Goal: Task Accomplishment & Management: Manage account settings

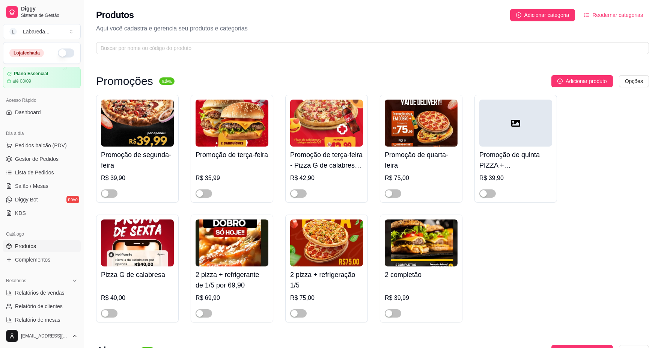
click at [59, 55] on button "button" at bounding box center [66, 52] width 17 height 9
click at [543, 271] on div "Promoção de segunda-feira R$ 39,90 Promoção de terça-feira R$ 35,99 Promoção de…" at bounding box center [372, 208] width 553 height 227
click at [55, 143] on span "Pedidos balcão (PDV)" at bounding box center [41, 145] width 52 height 8
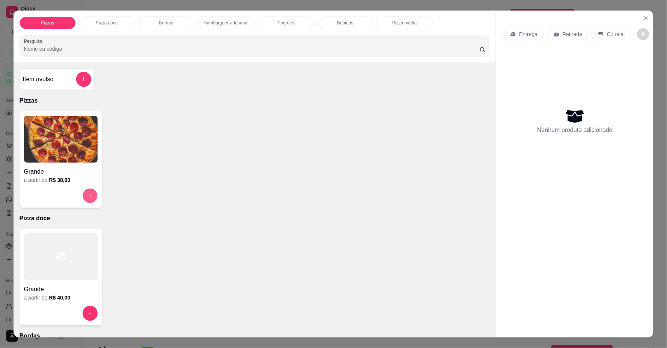
click at [88, 194] on icon "increase-product-quantity" at bounding box center [90, 196] width 6 height 6
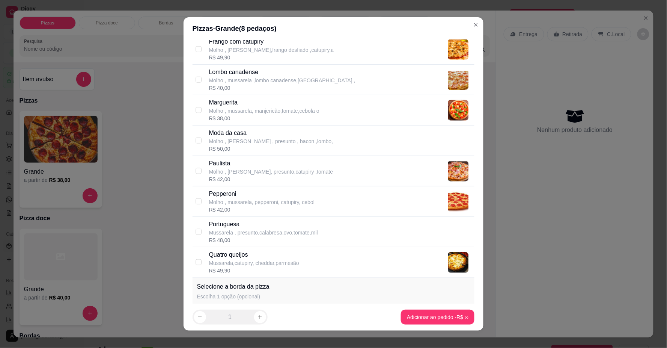
scroll to position [210, 0]
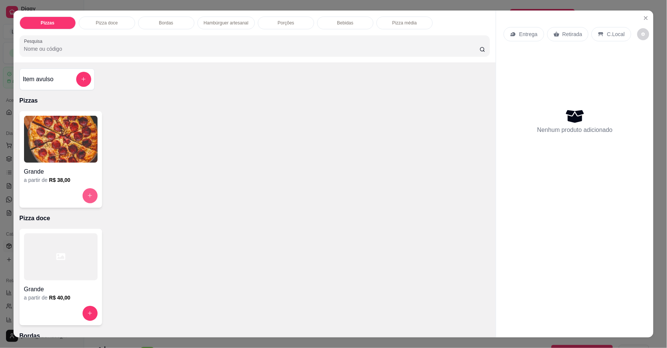
click at [87, 198] on button "increase-product-quantity" at bounding box center [90, 195] width 15 height 15
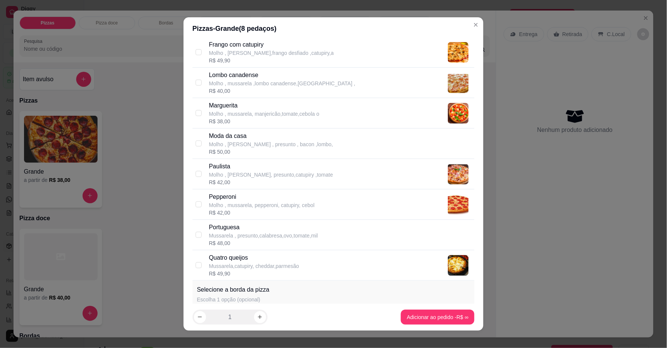
click at [230, 175] on p "Molho , [PERSON_NAME], presunto,catupiry ,tomate" at bounding box center [271, 175] width 124 height 8
checkbox input "true"
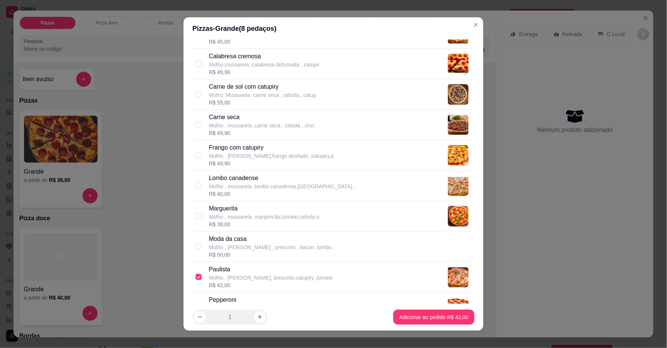
scroll to position [0, 0]
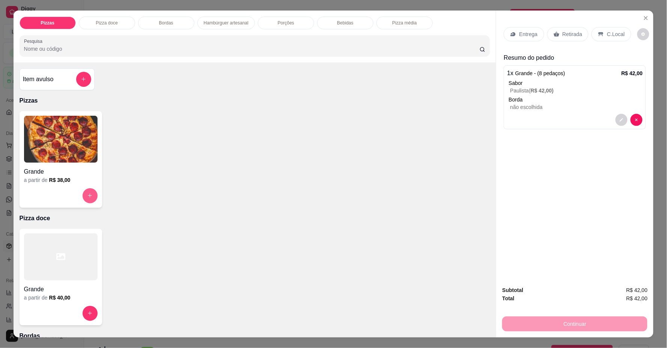
click at [88, 194] on icon "increase-product-quantity" at bounding box center [90, 196] width 4 height 4
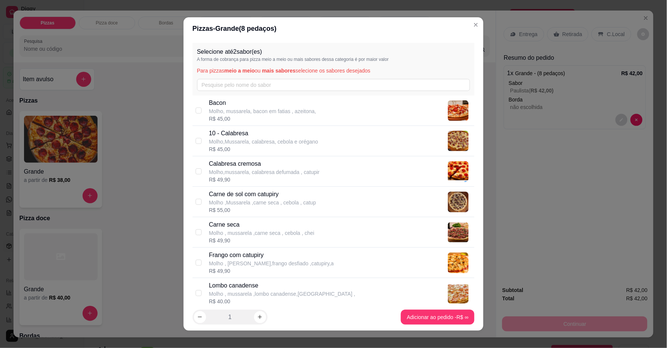
click at [245, 140] on p "Molho,Mussarela, calabresa, cebola e orégano" at bounding box center [263, 142] width 109 height 8
checkbox input "true"
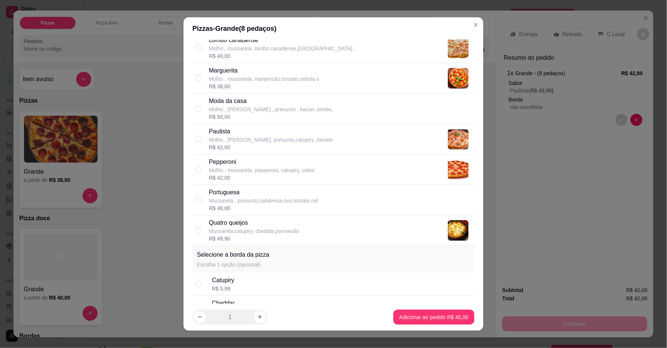
scroll to position [250, 0]
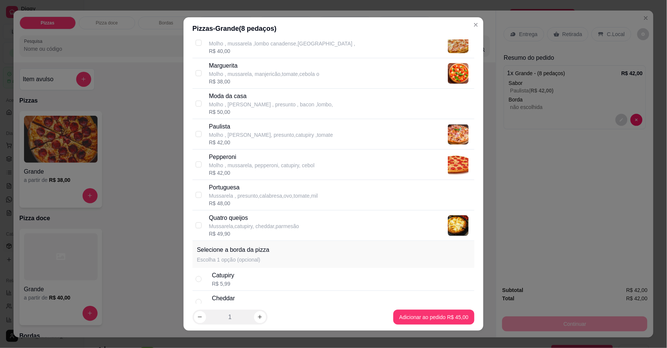
click at [219, 190] on p "Portuguesa" at bounding box center [263, 187] width 109 height 9
checkbox input "true"
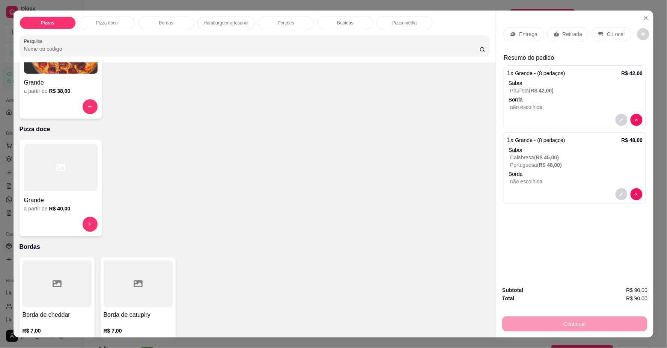
scroll to position [0, 0]
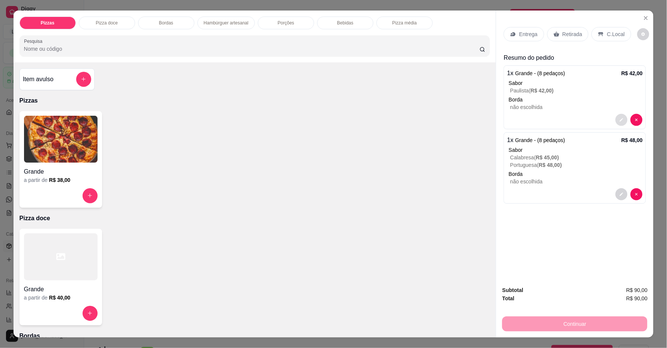
click at [620, 119] on button "decrease-product-quantity" at bounding box center [622, 120] width 12 height 12
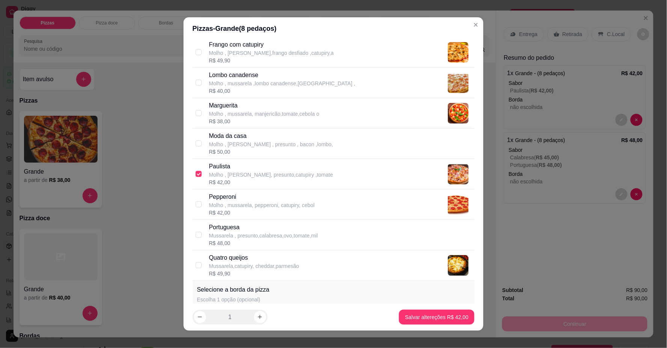
scroll to position [168, 0]
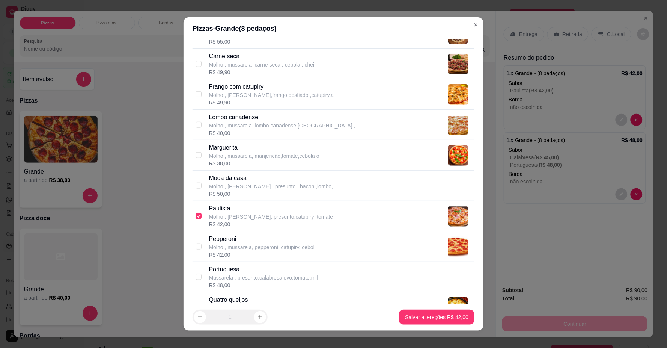
click at [228, 158] on p "Molho , mussarela, manjericão,tomate,cebola o" at bounding box center [264, 156] width 110 height 8
checkbox input "true"
click at [188, 215] on div "Selecione até 2 sabor(es) A forma de cobrança para pizza meio a meio ou mais sa…" at bounding box center [334, 171] width 300 height 263
click at [197, 218] on input "checkbox" at bounding box center [199, 216] width 6 height 6
checkbox input "false"
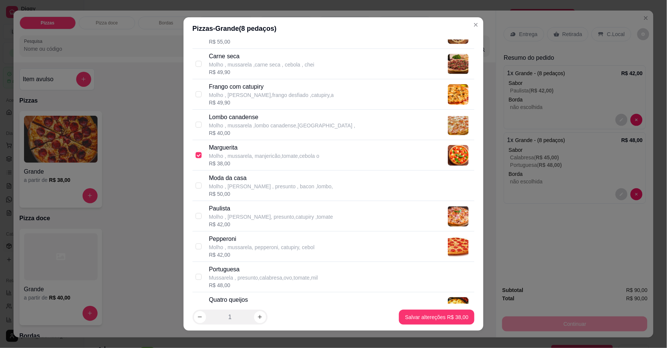
click at [218, 246] on p "Molho , mussarela, pepperoni, catupiry, cebol" at bounding box center [261, 247] width 105 height 8
checkbox input "true"
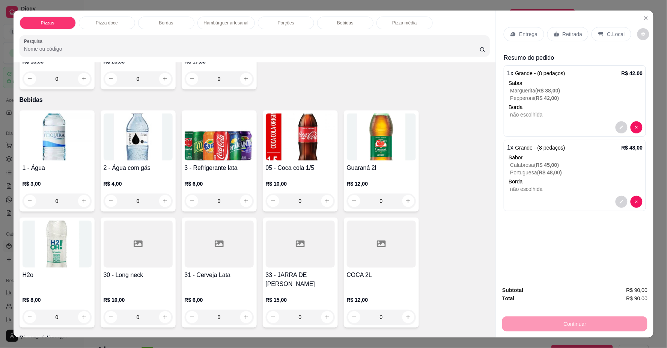
scroll to position [792, 0]
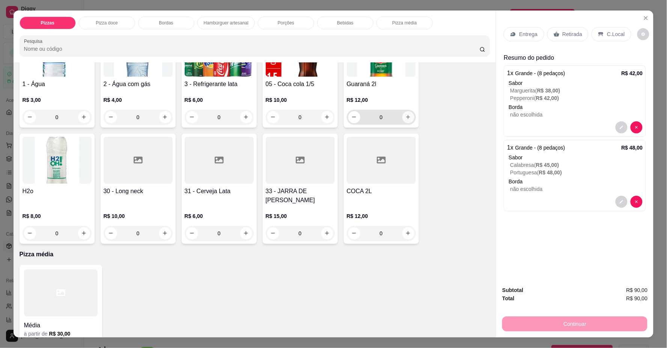
click at [404, 121] on div "Guaraná 2l R$ 12,00 0" at bounding box center [381, 77] width 75 height 101
click at [405, 116] on icon "increase-product-quantity" at bounding box center [408, 117] width 6 height 6
type input "1"
click at [162, 119] on icon "increase-product-quantity" at bounding box center [165, 118] width 6 height 6
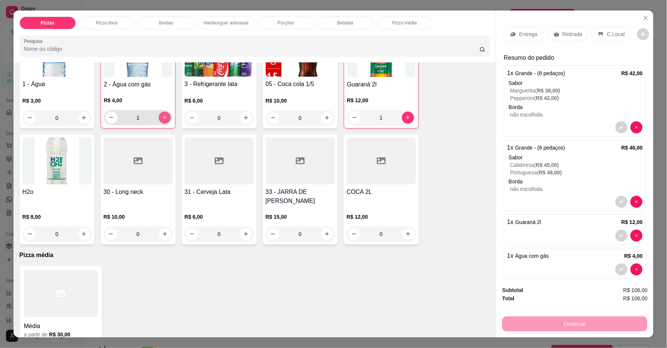
type input "1"
click at [572, 31] on p "Retirada" at bounding box center [573, 34] width 20 height 8
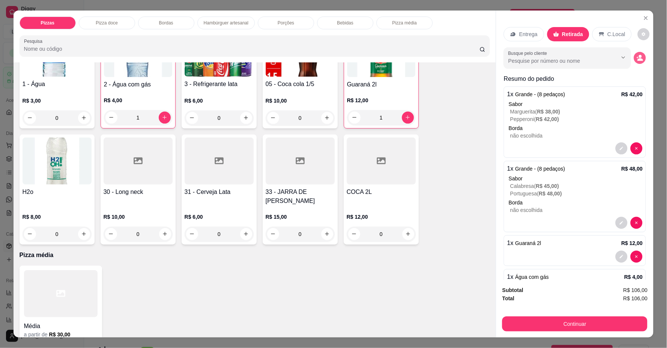
click at [637, 55] on icon "decrease-product-quantity" at bounding box center [640, 57] width 7 height 7
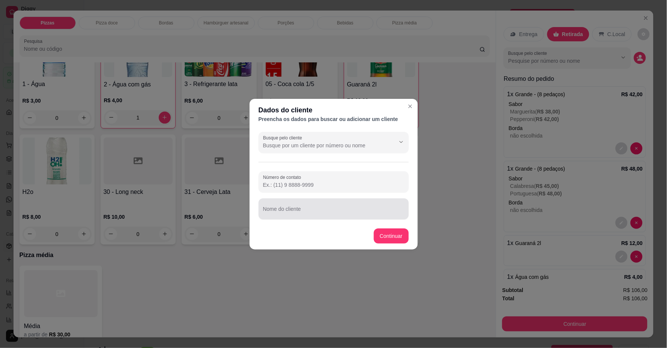
click at [333, 206] on div at bounding box center [333, 208] width 141 height 15
type input "thaysa"
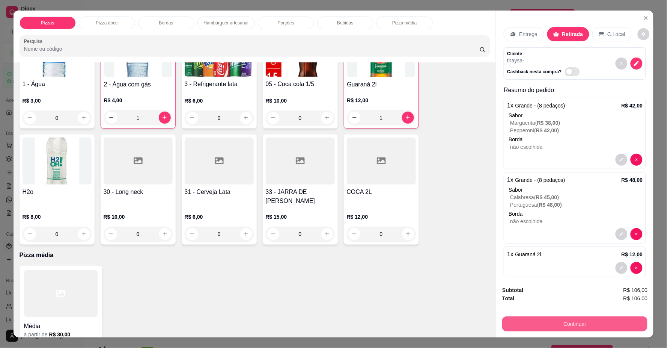
click at [560, 319] on button "Continuar" at bounding box center [574, 323] width 145 height 15
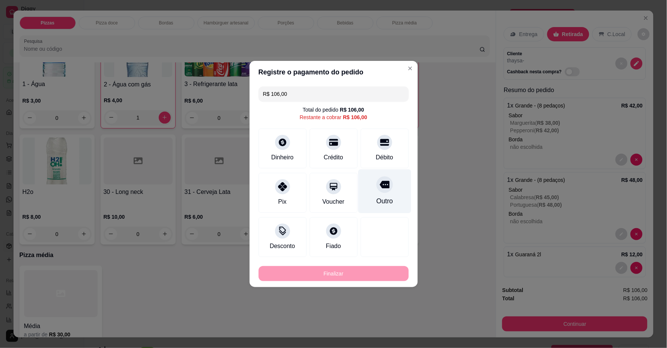
click at [379, 187] on icon at bounding box center [384, 185] width 10 height 8
type input "R$ 0,00"
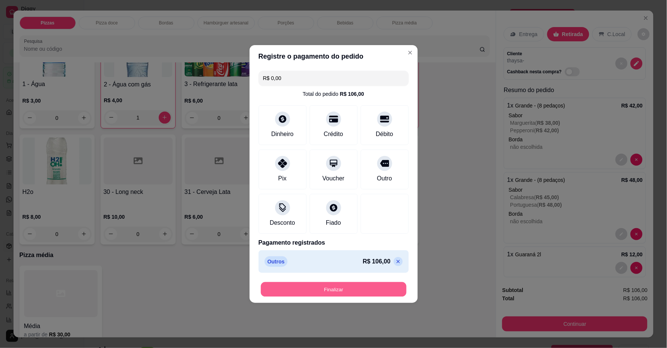
click at [325, 284] on button "Finalizar" at bounding box center [334, 289] width 146 height 15
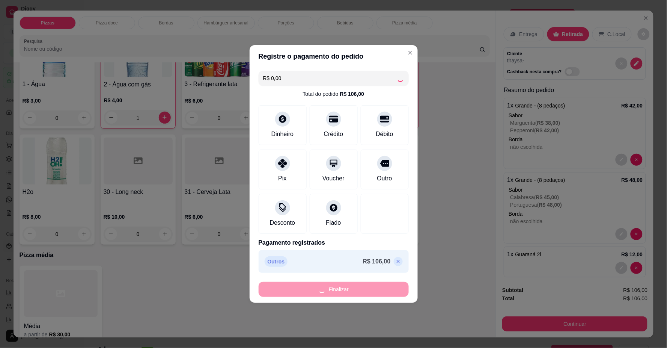
type input "0"
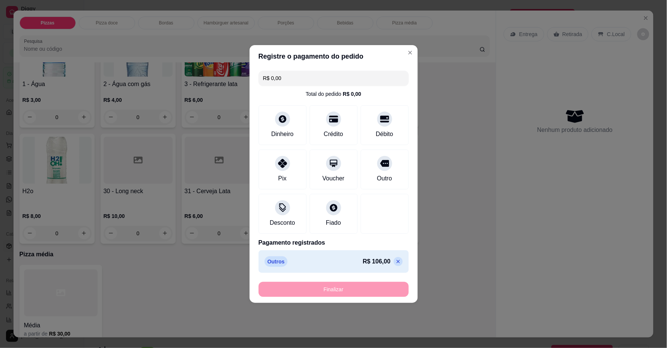
type input "-R$ 106,00"
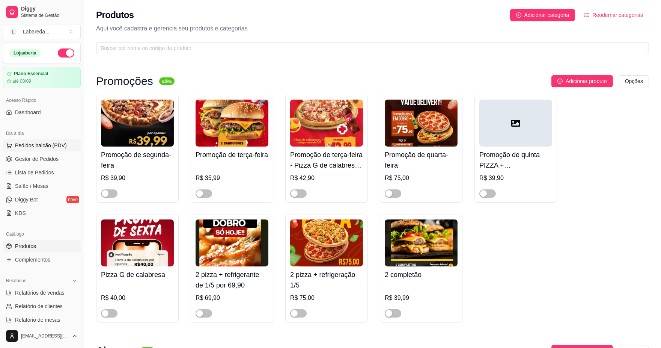
click at [42, 143] on span "Pedidos balcão (PDV)" at bounding box center [41, 145] width 52 height 8
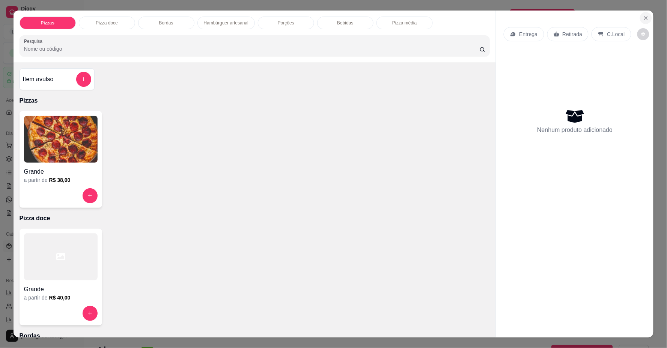
click at [644, 18] on icon "Close" at bounding box center [646, 18] width 6 height 6
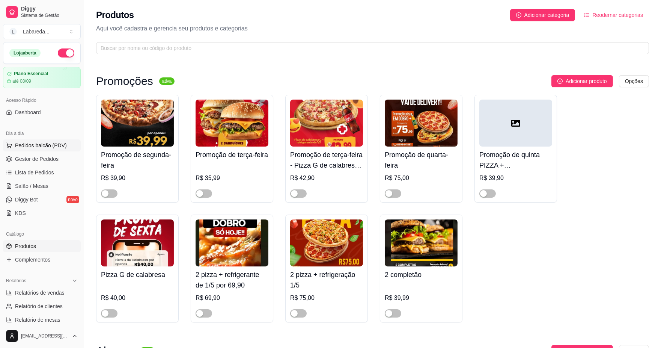
click at [56, 145] on span "Pedidos balcão (PDV)" at bounding box center [41, 145] width 52 height 8
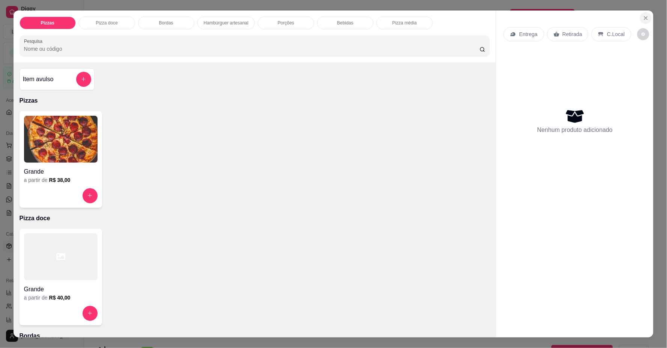
click at [644, 15] on icon "Close" at bounding box center [646, 18] width 6 height 6
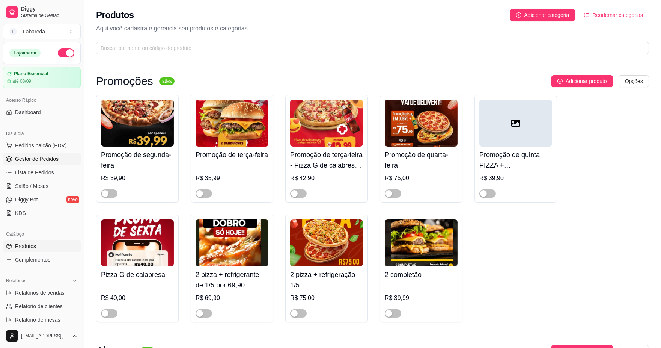
click at [33, 157] on span "Gestor de Pedidos" at bounding box center [37, 159] width 44 height 8
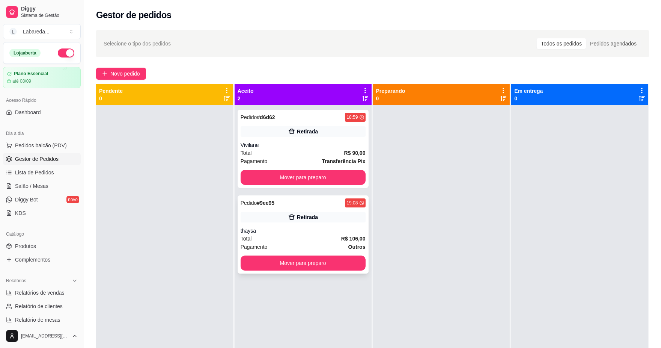
click at [310, 230] on div "thaysa" at bounding box center [303, 231] width 125 height 8
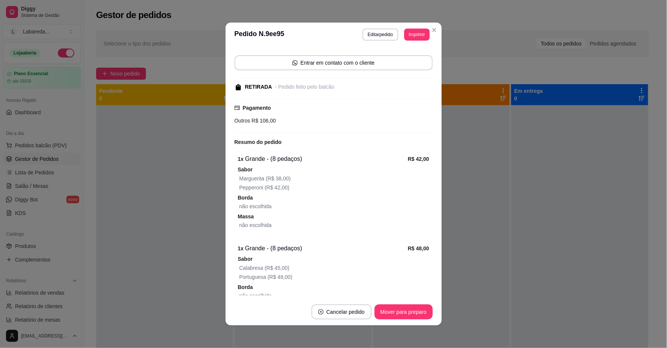
scroll to position [83, 0]
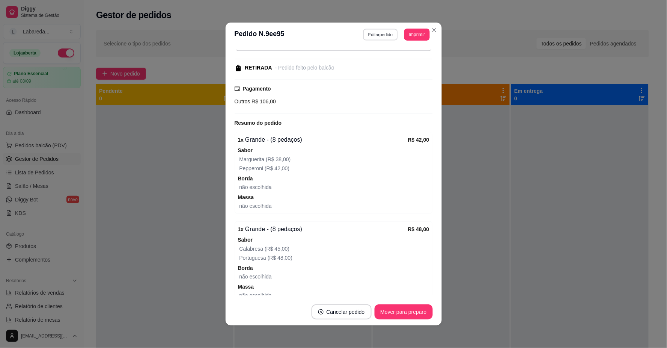
click at [380, 35] on button "Editar pedido" at bounding box center [380, 35] width 35 height 12
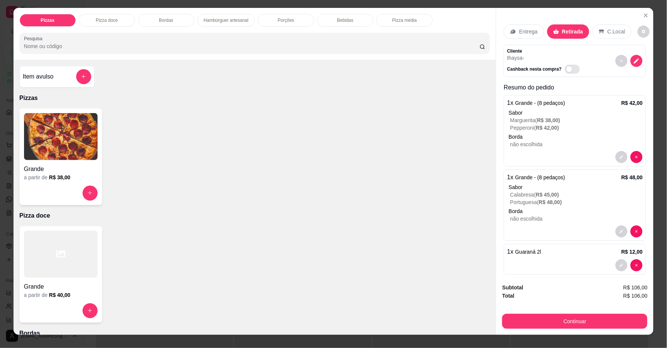
scroll to position [0, 0]
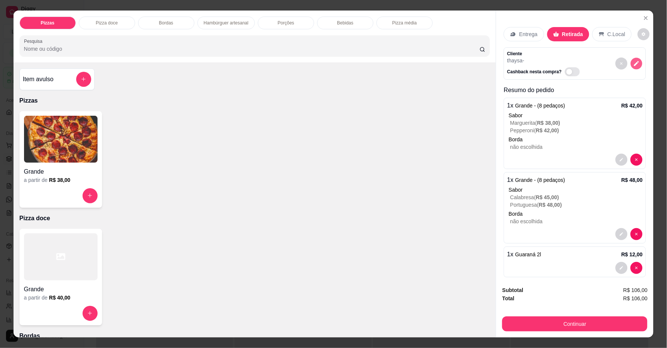
click at [634, 62] on icon "decrease-product-quantity" at bounding box center [637, 63] width 6 height 6
click at [538, 127] on span "R$ 42,00 )" at bounding box center [547, 130] width 23 height 6
click at [643, 15] on icon "Close" at bounding box center [646, 18] width 6 height 6
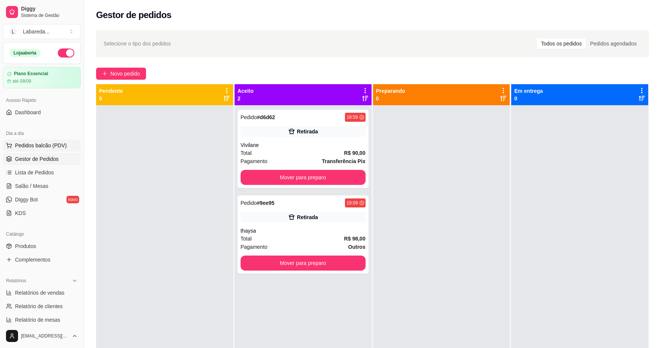
click at [39, 143] on span "Pedidos balcão (PDV)" at bounding box center [41, 145] width 52 height 8
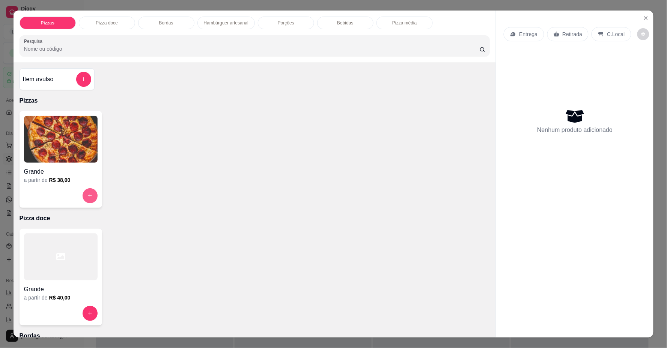
click at [87, 190] on button "increase-product-quantity" at bounding box center [90, 195] width 15 height 15
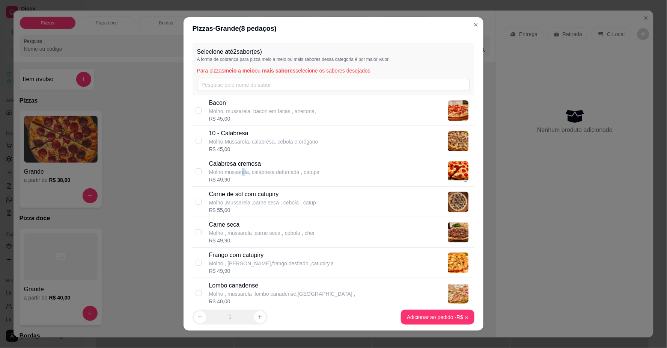
click at [240, 170] on p "Molho,mussarela, calabresa defumada , catupir" at bounding box center [264, 172] width 111 height 8
checkbox input "true"
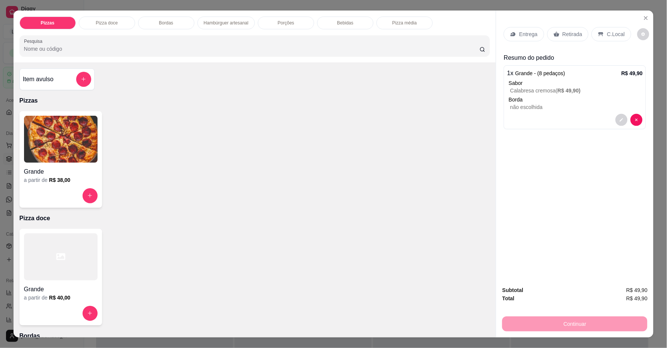
click at [611, 34] on p "C.Local" at bounding box center [616, 34] width 18 height 8
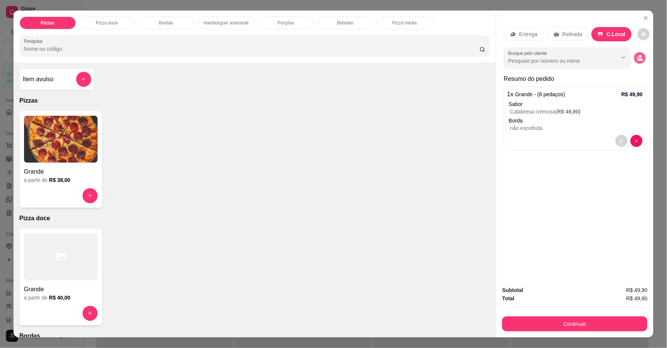
click at [638, 60] on icon "decrease-product-quantity" at bounding box center [640, 59] width 5 height 3
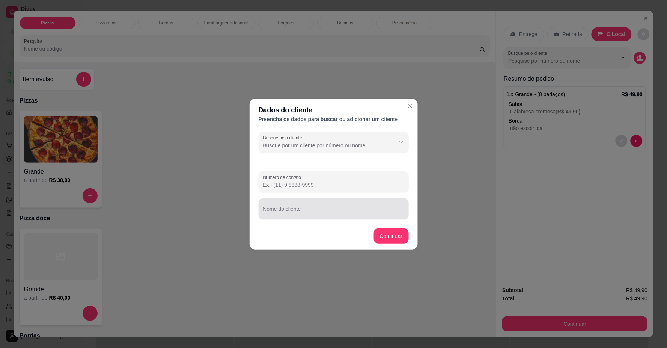
click at [332, 217] on div "Nome do cliente" at bounding box center [334, 208] width 150 height 21
type input "[PERSON_NAME]"
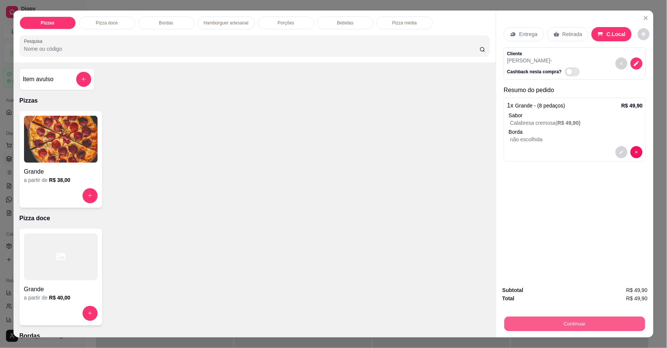
click at [598, 319] on button "Continuar" at bounding box center [574, 323] width 141 height 15
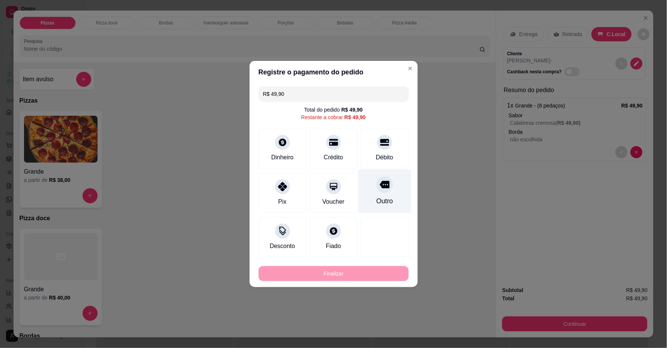
click at [378, 192] on div at bounding box center [384, 184] width 17 height 17
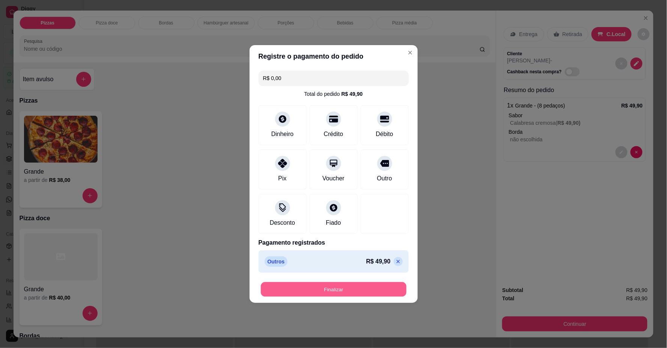
click at [346, 285] on button "Finalizar" at bounding box center [334, 289] width 146 height 15
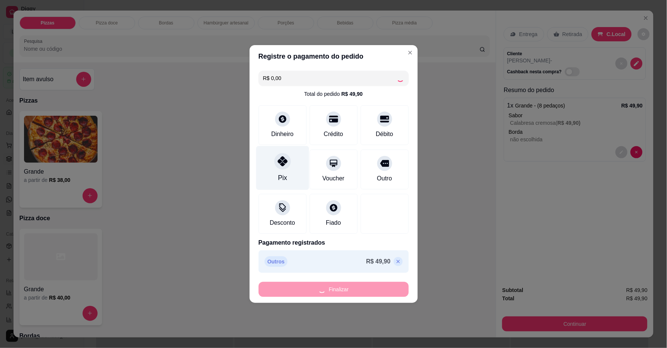
type input "-R$ 49,90"
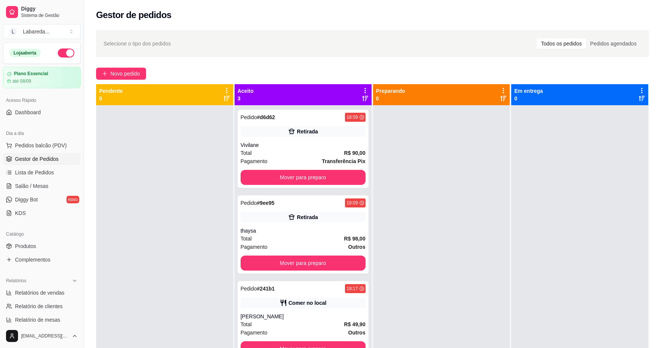
click at [129, 276] on div at bounding box center [164, 279] width 137 height 348
click at [41, 143] on span "Pedidos balcão (PDV)" at bounding box center [41, 145] width 52 height 8
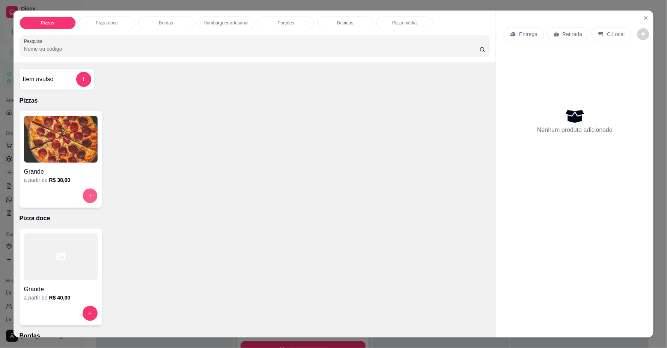
click at [83, 191] on button "increase-product-quantity" at bounding box center [90, 195] width 15 height 15
click at [82, 80] on icon "add-separate-item" at bounding box center [84, 79] width 6 height 6
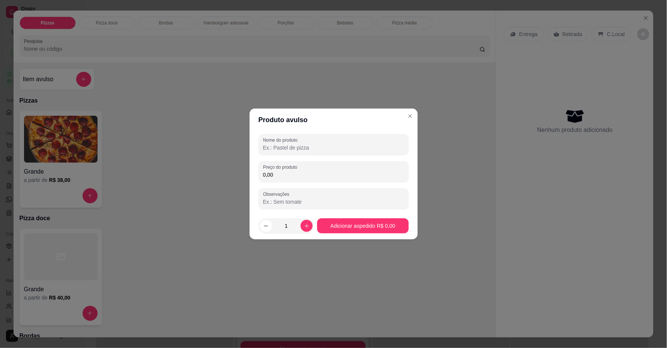
click at [288, 145] on input "Nome do produto" at bounding box center [333, 148] width 141 height 8
type input "frongo catupiry"
click at [321, 173] on input "0,00" at bounding box center [333, 175] width 141 height 8
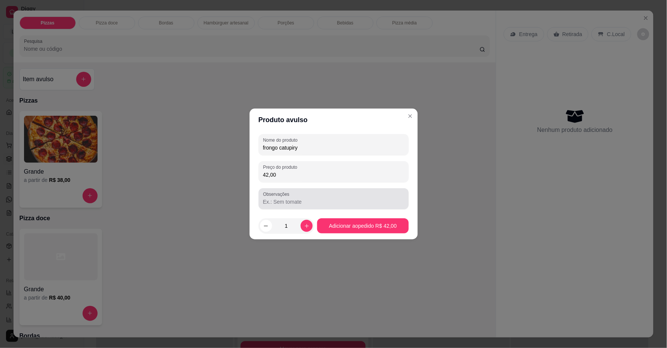
type input "42,00"
click at [330, 204] on input "Observações" at bounding box center [333, 202] width 141 height 8
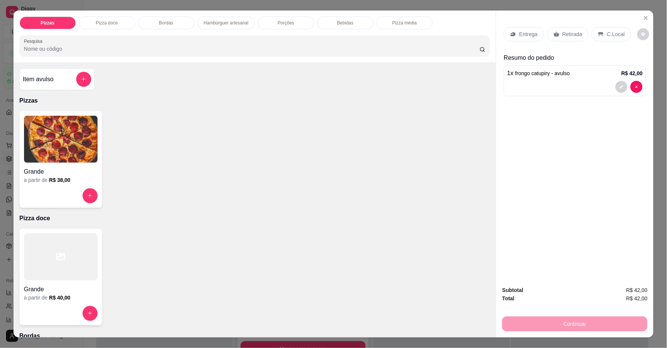
click at [607, 34] on p "C.Local" at bounding box center [616, 34] width 18 height 8
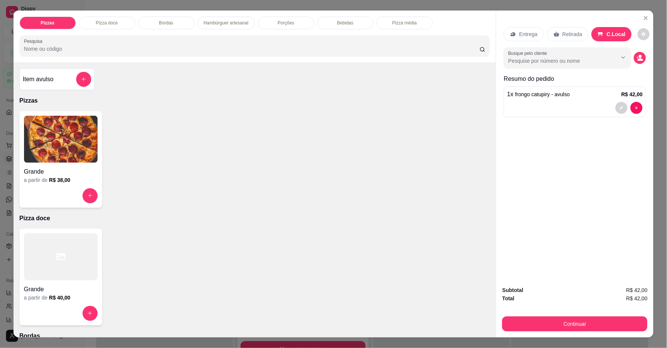
click at [566, 32] on p "Retirada" at bounding box center [573, 34] width 20 height 8
click at [634, 59] on button "decrease-product-quantity" at bounding box center [640, 58] width 12 height 12
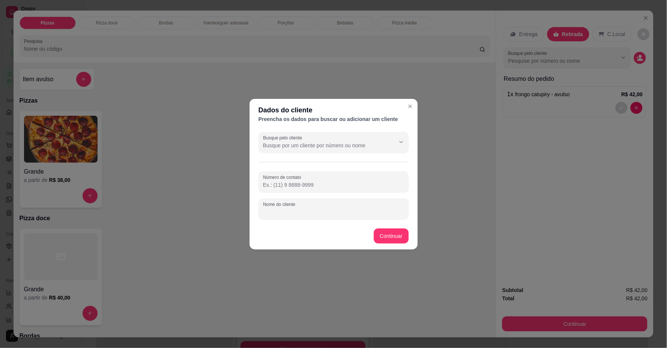
click at [350, 209] on input "Nome do cliente" at bounding box center [333, 212] width 141 height 8
type input "h"
type input "keily"
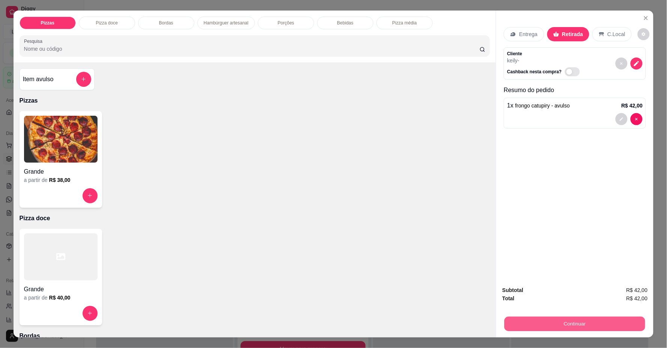
click at [583, 328] on button "Continuar" at bounding box center [574, 323] width 141 height 15
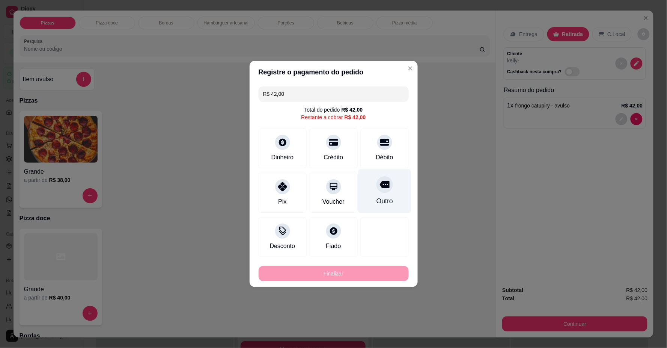
click at [379, 188] on icon at bounding box center [384, 184] width 10 height 10
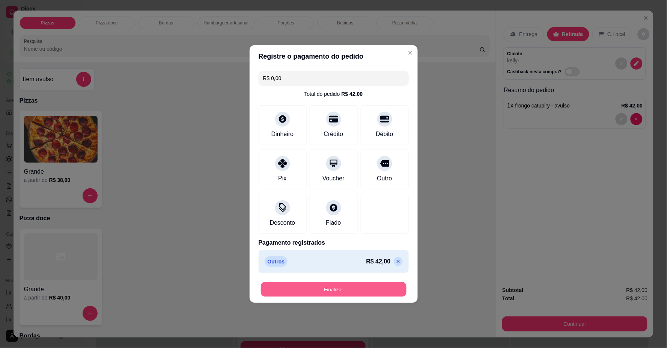
click at [344, 286] on button "Finalizar" at bounding box center [334, 289] width 146 height 15
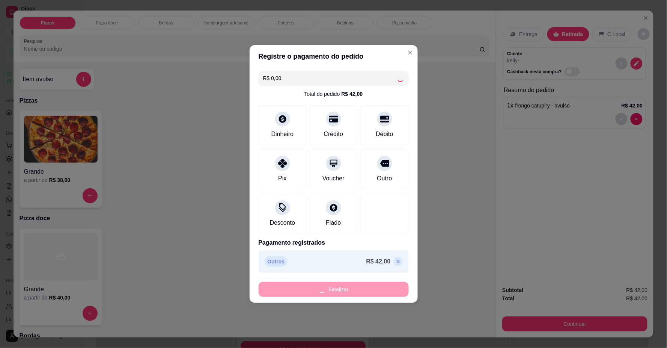
type input "-R$ 42,00"
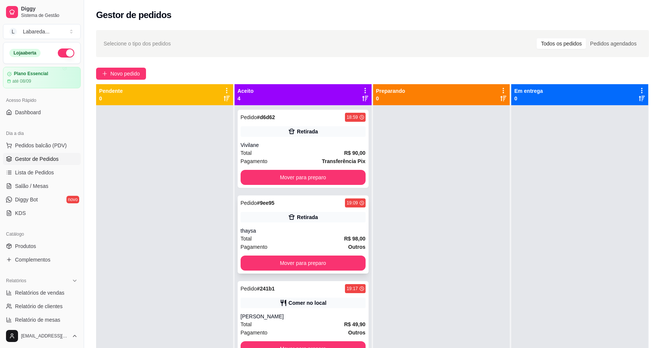
click at [297, 232] on div "thaysa" at bounding box center [303, 231] width 125 height 8
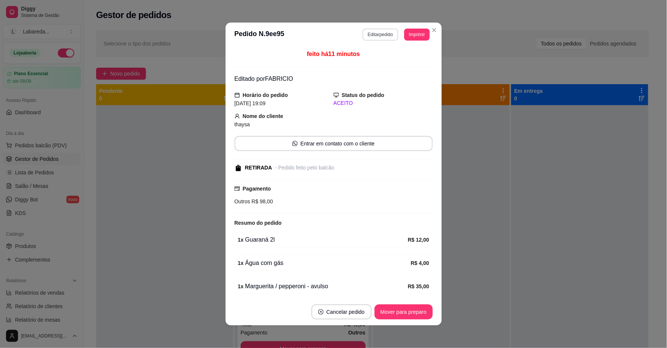
click at [379, 33] on button "Editar pedido" at bounding box center [381, 35] width 36 height 12
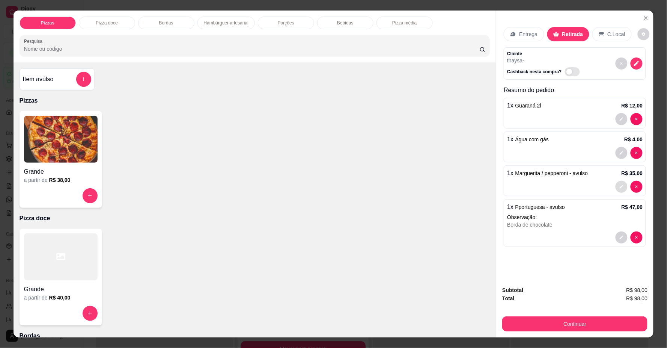
click at [620, 186] on icon "decrease-product-quantity" at bounding box center [621, 186] width 3 height 3
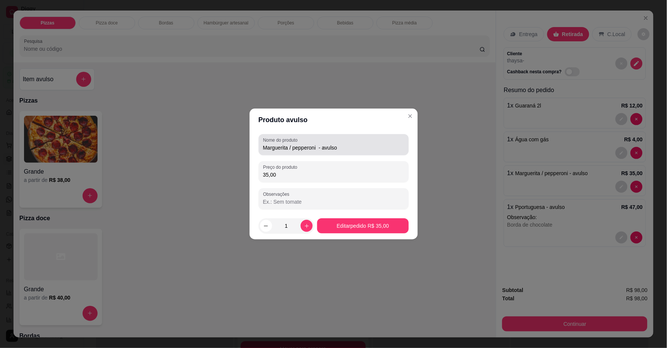
click at [261, 148] on div "Nome do produto Marguerita / pepperoni - avulso" at bounding box center [334, 144] width 150 height 21
click at [256, 146] on div "Nome do produto Marguerita / pepperoni - avulso Preço do produto 35,00 Observaç…" at bounding box center [334, 171] width 168 height 81
click at [262, 145] on div "Nome do produto Marguerita / pepperoni - avulso" at bounding box center [334, 144] width 150 height 21
drag, startPoint x: 262, startPoint y: 145, endPoint x: 312, endPoint y: 149, distance: 49.7
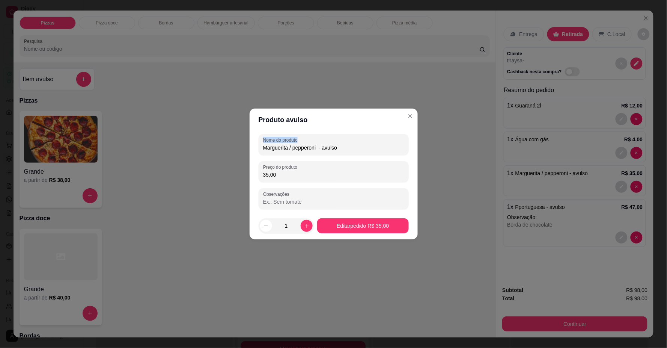
click at [263, 145] on div "Nome do produto Marguerita / pepperoni - avulso" at bounding box center [334, 144] width 150 height 21
type input "MEDIA =Marguerita / pepperoni - avulso"
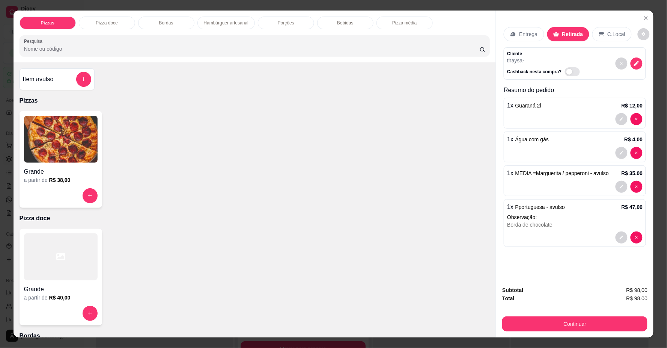
click at [570, 206] on div "1 x Pportuguesa - avulso R$ 47,00" at bounding box center [574, 206] width 135 height 9
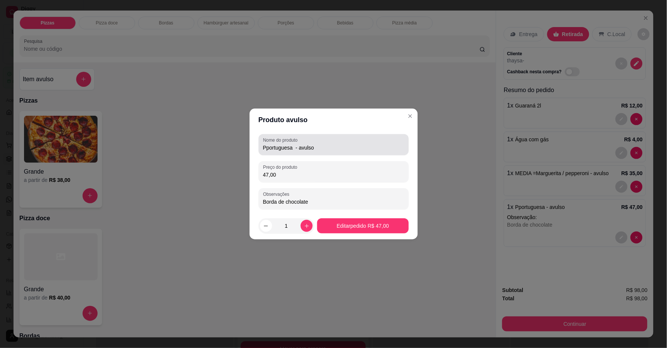
click at [262, 148] on div "Nome do produto Pportuguesa - avulso" at bounding box center [334, 144] width 150 height 21
click at [265, 148] on input "Pportuguesa - avulso" at bounding box center [333, 148] width 141 height 8
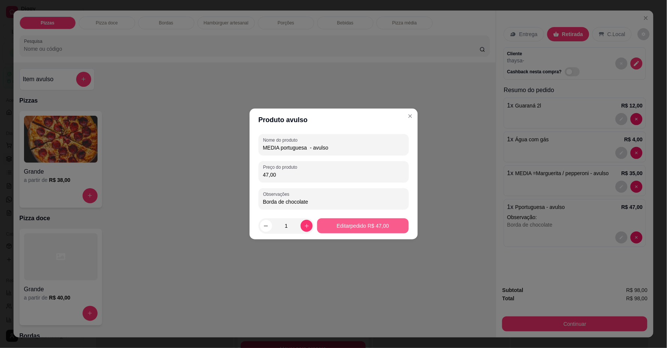
type input "MEDIA portuguesa - avulso"
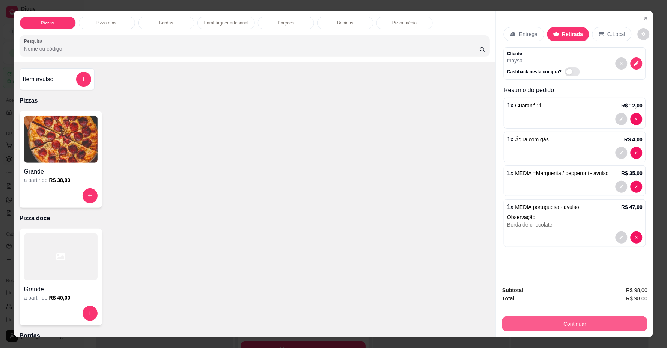
click at [544, 329] on button "Continuar" at bounding box center [574, 323] width 145 height 15
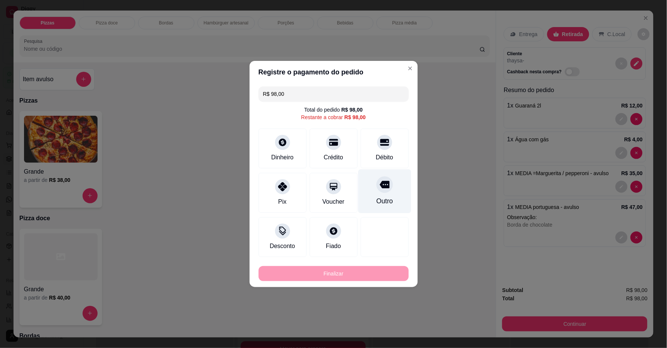
click at [382, 192] on div at bounding box center [384, 184] width 17 height 17
type input "R$ 0,00"
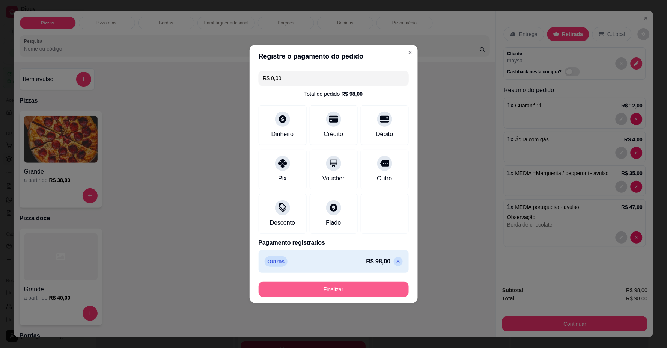
click at [360, 286] on button "Finalizar" at bounding box center [334, 288] width 150 height 15
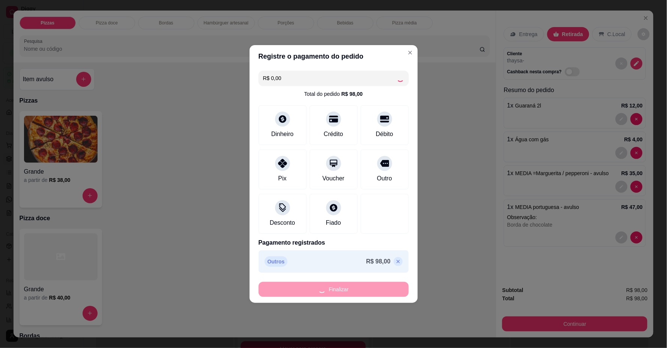
type input "0"
type input "-R$ 98,00"
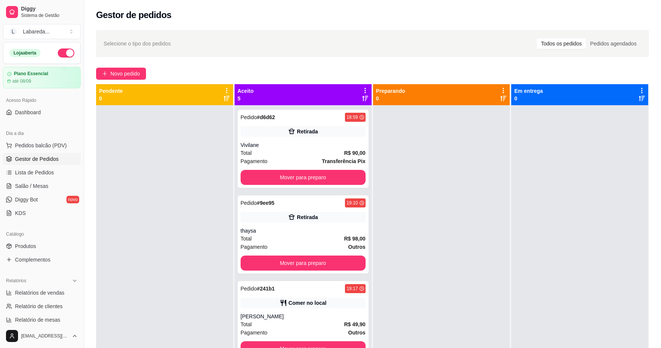
click at [467, 13] on div "Gestor de pedidos" at bounding box center [372, 15] width 553 height 12
click at [140, 69] on span "Novo pedido" at bounding box center [125, 73] width 30 height 8
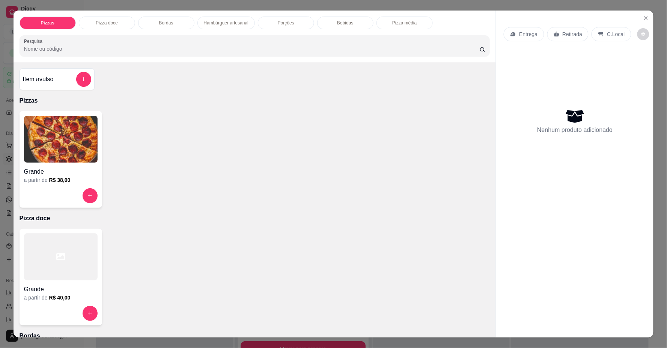
click at [79, 194] on div at bounding box center [61, 195] width 74 height 15
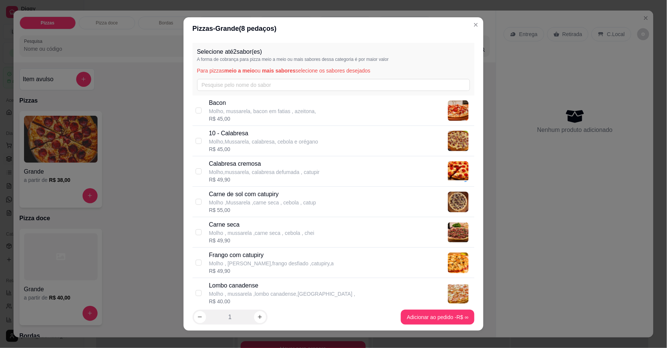
click at [250, 232] on p "Molho , mussarela ,carne seca , cebola , chei" at bounding box center [261, 233] width 105 height 8
click at [227, 242] on div "R$ 49,90" at bounding box center [261, 240] width 105 height 8
checkbox input "false"
click at [233, 137] on p "10 - Calabresa" at bounding box center [263, 133] width 109 height 9
checkbox input "true"
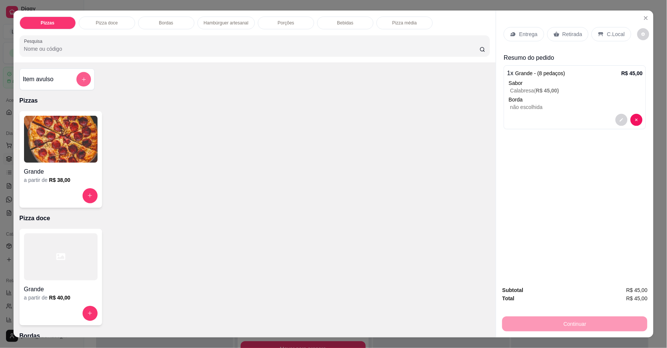
click at [81, 78] on icon "add-separate-item" at bounding box center [84, 80] width 6 height 6
click at [93, 194] on button "increase-product-quantity" at bounding box center [90, 195] width 15 height 15
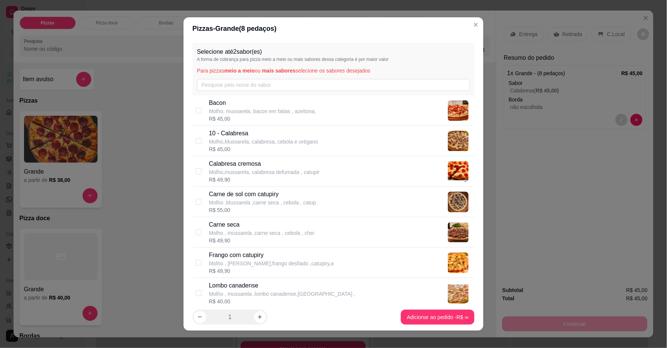
click at [238, 257] on p "Frango com catupiry" at bounding box center [271, 254] width 125 height 9
checkbox input "true"
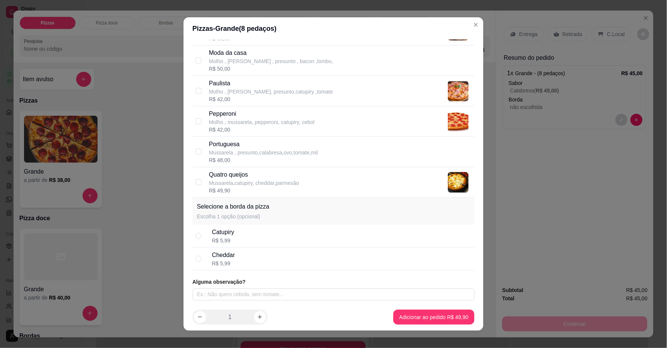
scroll to position [293, 0]
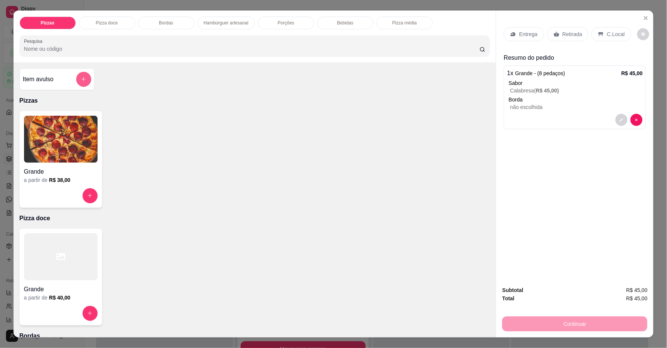
click at [76, 75] on button "add-separate-item" at bounding box center [83, 79] width 15 height 15
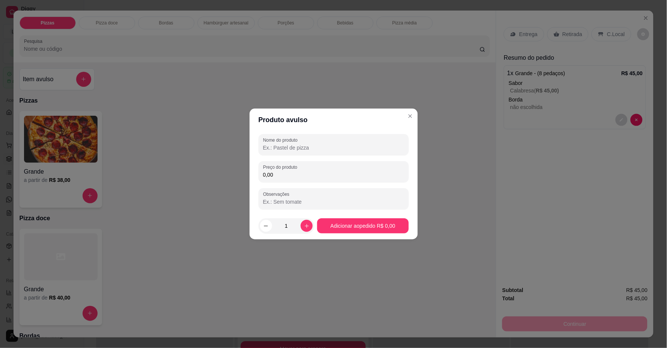
click at [318, 148] on input "Nome do produto" at bounding box center [333, 148] width 141 height 8
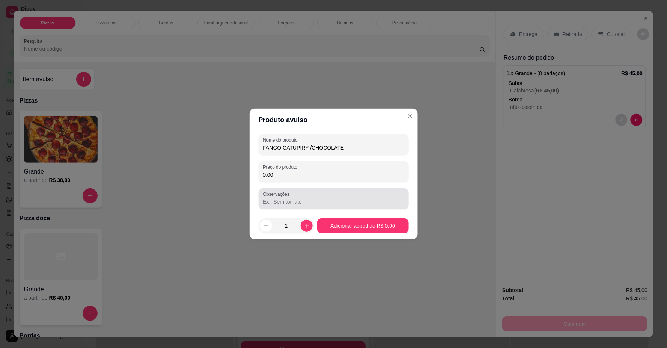
type input "FANGO CATUPIRY /CHOCOLATE"
click at [305, 200] on input "Observações" at bounding box center [333, 202] width 141 height 8
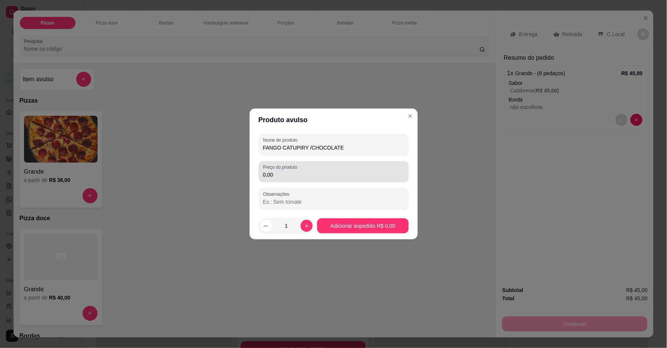
click at [305, 183] on div "Nome do produto FANGO CATUPIRY /CHOCOLATE Preço do produto 0,00 Observações" at bounding box center [334, 171] width 150 height 75
click at [305, 178] on input "0,00" at bounding box center [333, 175] width 141 height 8
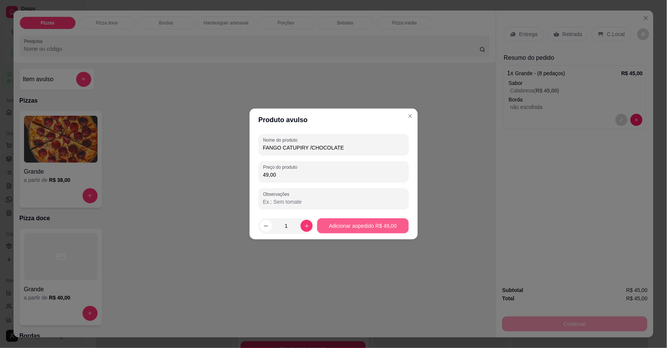
type input "49,00"
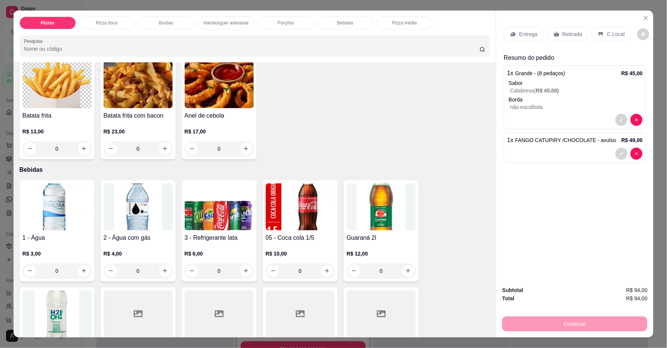
scroll to position [792, 0]
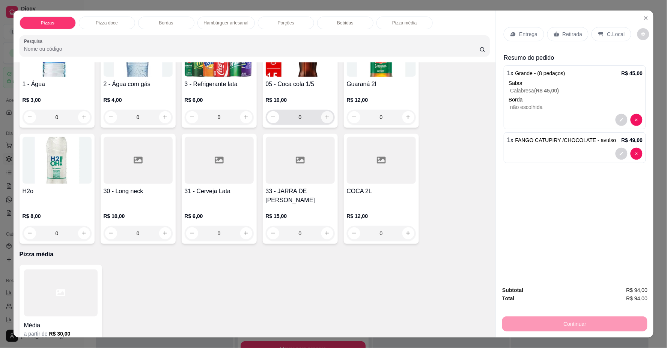
click at [324, 116] on icon "increase-product-quantity" at bounding box center [327, 117] width 6 height 6
type input "1"
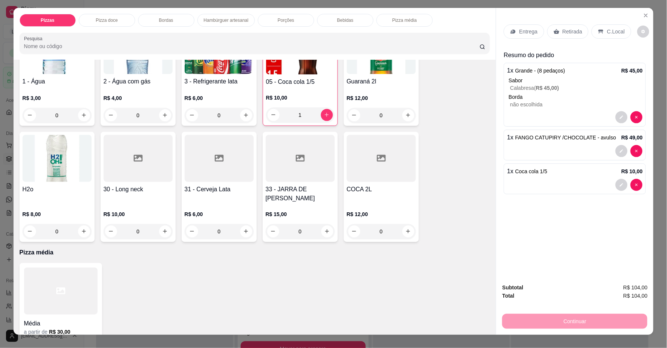
scroll to position [0, 0]
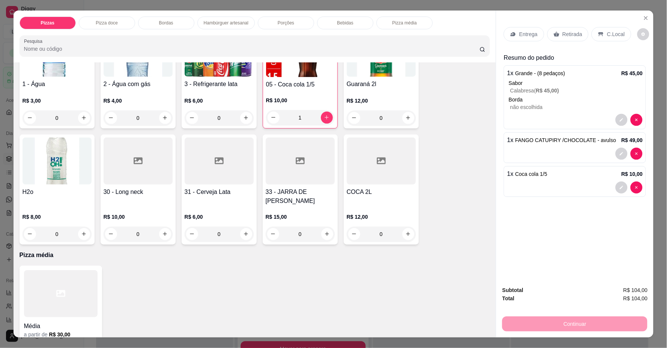
click at [613, 33] on p "C.Local" at bounding box center [616, 34] width 18 height 8
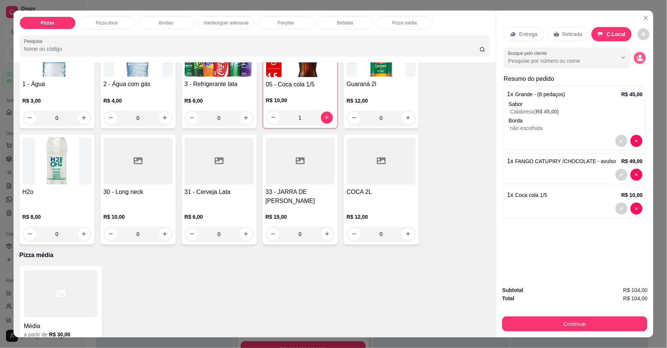
click at [641, 56] on button "decrease-product-quantity" at bounding box center [640, 58] width 12 height 12
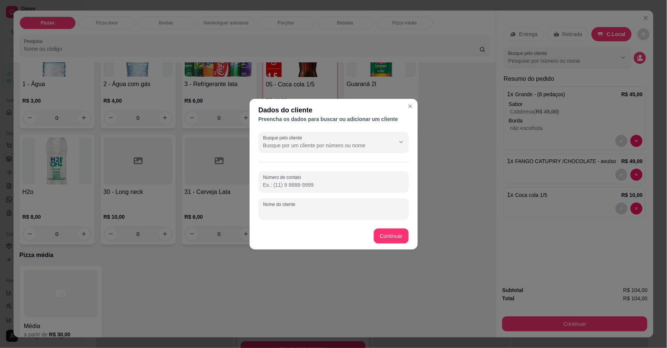
drag, startPoint x: 360, startPoint y: 211, endPoint x: 358, endPoint y: 205, distance: 5.6
click at [361, 209] on input "Nome do cliente" at bounding box center [333, 212] width 141 height 8
type input "NAESA"
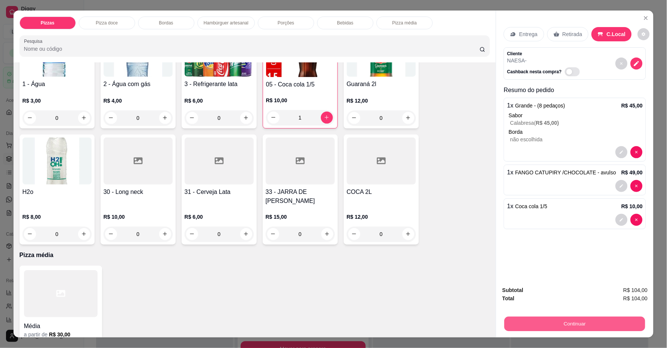
click at [596, 317] on button "Continuar" at bounding box center [574, 323] width 141 height 15
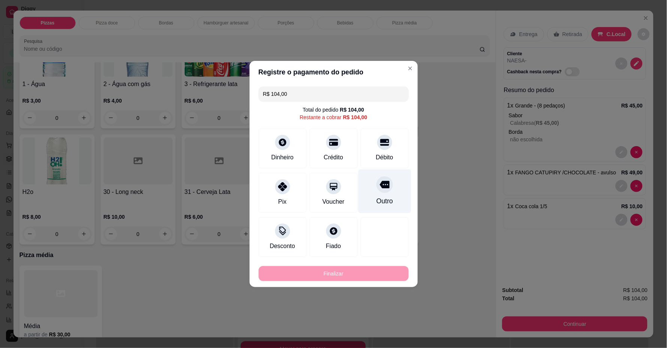
click at [382, 188] on icon at bounding box center [384, 185] width 10 height 8
type input "R$ 0,00"
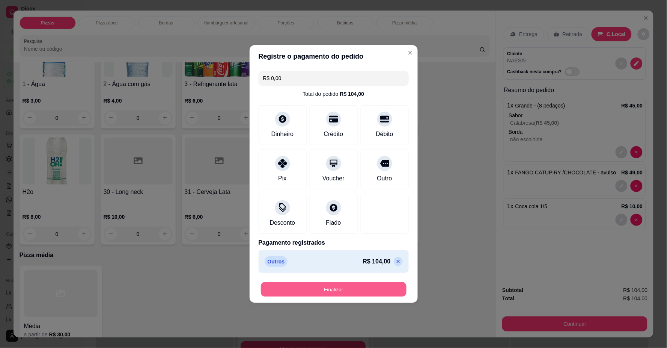
click at [358, 285] on button "Finalizar" at bounding box center [334, 289] width 146 height 15
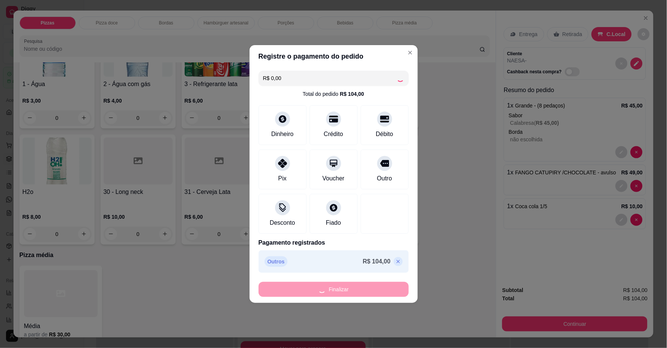
type input "0"
type input "-R$ 104,00"
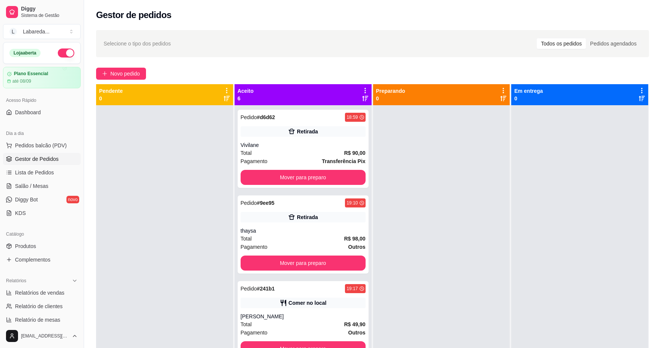
click at [446, 239] on div at bounding box center [441, 279] width 137 height 348
click at [346, 43] on div "Selecione o tipo dos pedidos Todos os pedidos Pedidos agendados" at bounding box center [373, 44] width 538 height 12
click at [299, 61] on div "Selecione o tipo dos pedidos Todos os pedidos Pedidos agendados Novo pedido Pen…" at bounding box center [372, 233] width 577 height 415
click at [143, 291] on div at bounding box center [164, 279] width 137 height 348
drag, startPoint x: 427, startPoint y: 17, endPoint x: 362, endPoint y: 50, distance: 72.7
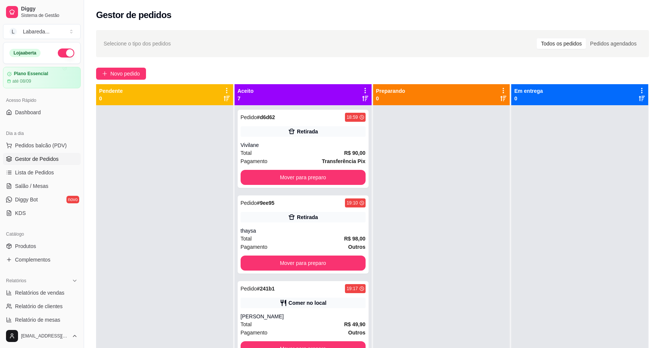
click at [427, 17] on div "Gestor de pedidos" at bounding box center [372, 15] width 553 height 12
drag, startPoint x: 139, startPoint y: 286, endPoint x: 164, endPoint y: 297, distance: 26.9
click at [141, 286] on div at bounding box center [164, 279] width 137 height 348
click at [49, 145] on span "Pedidos balcão (PDV)" at bounding box center [41, 145] width 52 height 8
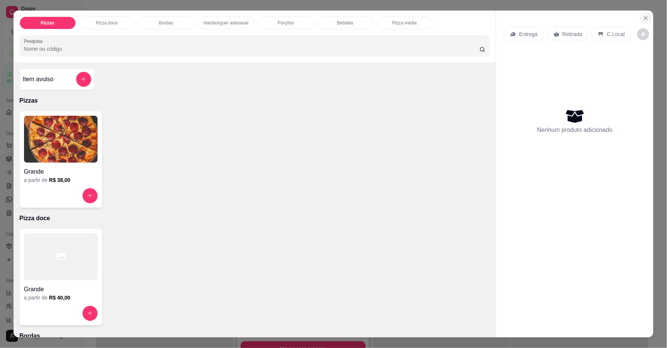
click at [643, 19] on icon "Close" at bounding box center [646, 18] width 6 height 6
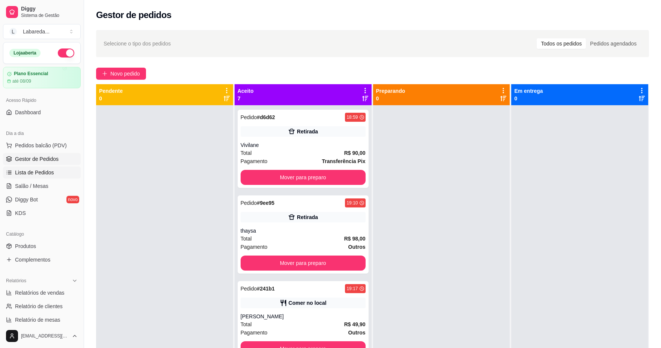
click at [40, 171] on span "Lista de Pedidos" at bounding box center [34, 173] width 39 height 8
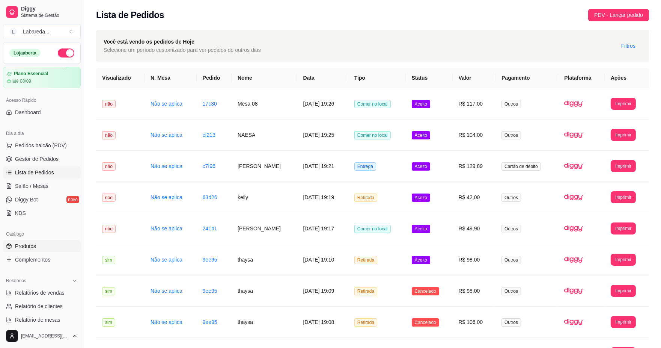
click at [33, 240] on link "Produtos" at bounding box center [42, 246] width 78 height 12
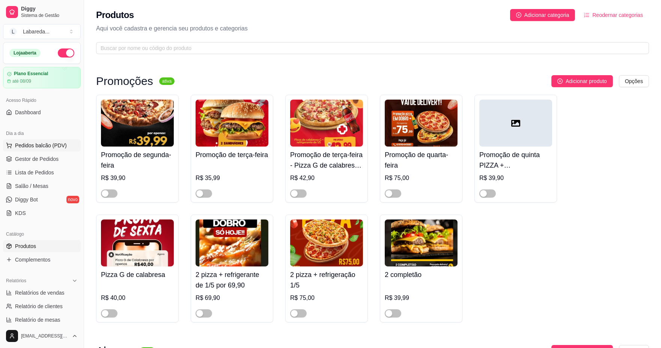
drag, startPoint x: 39, startPoint y: 125, endPoint x: 45, endPoint y: 147, distance: 22.2
click at [45, 146] on div "Dia a dia Pedidos balcão (PDV) Gestor de Pedidos Lista de Pedidos Salão / Mesas…" at bounding box center [42, 173] width 84 height 98
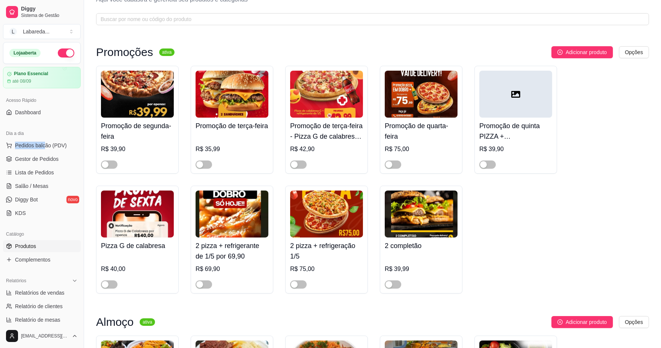
scroll to position [42, 0]
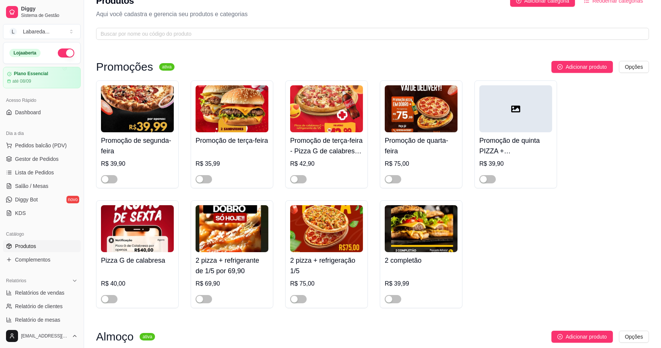
scroll to position [0, 0]
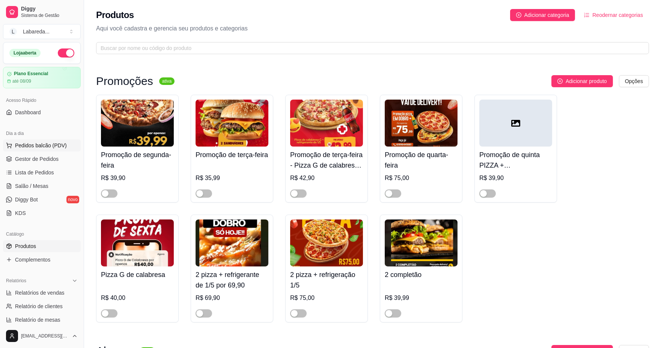
click at [44, 144] on span "Pedidos balcão (PDV)" at bounding box center [41, 145] width 52 height 8
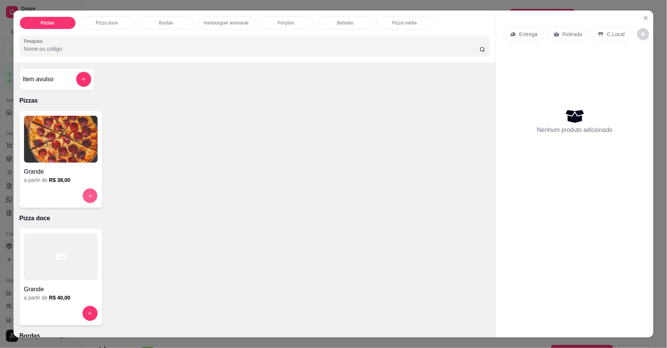
click at [88, 189] on button "increase-product-quantity" at bounding box center [90, 195] width 15 height 15
click at [83, 79] on icon "add-separate-item" at bounding box center [84, 79] width 6 height 6
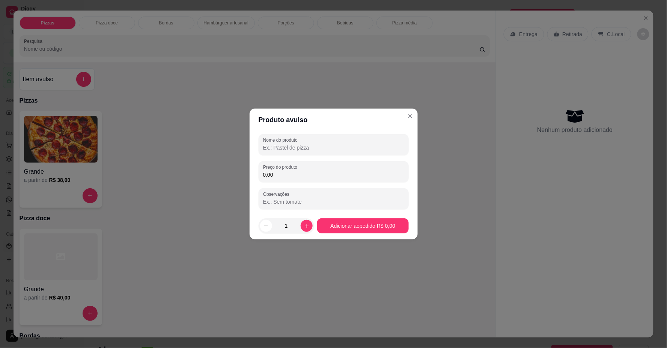
click at [293, 176] on input "0,00" at bounding box center [333, 175] width 141 height 8
click at [300, 144] on input "Nome do produto" at bounding box center [333, 148] width 141 height 8
click at [342, 152] on div "Nome do produto" at bounding box center [334, 144] width 150 height 21
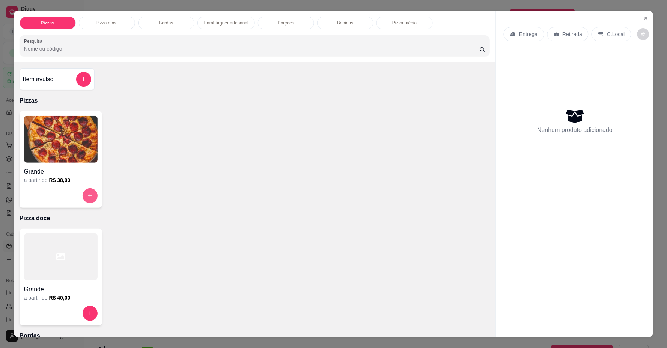
click at [85, 192] on button "increase-product-quantity" at bounding box center [90, 195] width 15 height 15
click at [82, 80] on icon "add-separate-item" at bounding box center [84, 79] width 6 height 6
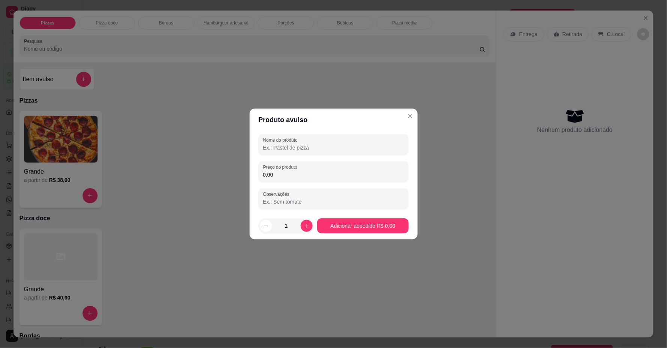
click at [290, 176] on input "0,00" at bounding box center [333, 175] width 141 height 8
type input "80,00"
click at [269, 146] on input "Nome do produto" at bounding box center [333, 148] width 141 height 8
type input "CALABRESA = PROTUGUESA / CHOCOLATE"
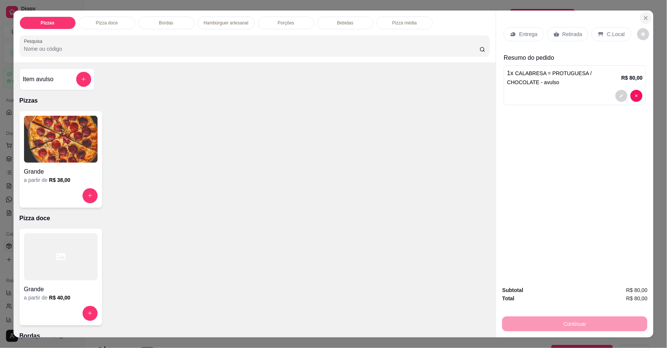
click at [643, 20] on icon "Close" at bounding box center [646, 18] width 6 height 6
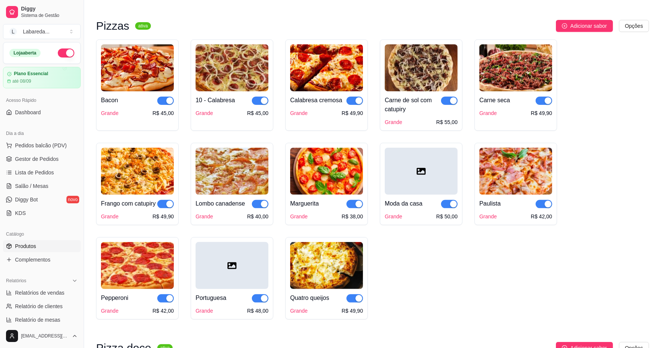
scroll to position [542, 0]
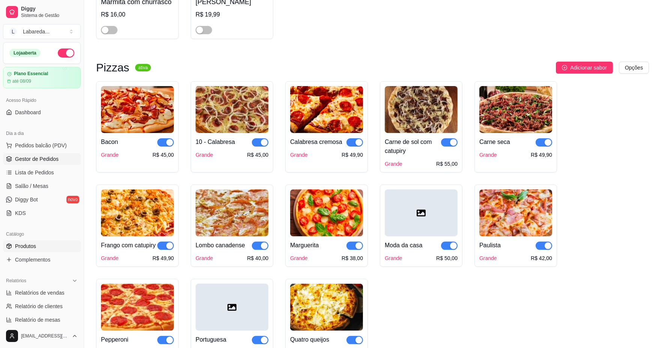
click at [36, 155] on span "Gestor de Pedidos" at bounding box center [37, 159] width 44 height 8
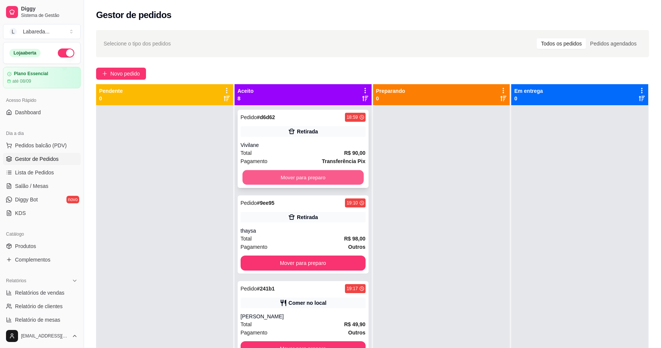
click at [298, 173] on button "Mover para preparo" at bounding box center [302, 177] width 121 height 15
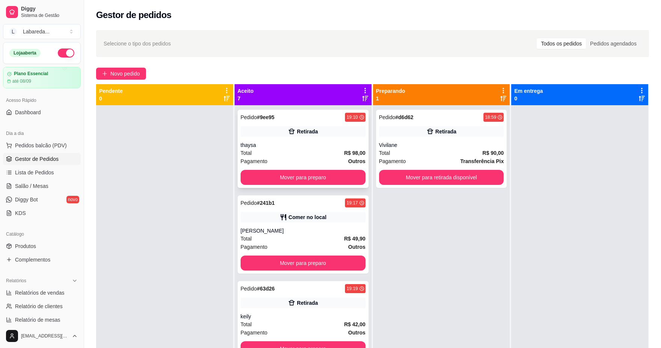
click at [290, 143] on div "thaysa" at bounding box center [303, 145] width 125 height 8
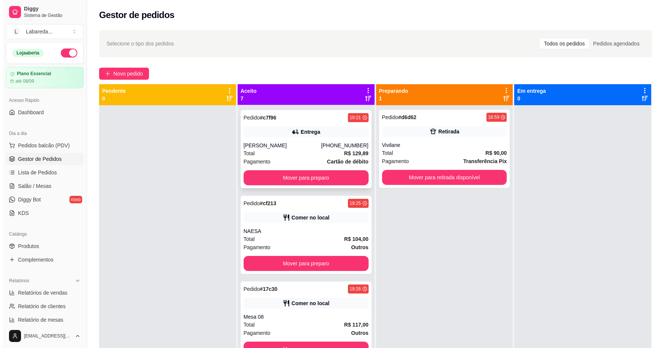
scroll to position [258, 0]
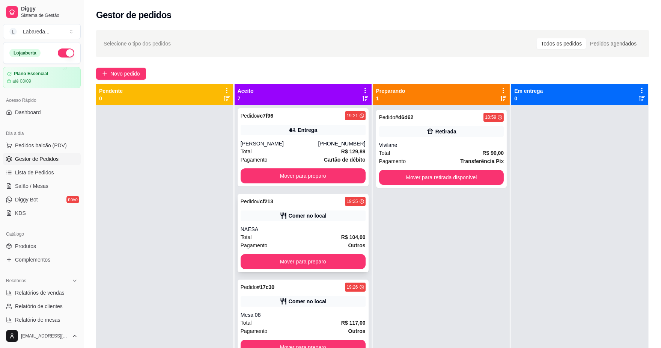
click at [305, 238] on div "Total R$ 104,00" at bounding box center [303, 237] width 125 height 8
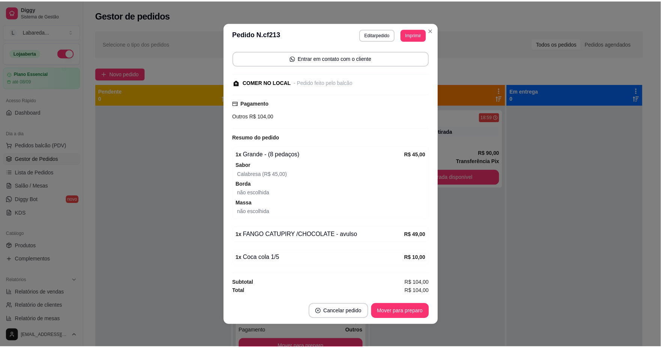
scroll to position [2, 0]
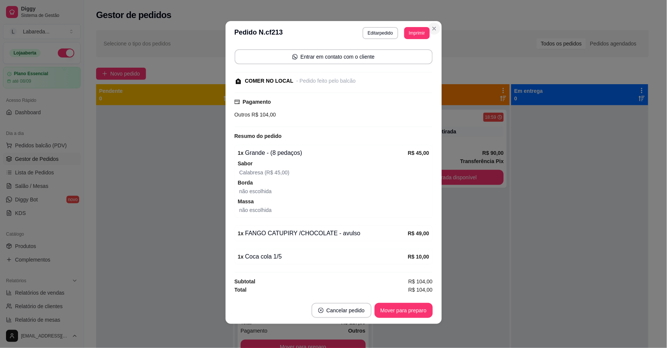
click at [437, 29] on section "**********" at bounding box center [334, 172] width 216 height 303
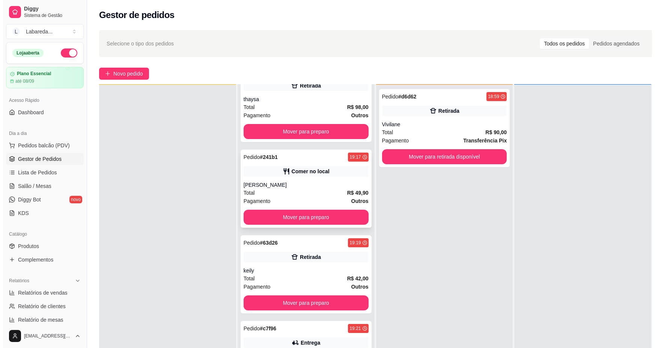
scroll to position [0, 0]
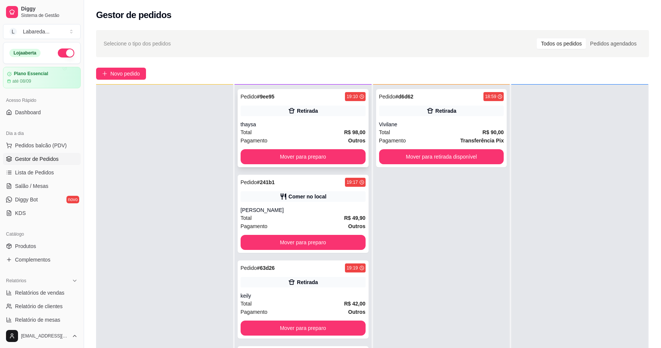
click at [293, 126] on div "thaysa" at bounding box center [303, 124] width 125 height 8
click at [273, 119] on div "Pedido # 9ee95 19:10 Retirada thaysa Total R$ 98,00 Pagamento Outros Mover para…" at bounding box center [303, 128] width 131 height 78
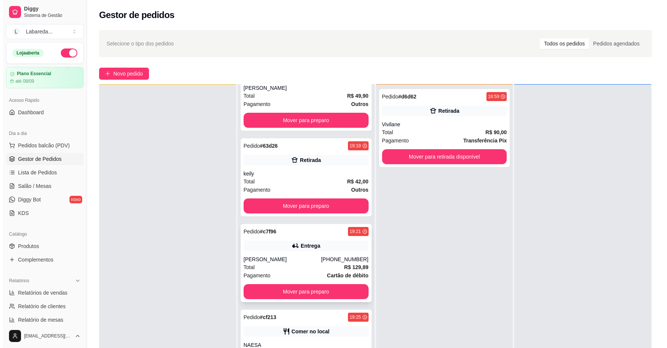
scroll to position [125, 0]
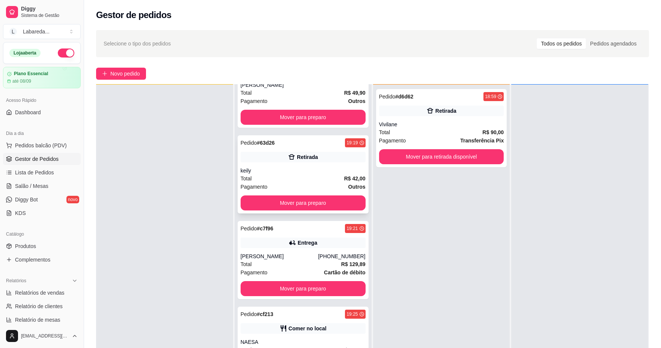
click at [268, 171] on div "keily" at bounding box center [303, 171] width 125 height 8
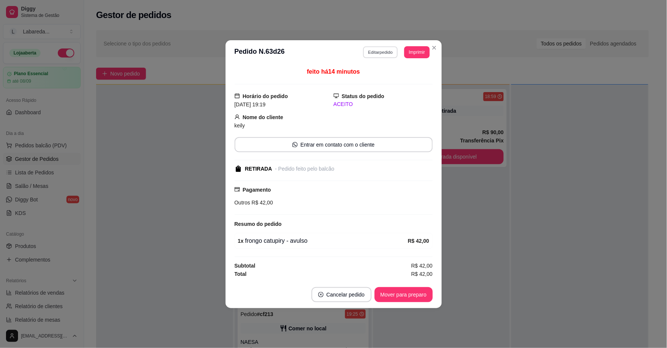
click at [373, 48] on button "Editar pedido" at bounding box center [380, 52] width 35 height 12
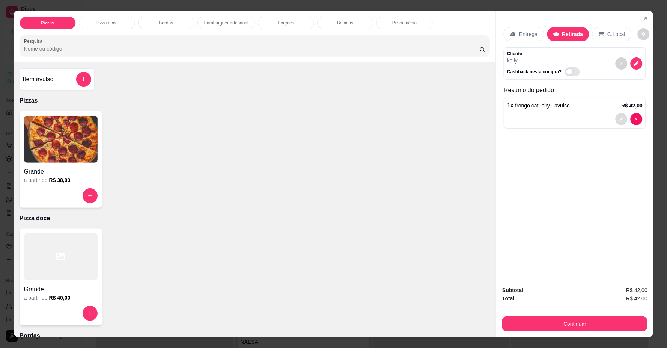
click at [616, 119] on button "decrease-product-quantity" at bounding box center [622, 119] width 12 height 12
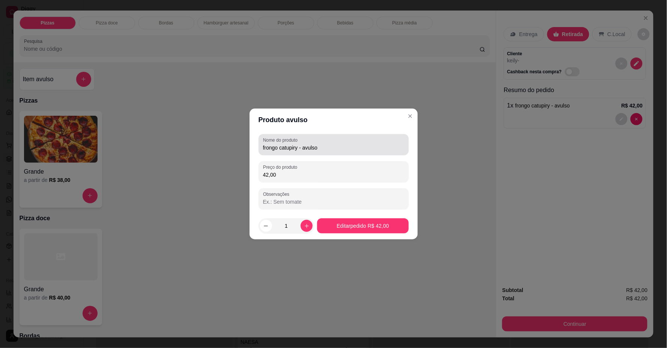
click at [262, 144] on div "Nome do produto frongo catupiry - avulso" at bounding box center [334, 144] width 150 height 21
drag, startPoint x: 273, startPoint y: 143, endPoint x: 269, endPoint y: 144, distance: 4.2
click at [269, 144] on div "frongo catupiry - avulso" at bounding box center [333, 144] width 141 height 15
click at [262, 144] on div "Nome do produto frongo catupiry - avulso" at bounding box center [334, 144] width 150 height 21
drag, startPoint x: 262, startPoint y: 144, endPoint x: 266, endPoint y: 146, distance: 5.2
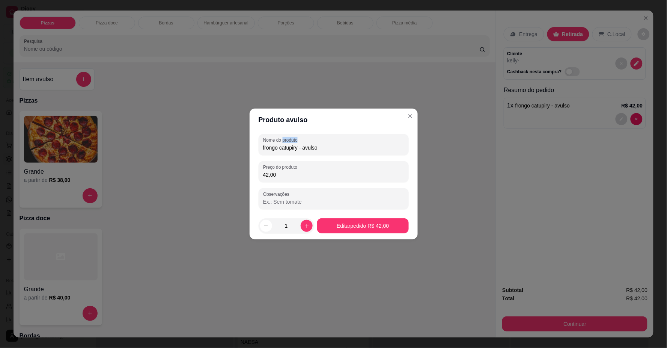
click at [265, 146] on div "Nome do produto frongo catupiry - avulso" at bounding box center [334, 144] width 150 height 21
click at [268, 148] on input "frongo catupiry - avulso" at bounding box center [333, 148] width 141 height 8
click at [267, 148] on input "frongo catupiry - avulso" at bounding box center [333, 148] width 141 height 8
click at [265, 148] on input "frongo catupiry - avulso" at bounding box center [333, 148] width 141 height 8
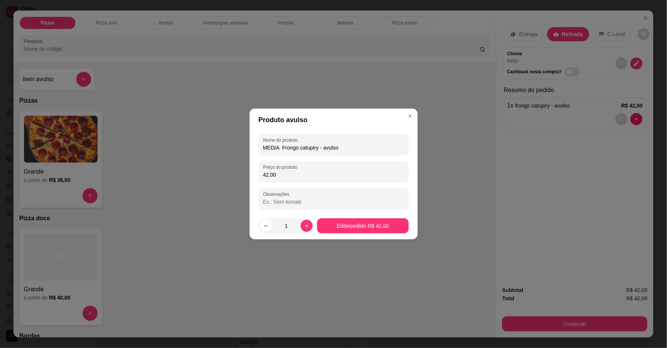
click at [289, 150] on input "MEDIA Frongo catupiry - avulso" at bounding box center [333, 148] width 141 height 8
type input "MEDIA FrAngo catupiry - avulso"
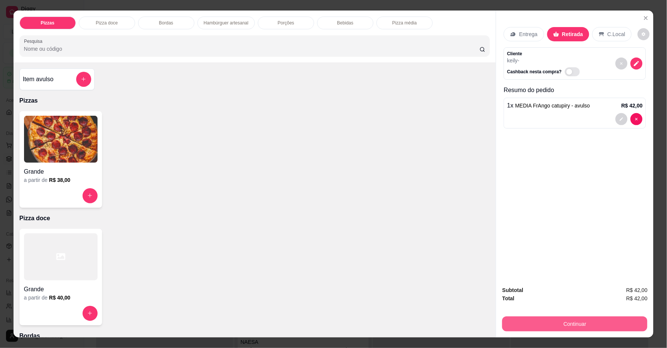
click at [592, 322] on button "Continuar" at bounding box center [574, 323] width 145 height 15
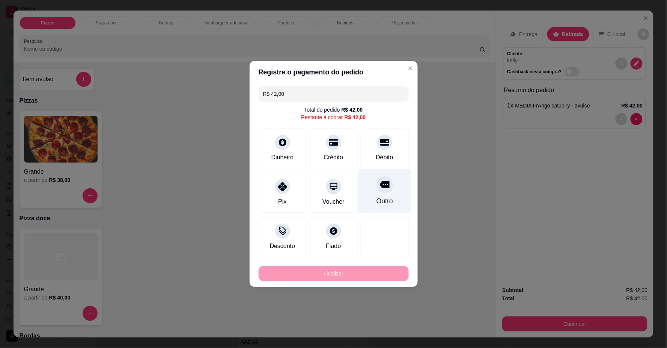
click at [380, 194] on div "Outro" at bounding box center [384, 191] width 53 height 44
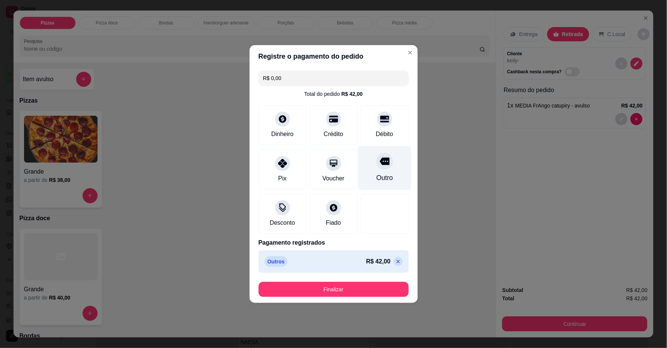
click at [380, 173] on div "Outro" at bounding box center [384, 178] width 17 height 10
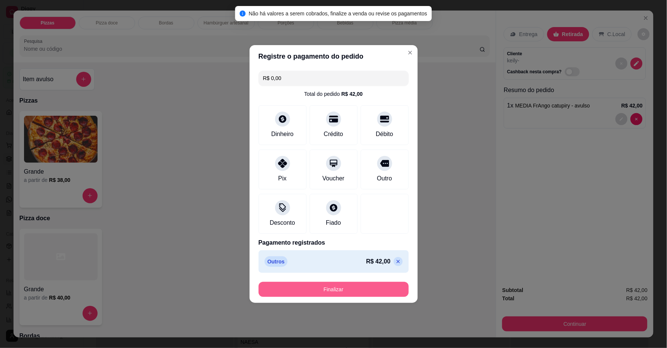
click at [397, 284] on button "Finalizar" at bounding box center [334, 288] width 150 height 15
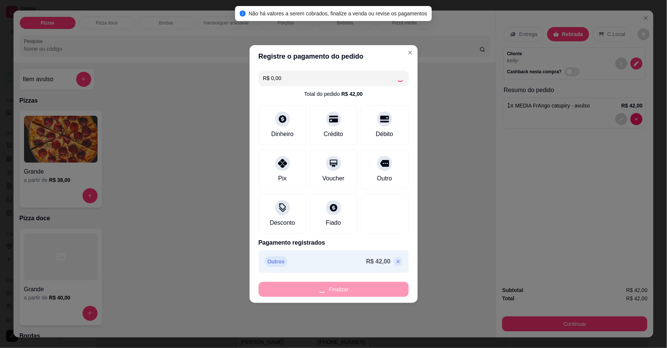
type input "-R$ 42,00"
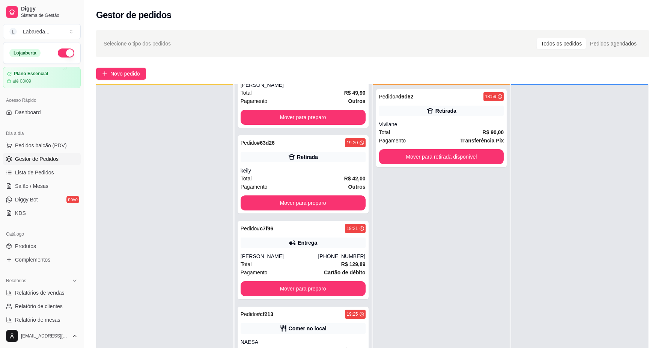
click at [440, 227] on div "Pedido # d6d62 18:59 Retirada Vivilane Total R$ 90,00 Pagamento Transferência P…" at bounding box center [441, 258] width 137 height 348
click at [114, 74] on span "Novo pedido" at bounding box center [125, 73] width 30 height 8
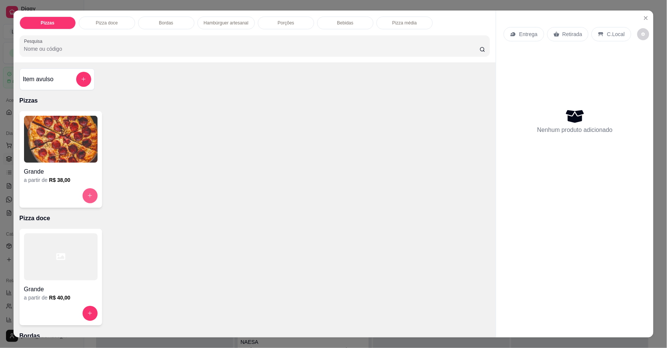
click at [83, 196] on button "increase-product-quantity" at bounding box center [90, 195] width 15 height 15
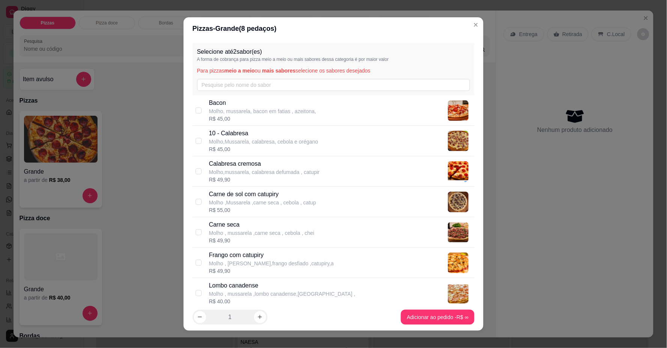
click at [257, 140] on p "Molho,Mussarela, calabresa, cebola e orégano" at bounding box center [263, 142] width 109 height 8
checkbox input "true"
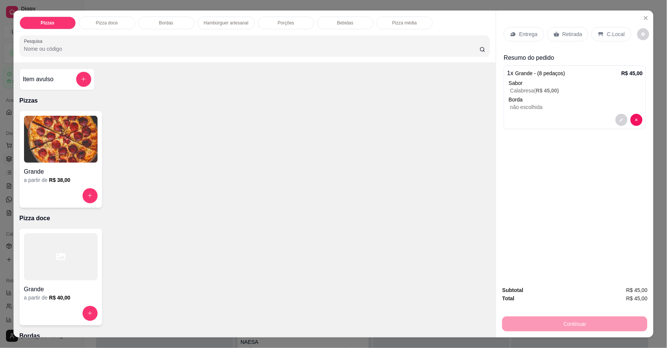
click at [78, 193] on div at bounding box center [61, 195] width 74 height 15
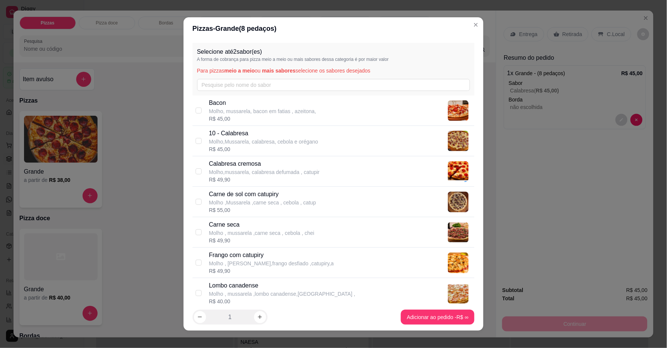
click at [243, 137] on p "10 - Calabresa" at bounding box center [263, 133] width 109 height 9
checkbox input "true"
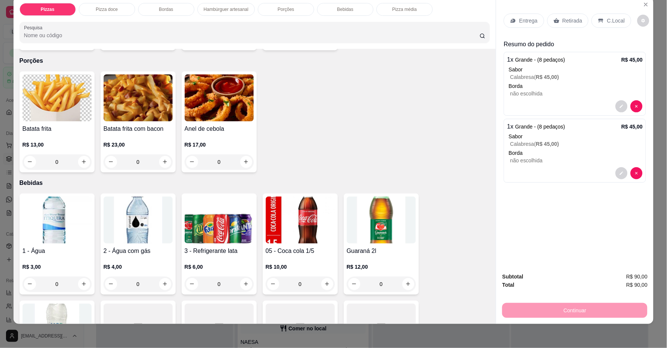
scroll to position [709, 0]
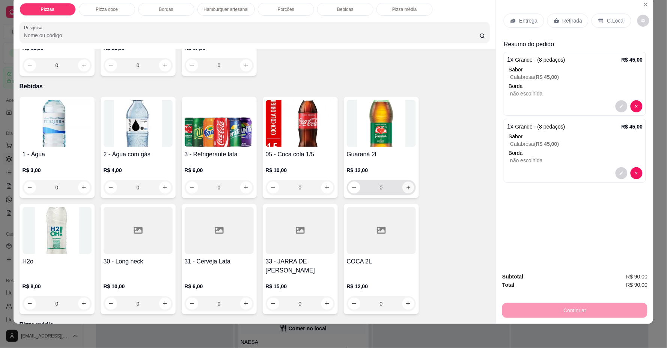
click at [405, 188] on icon "increase-product-quantity" at bounding box center [408, 188] width 6 height 6
type input "1"
click at [542, 307] on div "Continuar" at bounding box center [574, 309] width 145 height 17
click at [607, 19] on p "C.Local" at bounding box center [616, 21] width 18 height 8
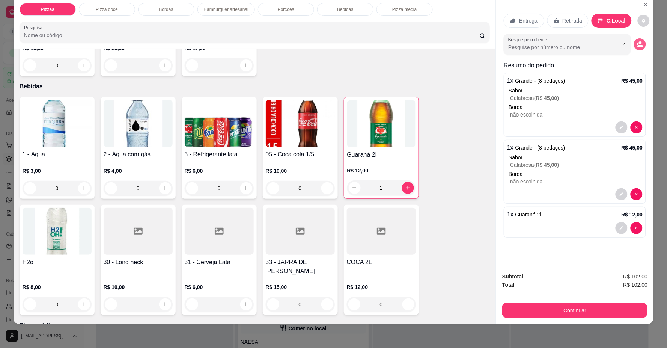
click at [640, 46] on icon "decrease-product-quantity" at bounding box center [641, 46] width 6 height 3
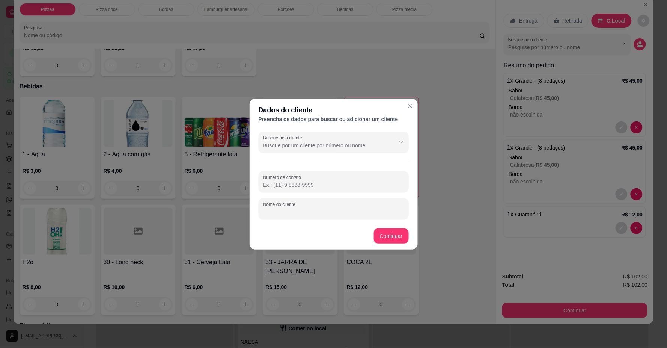
click at [357, 212] on input "Nome do cliente" at bounding box center [333, 212] width 141 height 8
type input "[PERSON_NAME]"
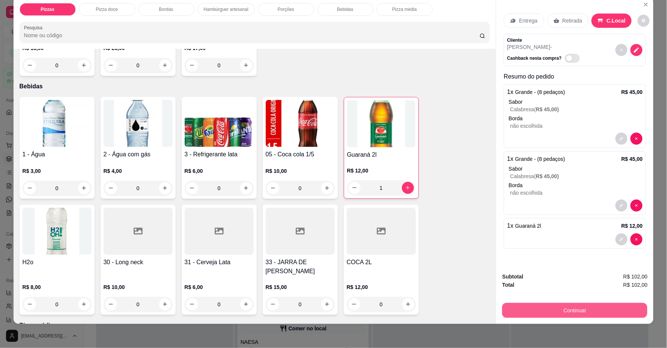
click at [571, 308] on button "Continuar" at bounding box center [574, 310] width 145 height 15
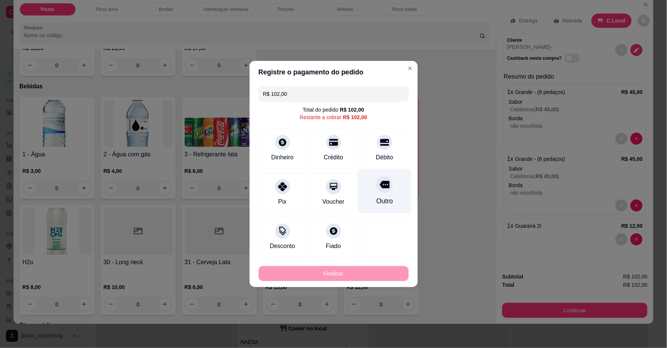
click at [382, 188] on icon at bounding box center [384, 184] width 10 height 10
type input "R$ 0,00"
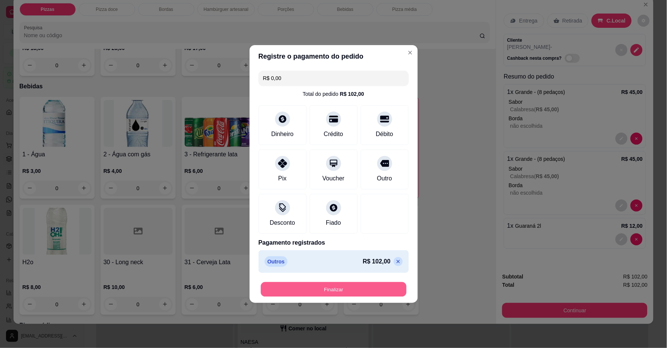
click at [355, 287] on button "Finalizar" at bounding box center [334, 289] width 146 height 15
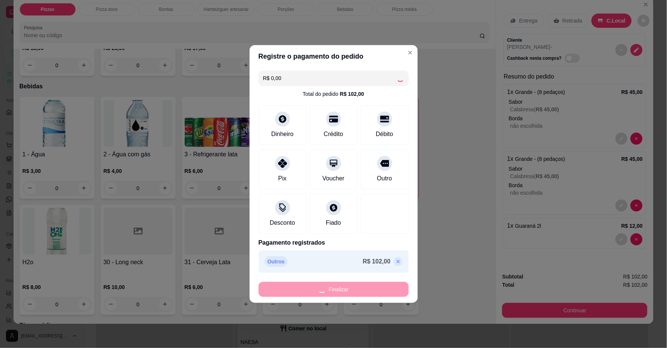
type input "0"
type input "-R$ 102,00"
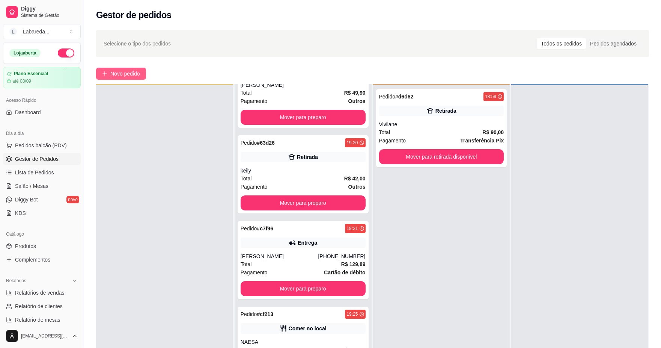
drag, startPoint x: 128, startPoint y: 63, endPoint x: 131, endPoint y: 75, distance: 12.6
click at [130, 70] on div "Selecione o tipo dos pedidos Todos os pedidos Pedidos agendados Novo pedido Pen…" at bounding box center [372, 233] width 577 height 415
click at [131, 77] on span "Novo pedido" at bounding box center [125, 73] width 30 height 8
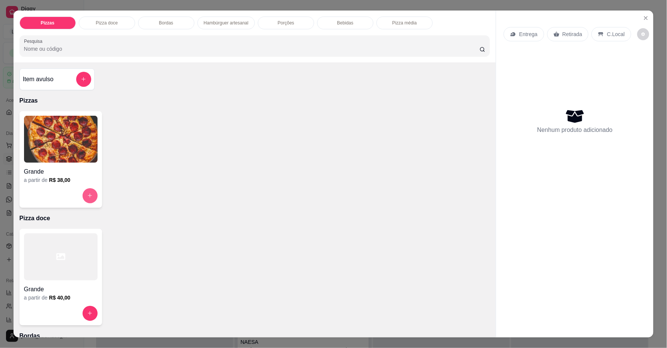
click at [83, 192] on button "increase-product-quantity" at bounding box center [90, 195] width 15 height 15
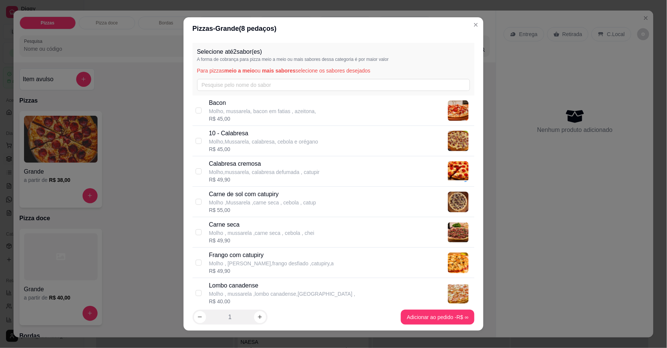
click at [227, 224] on p "Carne seca" at bounding box center [261, 224] width 105 height 9
checkbox input "true"
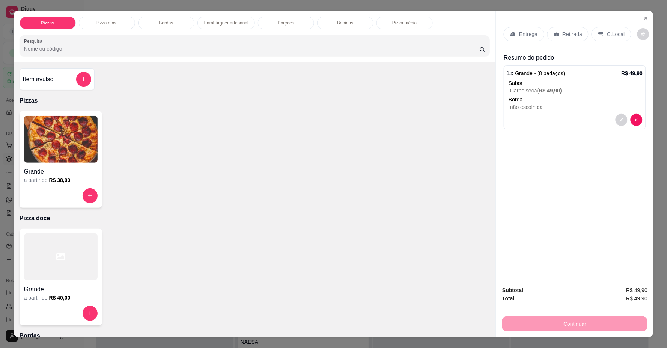
scroll to position [42, 0]
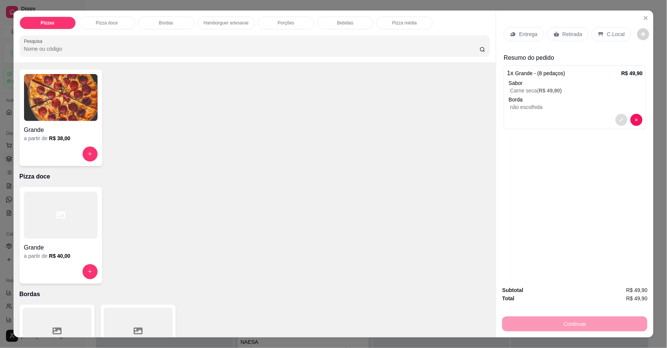
click at [622, 118] on button "decrease-product-quantity" at bounding box center [622, 120] width 12 height 12
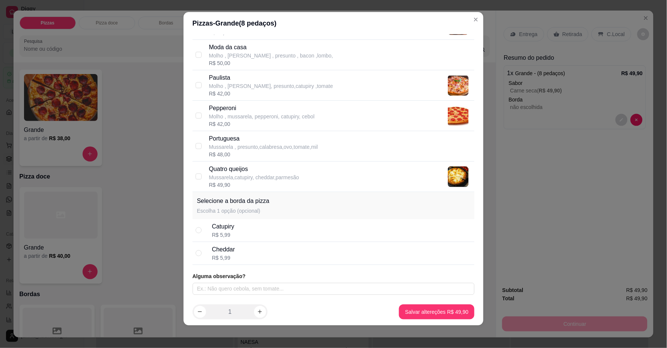
scroll to position [6, 0]
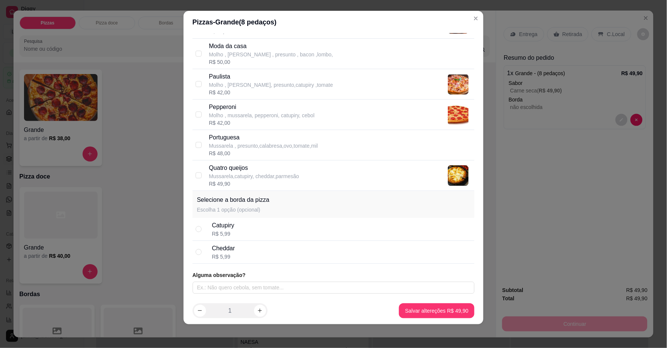
click at [253, 250] on div "Cheddar R$ 5,99" at bounding box center [342, 252] width 260 height 17
radio input "true"
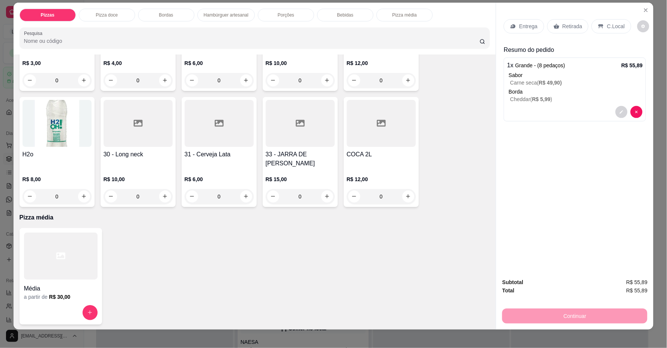
scroll to position [14, 0]
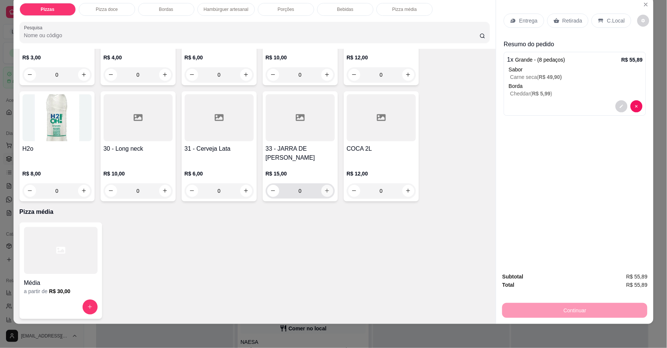
click at [326, 188] on icon "increase-product-quantity" at bounding box center [327, 191] width 6 height 6
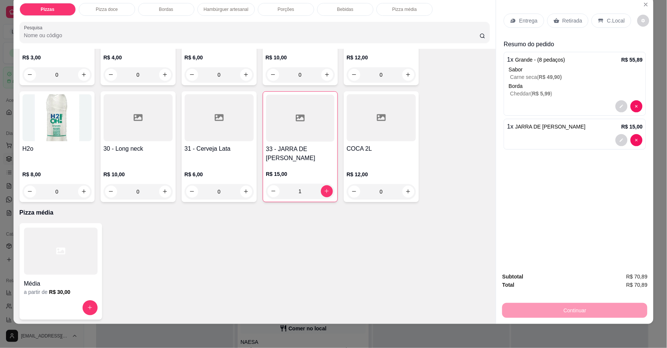
click at [556, 128] on span "JARRA DE [PERSON_NAME]" at bounding box center [550, 126] width 71 height 6
type input "0"
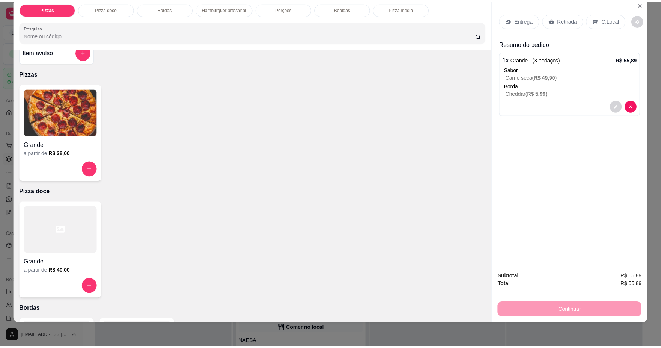
scroll to position [0, 0]
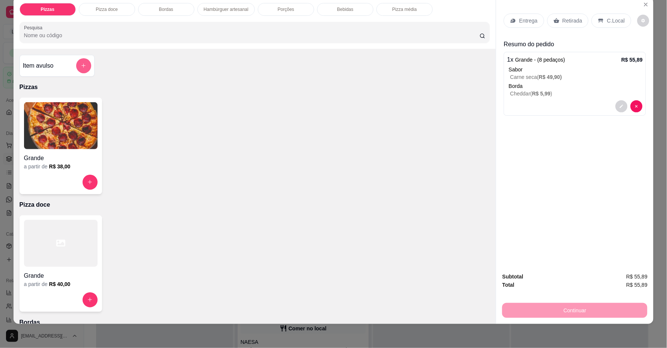
click at [77, 69] on button "add-separate-item" at bounding box center [83, 65] width 15 height 15
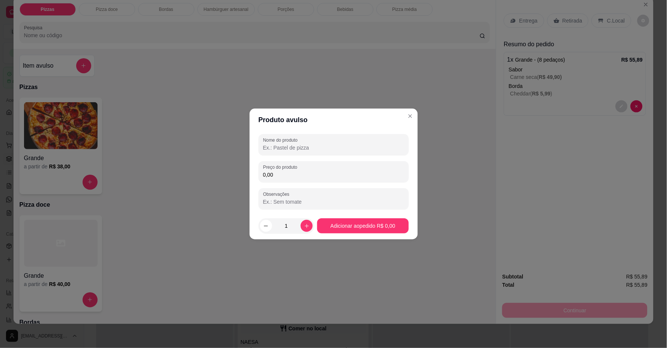
click at [283, 177] on input "0,00" at bounding box center [333, 175] width 141 height 8
type input "15,00"
click at [286, 144] on input "Nome do produto" at bounding box center [333, 148] width 141 height 8
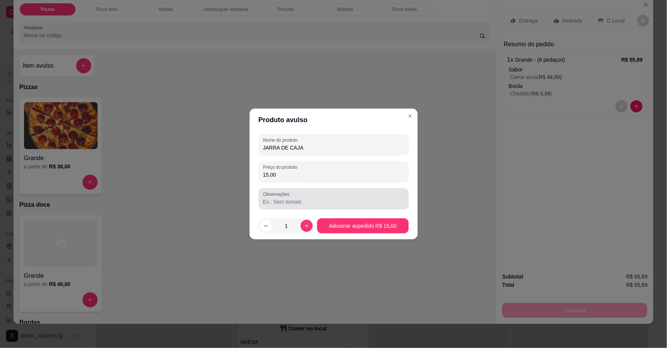
type input "JARRA DE CAJA"
click at [302, 198] on input "Observações" at bounding box center [333, 202] width 141 height 8
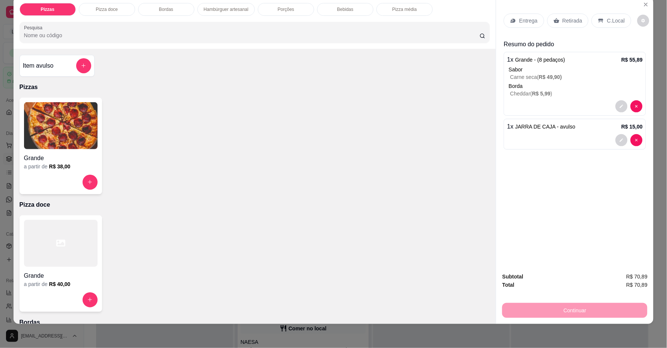
click at [612, 24] on p "C.Local" at bounding box center [616, 21] width 18 height 8
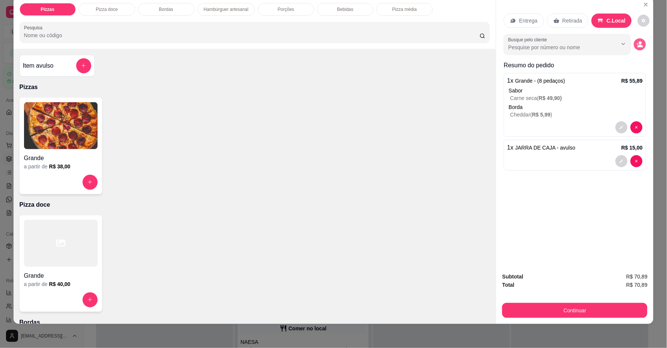
click at [642, 42] on button "decrease-product-quantity" at bounding box center [640, 44] width 12 height 12
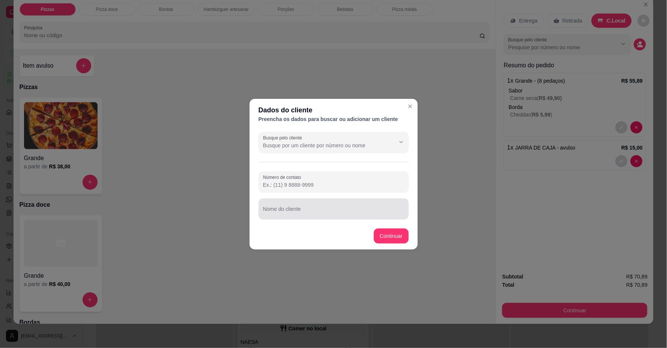
click at [385, 213] on input "Nome do cliente" at bounding box center [333, 212] width 141 height 8
type input "KETHYLI"
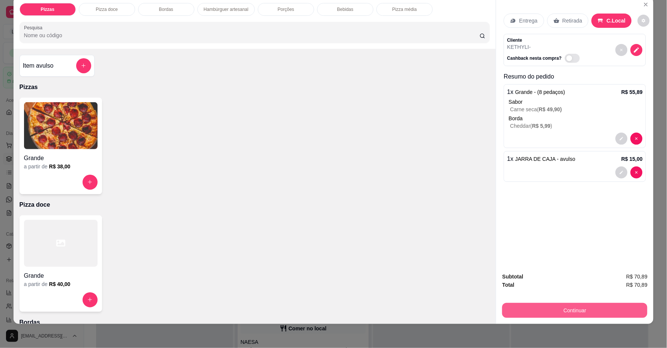
click at [541, 309] on button "Continuar" at bounding box center [574, 310] width 145 height 15
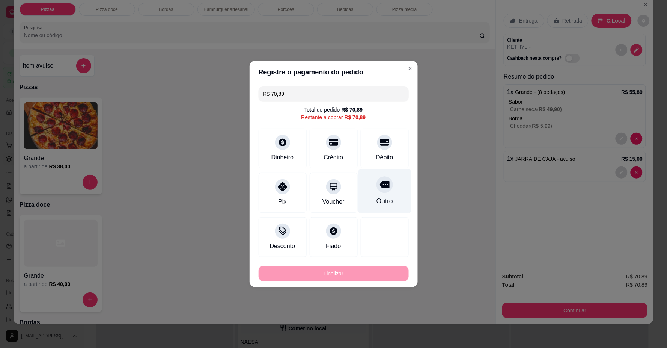
click at [380, 187] on icon at bounding box center [384, 185] width 10 height 8
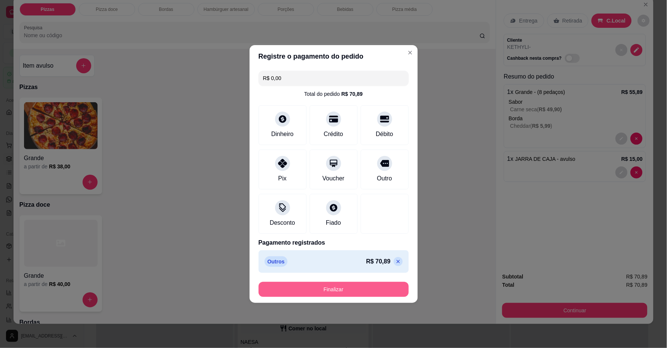
click at [359, 288] on button "Finalizar" at bounding box center [334, 288] width 150 height 15
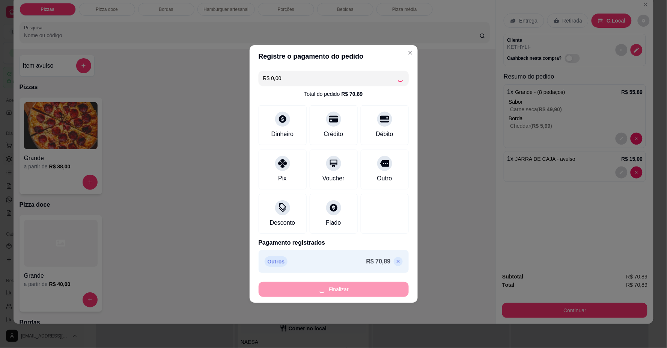
type input "-R$ 70,89"
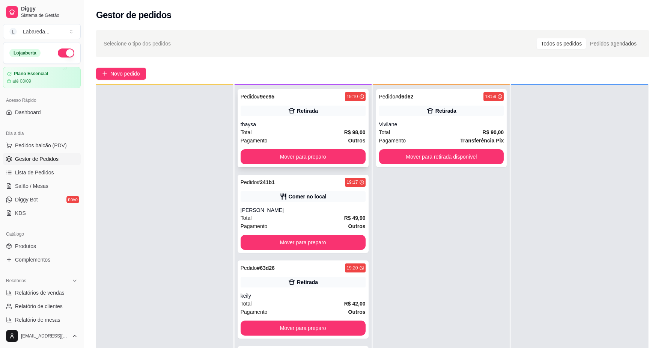
click at [295, 121] on div "thaysa" at bounding box center [303, 124] width 125 height 8
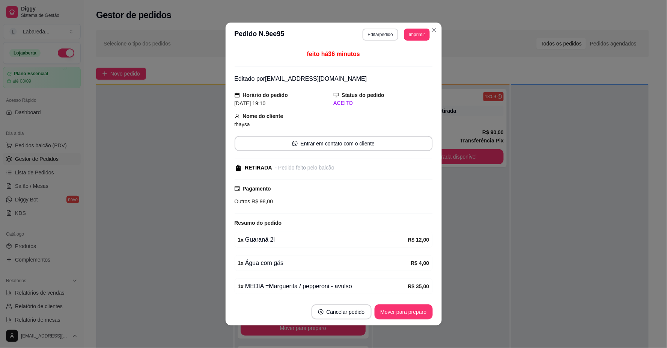
click at [376, 36] on button "Editar pedido" at bounding box center [381, 35] width 36 height 12
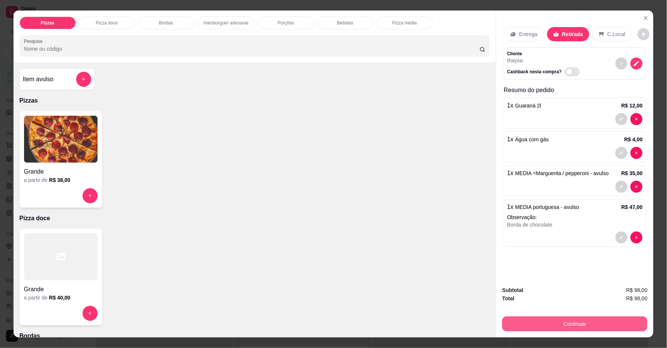
click at [591, 328] on button "Continuar" at bounding box center [574, 323] width 145 height 15
click at [643, 17] on icon "Close" at bounding box center [646, 18] width 6 height 6
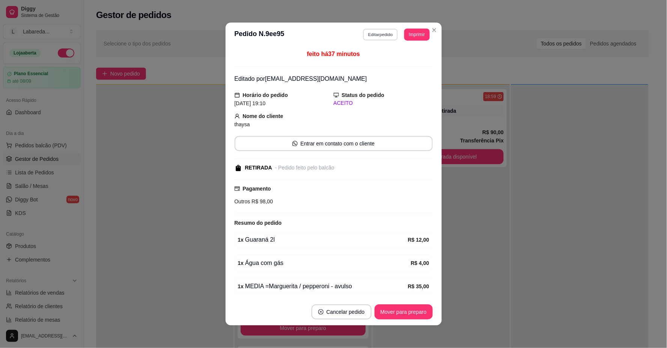
click at [375, 35] on button "Editar pedido" at bounding box center [380, 35] width 35 height 12
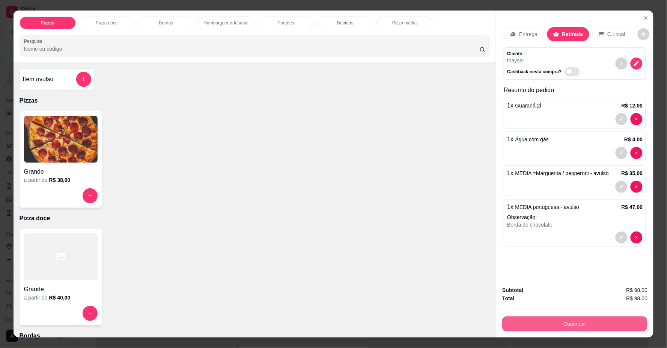
click at [586, 322] on button "Continuar" at bounding box center [574, 323] width 145 height 15
click at [644, 18] on icon "Close" at bounding box center [645, 18] width 3 height 3
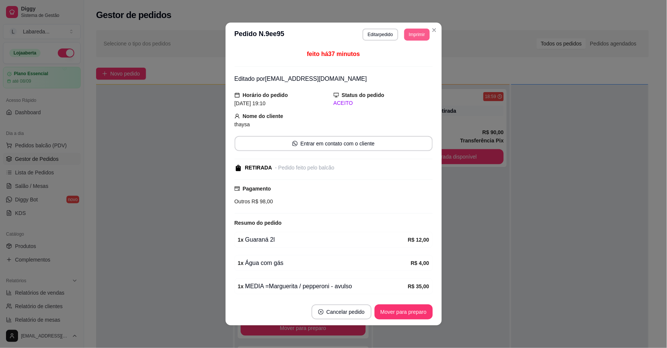
click at [419, 34] on button "Imprimir" at bounding box center [416, 35] width 25 height 12
click at [408, 62] on button "IMPRESSORA" at bounding box center [400, 61] width 53 height 12
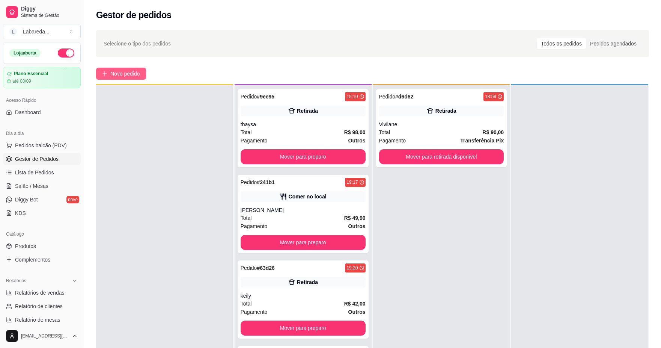
click at [119, 76] on span "Novo pedido" at bounding box center [125, 73] width 30 height 8
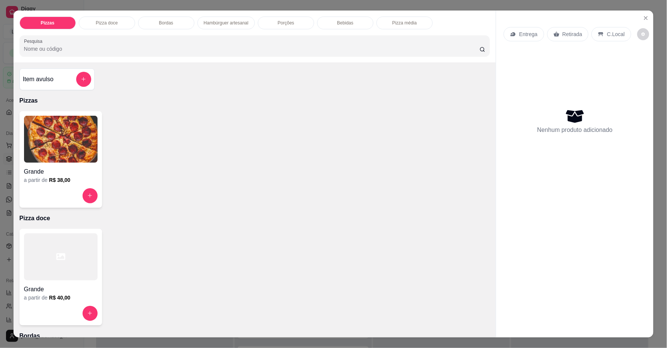
click at [49, 155] on img at bounding box center [61, 139] width 74 height 47
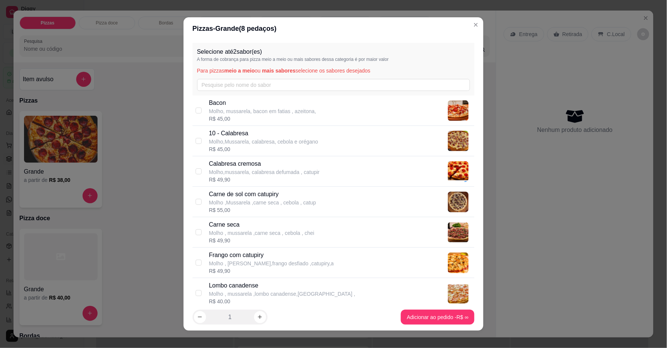
click at [246, 140] on div "10 - Calabresa Molho,Mussarela, calabresa, cebola e orégano" at bounding box center [263, 137] width 109 height 17
checkbox input "true"
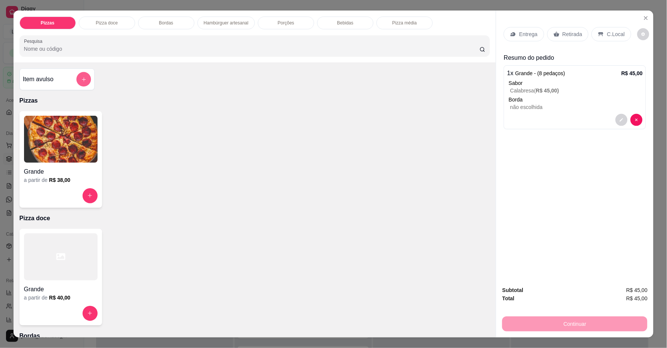
click at [79, 83] on button "add-separate-item" at bounding box center [83, 79] width 15 height 15
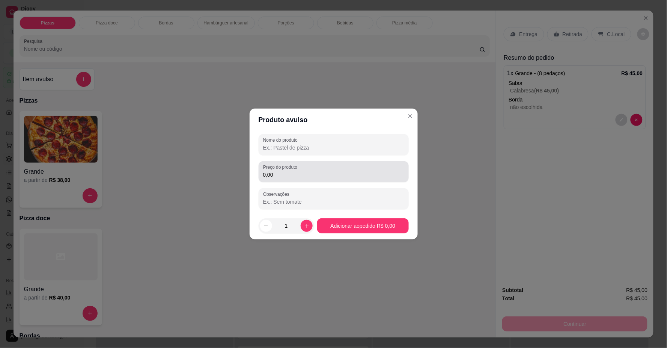
drag, startPoint x: 306, startPoint y: 171, endPoint x: 303, endPoint y: 174, distance: 5.0
click at [303, 173] on input "0,00" at bounding box center [333, 175] width 141 height 8
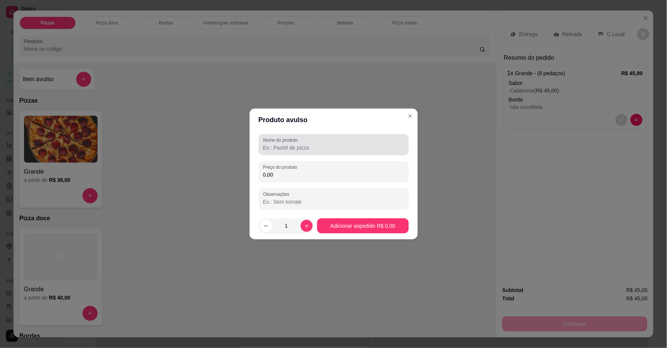
click at [298, 140] on label "Nome do produto" at bounding box center [281, 140] width 37 height 6
click at [298, 144] on input "Nome do produto" at bounding box center [333, 148] width 141 height 8
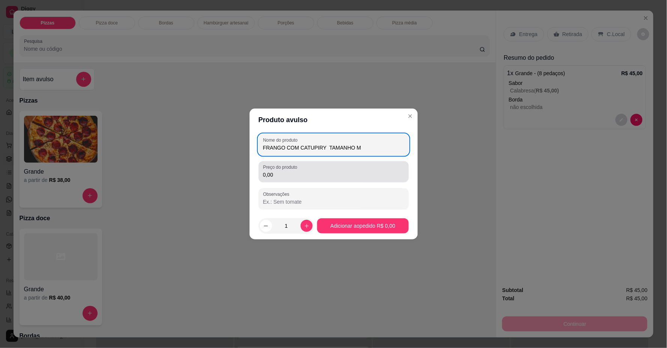
type input "FRANGO COM CATUPIRY TAMANHO M"
click at [307, 166] on div "Preço do produto 0,00" at bounding box center [334, 171] width 150 height 21
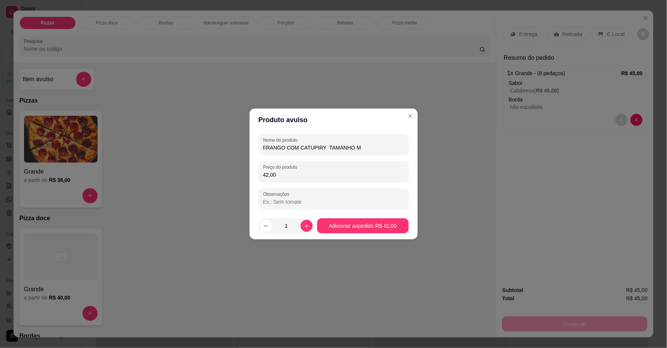
type input "42,00"
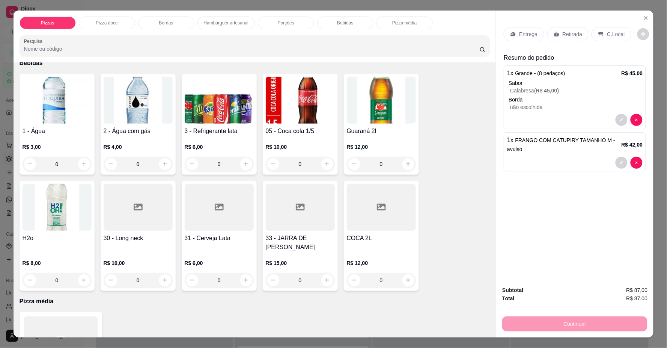
scroll to position [751, 0]
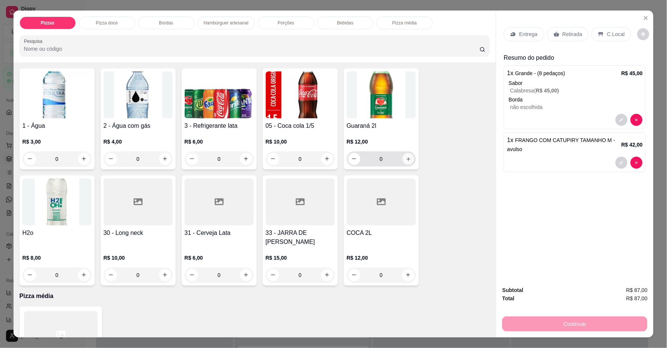
click at [407, 153] on button "increase-product-quantity" at bounding box center [408, 159] width 12 height 12
type input "1"
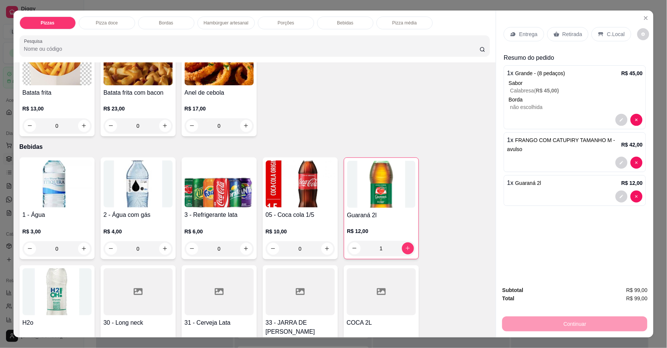
scroll to position [500, 0]
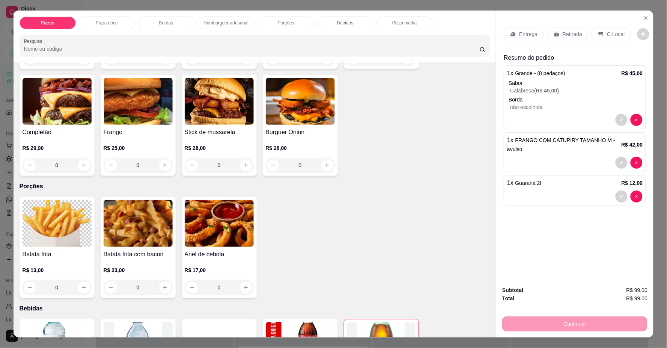
click at [519, 35] on p "Entrega" at bounding box center [528, 34] width 18 height 8
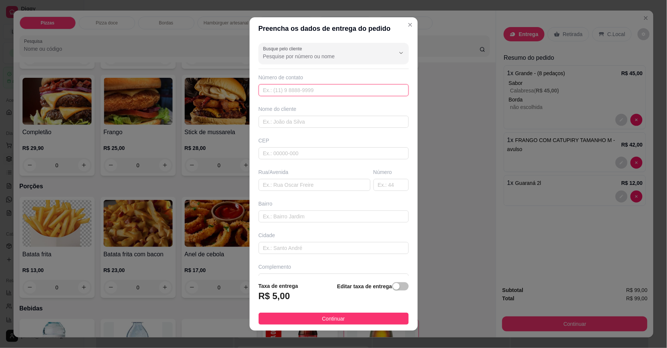
click at [298, 90] on input "text" at bounding box center [334, 90] width 150 height 12
type input "[PHONE_NUMBER]"
click at [313, 118] on input "text" at bounding box center [334, 122] width 150 height 12
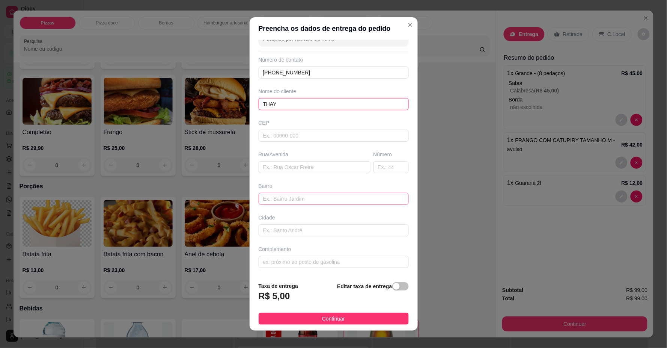
type input "THAY"
click at [301, 196] on input "text" at bounding box center [334, 199] width 150 height 12
type input "R"
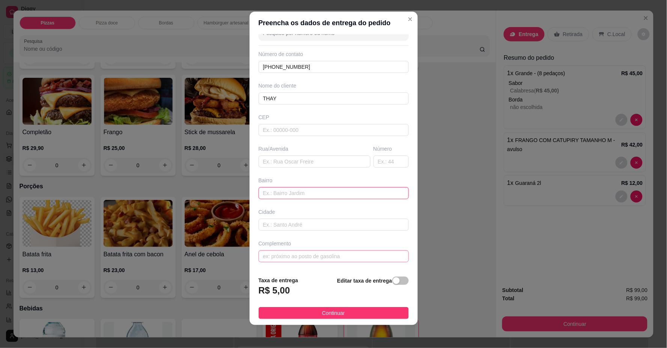
scroll to position [6, 0]
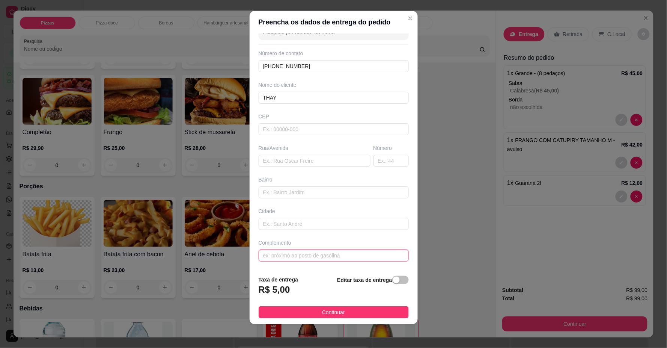
click at [276, 254] on input "text" at bounding box center [334, 255] width 150 height 12
type input "LOCALIZAÇÃO"
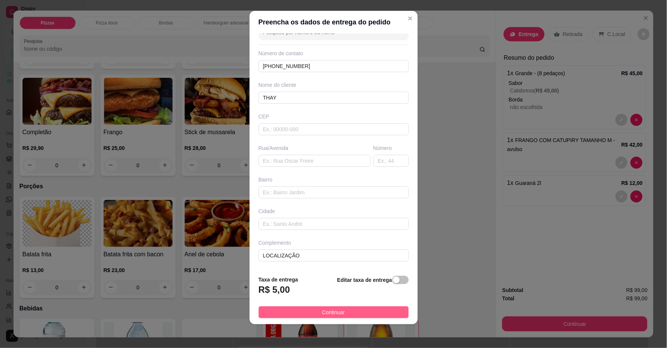
click at [278, 313] on button "Continuar" at bounding box center [334, 312] width 150 height 12
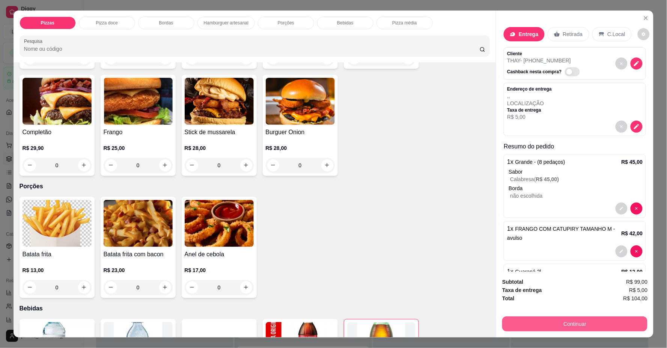
click at [560, 327] on button "Continuar" at bounding box center [574, 323] width 145 height 15
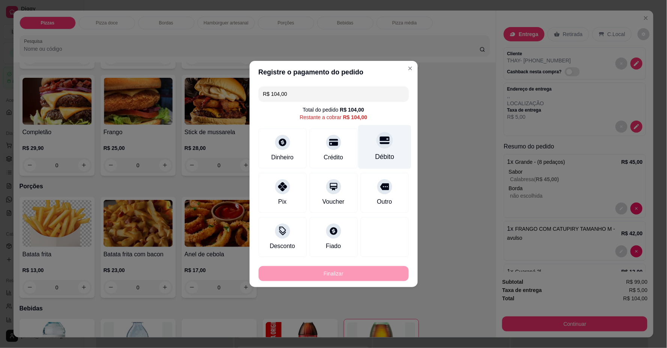
click at [386, 150] on div "Débito" at bounding box center [384, 147] width 53 height 44
type input "R$ 0,00"
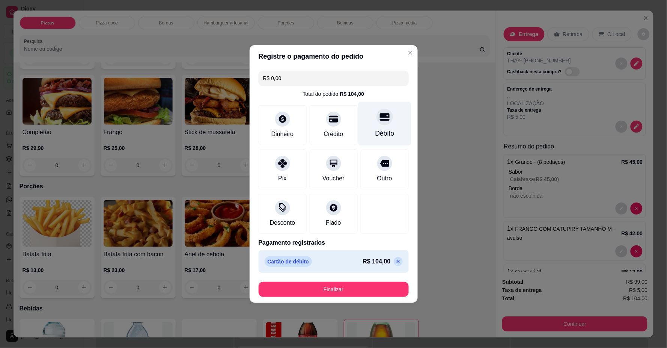
drag, startPoint x: 372, startPoint y: 136, endPoint x: 372, endPoint y: 140, distance: 3.8
click at [375, 137] on div "Débito" at bounding box center [384, 133] width 19 height 10
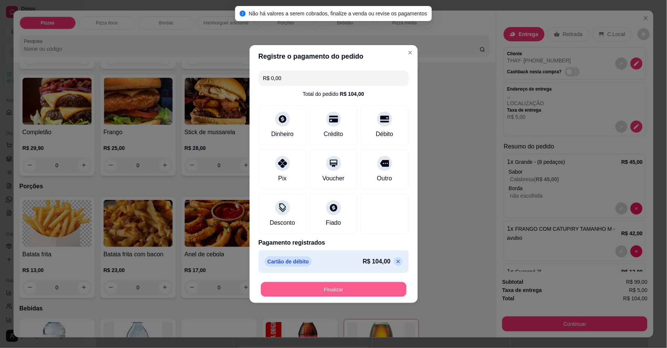
click at [342, 289] on button "Finalizar" at bounding box center [334, 289] width 146 height 15
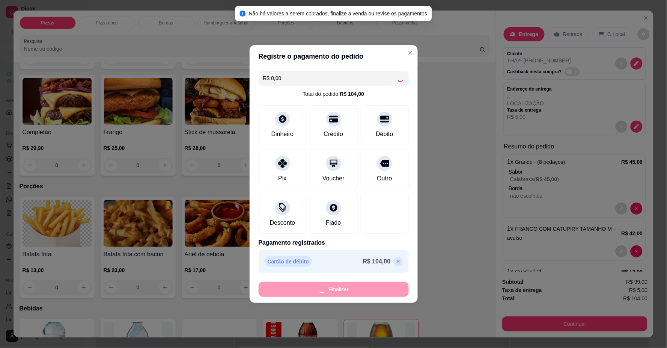
type input "0"
type input "-R$ 104,00"
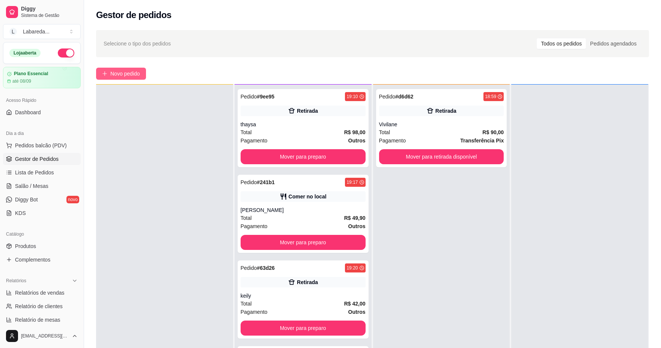
click at [141, 71] on button "Novo pedido" at bounding box center [121, 74] width 50 height 12
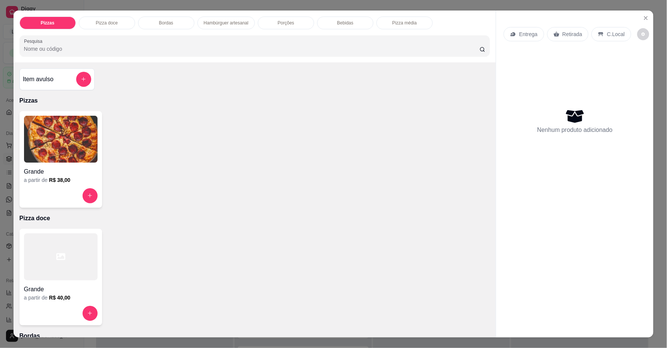
click at [66, 170] on h4 "Grande" at bounding box center [61, 171] width 74 height 9
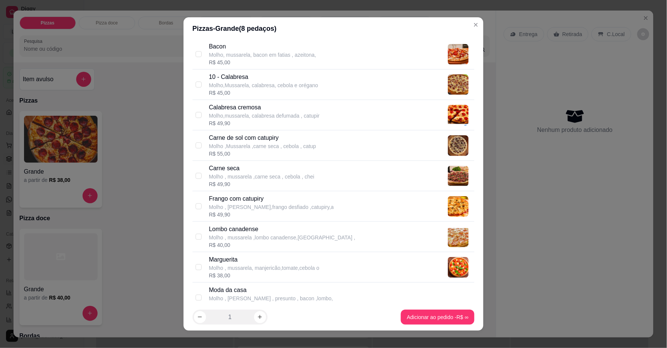
scroll to position [42, 0]
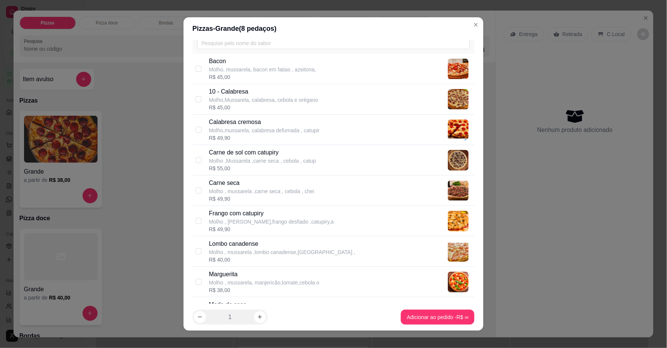
click at [227, 119] on p "Calabresa cremosa" at bounding box center [264, 121] width 111 height 9
checkbox input "true"
click at [221, 155] on p "Carne de sol com catupiry" at bounding box center [262, 152] width 107 height 9
checkbox input "true"
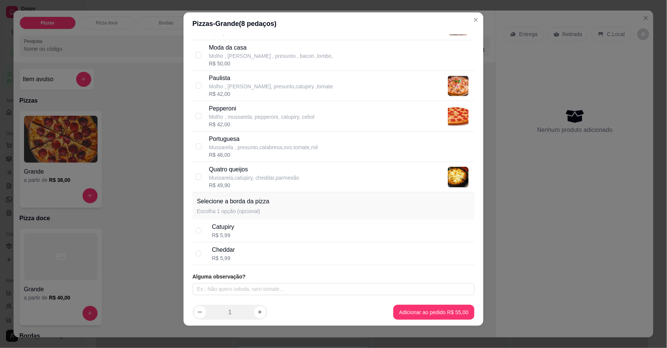
scroll to position [6, 0]
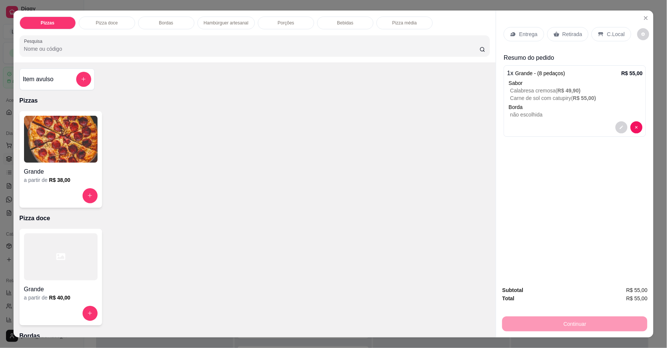
click at [522, 34] on p "Entrega" at bounding box center [528, 34] width 18 height 8
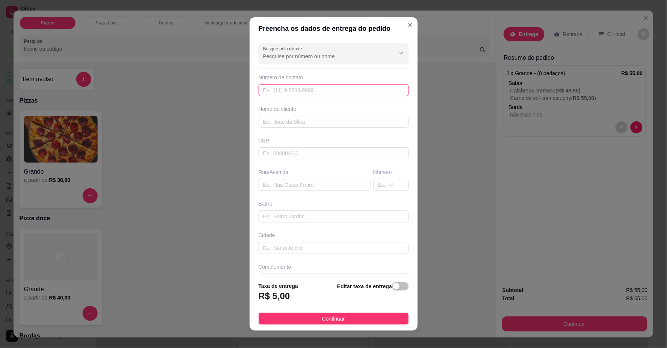
click at [333, 90] on input "text" at bounding box center [334, 90] width 150 height 12
type input "[PHONE_NUMBER]"
click at [309, 127] on input "text" at bounding box center [334, 122] width 150 height 12
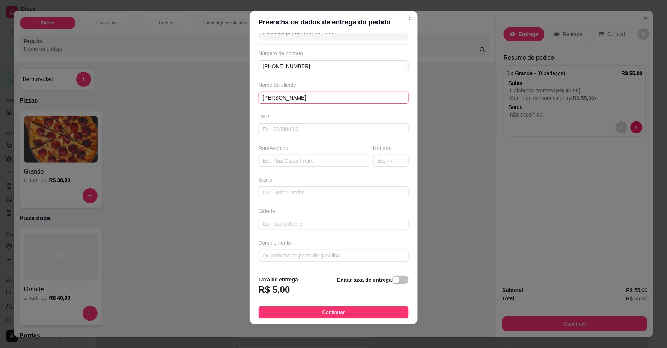
type input "[PERSON_NAME]"
click at [296, 263] on div "Busque pelo cliente Número de contato [PHONE_NUMBER] Nome do cliente [PERSON_NA…" at bounding box center [334, 150] width 168 height 235
click at [297, 254] on input "text" at bounding box center [334, 255] width 150 height 12
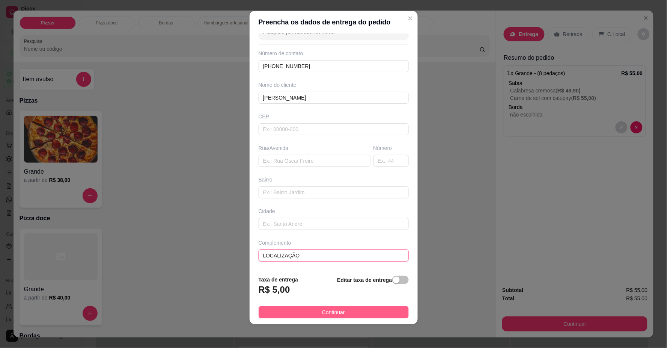
type input "LOCALIZAÇÃO"
click at [309, 313] on button "Continuar" at bounding box center [334, 312] width 150 height 12
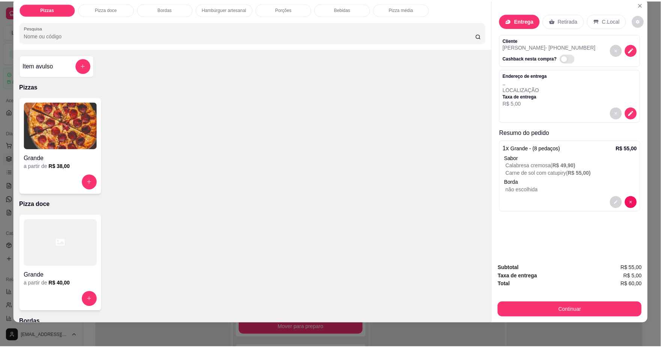
scroll to position [0, 0]
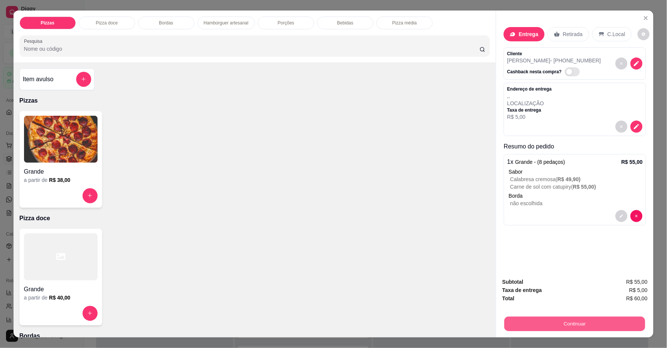
click at [551, 323] on button "Continuar" at bounding box center [574, 323] width 141 height 15
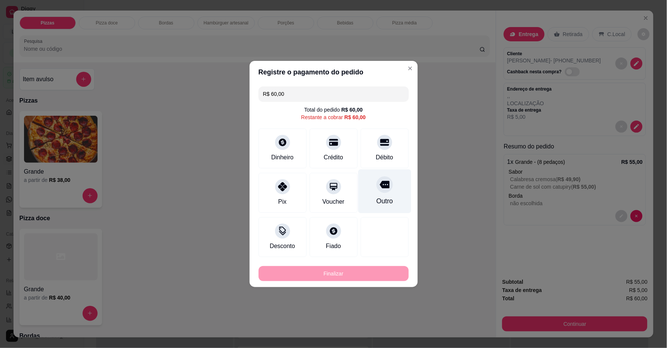
click at [370, 149] on div "Débito" at bounding box center [385, 148] width 48 height 40
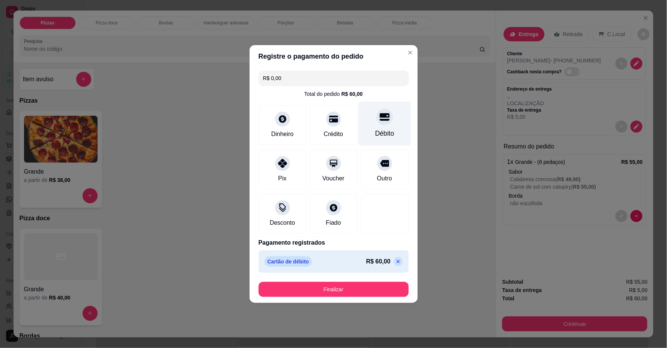
click at [378, 126] on div "Débito" at bounding box center [384, 124] width 53 height 44
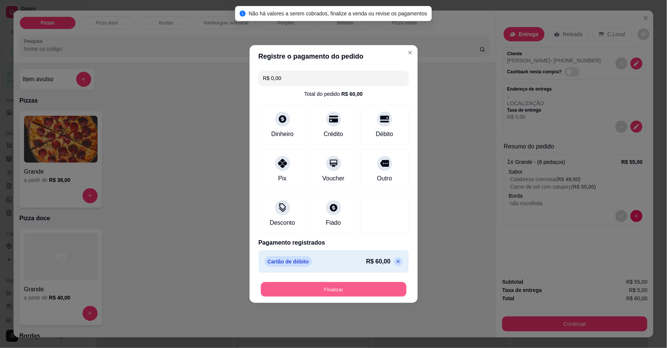
click at [344, 284] on button "Finalizar" at bounding box center [334, 289] width 146 height 15
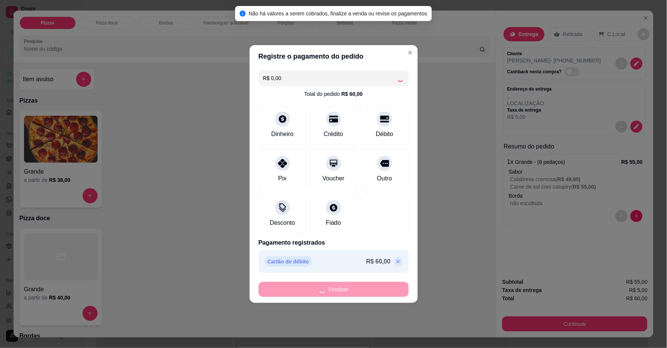
type input "-R$ 60,00"
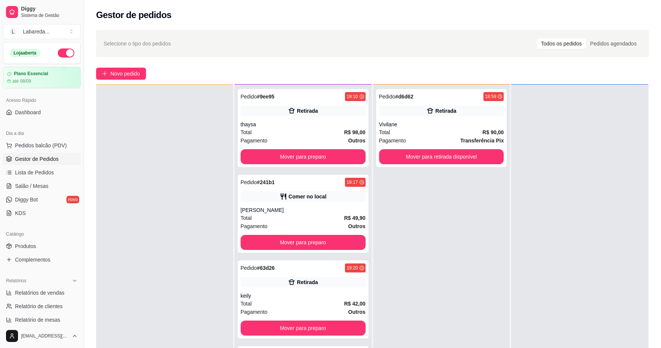
click at [437, 310] on div "Pedido # d6d62 18:59 Retirada Vivilane Total R$ 90,00 Pagamento Transferência P…" at bounding box center [441, 258] width 137 height 348
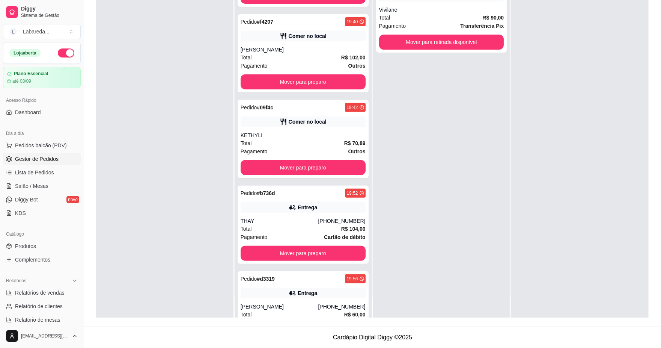
scroll to position [644, 0]
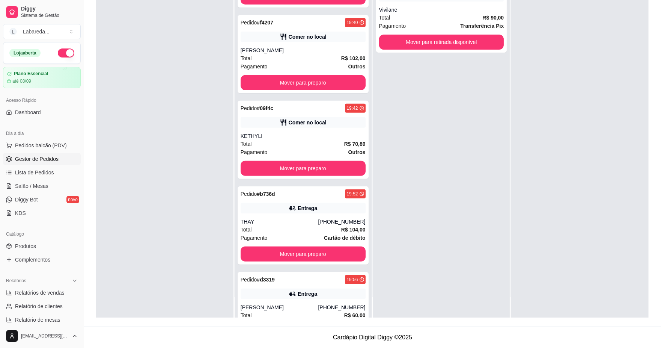
drag, startPoint x: 298, startPoint y: 268, endPoint x: 345, endPoint y: 364, distance: 107.6
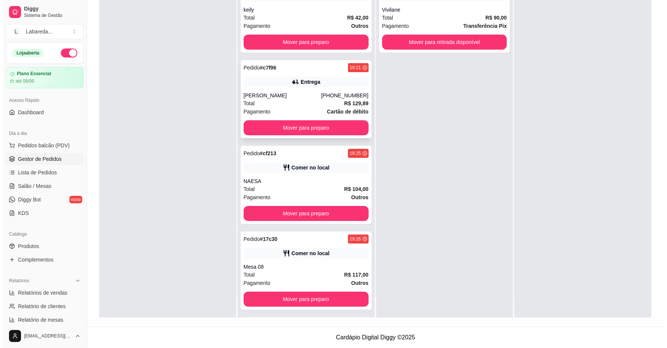
scroll to position [125, 0]
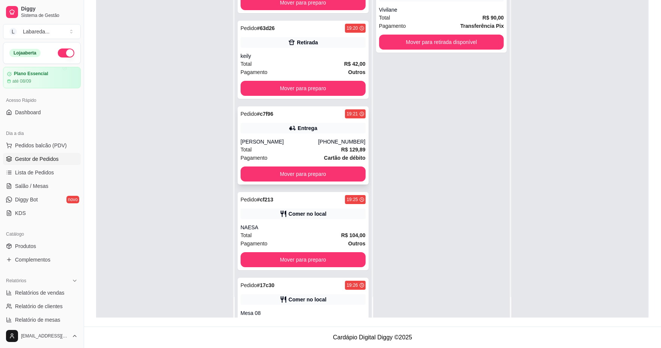
click at [277, 134] on div "Pedido # c7f96 19:21 Entrega [PERSON_NAME] [PHONE_NUMBER] Total R$ 129,89 Pagam…" at bounding box center [303, 145] width 131 height 78
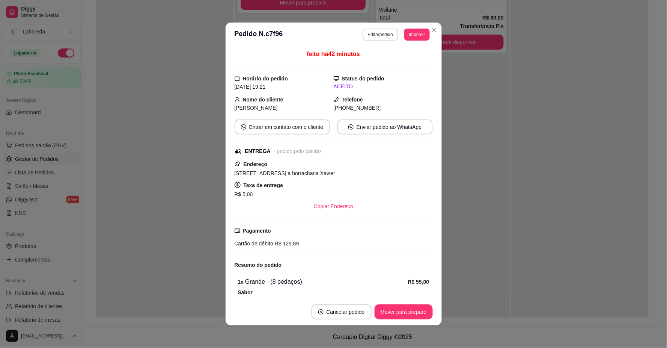
click at [379, 34] on button "Editar pedido" at bounding box center [381, 35] width 36 height 12
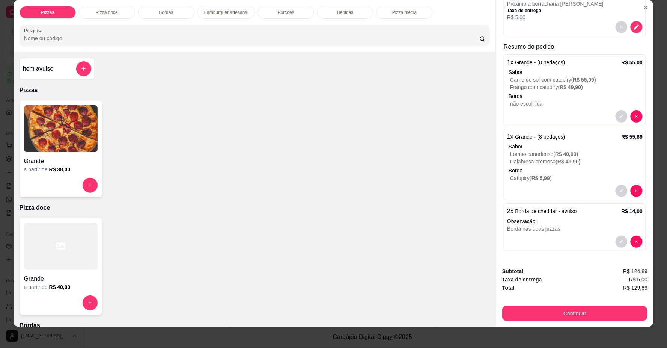
scroll to position [14, 0]
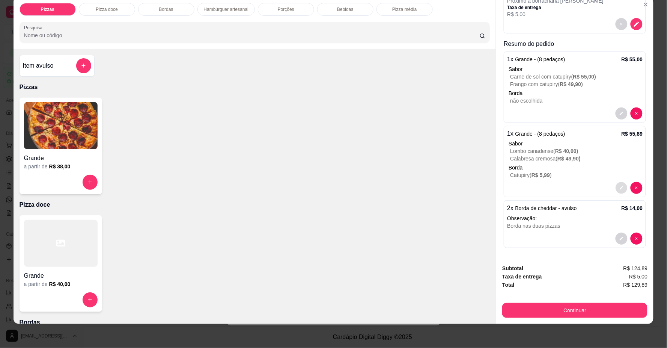
click at [620, 188] on icon "decrease-product-quantity" at bounding box center [622, 187] width 5 height 5
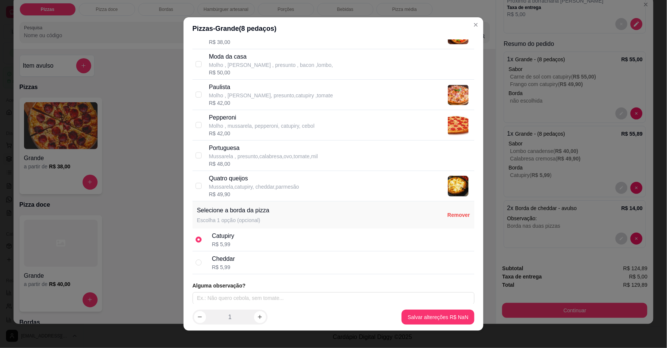
scroll to position [293, 0]
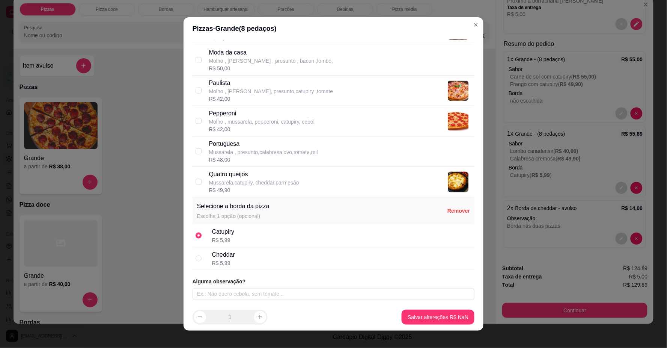
click at [197, 239] on label at bounding box center [199, 235] width 6 height 8
click at [197, 238] on input "radio" at bounding box center [199, 235] width 6 height 6
click at [200, 235] on div "Catupiry R$ 5,99" at bounding box center [334, 235] width 282 height 23
click at [196, 234] on input "radio" at bounding box center [199, 235] width 6 height 6
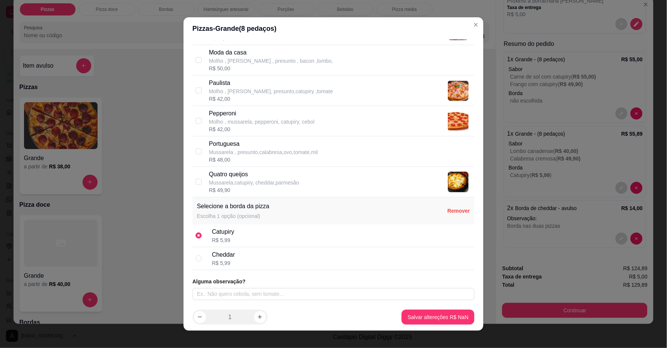
click at [197, 233] on input "radio" at bounding box center [199, 235] width 6 height 6
click at [448, 210] on p "Remover" at bounding box center [458, 211] width 23 height 8
radio input "false"
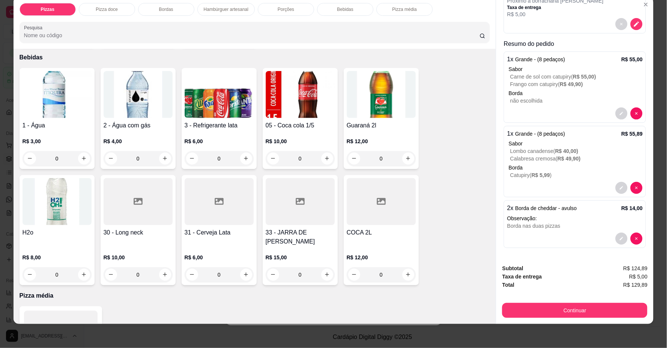
scroll to position [751, 0]
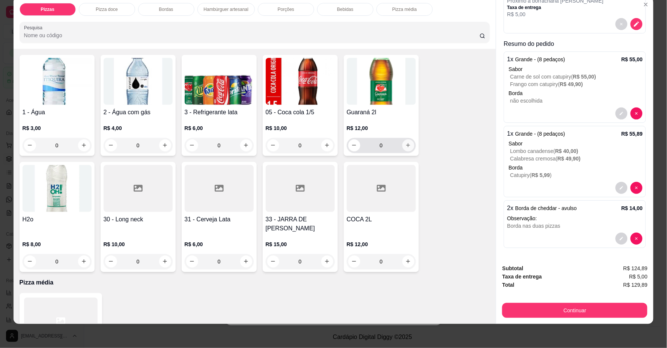
click at [407, 146] on icon "increase-product-quantity" at bounding box center [408, 145] width 6 height 6
type input "1"
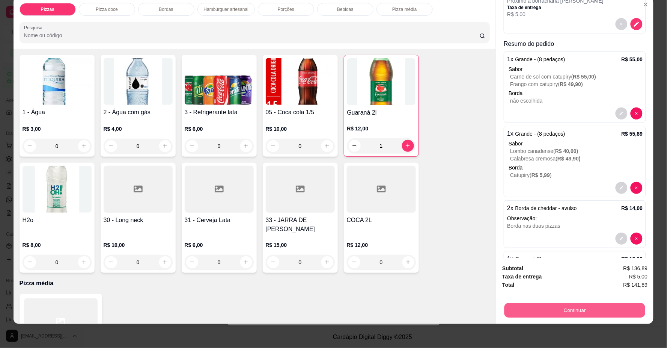
click at [589, 313] on button "Continuar" at bounding box center [574, 310] width 141 height 15
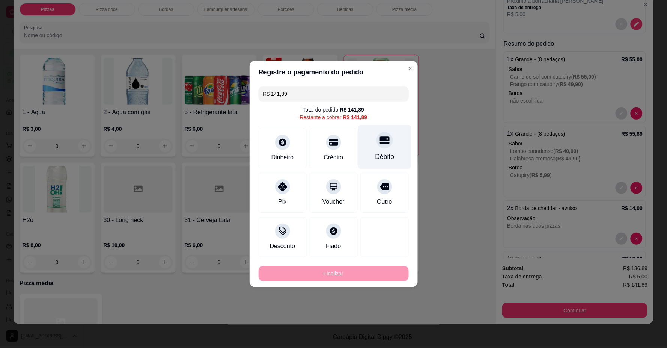
click at [381, 156] on div "Débito" at bounding box center [384, 157] width 19 height 10
type input "R$ 0,00"
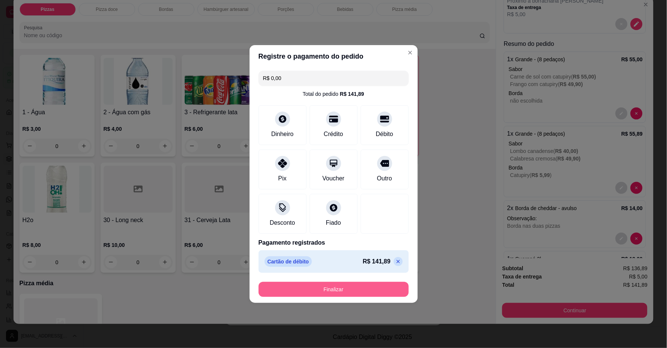
click at [367, 286] on button "Finalizar" at bounding box center [334, 288] width 150 height 15
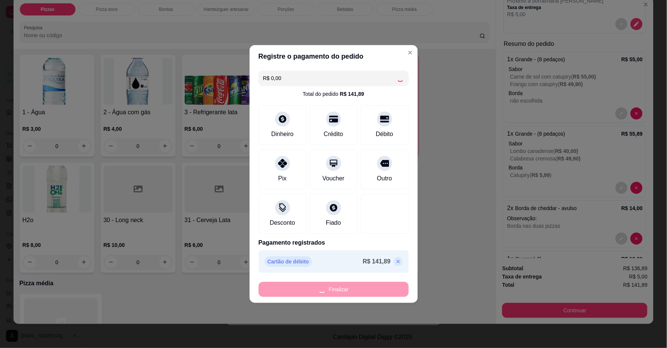
type input "0"
type input "-R$ 141,89"
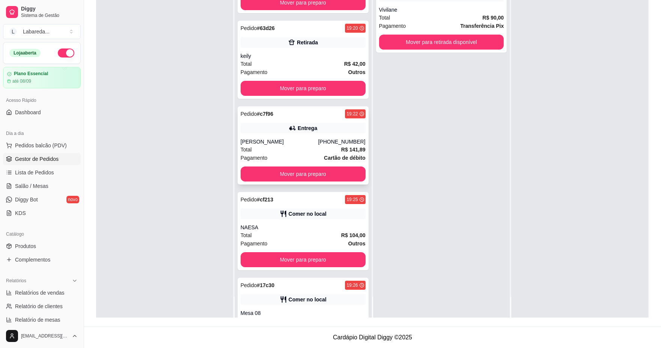
click at [262, 138] on div "[PERSON_NAME]" at bounding box center [280, 142] width 78 height 8
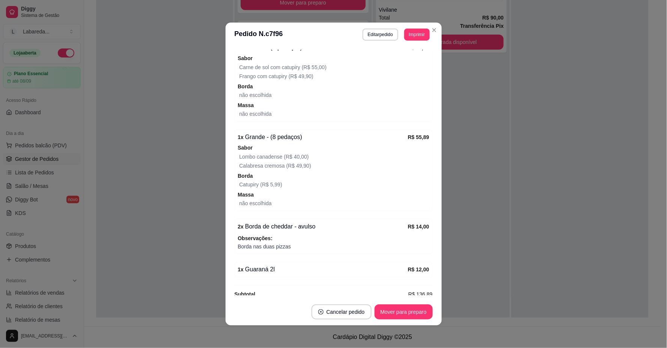
scroll to position [263, 0]
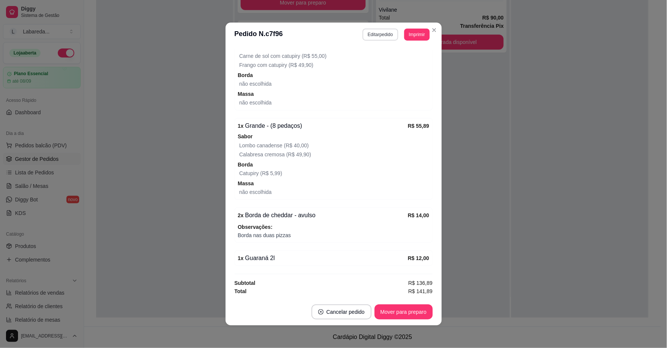
click at [383, 38] on button "Editar pedido" at bounding box center [381, 35] width 36 height 12
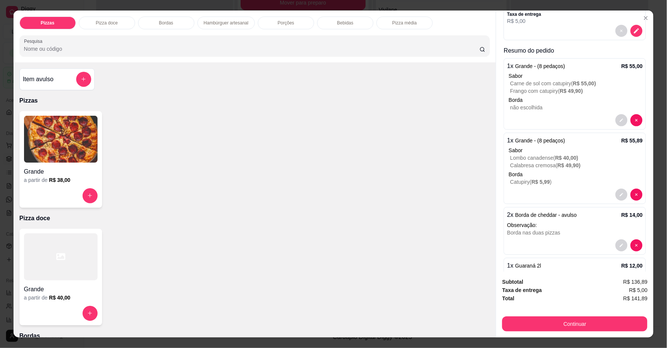
scroll to position [81, 0]
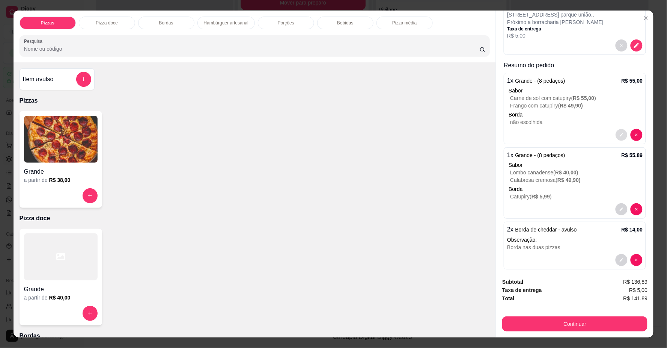
click at [616, 130] on button "decrease-product-quantity" at bounding box center [622, 135] width 12 height 12
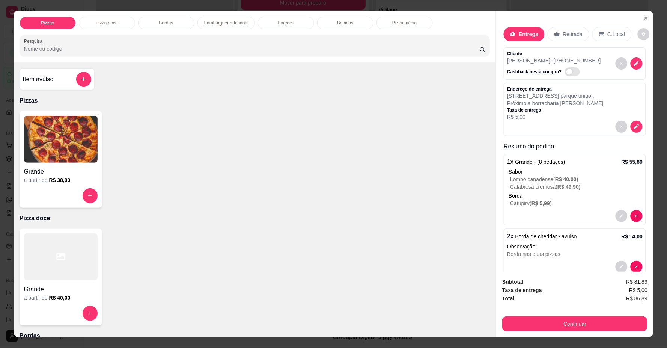
click at [63, 160] on img at bounding box center [61, 139] width 74 height 47
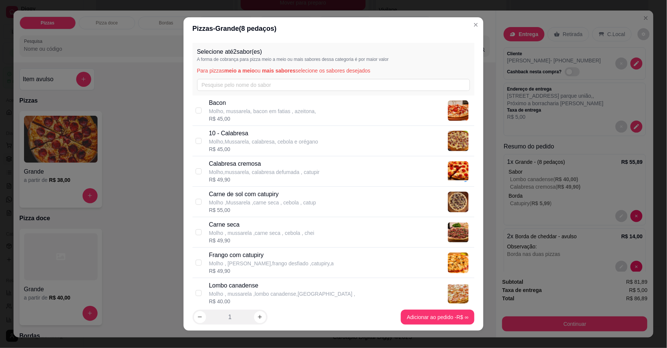
click at [263, 196] on p "Carne de sol com catupiry" at bounding box center [262, 194] width 107 height 9
checkbox input "true"
click at [253, 256] on p "Frango com catupiry" at bounding box center [271, 254] width 125 height 9
checkbox input "true"
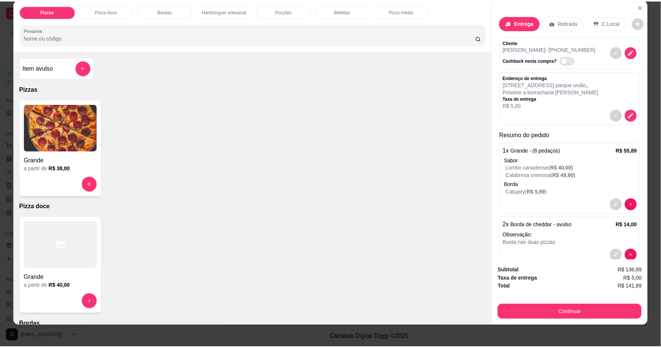
scroll to position [14, 0]
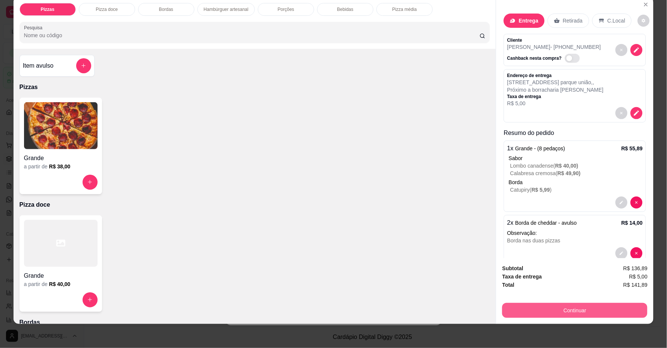
click at [525, 312] on button "Continuar" at bounding box center [574, 310] width 145 height 15
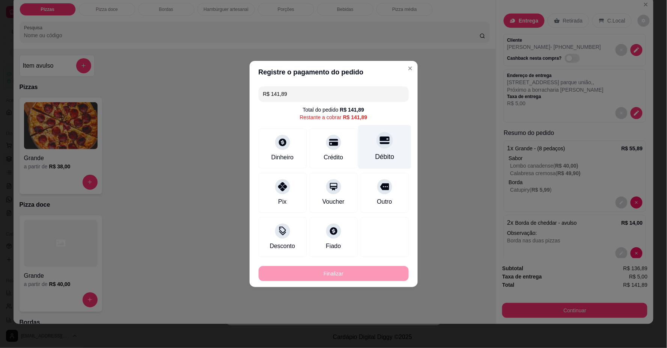
click at [376, 159] on div "Débito" at bounding box center [384, 157] width 19 height 10
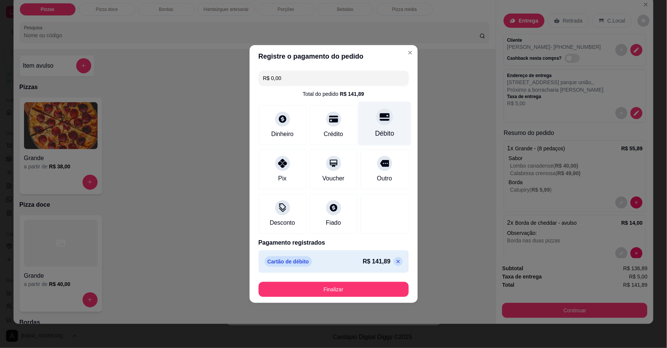
type input "R$ 0,00"
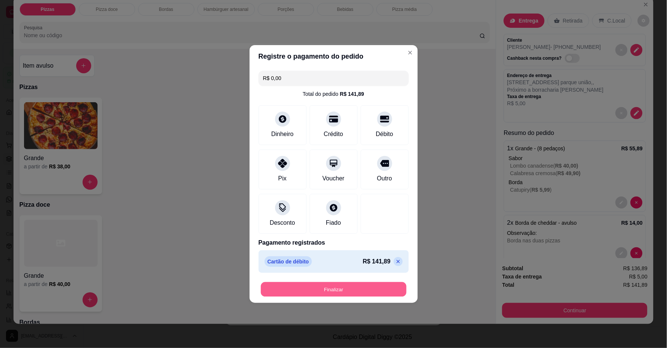
click at [369, 293] on button "Finalizar" at bounding box center [334, 289] width 146 height 15
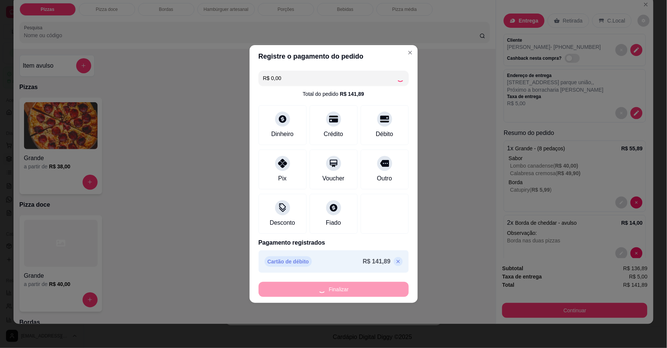
type input "0"
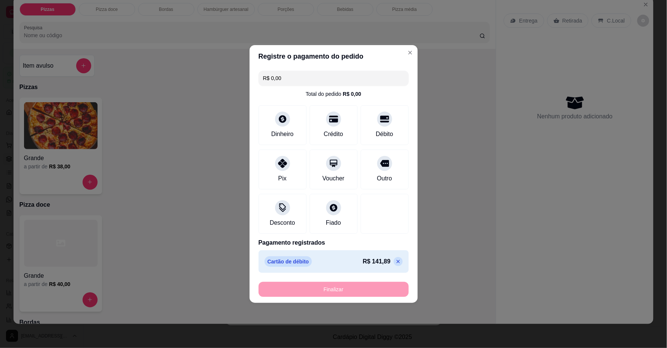
type input "-R$ 141,89"
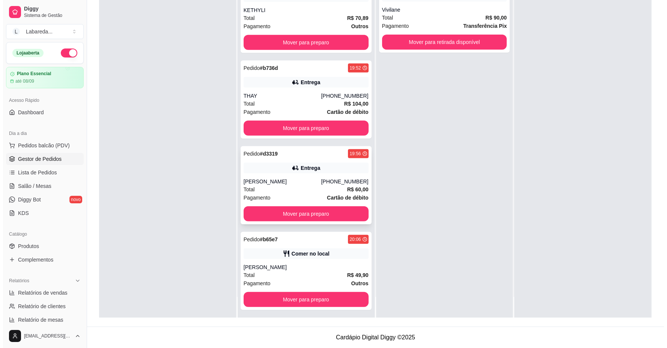
scroll to position [772, 0]
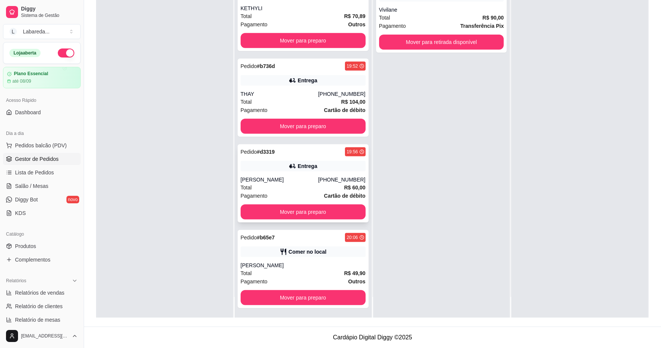
click at [299, 185] on div "Total R$ 60,00" at bounding box center [303, 187] width 125 height 8
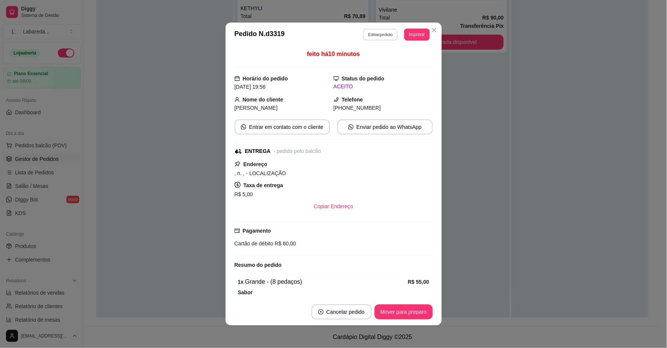
click at [379, 36] on button "Editar pedido" at bounding box center [380, 35] width 35 height 12
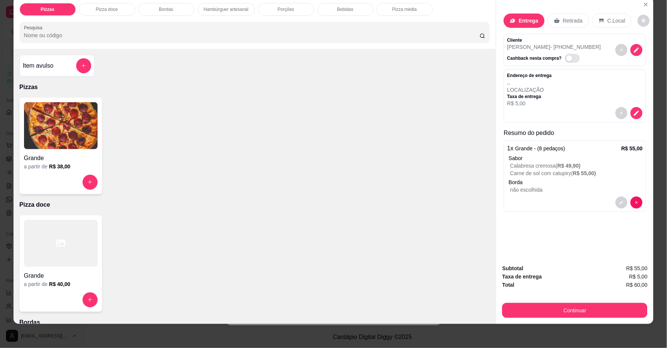
scroll to position [0, 0]
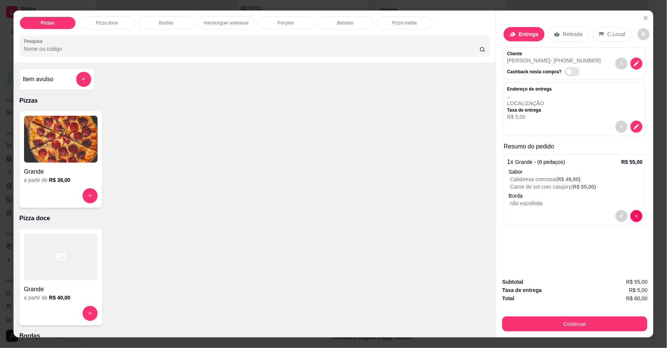
click at [85, 87] on div "Item avulso" at bounding box center [57, 79] width 75 height 22
click at [83, 77] on icon "add-separate-item" at bounding box center [84, 80] width 6 height 6
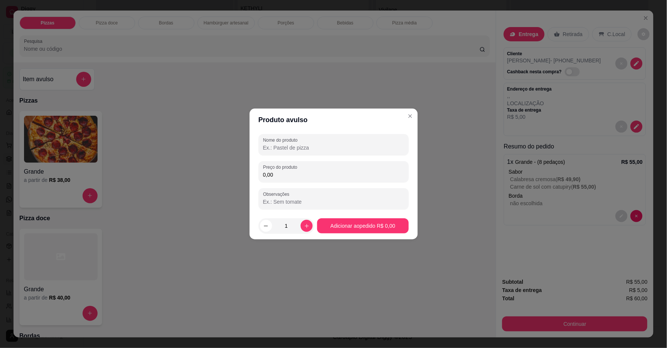
click at [351, 148] on input "Nome do produto" at bounding box center [333, 148] width 141 height 8
type input "GUARANA 1/5"
click at [314, 172] on input "0,00" at bounding box center [333, 175] width 141 height 8
type input "10,00"
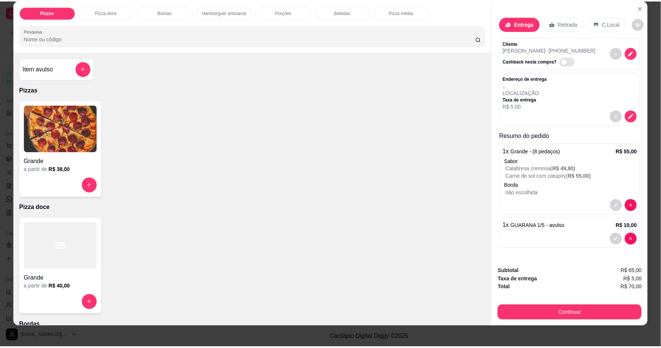
scroll to position [14, 0]
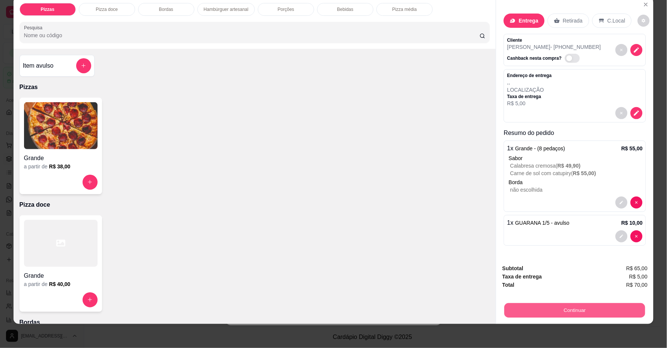
click at [567, 308] on button "Continuar" at bounding box center [574, 310] width 141 height 15
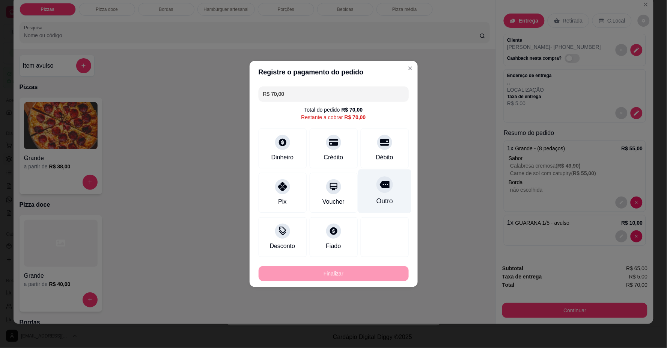
click at [382, 144] on icon at bounding box center [384, 142] width 9 height 9
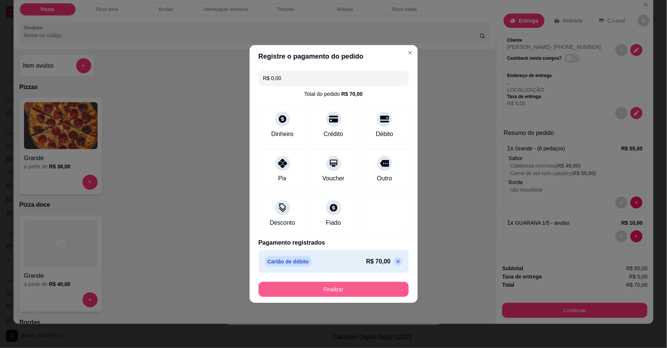
click at [358, 286] on button "Finalizar" at bounding box center [334, 288] width 150 height 15
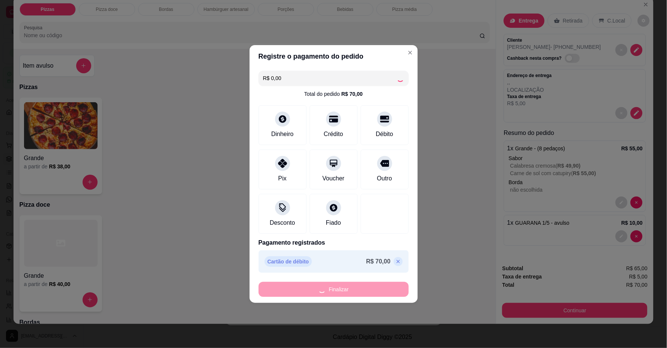
type input "-R$ 70,00"
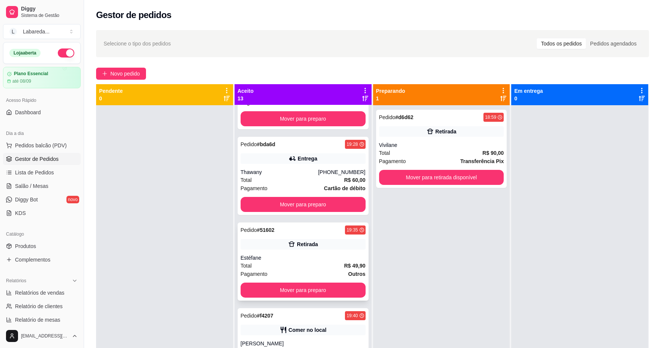
scroll to position [0, 0]
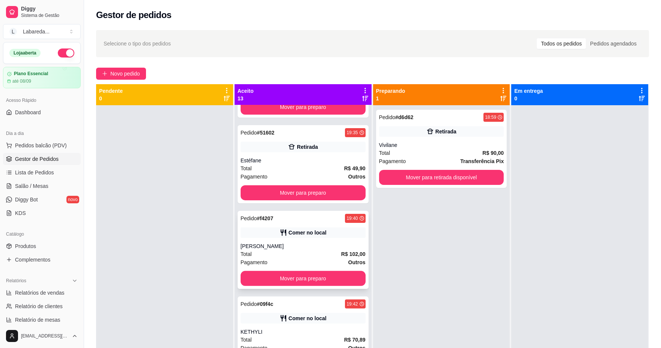
click at [318, 239] on div "Pedido # f4207 19:40 Comer no local AMANDA Total R$ 102,00 Pagamento Outros Mov…" at bounding box center [303, 250] width 131 height 78
click at [118, 66] on div "Selecione o tipo dos pedidos Todos os pedidos Pedidos agendados Novo pedido Pen…" at bounding box center [372, 233] width 577 height 415
click at [125, 72] on span "Novo pedido" at bounding box center [125, 73] width 30 height 8
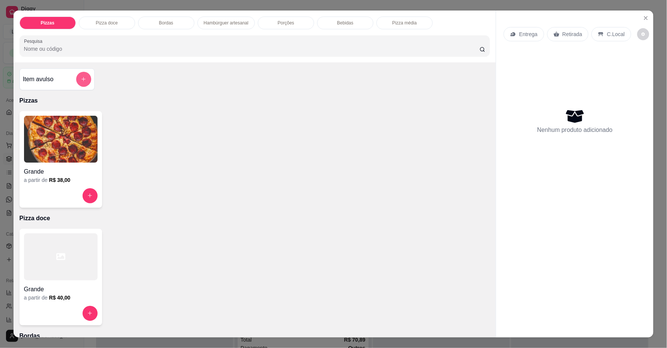
click at [83, 80] on icon "add-separate-item" at bounding box center [84, 79] width 6 height 6
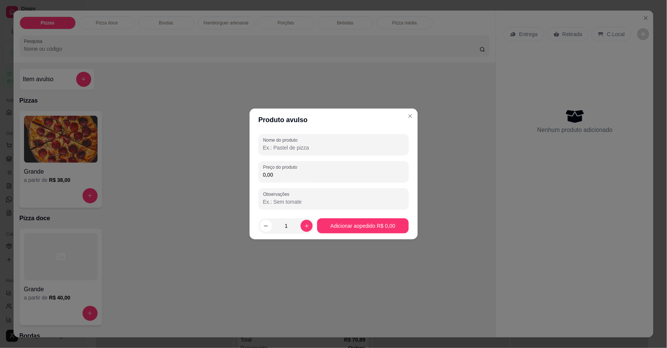
click at [310, 147] on input "Nome do produto" at bounding box center [333, 148] width 141 height 8
click at [302, 173] on input "0,00" at bounding box center [333, 175] width 141 height 8
click at [327, 146] on input "FRANGO / CHOCOLATEV" at bounding box center [333, 148] width 141 height 8
click at [264, 145] on input "FRANGO / CHOCOLATEV+ CALABRESA" at bounding box center [333, 148] width 141 height 8
click at [331, 146] on input "1 FRANGO / CHOCOLATEV+ CALABRESA" at bounding box center [333, 148] width 141 height 8
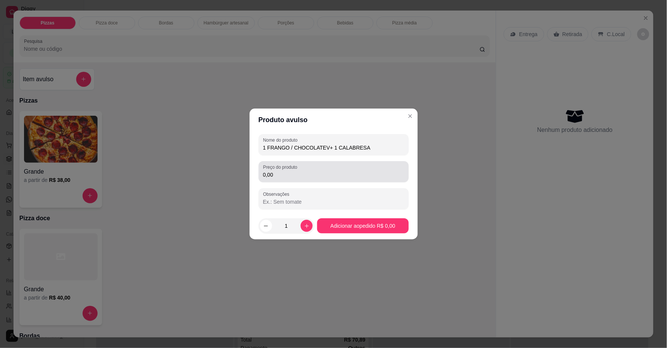
type input "1 FRANGO / CHOCOLATEV+ 1 CALABRESA"
click at [290, 175] on input "0,00" at bounding box center [333, 175] width 141 height 8
type input "80,00"
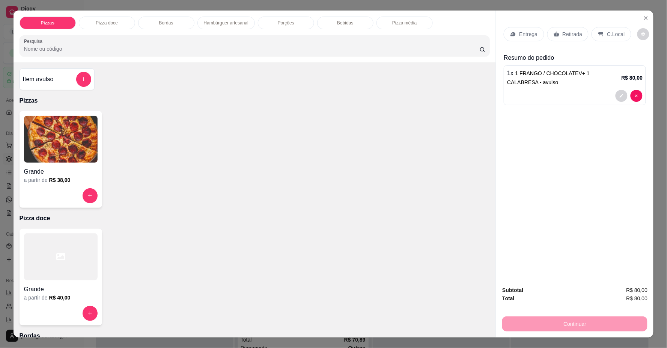
click at [563, 32] on p "Retirada" at bounding box center [573, 34] width 20 height 8
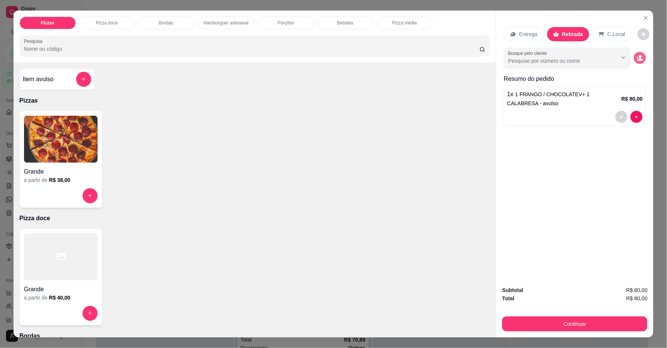
click at [637, 61] on icon "decrease-product-quantity" at bounding box center [640, 57] width 7 height 7
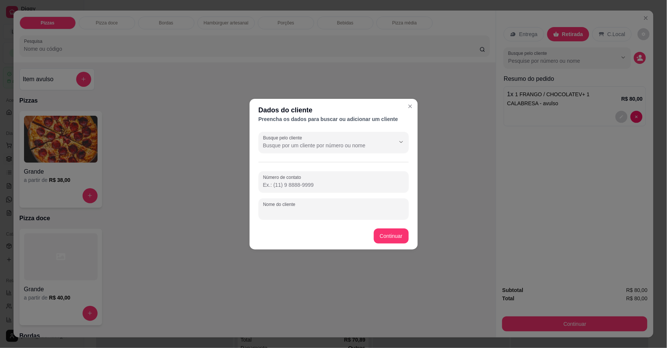
click at [282, 209] on input "Nome do cliente" at bounding box center [333, 212] width 141 height 8
type input "ATRASADA"
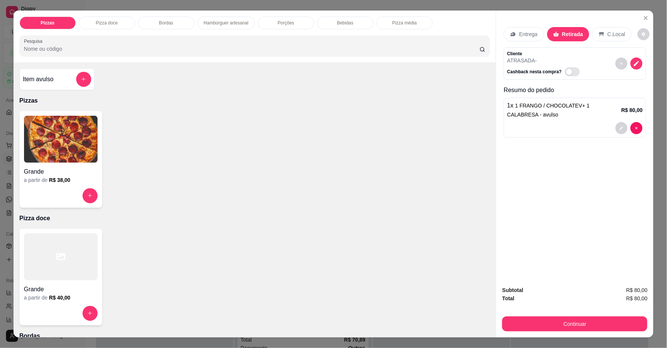
drag, startPoint x: 617, startPoint y: 311, endPoint x: 615, endPoint y: 318, distance: 7.4
click at [617, 312] on div "Subtotal R$ 80,00 Total R$ 80,00 Continuar" at bounding box center [574, 308] width 145 height 45
click at [615, 318] on button "Continuar" at bounding box center [574, 323] width 145 height 15
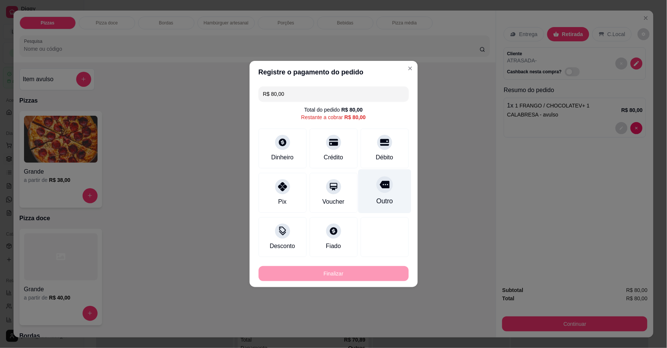
click at [389, 192] on div "Outro" at bounding box center [384, 191] width 53 height 44
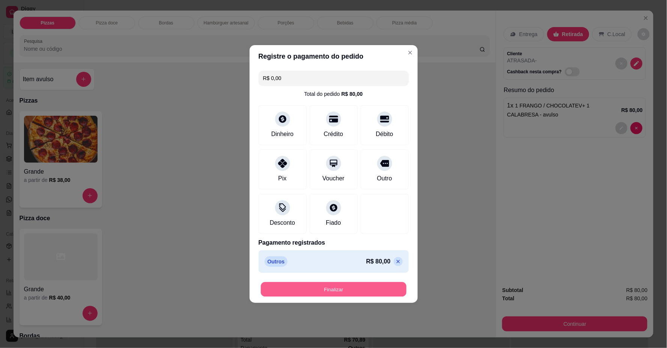
click at [342, 288] on button "Finalizar" at bounding box center [334, 289] width 146 height 15
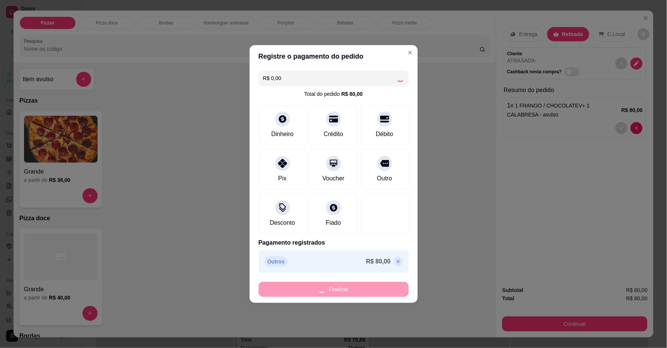
type input "-R$ 80,00"
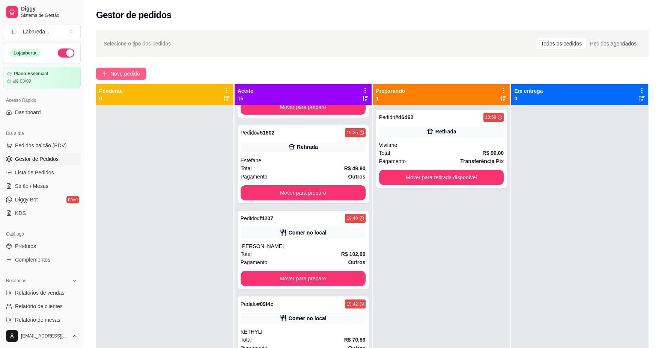
click at [129, 73] on span "Novo pedido" at bounding box center [125, 73] width 30 height 8
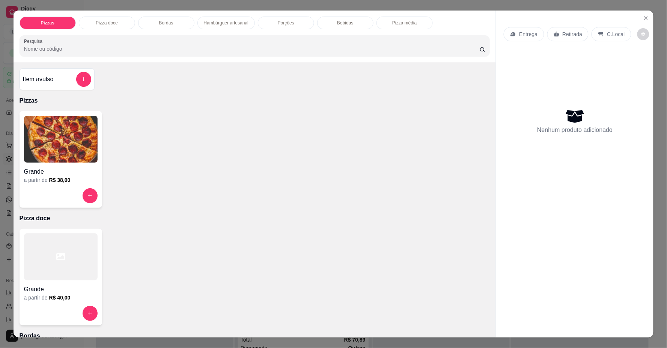
click at [51, 160] on img at bounding box center [61, 139] width 74 height 47
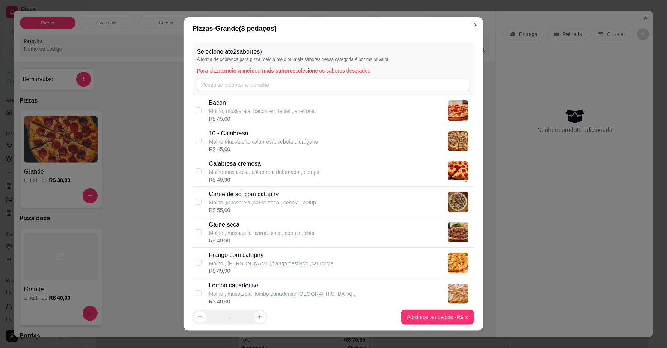
click at [244, 203] on p "Molho ,Mussarela ,carne seca , cebola , catup" at bounding box center [262, 203] width 107 height 8
checkbox input "true"
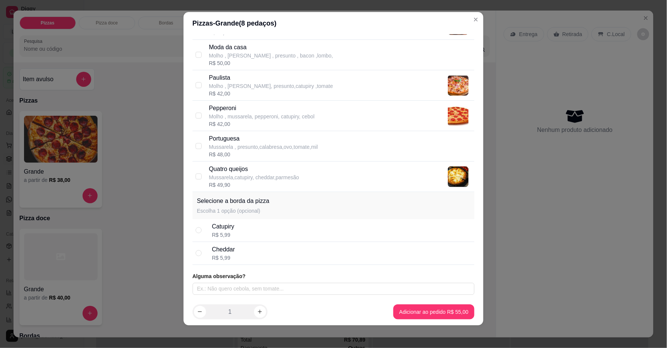
scroll to position [6, 0]
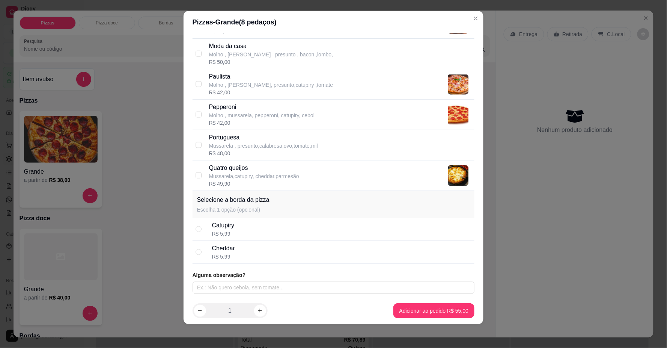
click at [221, 264] on div "Selecione até 2 sabor(es) A forma de cobrança para pizza meio a meio ou mais sa…" at bounding box center [334, 164] width 300 height 263
click at [220, 259] on div "R$ 5,99" at bounding box center [223, 257] width 23 height 8
radio input "true"
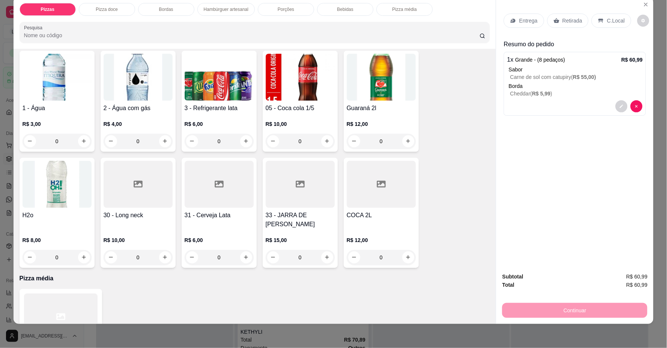
scroll to position [738, 0]
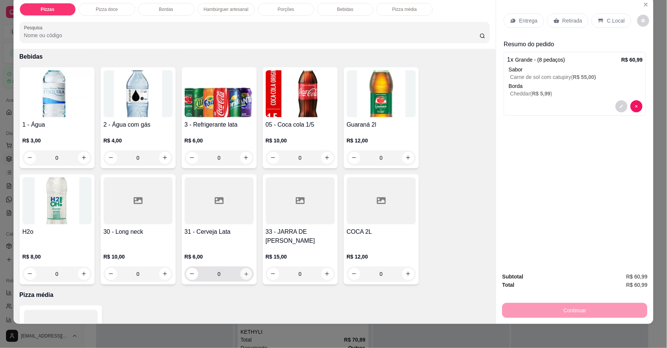
click at [245, 273] on icon "increase-product-quantity" at bounding box center [246, 274] width 6 height 6
click at [245, 273] on button "increase-product-quantity" at bounding box center [246, 274] width 12 height 12
type input "2"
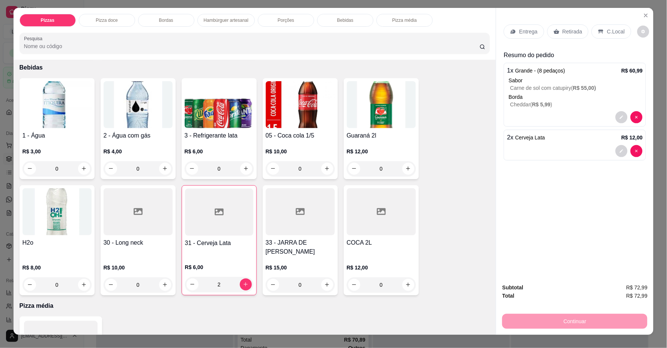
scroll to position [0, 0]
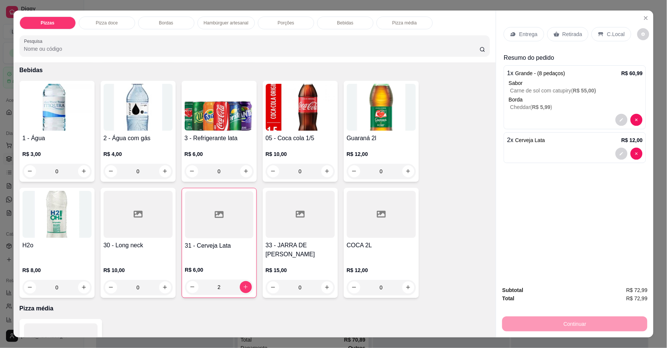
click at [568, 36] on p "Retirada" at bounding box center [573, 34] width 20 height 8
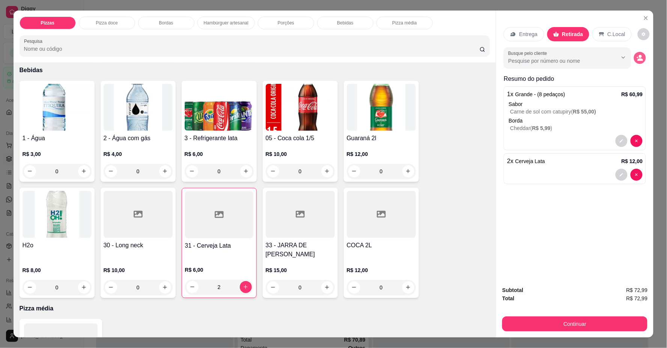
click at [637, 54] on button "decrease-product-quantity" at bounding box center [640, 58] width 12 height 12
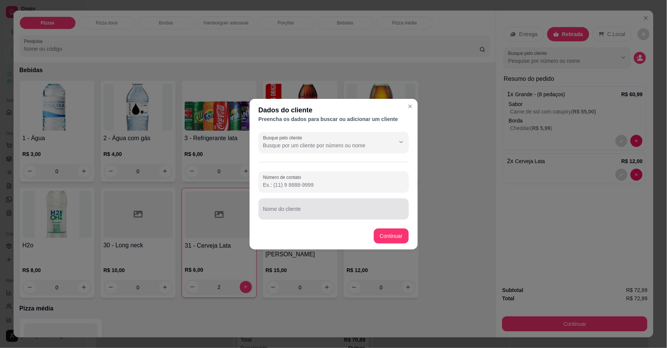
drag, startPoint x: 320, startPoint y: 198, endPoint x: 318, endPoint y: 207, distance: 8.9
click at [320, 199] on div "Nome do cliente" at bounding box center [334, 208] width 150 height 21
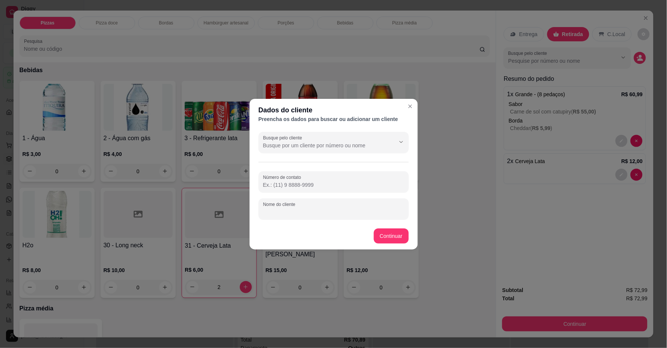
drag, startPoint x: 318, startPoint y: 209, endPoint x: 316, endPoint y: 229, distance: 19.6
click at [319, 211] on input "Nome do cliente" at bounding box center [333, 212] width 141 height 8
type input "MAYKON DOGLAS"
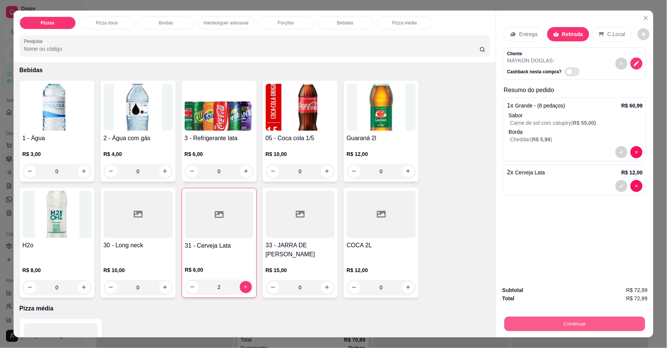
click at [520, 318] on button "Continuar" at bounding box center [574, 323] width 141 height 15
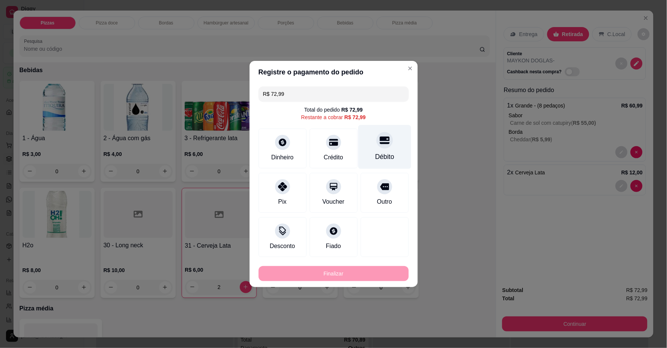
click at [372, 137] on div "Débito" at bounding box center [384, 147] width 53 height 44
type input "R$ 0,00"
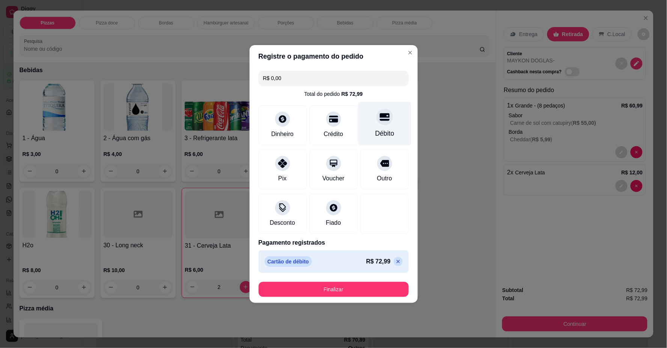
click at [375, 128] on div "Débito" at bounding box center [384, 124] width 53 height 44
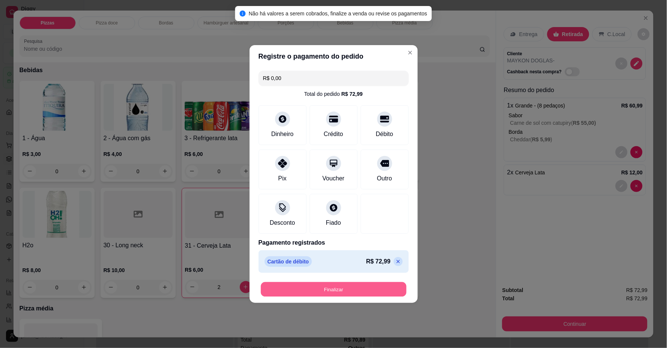
click at [384, 290] on button "Finalizar" at bounding box center [334, 289] width 146 height 15
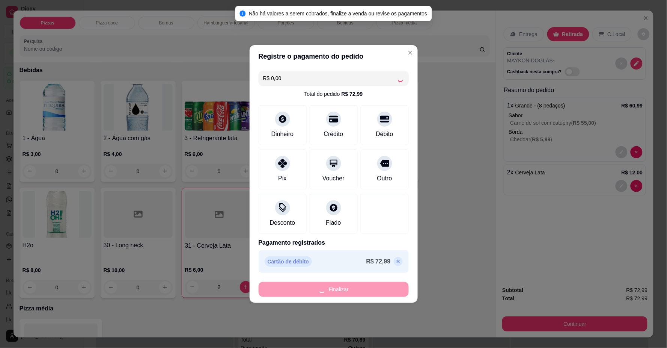
type input "0"
type input "-R$ 72,99"
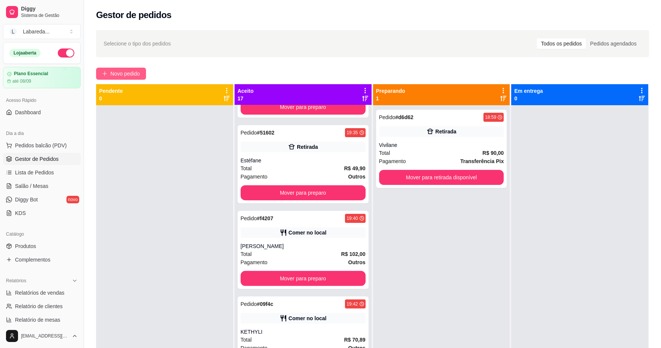
drag, startPoint x: 113, startPoint y: 62, endPoint x: 115, endPoint y: 72, distance: 10.7
click at [114, 63] on div "Selecione o tipo dos pedidos Todos os pedidos Pedidos agendados Novo pedido Pen…" at bounding box center [372, 233] width 577 height 415
click at [116, 77] on span "Novo pedido" at bounding box center [125, 73] width 30 height 8
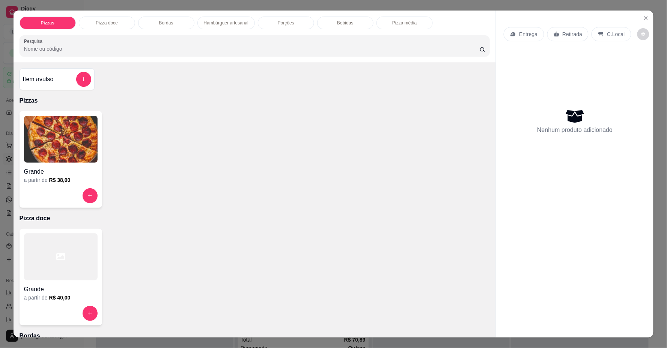
click at [50, 178] on h6 "R$ 38,00" at bounding box center [59, 180] width 21 height 8
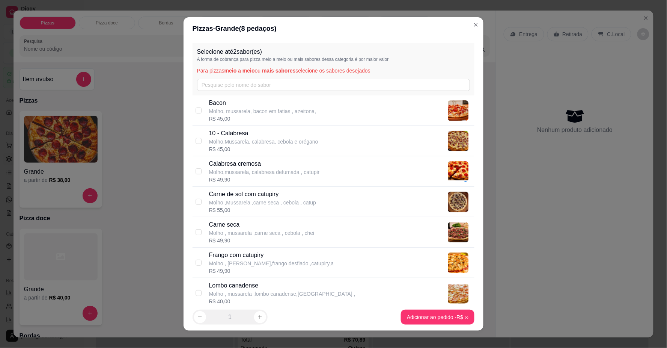
click at [277, 140] on p "Molho,Mussarela, calabresa, cebola e orégano" at bounding box center [263, 142] width 109 height 8
checkbox input "true"
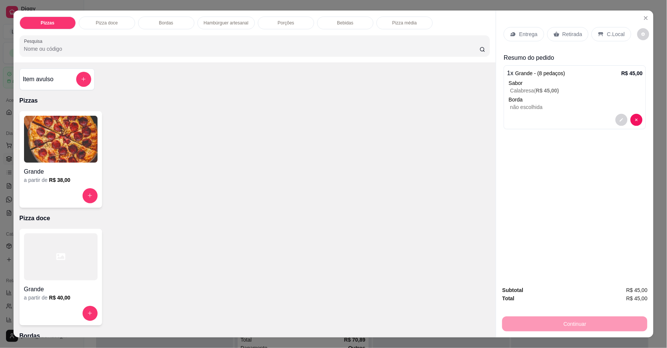
click at [520, 32] on p "Entrega" at bounding box center [528, 34] width 18 height 8
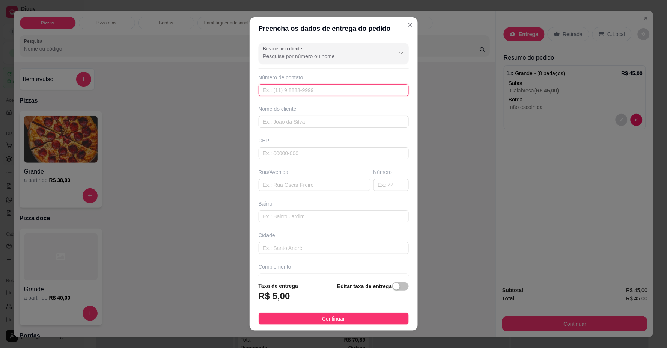
click at [277, 93] on input "text" at bounding box center [334, 90] width 150 height 12
type input "619 99861-7241"
click at [289, 125] on input "text" at bounding box center [334, 122] width 150 height 12
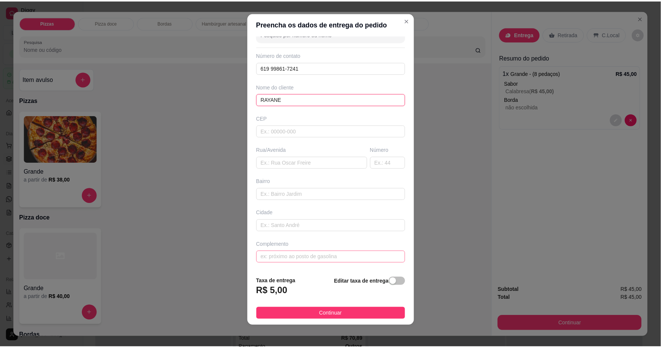
scroll to position [6, 0]
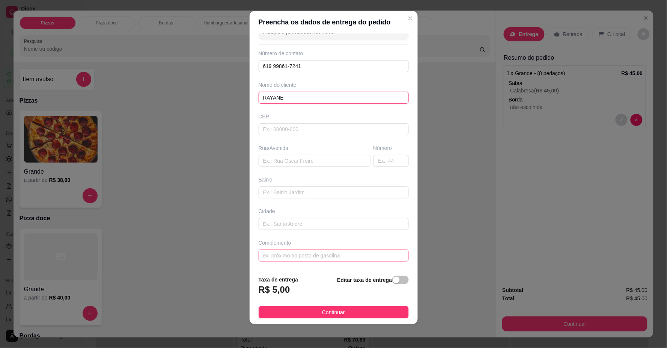
type input "RAYANE"
click at [315, 256] on input "text" at bounding box center [334, 255] width 150 height 12
type input "LOCALIZAÇÃO"
click at [353, 313] on button "Continuar" at bounding box center [334, 312] width 150 height 12
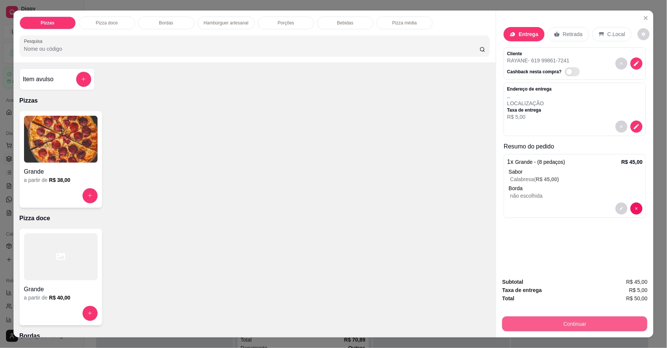
click at [503, 325] on button "Continuar" at bounding box center [574, 323] width 145 height 15
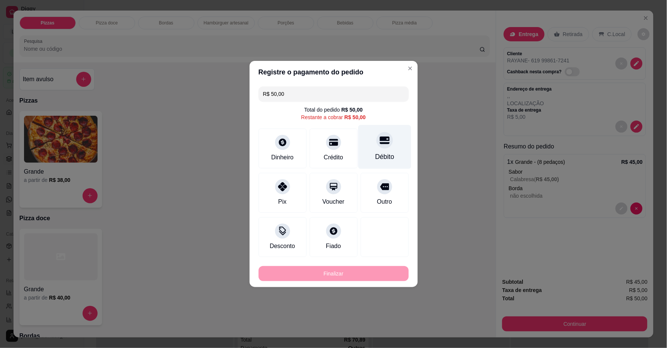
click at [377, 158] on div "Débito" at bounding box center [384, 157] width 19 height 10
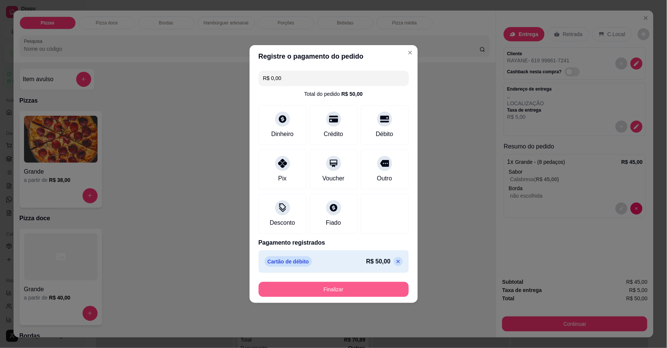
click at [370, 290] on button "Finalizar" at bounding box center [334, 288] width 150 height 15
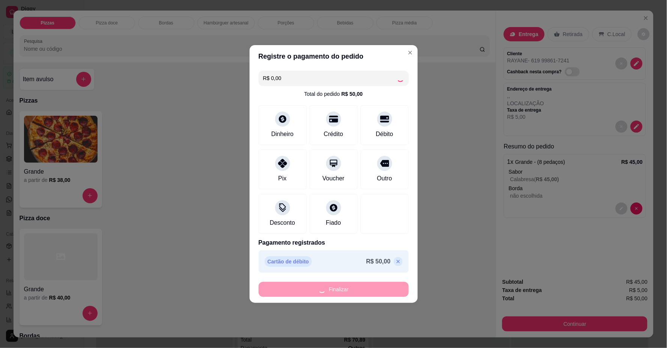
type input "-R$ 50,00"
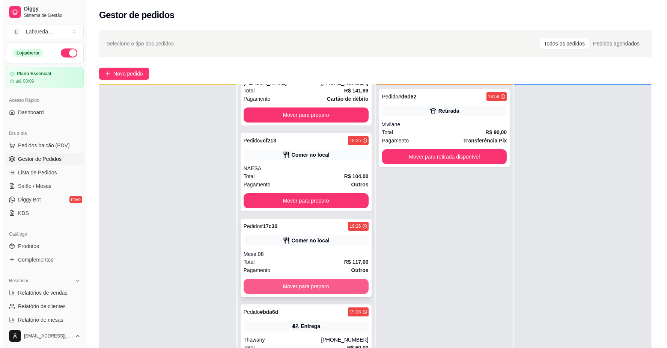
scroll to position [284, 0]
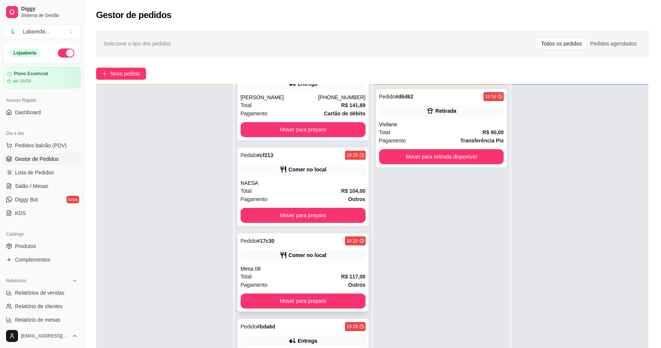
click at [290, 275] on div "Total R$ 117,00" at bounding box center [303, 276] width 125 height 8
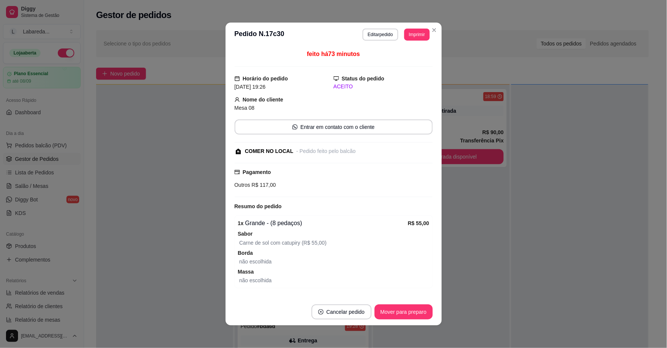
click at [344, 224] on section "**********" at bounding box center [334, 174] width 216 height 303
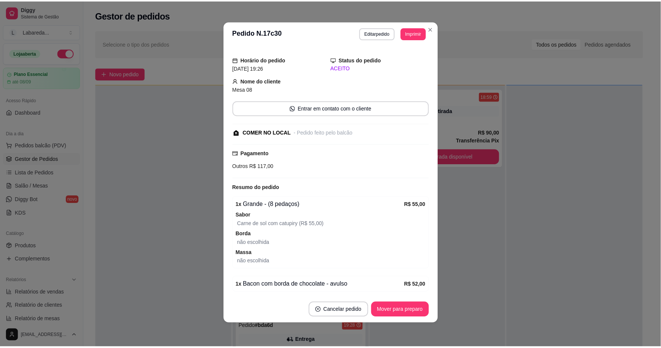
scroll to position [0, 0]
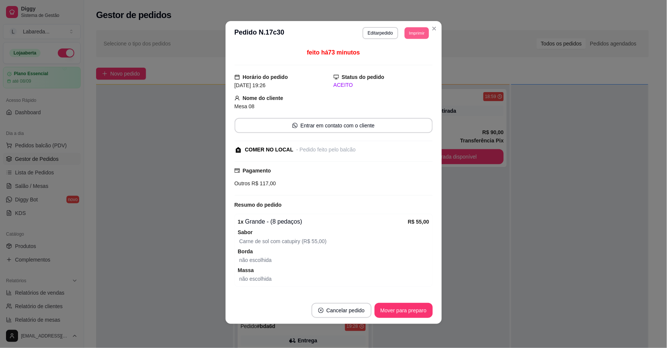
click at [414, 31] on button "Imprimir" at bounding box center [417, 33] width 24 height 12
click at [397, 315] on button "Mover para preparo" at bounding box center [404, 310] width 58 height 15
click at [409, 35] on button "Imprimir" at bounding box center [417, 33] width 24 height 12
click at [405, 58] on button "IMPRESSORA" at bounding box center [400, 60] width 54 height 12
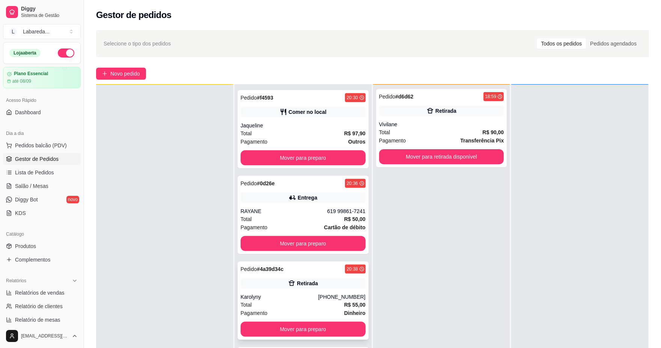
scroll to position [1370, 0]
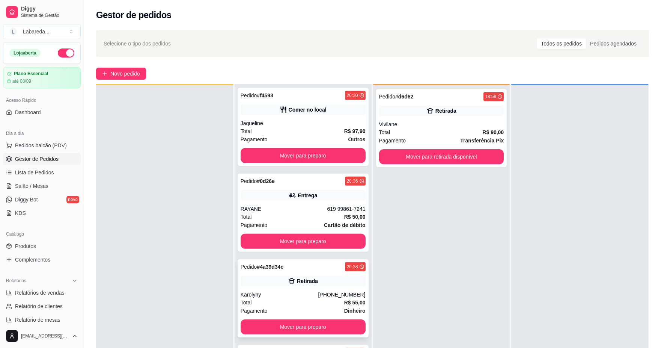
click at [305, 289] on div "Pedido # 4a39d34c 20:38 Retirada Karolyny [PHONE_NUMBER] Total R$ 55,00 Pagamen…" at bounding box center [303, 298] width 131 height 78
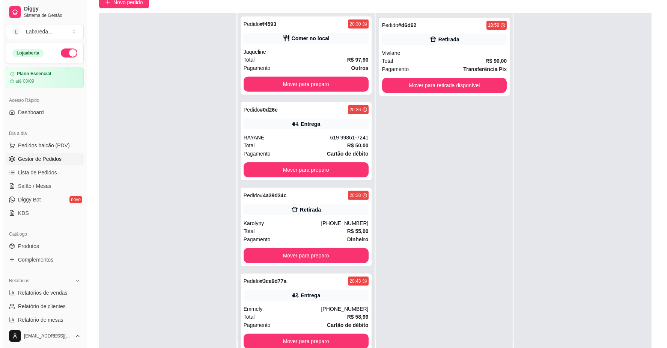
scroll to position [114, 0]
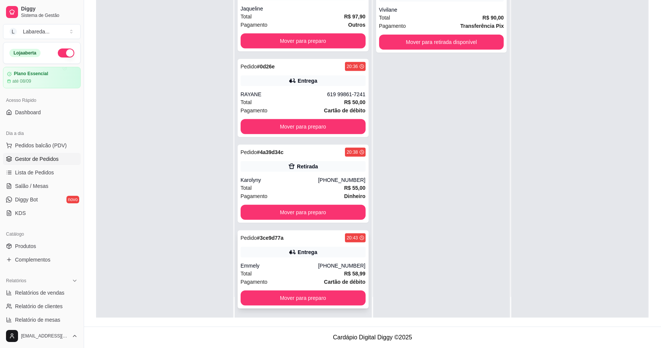
click at [307, 272] on div "Pedido # 3ce9d77a 20:43 Entrega Emmely [PHONE_NUMBER] Total R$ 58,99 Pagamento …" at bounding box center [303, 269] width 131 height 78
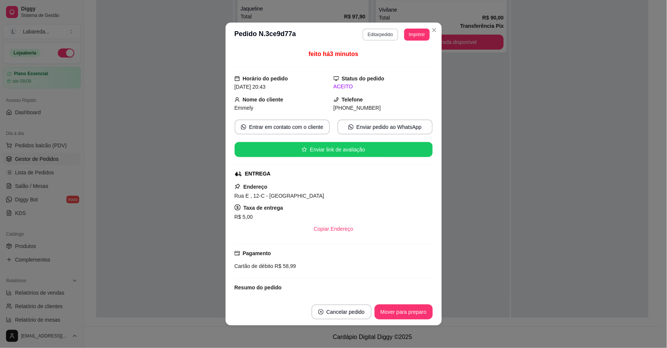
click at [385, 32] on button "Editar pedido" at bounding box center [381, 35] width 36 height 12
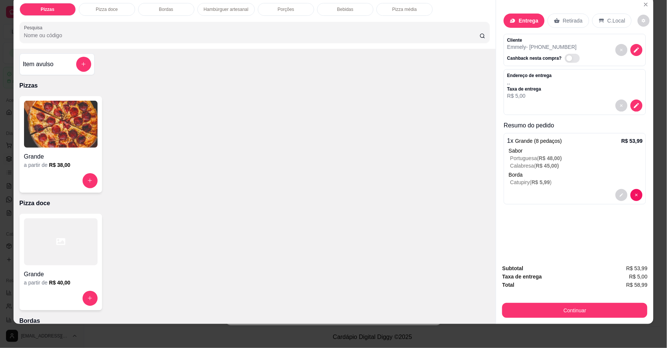
scroll to position [0, 0]
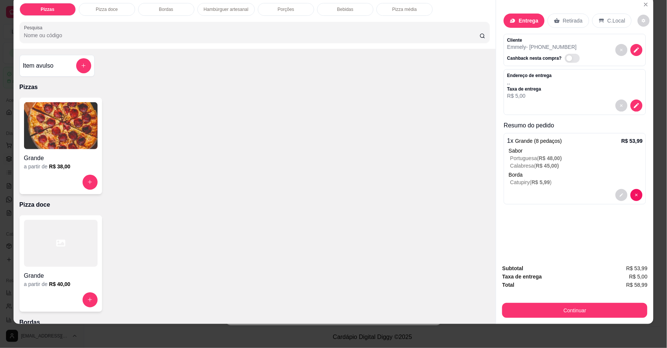
click at [256, 208] on p "Pizza doce" at bounding box center [255, 204] width 471 height 9
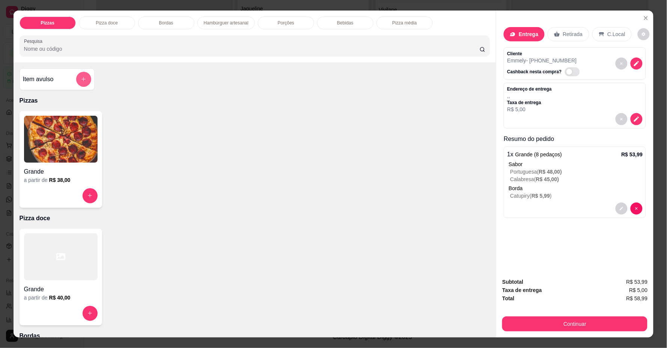
click at [77, 73] on button "add-separate-item" at bounding box center [83, 79] width 15 height 15
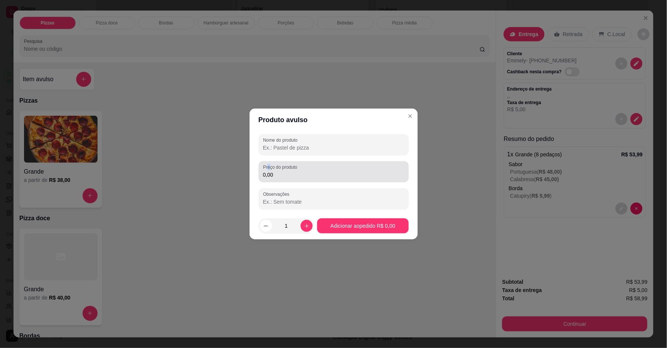
click at [269, 170] on div "Preço do produto 0,00" at bounding box center [334, 171] width 150 height 21
click at [280, 176] on input "0,00" at bounding box center [333, 175] width 141 height 8
type input "10,00"
click at [351, 147] on input "Nome do produto" at bounding box center [333, 148] width 141 height 8
type input "GUARARNA 1/5"
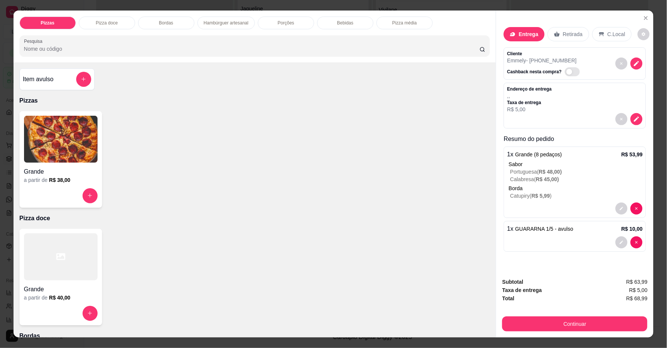
click at [552, 328] on button "Continuar" at bounding box center [574, 323] width 145 height 15
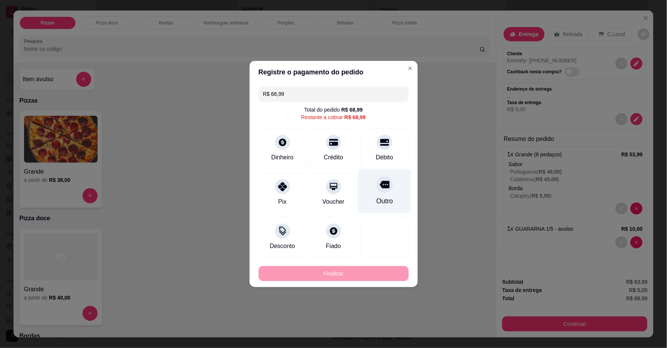
drag, startPoint x: 375, startPoint y: 151, endPoint x: 377, endPoint y: 162, distance: 10.7
click at [375, 152] on div "Débito" at bounding box center [385, 148] width 48 height 40
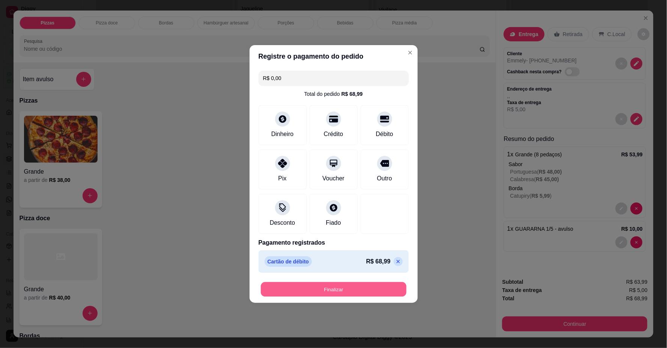
click at [364, 290] on button "Finalizar" at bounding box center [334, 289] width 146 height 15
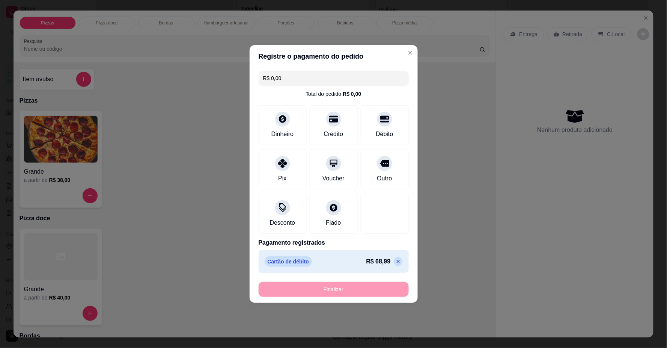
type input "-R$ 68,99"
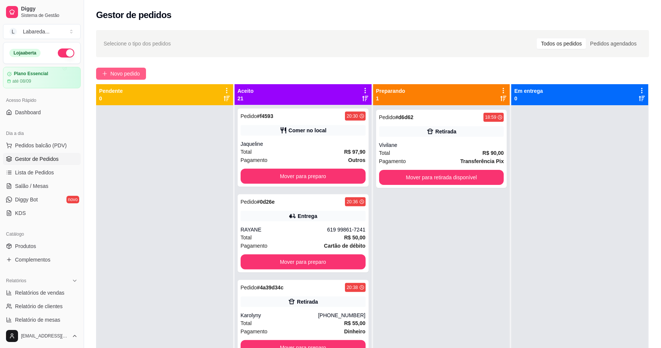
click at [135, 74] on span "Novo pedido" at bounding box center [125, 73] width 30 height 8
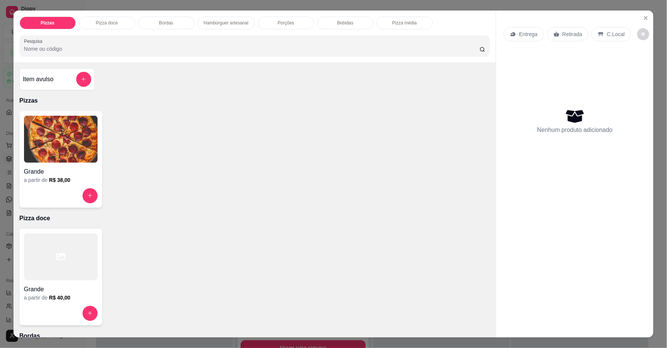
click at [54, 81] on div "Item avulso" at bounding box center [57, 79] width 68 height 15
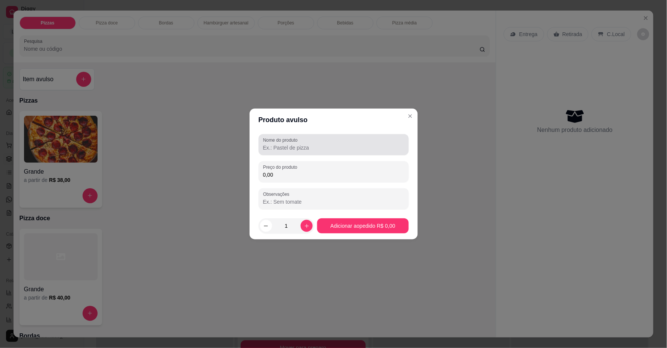
click at [283, 152] on div "Nome do produto" at bounding box center [334, 144] width 150 height 21
click at [272, 137] on div "Nome do produto" at bounding box center [334, 144] width 150 height 21
drag, startPoint x: 372, startPoint y: 146, endPoint x: 365, endPoint y: 146, distance: 7.5
click at [368, 146] on input "METADE CHOCALATE SEM MORANGO" at bounding box center [333, 148] width 141 height 8
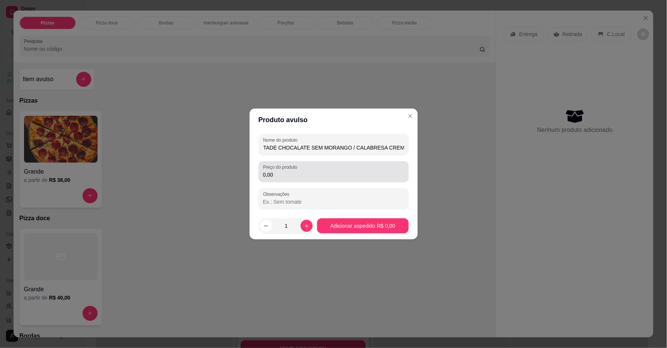
type input "METADE CHOCALATE SEM MORANGO / CALABRESA CREMOSA"
click at [305, 175] on input "0,00" at bounding box center [333, 175] width 141 height 8
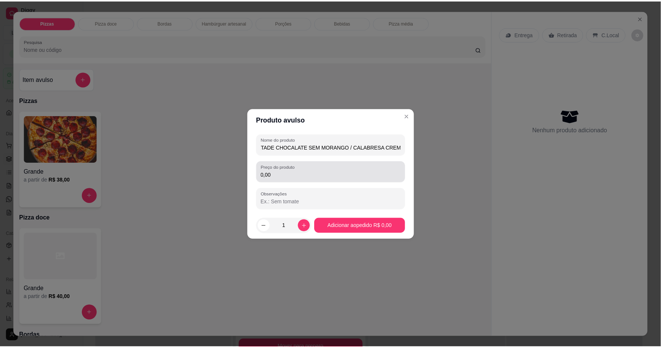
scroll to position [0, 0]
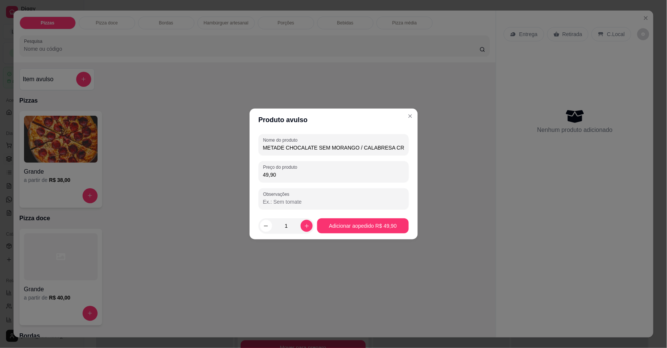
type input "49,90"
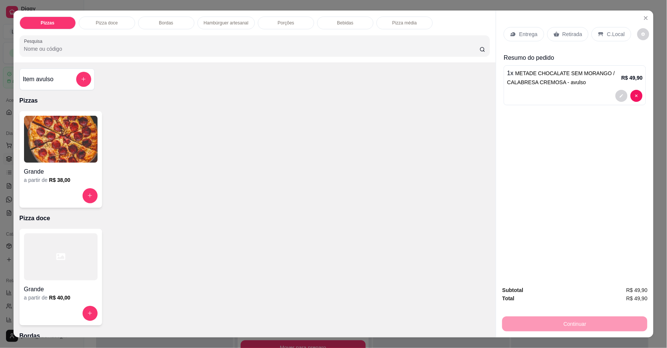
click at [568, 36] on p "Retirada" at bounding box center [573, 34] width 20 height 8
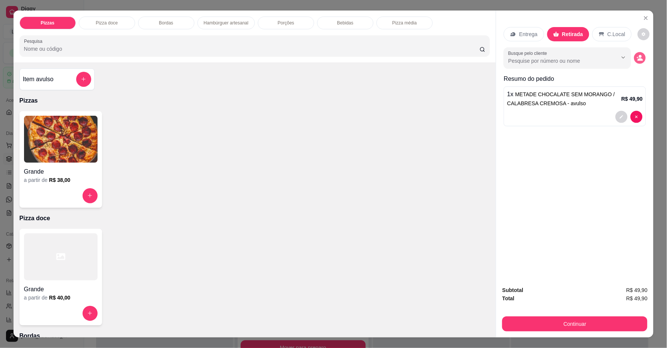
click at [637, 55] on icon "decrease-product-quantity" at bounding box center [640, 57] width 6 height 6
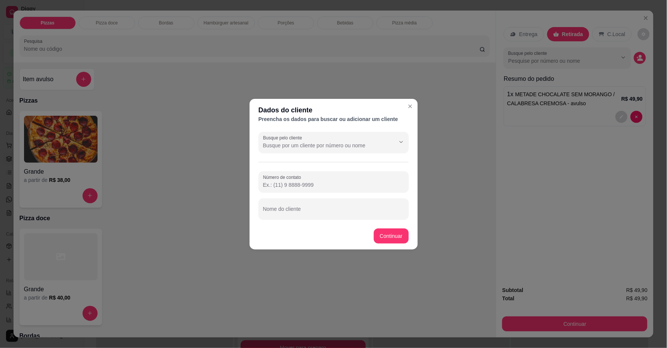
click at [313, 219] on div "Busque pelo cliente Número de contato Nome do cliente" at bounding box center [334, 175] width 168 height 93
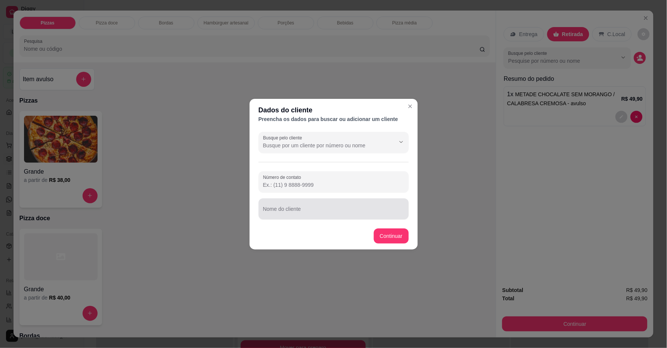
click at [338, 213] on input "Nome do cliente" at bounding box center [333, 212] width 141 height 8
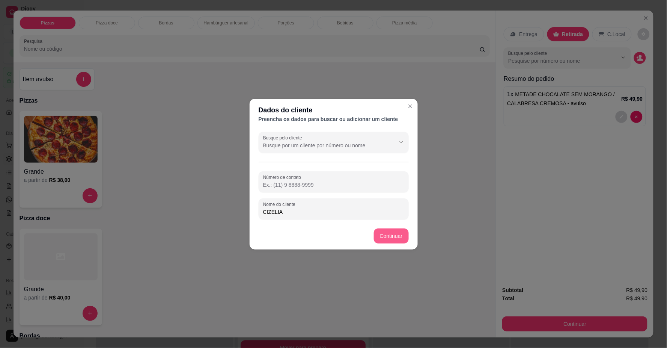
type input "CIZELIA"
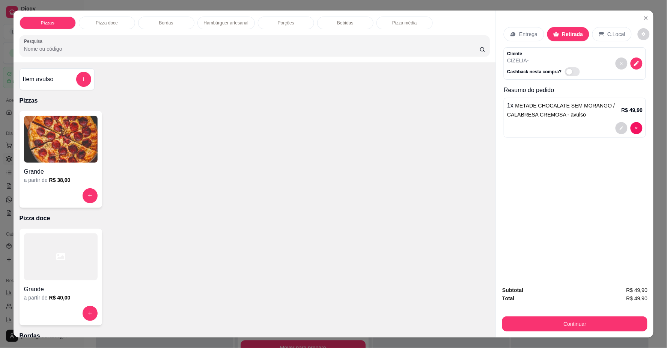
click at [546, 330] on div "Subtotal R$ 49,90 Total R$ 49,90 Continuar" at bounding box center [574, 308] width 157 height 57
click at [522, 328] on button "Continuar" at bounding box center [574, 323] width 141 height 15
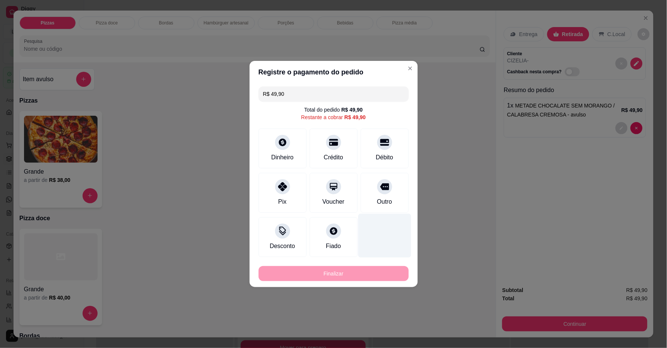
drag, startPoint x: 373, startPoint y: 149, endPoint x: 362, endPoint y: 208, distance: 59.6
click at [374, 149] on div "Débito" at bounding box center [385, 148] width 48 height 40
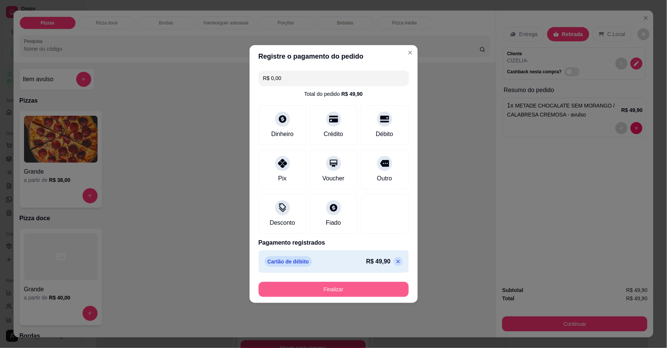
click at [345, 286] on button "Finalizar" at bounding box center [334, 288] width 150 height 15
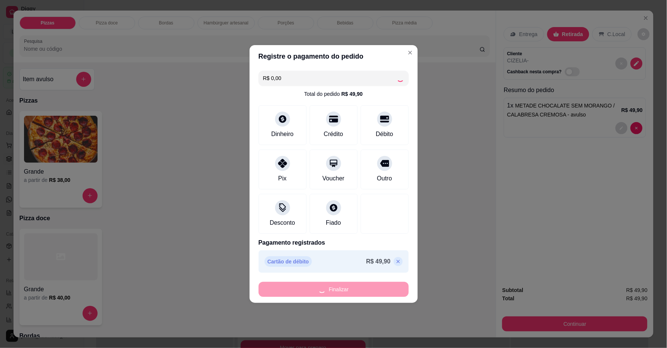
type input "-R$ 49,90"
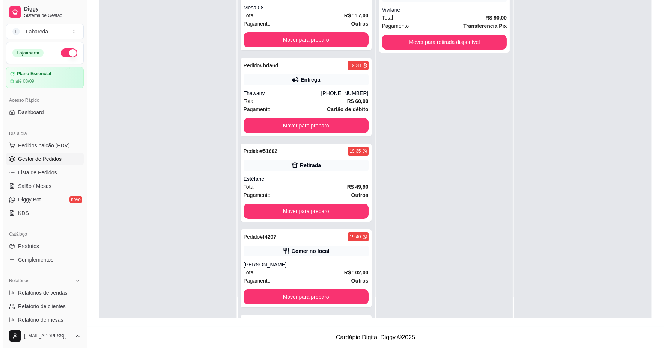
scroll to position [430, 0]
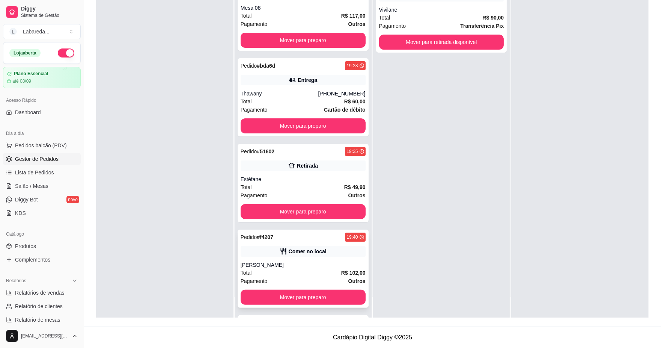
click at [344, 259] on div "Pedido # f4207 19:40 Comer no local AMANDA Total R$ 102,00 Pagamento Outros Mov…" at bounding box center [303, 268] width 131 height 78
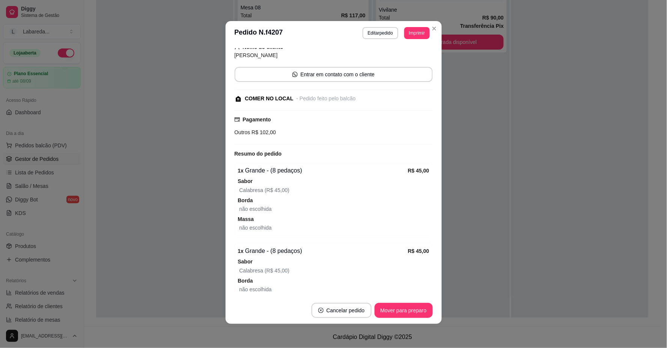
scroll to position [126, 0]
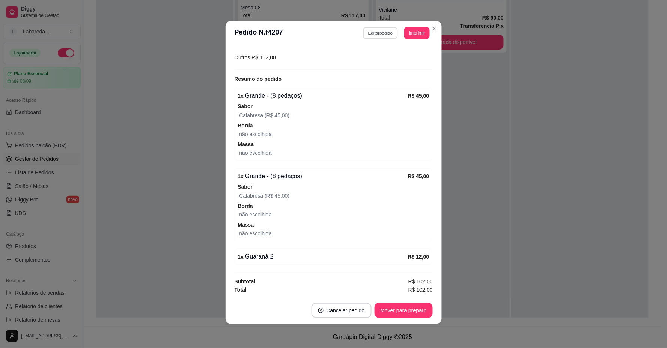
click at [381, 35] on button "Editar pedido" at bounding box center [380, 33] width 35 height 12
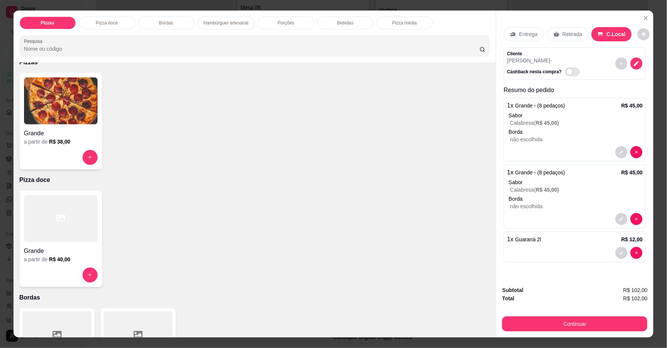
scroll to position [0, 0]
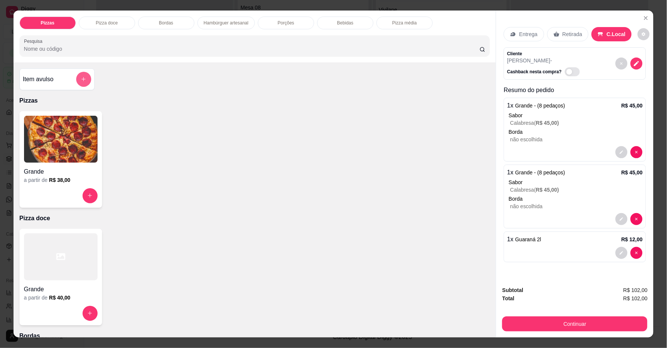
click at [76, 82] on button "add-separate-item" at bounding box center [83, 79] width 15 height 15
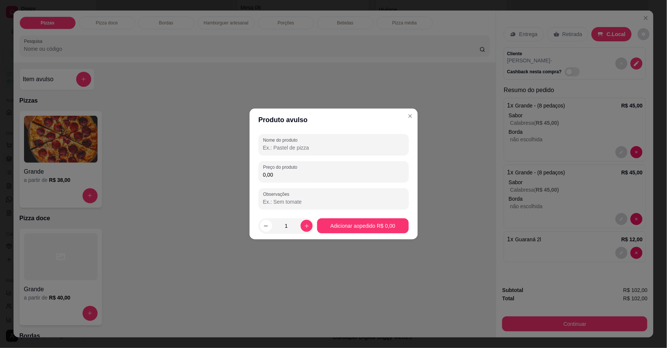
click at [308, 148] on input "Nome do produto" at bounding box center [333, 148] width 141 height 8
type input "CORONITA"
click at [295, 175] on input "0,00" at bounding box center [333, 175] width 141 height 8
type input "7,00"
click at [307, 226] on icon "increase-product-quantity" at bounding box center [307, 226] width 6 height 6
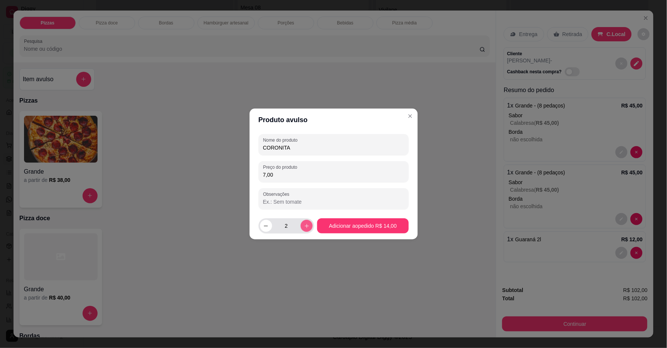
click at [309, 227] on button "increase-product-quantity" at bounding box center [307, 226] width 12 height 12
click at [265, 224] on icon "decrease-product-quantity" at bounding box center [266, 226] width 6 height 6
type input "2"
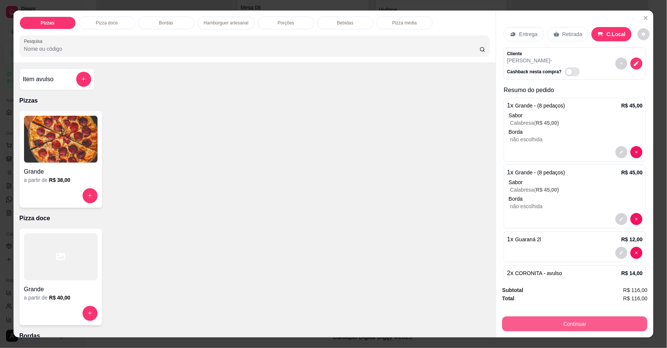
click at [548, 319] on button "Continuar" at bounding box center [574, 323] width 145 height 15
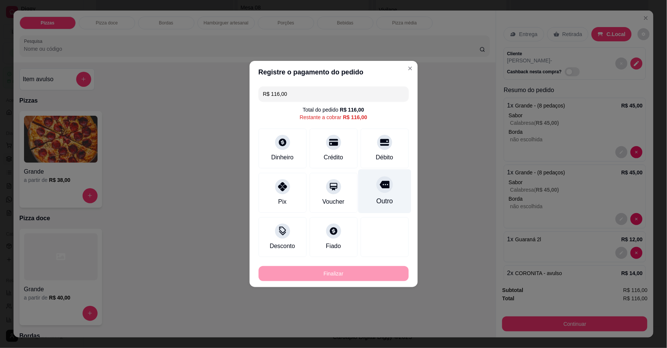
drag, startPoint x: 388, startPoint y: 143, endPoint x: 388, endPoint y: 151, distance: 7.2
click at [388, 144] on div "Débito" at bounding box center [385, 148] width 48 height 40
type input "R$ 0,00"
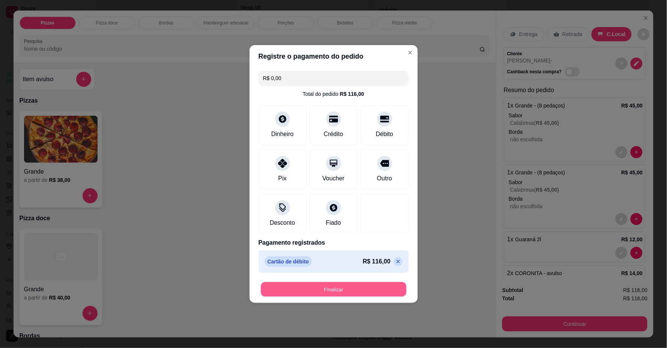
click at [346, 286] on button "Finalizar" at bounding box center [334, 289] width 146 height 15
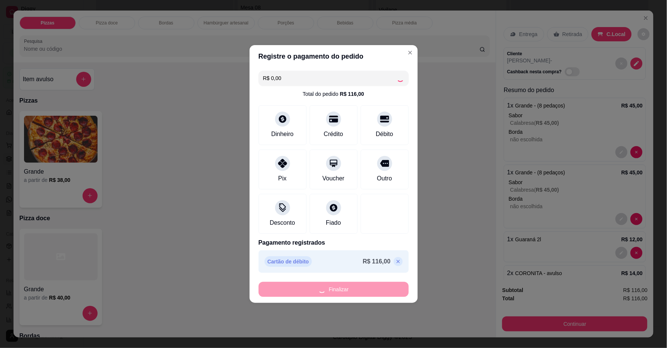
type input "0"
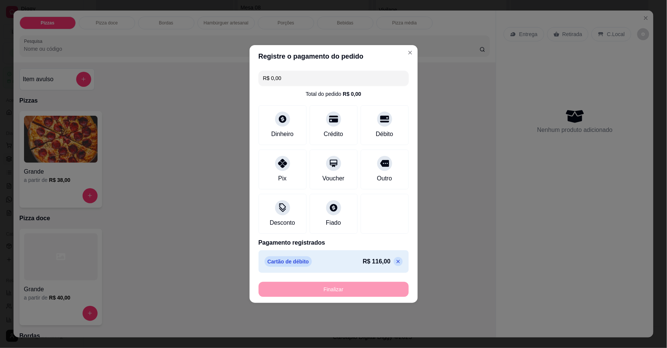
type input "-R$ 116,00"
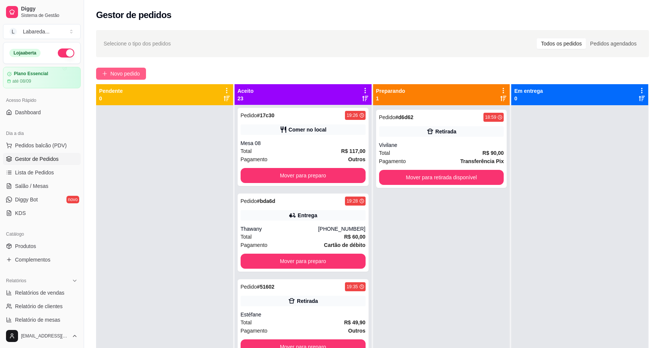
click at [131, 74] on span "Novo pedido" at bounding box center [125, 73] width 30 height 8
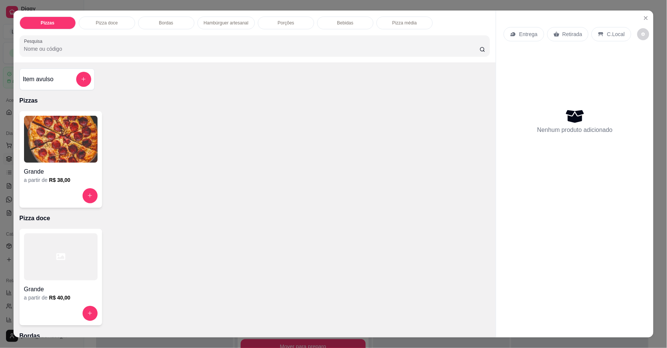
click at [43, 160] on img at bounding box center [61, 139] width 74 height 47
click at [83, 77] on icon "add-separate-item" at bounding box center [84, 79] width 6 height 6
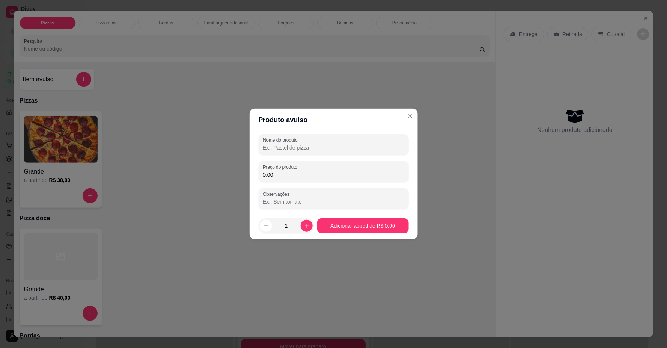
click at [295, 148] on input "Nome do produto" at bounding box center [333, 148] width 141 height 8
type input "1 METADE FRANGO COM CATUPIRY/ DOCE DE LEITE"
click at [276, 176] on input "0,00" at bounding box center [333, 175] width 141 height 8
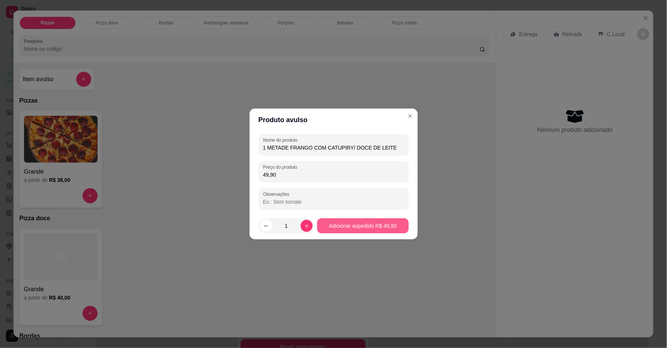
type input "49,90"
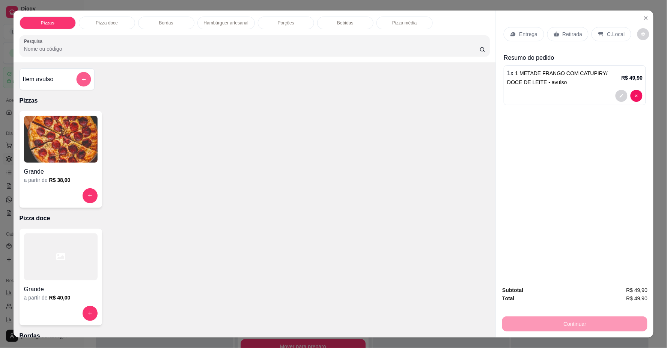
click at [76, 81] on button "add-separate-item" at bounding box center [83, 79] width 15 height 15
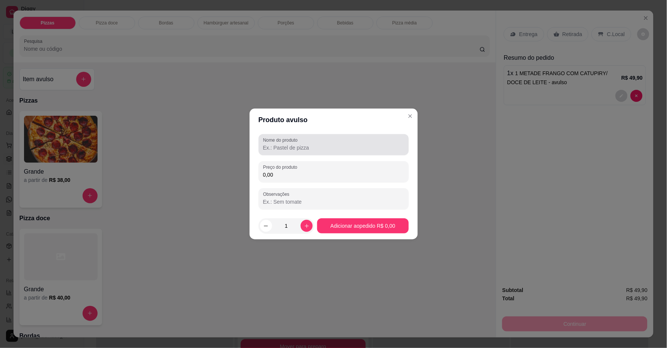
click at [295, 138] on label "Nome do produto" at bounding box center [281, 140] width 37 height 6
click at [295, 144] on input "Nome do produto" at bounding box center [333, 148] width 141 height 8
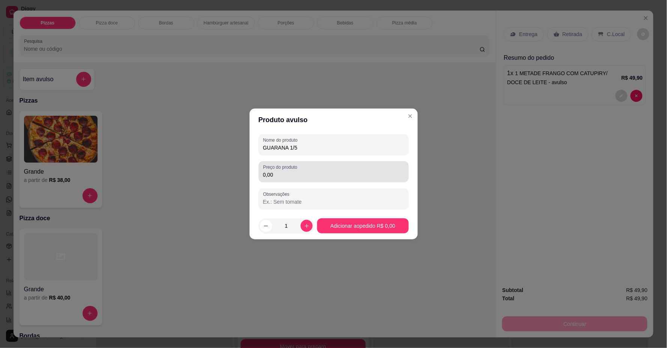
type input "GUARANA 1/5"
click at [279, 182] on div "Preço do produto 0,00" at bounding box center [334, 171] width 150 height 21
click at [279, 179] on div "Preço do produto 0,00" at bounding box center [334, 171] width 150 height 21
type input "10,00"
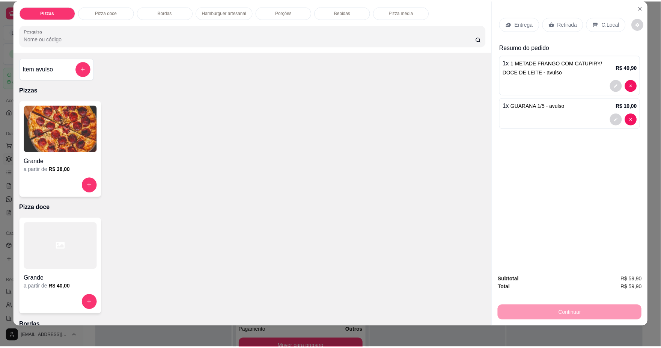
scroll to position [14, 0]
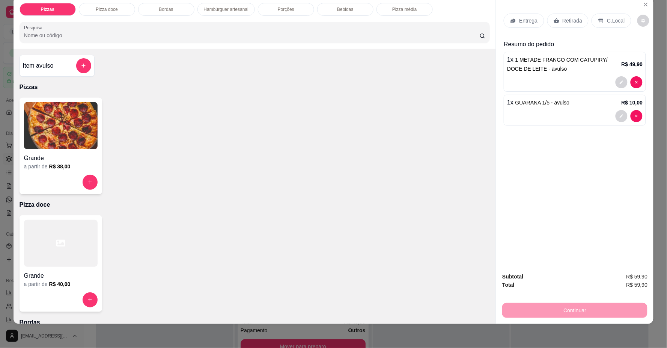
click at [569, 22] on p "Retirada" at bounding box center [573, 21] width 20 height 8
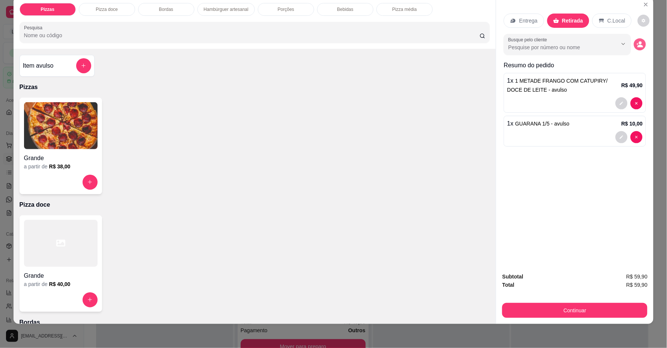
click at [637, 44] on icon "decrease-product-quantity" at bounding box center [640, 44] width 7 height 7
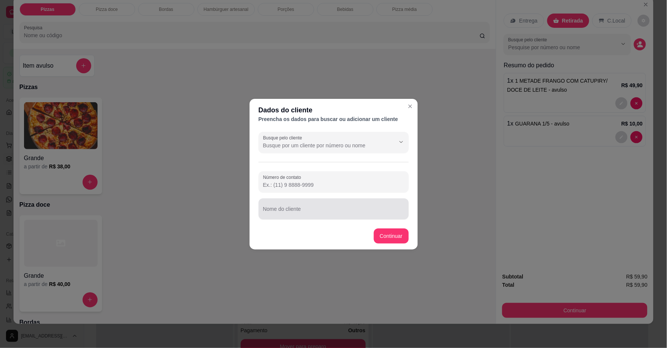
click at [369, 209] on input "Nome do cliente" at bounding box center [333, 212] width 141 height 8
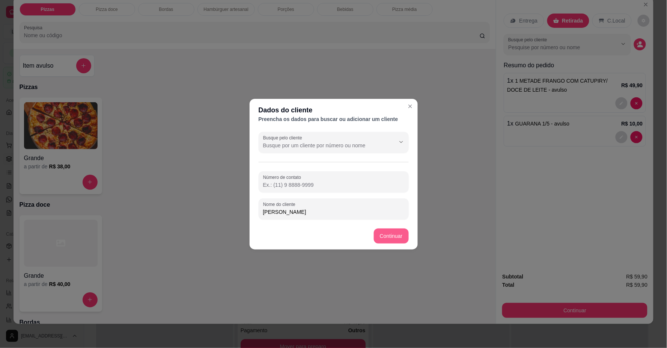
type input "[PERSON_NAME]"
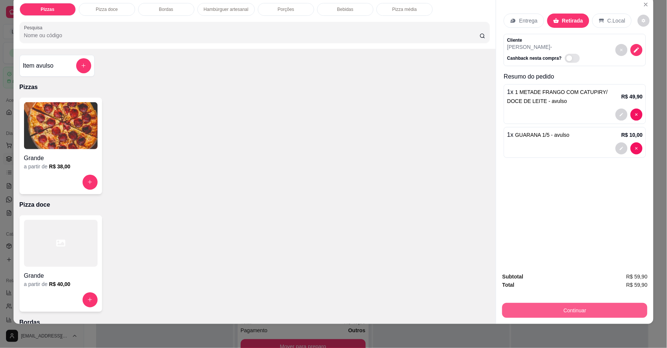
click at [564, 312] on button "Continuar" at bounding box center [574, 310] width 145 height 15
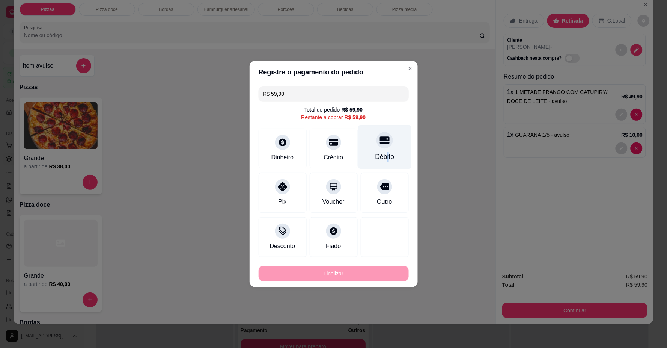
click at [381, 152] on div "Débito" at bounding box center [384, 157] width 19 height 10
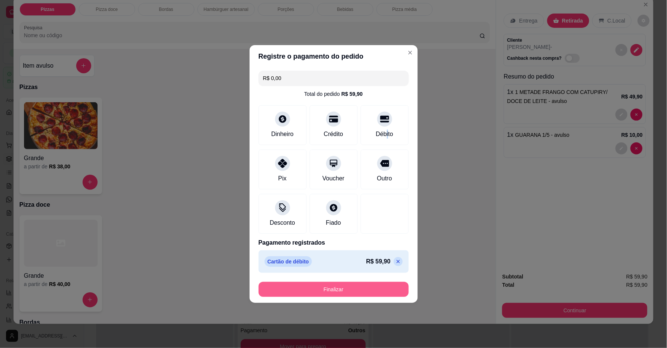
click at [360, 284] on button "Finalizar" at bounding box center [334, 288] width 150 height 15
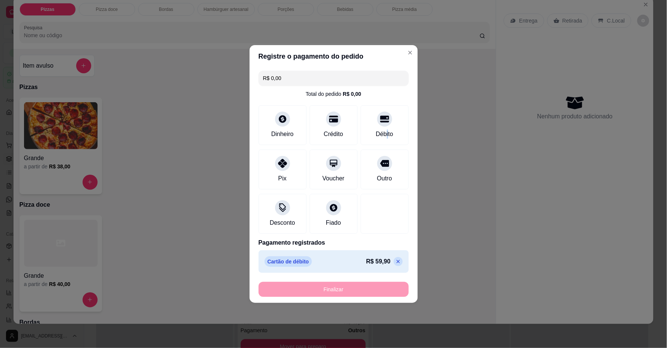
type input "-R$ 59,90"
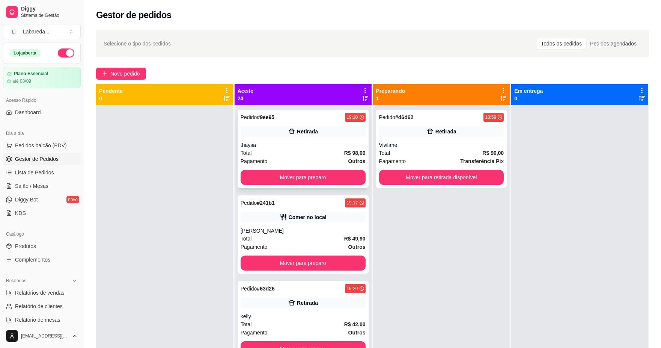
click at [293, 140] on div "Pedido # 9ee95 19:10 Retirada thaysa Total R$ 98,00 Pagamento Outros Mover para…" at bounding box center [303, 149] width 131 height 78
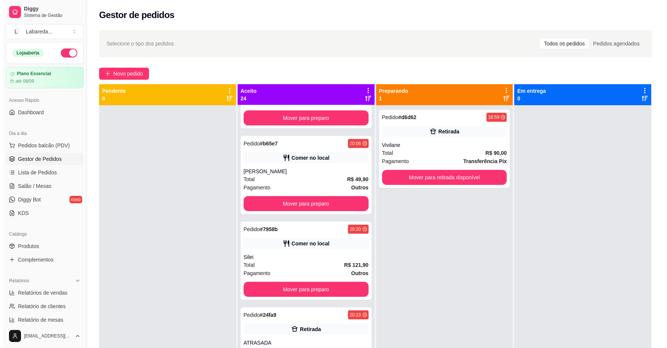
scroll to position [1084, 0]
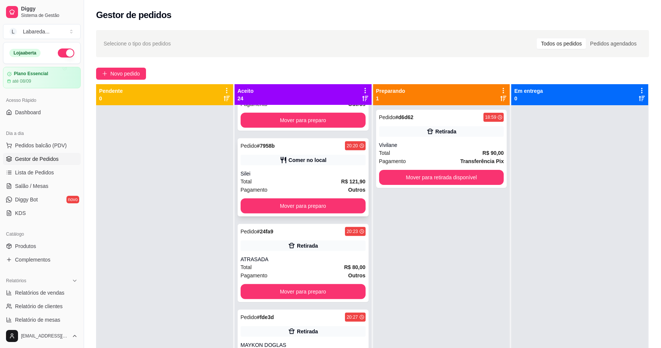
click at [274, 170] on div "Silei" at bounding box center [303, 174] width 125 height 8
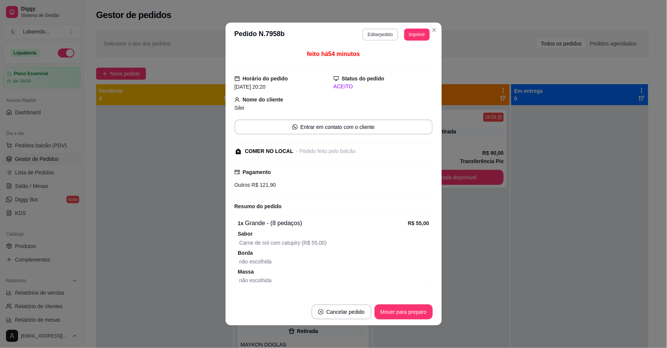
click at [376, 35] on button "Editar pedido" at bounding box center [381, 35] width 36 height 12
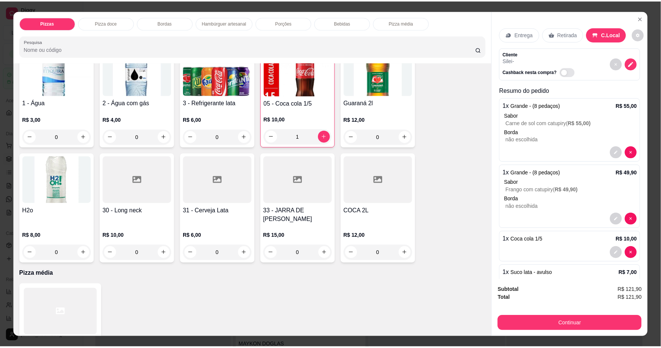
scroll to position [697, 0]
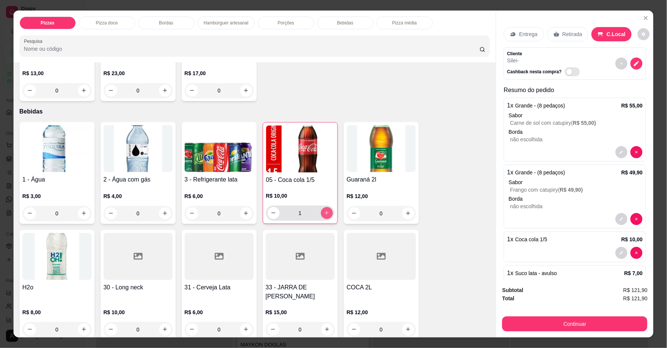
click at [324, 211] on icon "increase-product-quantity" at bounding box center [327, 213] width 6 height 6
type input "2"
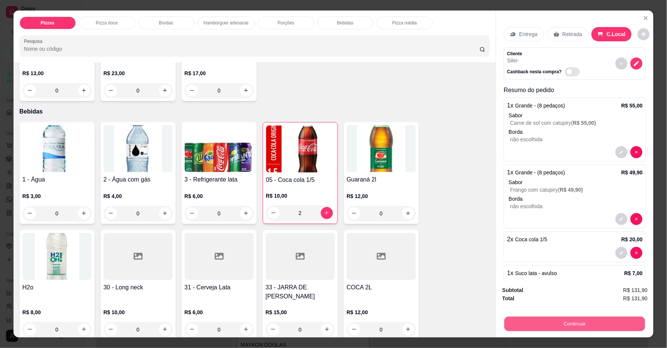
click at [554, 319] on button "Continuar" at bounding box center [574, 323] width 141 height 15
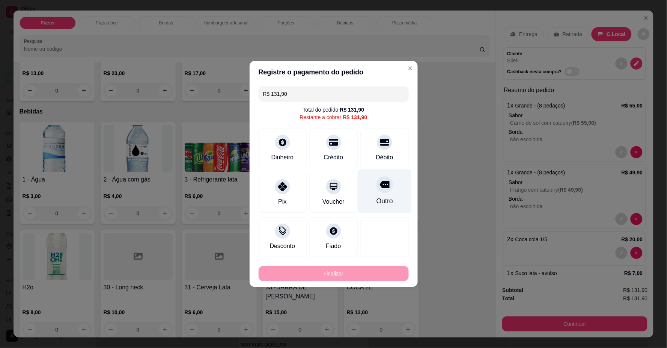
click at [378, 192] on div "Outro" at bounding box center [384, 191] width 53 height 44
type input "R$ 0,00"
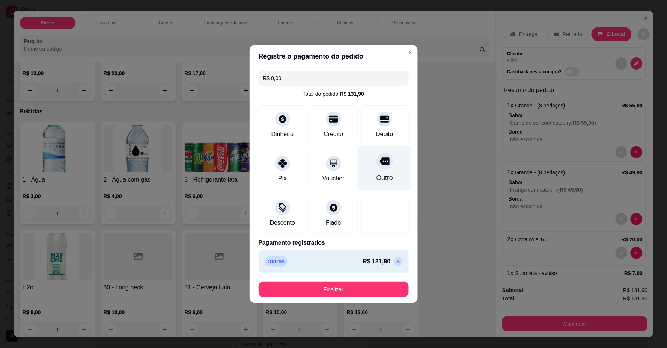
click at [391, 163] on div "Outro" at bounding box center [384, 168] width 53 height 44
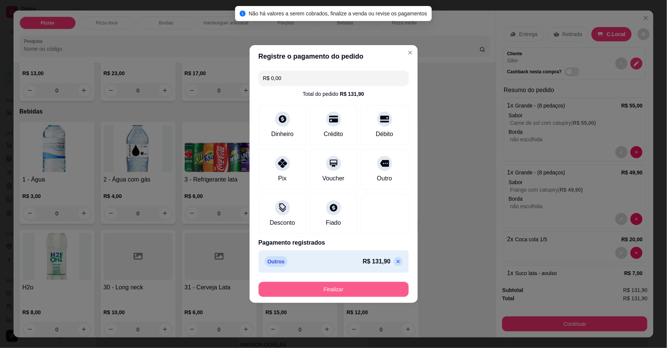
click at [357, 287] on button "Finalizar" at bounding box center [334, 288] width 150 height 15
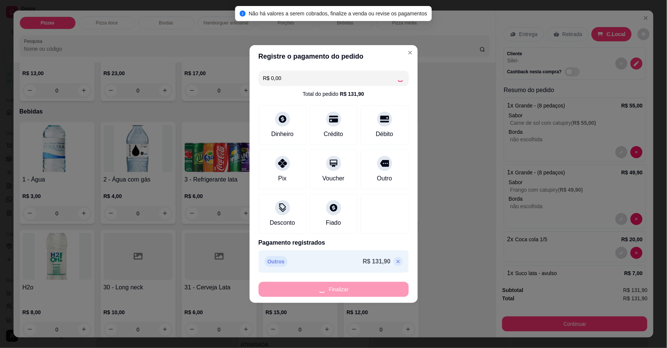
type input "0"
type input "-R$ 131,90"
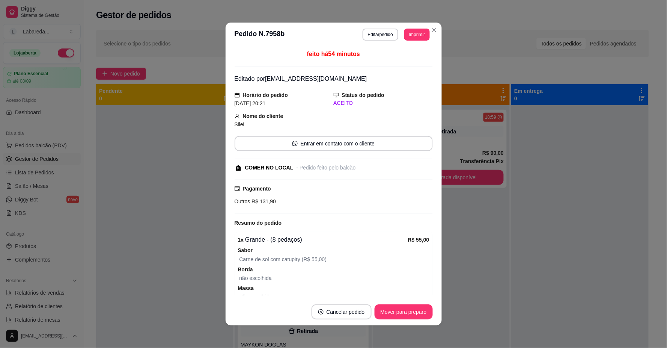
drag, startPoint x: 141, startPoint y: 102, endPoint x: 238, endPoint y: 291, distance: 212.5
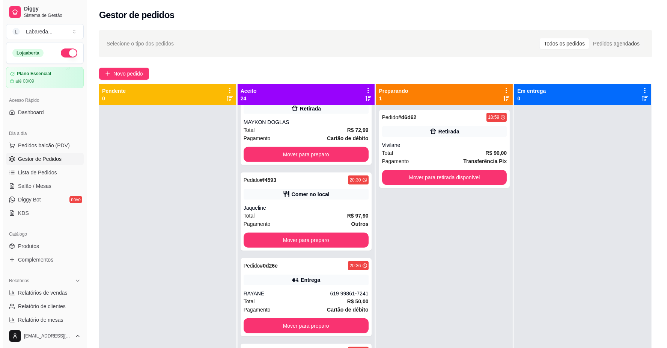
scroll to position [1334, 0]
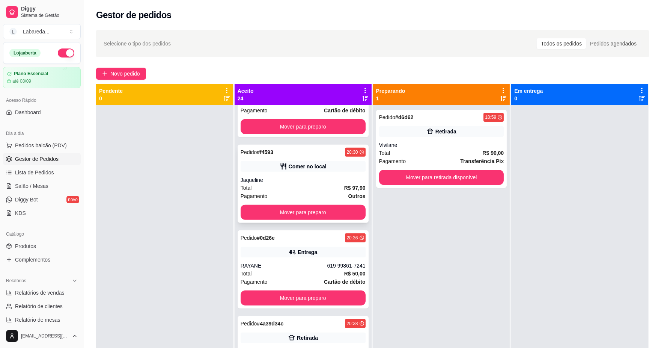
click at [280, 181] on div "Jaqueline" at bounding box center [303, 180] width 125 height 8
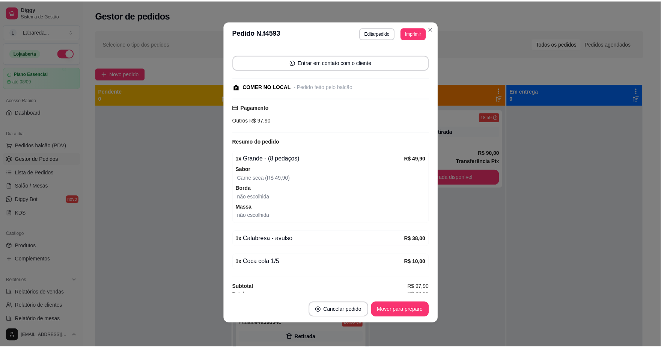
scroll to position [69, 0]
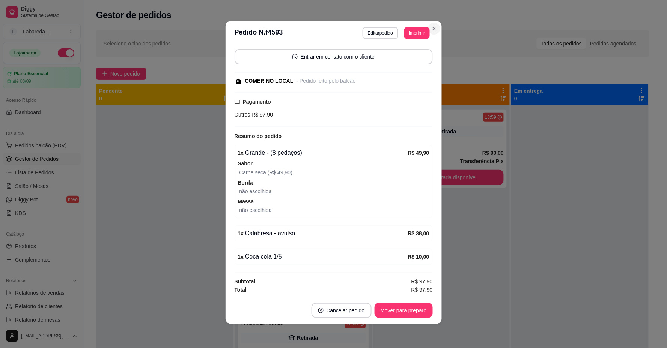
click at [359, 268] on section "**********" at bounding box center [334, 172] width 216 height 303
click at [357, 312] on button "Cancelar pedido" at bounding box center [342, 310] width 60 height 15
click at [366, 286] on button "Sim" at bounding box center [359, 291] width 29 height 15
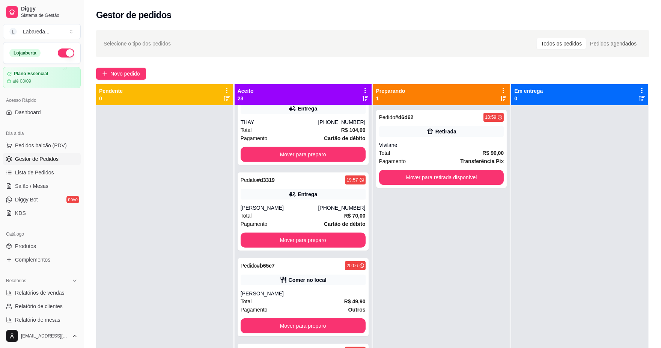
scroll to position [726, 0]
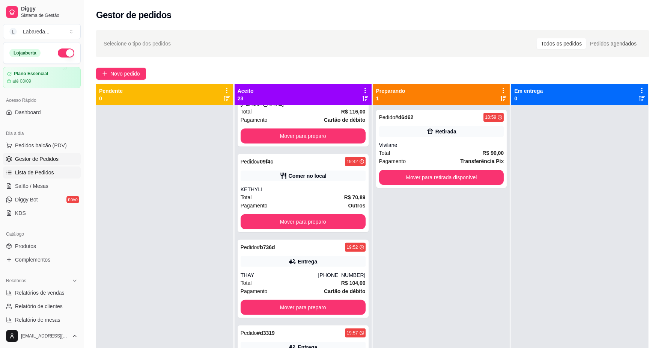
drag, startPoint x: 39, startPoint y: 144, endPoint x: 39, endPoint y: 167, distance: 22.1
click at [39, 167] on ul "Pedidos balcão (PDV) Gestor de Pedidos Lista de Pedidos Salão / Mesas Diggy Bot…" at bounding box center [42, 179] width 78 height 80
click at [38, 172] on span "Lista de Pedidos" at bounding box center [34, 173] width 39 height 8
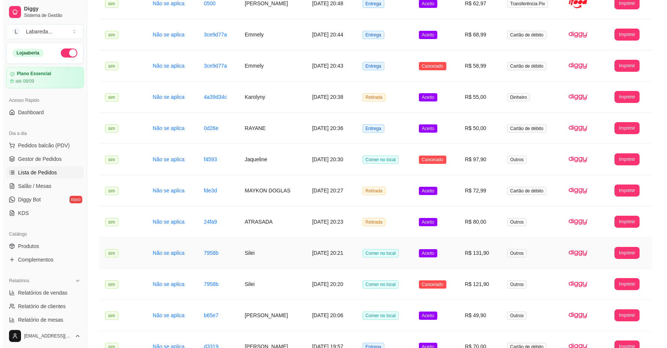
scroll to position [208, 0]
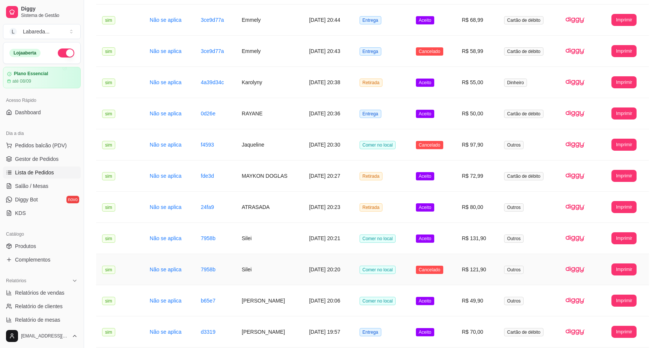
click at [272, 269] on td "Silei" at bounding box center [269, 269] width 67 height 31
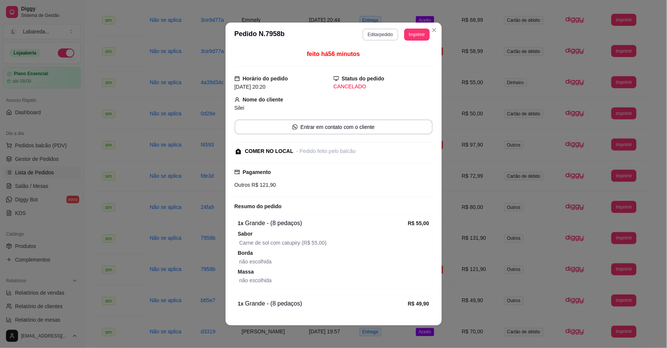
click at [385, 35] on button "Editar pedido" at bounding box center [381, 35] width 36 height 12
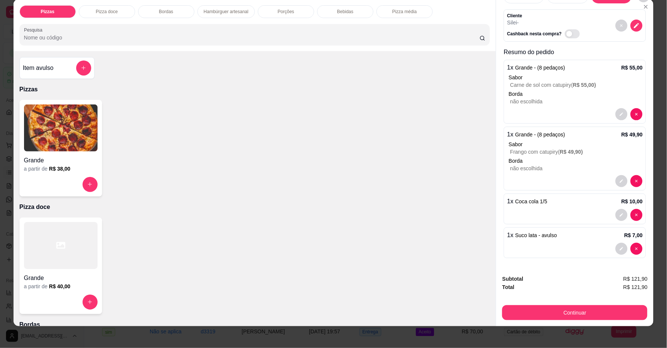
scroll to position [14, 0]
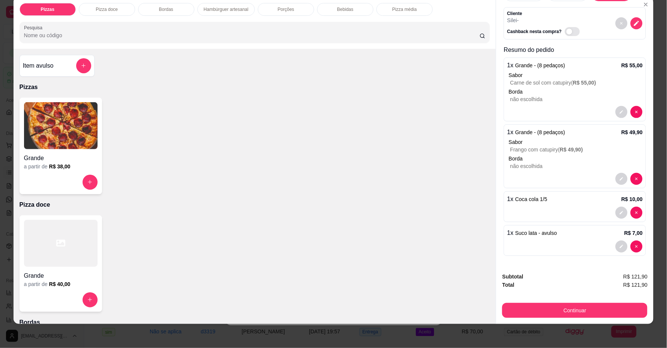
click at [594, 235] on div "1 x Suco lata - avulso R$ 7,00" at bounding box center [574, 232] width 135 height 9
click at [531, 203] on div "1 x Coca cola 1/5 R$ 10,00" at bounding box center [575, 206] width 142 height 31
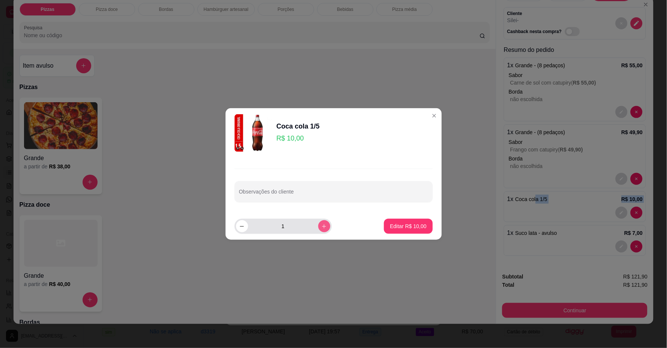
click at [321, 227] on icon "increase-product-quantity" at bounding box center [324, 226] width 6 height 6
type input "2"
click at [400, 221] on button "Editar R$ 20,00" at bounding box center [408, 226] width 47 height 15
type input "2"
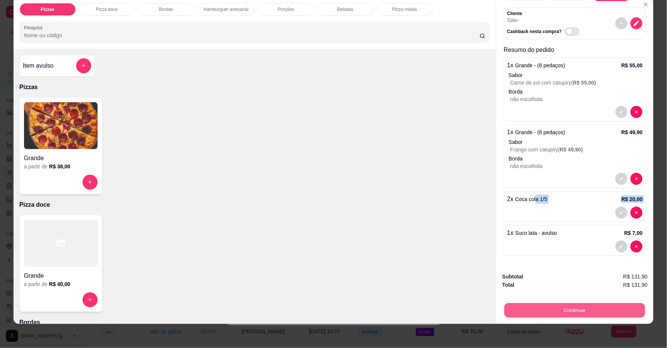
click at [539, 309] on button "Continuar" at bounding box center [574, 310] width 141 height 15
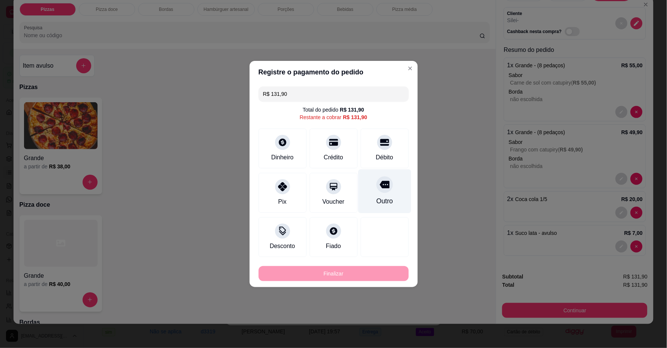
click at [370, 153] on div "Débito" at bounding box center [385, 148] width 48 height 40
type input "R$ 0,00"
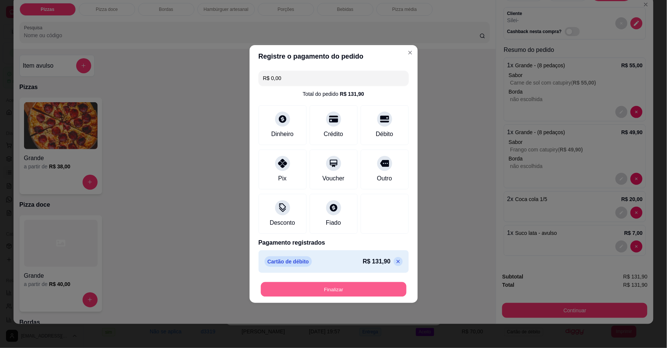
click at [350, 287] on button "Finalizar" at bounding box center [334, 289] width 146 height 15
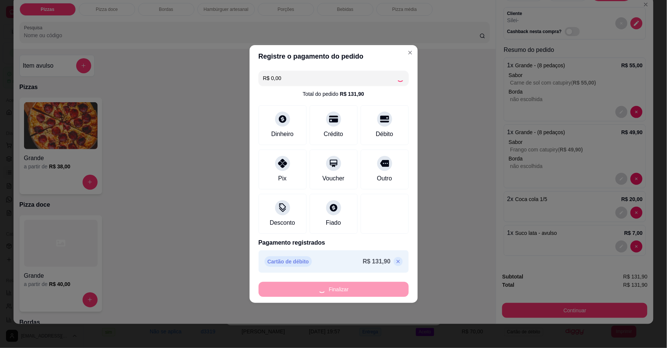
type input "0"
type input "-R$ 131,90"
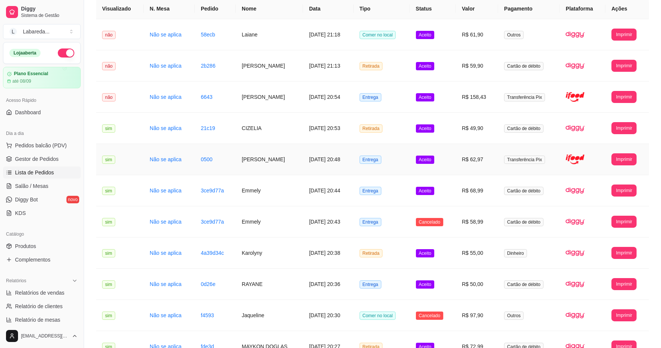
scroll to position [42, 0]
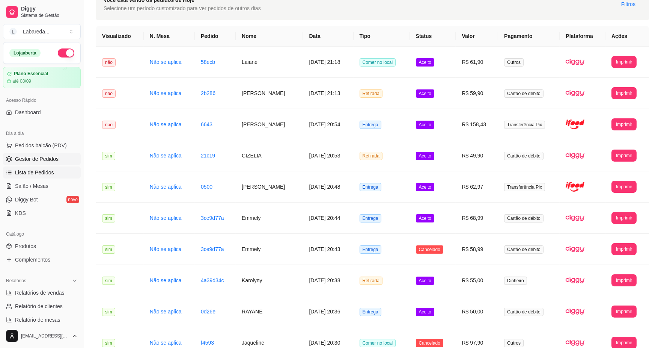
click at [41, 156] on span "Gestor de Pedidos" at bounding box center [37, 159] width 44 height 8
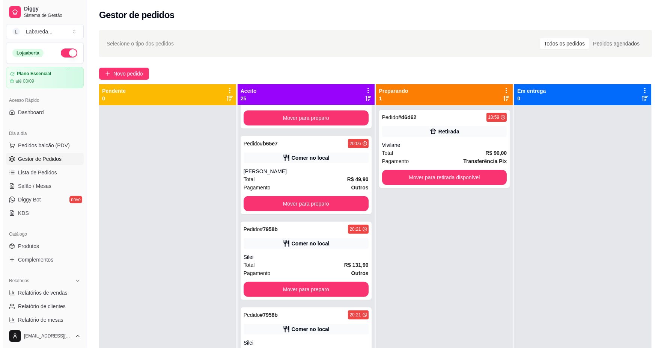
scroll to position [959, 0]
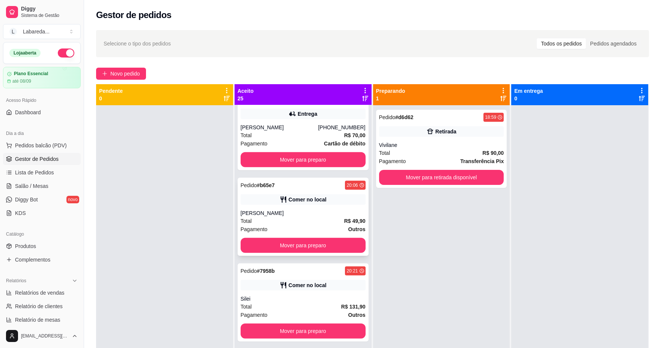
click at [293, 220] on div "Total R$ 49,90" at bounding box center [303, 221] width 125 height 8
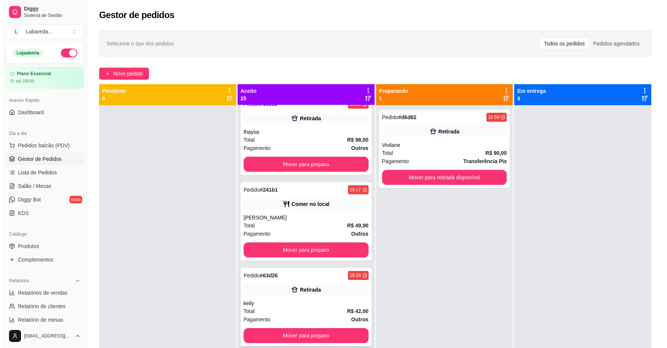
scroll to position [0, 0]
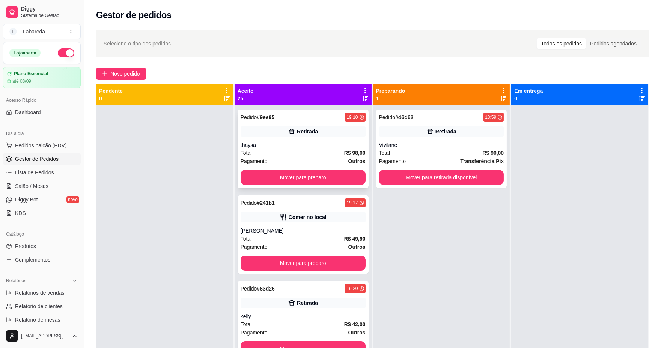
click at [304, 138] on div "Pedido # 9ee95 19:10 Retirada thaysa Total R$ 98,00 Pagamento Outros Mover para…" at bounding box center [303, 149] width 131 height 78
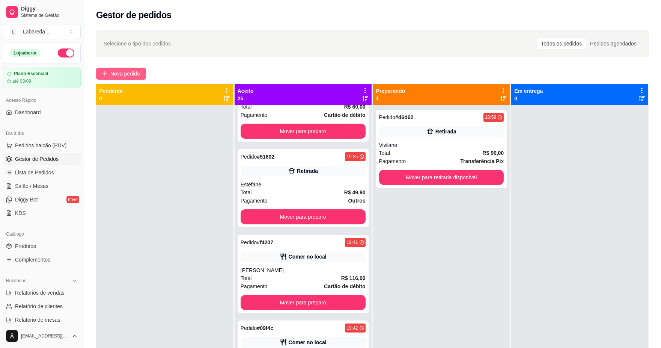
click at [132, 74] on span "Novo pedido" at bounding box center [125, 73] width 30 height 8
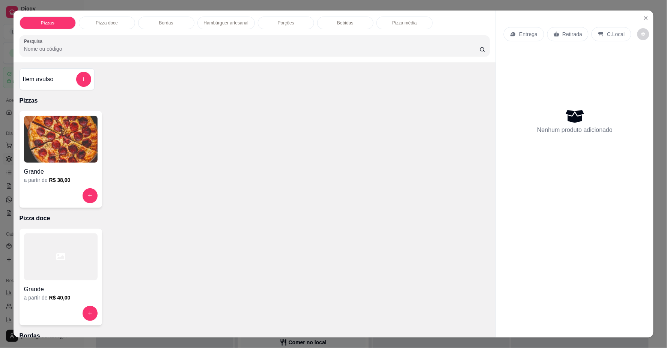
click at [57, 132] on img at bounding box center [61, 139] width 74 height 47
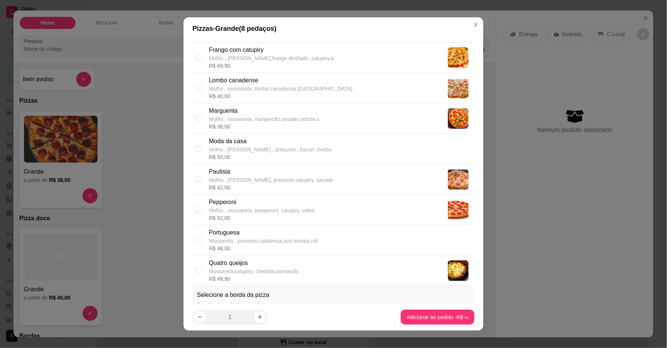
scroll to position [293, 0]
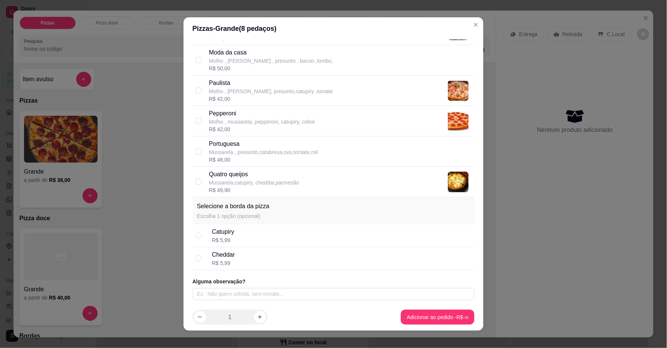
click at [244, 175] on p "Quatro queijos" at bounding box center [254, 174] width 90 height 9
checkbox input "true"
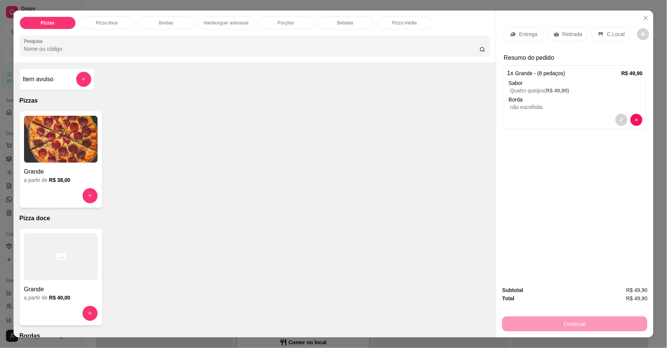
click at [577, 35] on p "Retirada" at bounding box center [573, 34] width 20 height 8
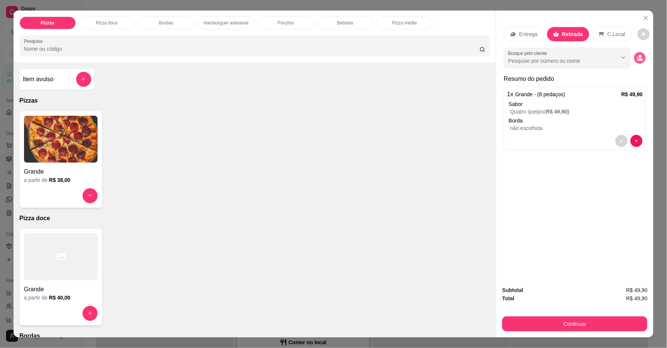
click at [634, 58] on button "decrease-product-quantity" at bounding box center [640, 58] width 12 height 12
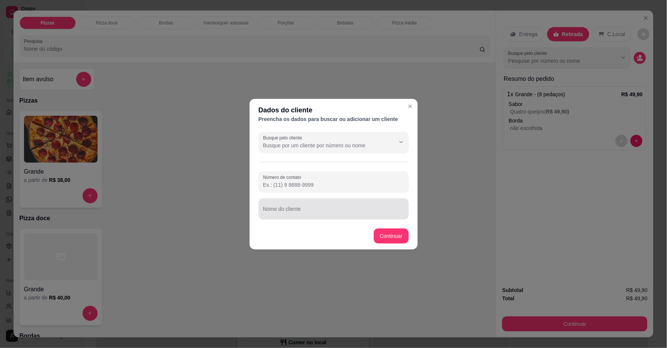
click at [307, 209] on input "Nome do cliente" at bounding box center [333, 212] width 141 height 8
type input "[PERSON_NAME] VINICIOS"
click at [386, 227] on footer "Continuar" at bounding box center [334, 235] width 168 height 27
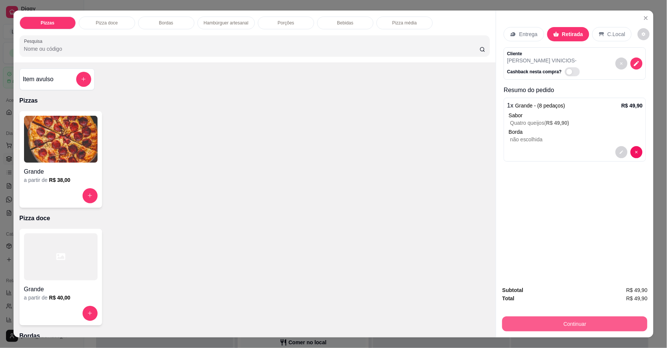
click at [523, 329] on button "Continuar" at bounding box center [574, 323] width 145 height 15
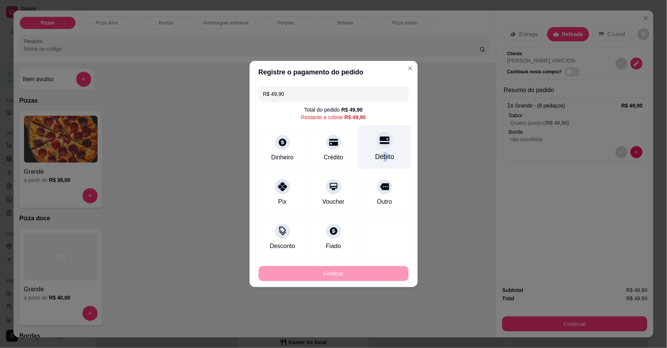
click at [379, 155] on div "Débito" at bounding box center [384, 157] width 19 height 10
type input "R$ 0,00"
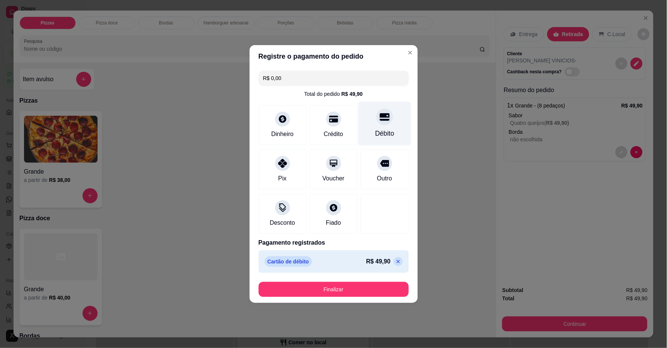
click at [379, 123] on div at bounding box center [384, 116] width 17 height 17
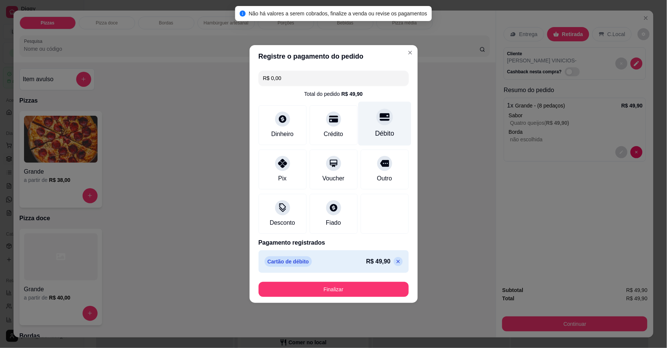
click at [380, 129] on div "Débito" at bounding box center [384, 133] width 19 height 10
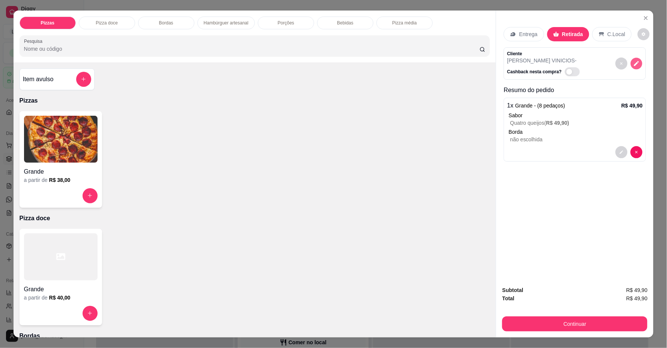
click at [635, 68] on button "decrease-product-quantity" at bounding box center [637, 63] width 12 height 12
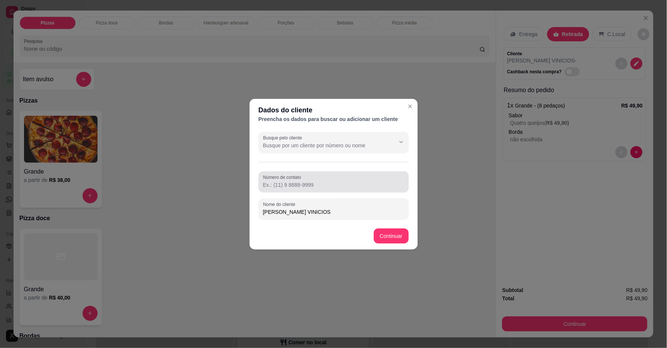
click at [334, 173] on div "Número de contato" at bounding box center [334, 181] width 150 height 21
type input "5"
type input "61"
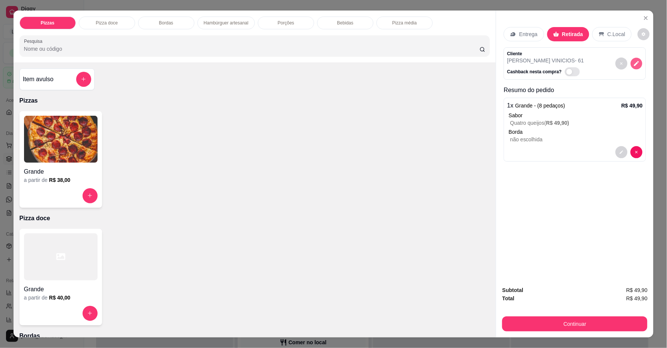
click at [636, 61] on icon "decrease-product-quantity" at bounding box center [637, 63] width 6 height 6
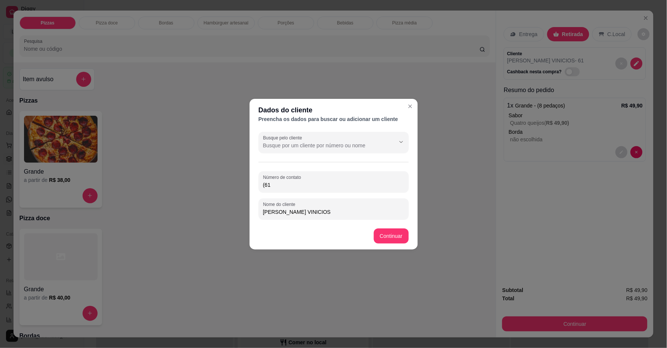
click at [313, 193] on div "Número de contato (61 Nome do cliente [PERSON_NAME] VINICIOS" at bounding box center [334, 195] width 150 height 48
click at [312, 181] on input "(61" at bounding box center [333, 185] width 141 height 8
type input "[PHONE_NUMBER]"
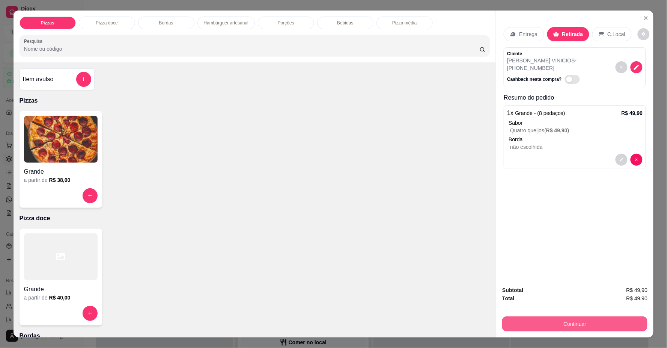
click at [532, 325] on button "Continuar" at bounding box center [574, 323] width 145 height 15
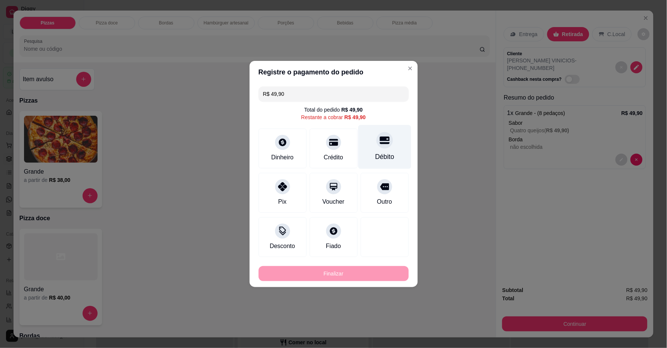
click at [381, 155] on div "Débito" at bounding box center [384, 157] width 19 height 10
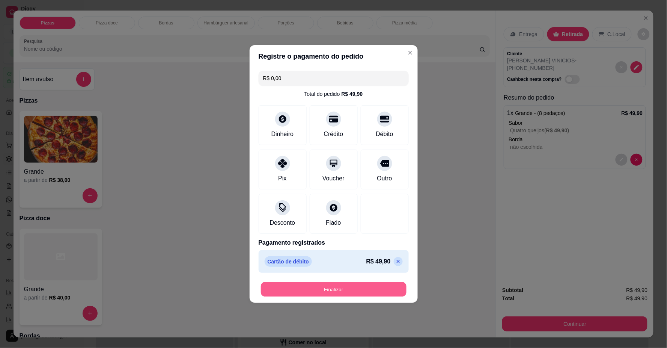
click at [358, 289] on button "Finalizar" at bounding box center [334, 289] width 146 height 15
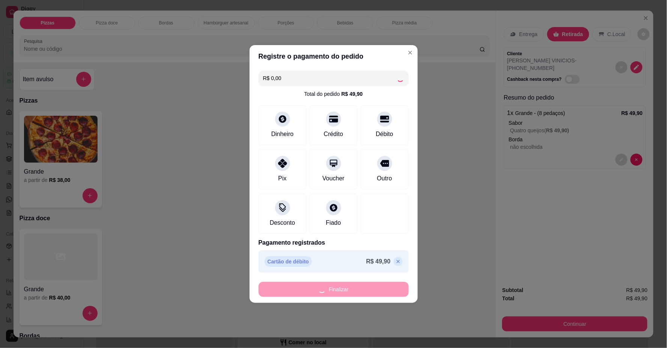
type input "-R$ 49,90"
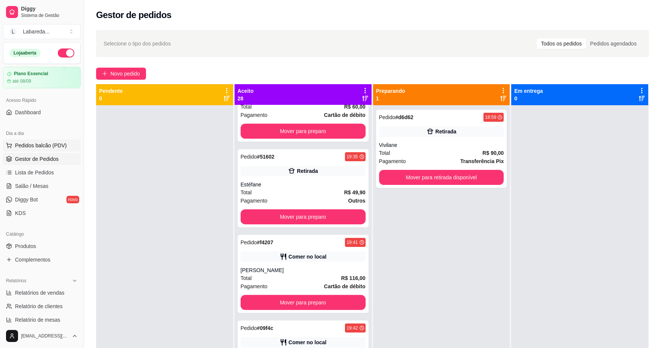
click at [47, 144] on span "Pedidos balcão (PDV)" at bounding box center [41, 145] width 52 height 8
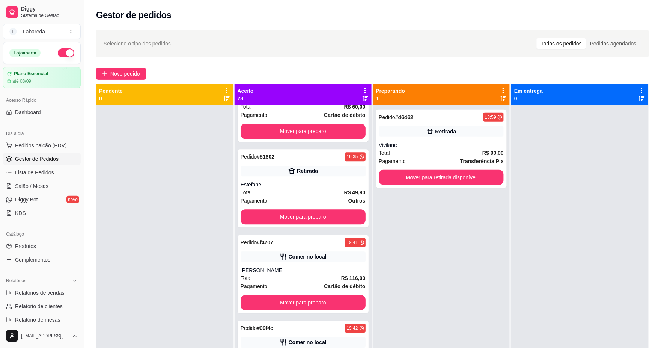
drag, startPoint x: 47, startPoint y: 144, endPoint x: 40, endPoint y: 144, distance: 6.8
click at [40, 144] on img at bounding box center [61, 139] width 74 height 47
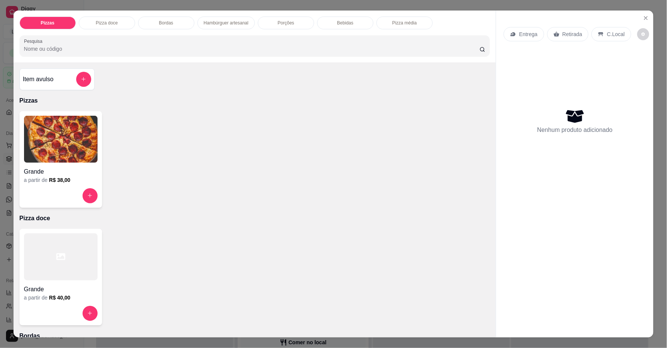
click at [59, 163] on div "Grande" at bounding box center [61, 170] width 74 height 14
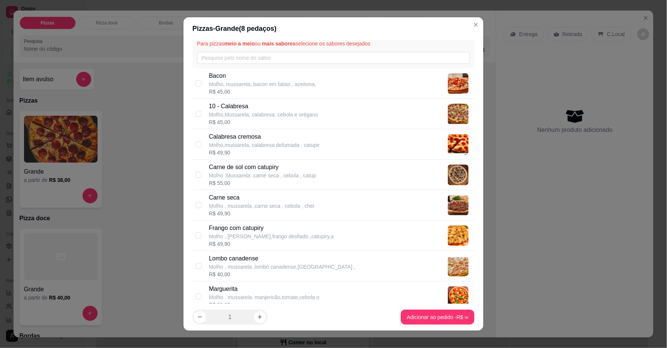
scroll to position [42, 0]
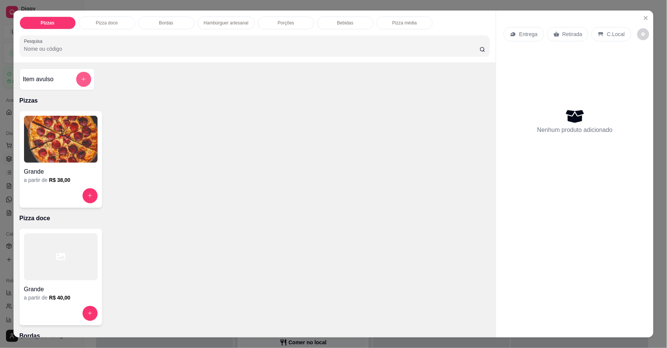
click at [81, 77] on icon "add-separate-item" at bounding box center [84, 79] width 6 height 6
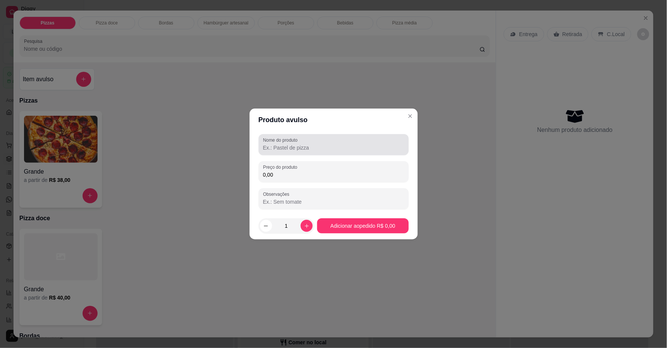
click at [318, 143] on div at bounding box center [333, 144] width 141 height 15
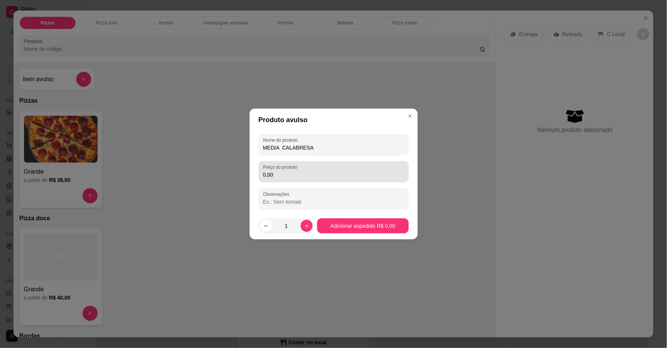
type input "MEDIA CALABRESA"
click at [278, 177] on input "0,00" at bounding box center [333, 175] width 141 height 8
type input "0,01"
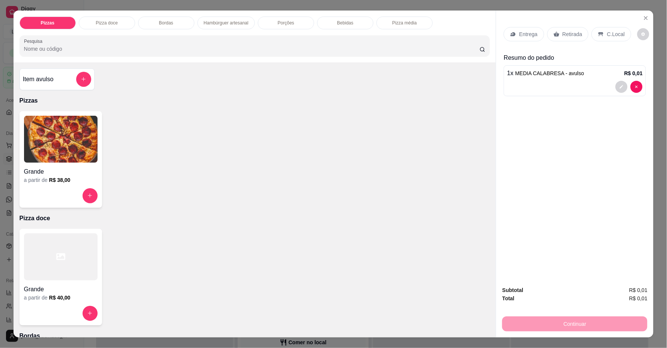
click at [525, 35] on p "Entrega" at bounding box center [528, 34] width 18 height 8
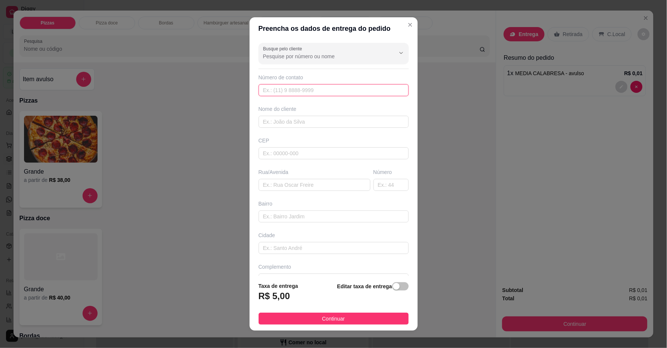
click at [294, 90] on input "text" at bounding box center [334, 90] width 150 height 12
type input "6"
click at [295, 54] on input "Busque pelo cliente" at bounding box center [323, 57] width 120 height 8
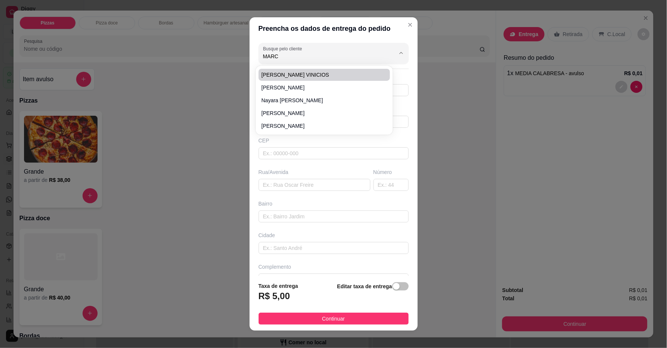
click at [305, 67] on div "MARCOS VINICIOS [PERSON_NAME] [PERSON_NAME]" at bounding box center [324, 100] width 135 height 66
click at [303, 74] on span "[PERSON_NAME] VINICIOS" at bounding box center [321, 75] width 118 height 8
type input "[PERSON_NAME] VINICIOS"
type input "61996983305"
type input "[PERSON_NAME] VINICIOS"
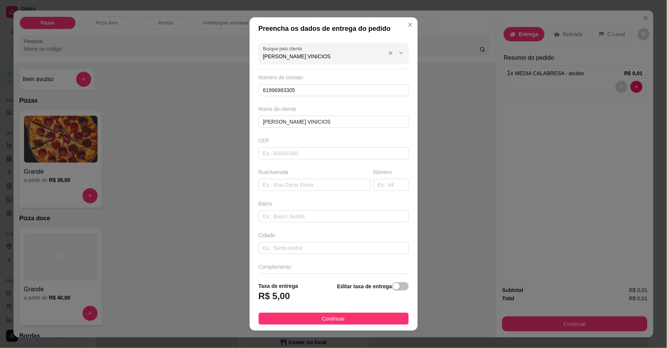
click at [300, 60] on input "[PERSON_NAME] VINICIOS" at bounding box center [323, 57] width 120 height 8
click at [320, 50] on div "[PERSON_NAME] VINICIOS" at bounding box center [333, 53] width 141 height 15
click at [318, 51] on div "[PERSON_NAME] VINICIOS" at bounding box center [333, 53] width 141 height 15
type input "[PERSON_NAME] VINICIOS"
drag, startPoint x: 307, startPoint y: 95, endPoint x: 242, endPoint y: 84, distance: 65.0
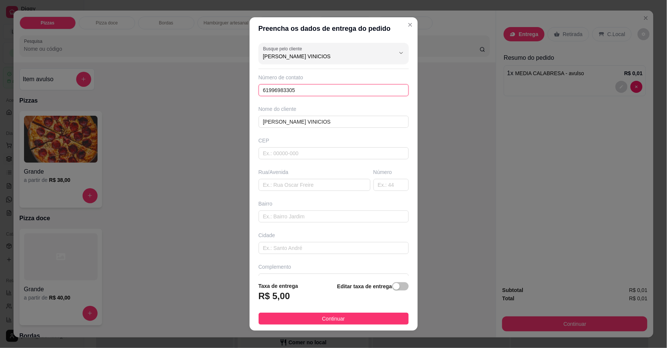
click at [242, 84] on div "Preencha os dados de entrega do pedido Busque pelo cliente MARCOS VINICIOS Núme…" at bounding box center [333, 174] width 667 height 348
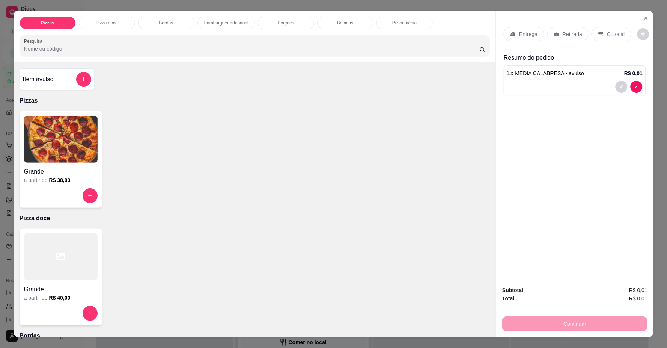
click at [519, 39] on div "Entrega" at bounding box center [524, 34] width 40 height 14
click at [515, 36] on div "Entrega" at bounding box center [524, 34] width 40 height 14
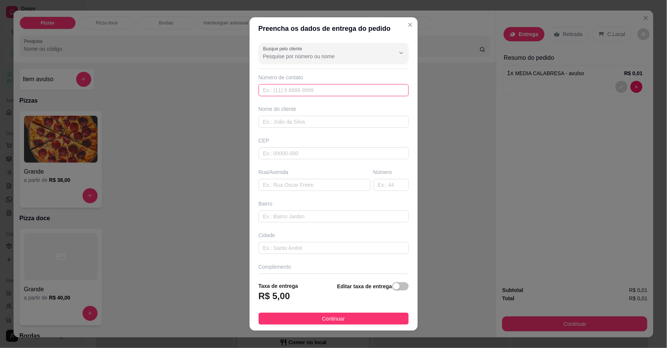
click at [337, 87] on input "text" at bounding box center [334, 90] width 150 height 12
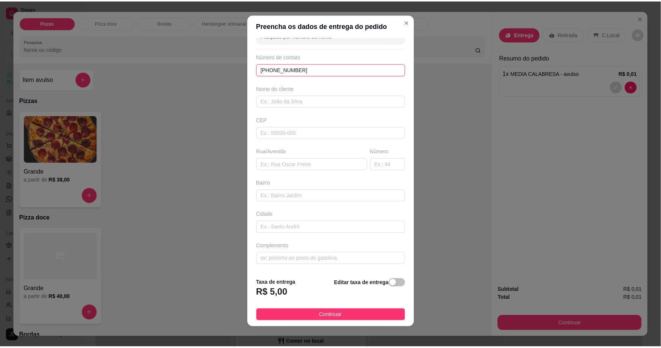
scroll to position [6, 0]
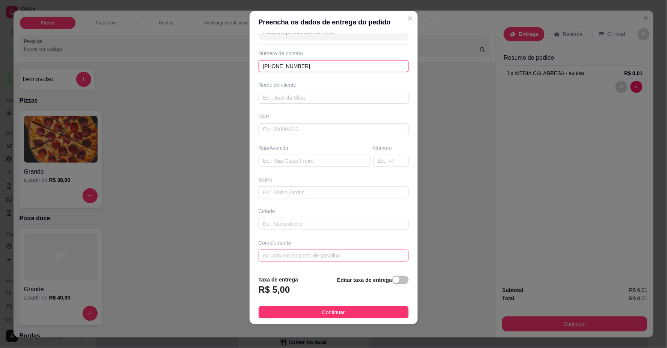
type input "[PHONE_NUMBER]"
click at [323, 253] on input "text" at bounding box center [334, 255] width 150 height 12
type input "LOCALIZAÇÃO"
click at [310, 90] on div "Nome do cliente" at bounding box center [333, 92] width 153 height 23
click at [311, 101] on input "text" at bounding box center [334, 98] width 150 height 12
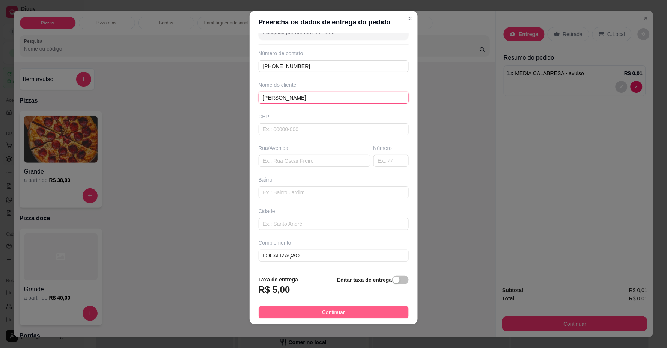
type input "[PERSON_NAME]"
click at [363, 308] on button "Continuar" at bounding box center [334, 312] width 150 height 12
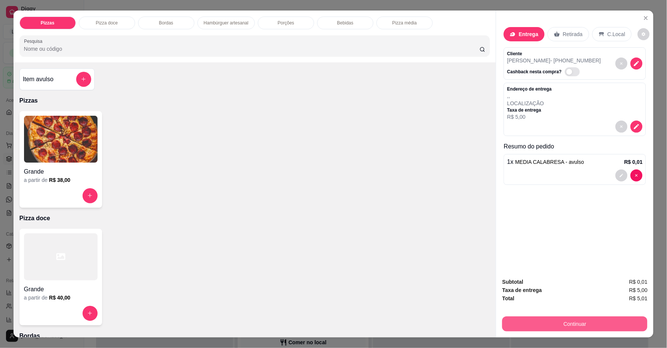
click at [539, 324] on button "Continuar" at bounding box center [574, 323] width 145 height 15
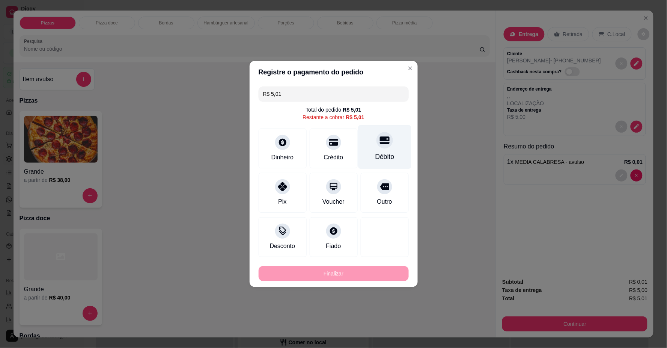
click at [376, 151] on div "Débito" at bounding box center [384, 147] width 53 height 44
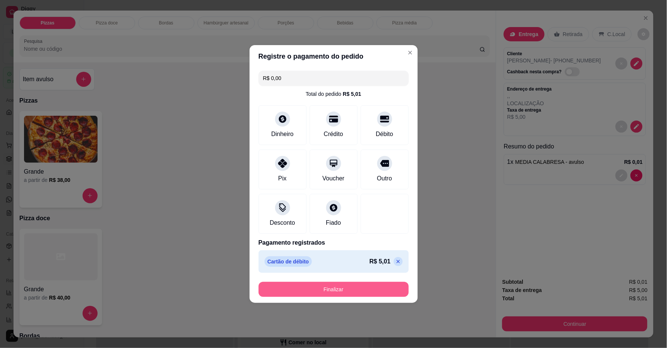
click at [356, 287] on button "Finalizar" at bounding box center [334, 288] width 150 height 15
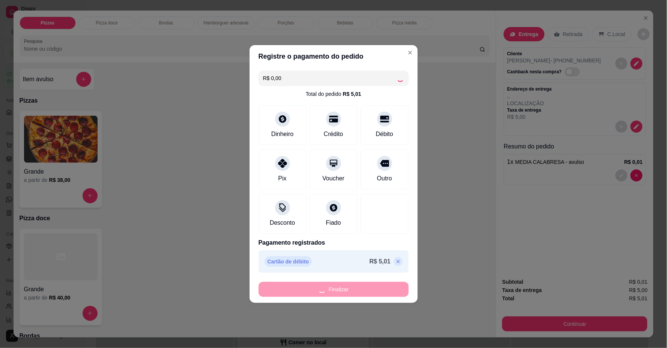
type input "-R$ 5,01"
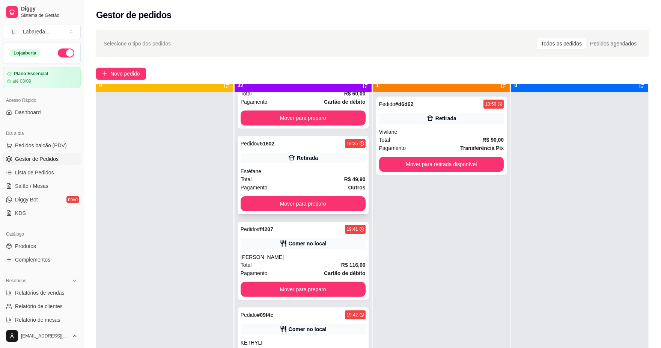
scroll to position [21, 0]
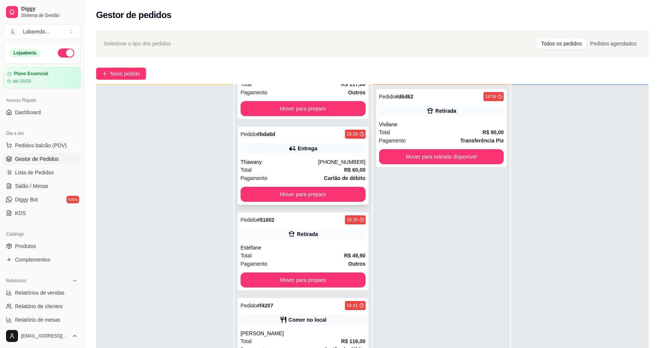
drag, startPoint x: 295, startPoint y: 183, endPoint x: 290, endPoint y: 182, distance: 4.9
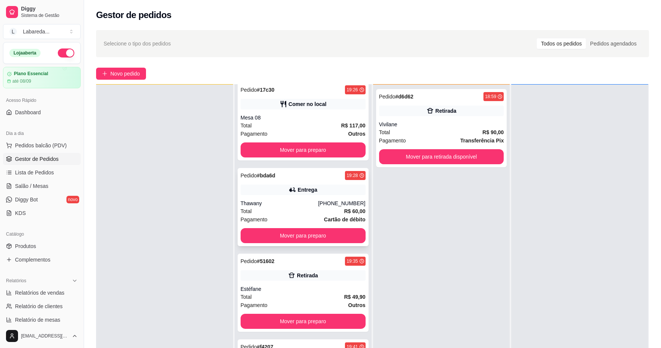
scroll to position [434, 0]
drag, startPoint x: 290, startPoint y: 182, endPoint x: 463, endPoint y: 274, distance: 195.6
click at [472, 273] on div "Pedido # d6d62 18:59 Retirada Vivilane Total R$ 90,00 Pagamento Transferência P…" at bounding box center [441, 258] width 137 height 348
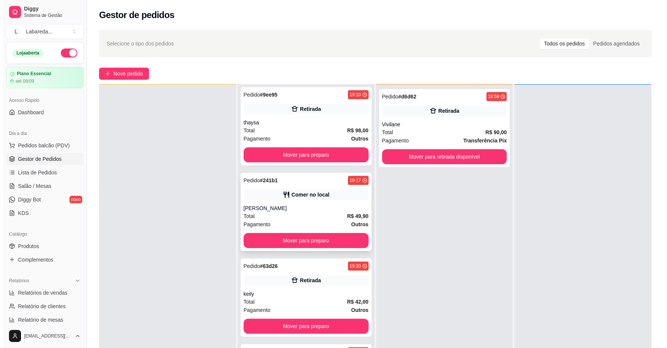
scroll to position [0, 0]
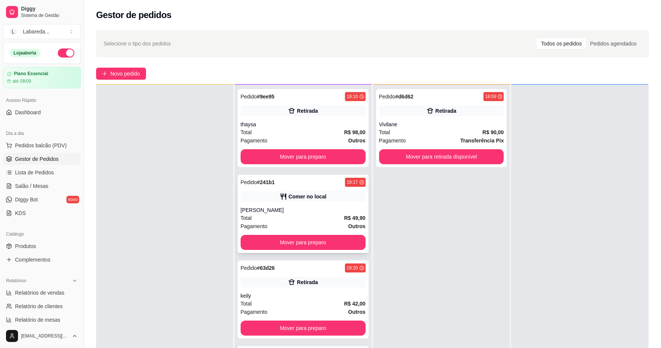
click at [322, 213] on div "[PERSON_NAME]" at bounding box center [303, 210] width 125 height 8
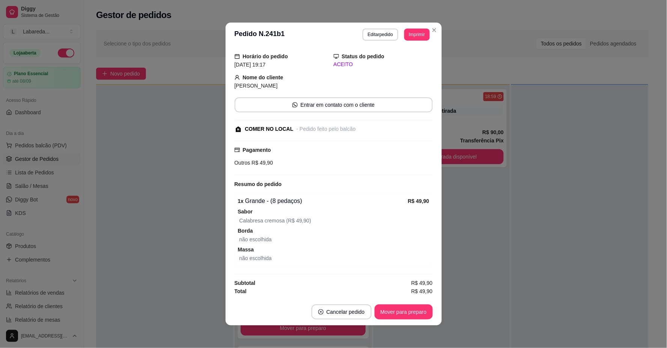
scroll to position [2, 0]
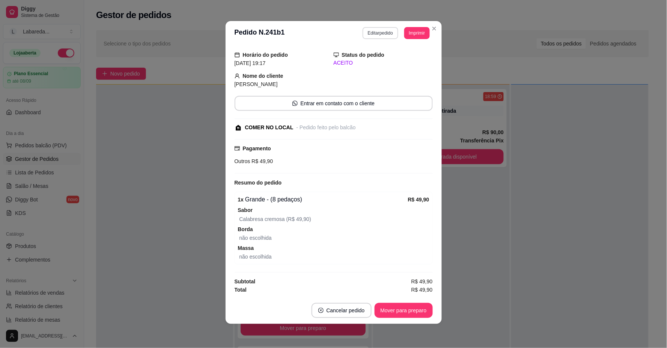
click at [373, 36] on button "Editar pedido" at bounding box center [381, 33] width 36 height 12
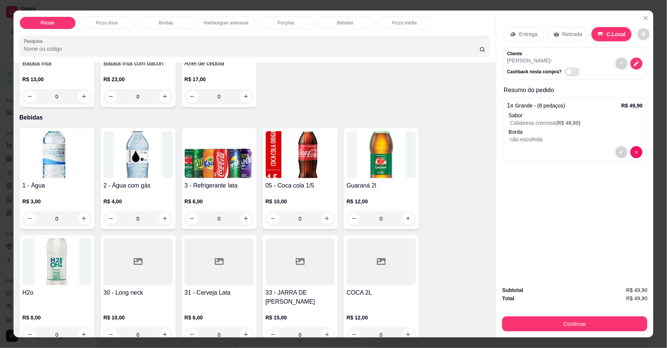
scroll to position [751, 0]
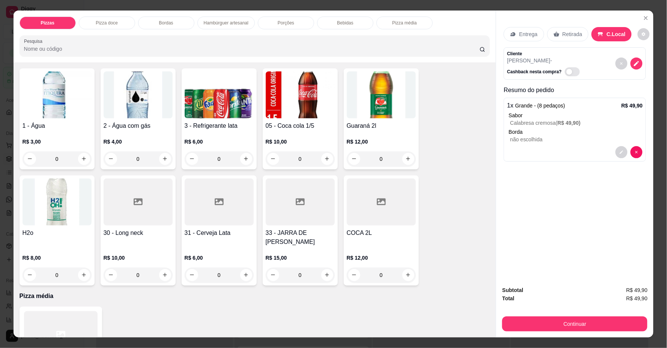
click at [76, 161] on div "0" at bounding box center [57, 158] width 66 height 15
click at [81, 158] on icon "increase-product-quantity" at bounding box center [84, 159] width 6 height 6
type input "1"
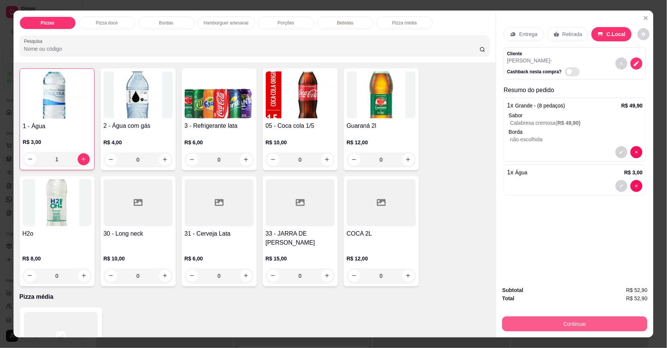
click at [603, 317] on div "Continuar" at bounding box center [574, 322] width 145 height 17
click at [593, 324] on button "Continuar" at bounding box center [574, 323] width 145 height 15
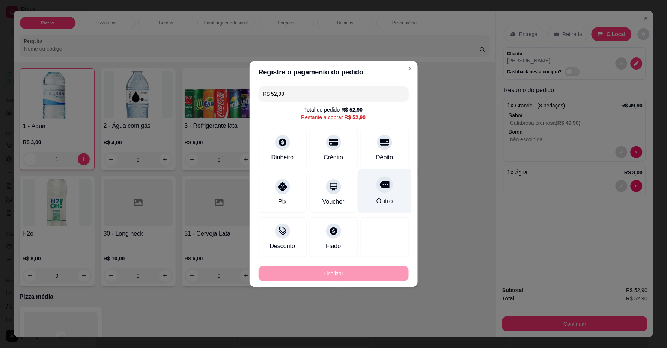
click at [386, 193] on div "Outro" at bounding box center [384, 191] width 53 height 44
type input "R$ 0,00"
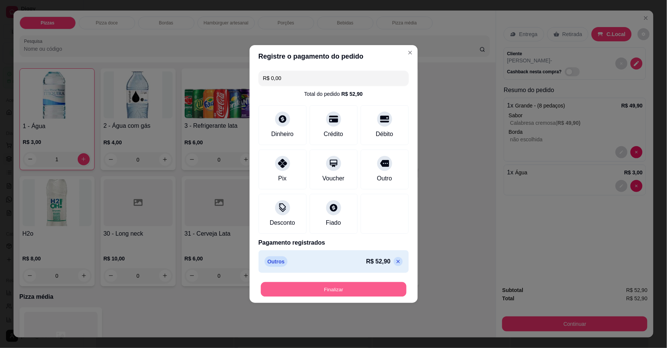
click at [391, 289] on button "Finalizar" at bounding box center [334, 289] width 146 height 15
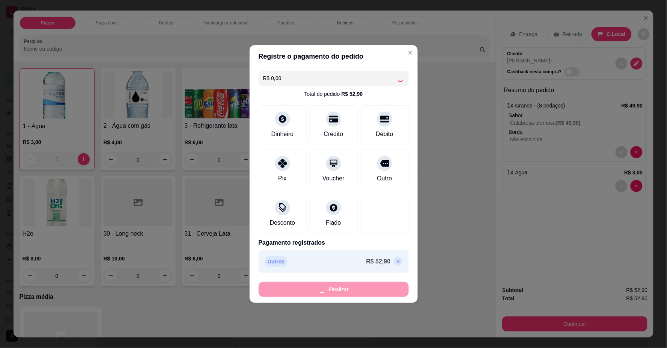
type input "0"
type input "-R$ 52,90"
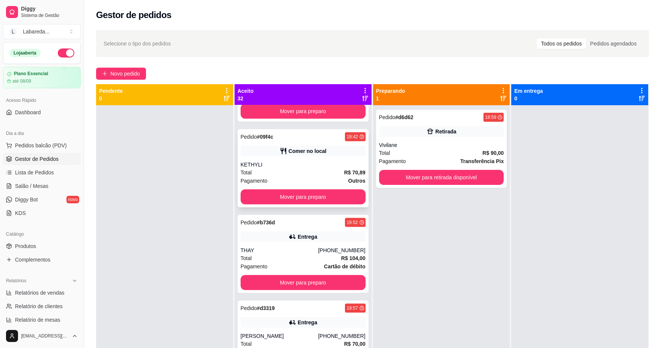
click at [297, 172] on div "Total R$ 70,89" at bounding box center [303, 172] width 125 height 8
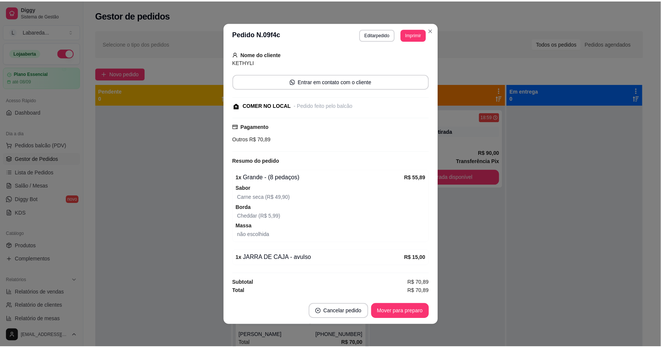
scroll to position [46, 0]
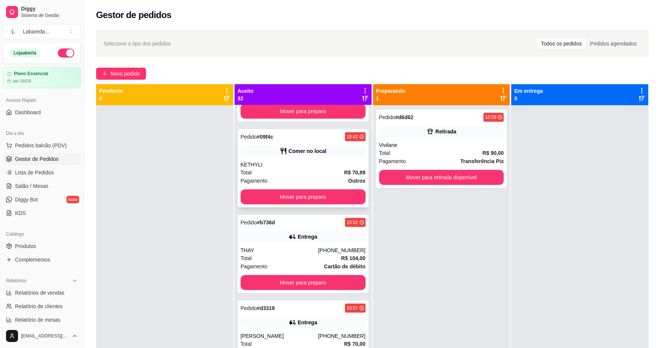
click at [281, 179] on div "Pagamento Outros" at bounding box center [303, 180] width 125 height 8
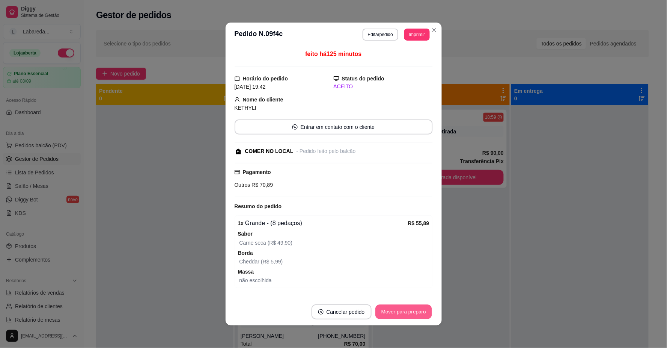
click at [403, 309] on button "Mover para preparo" at bounding box center [403, 311] width 56 height 15
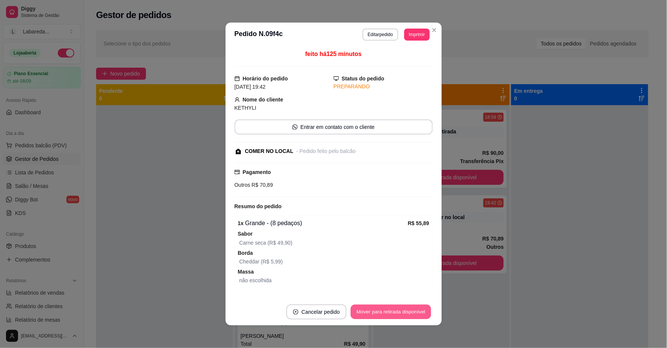
click at [404, 313] on button "Mover para retirada disponível" at bounding box center [391, 311] width 80 height 15
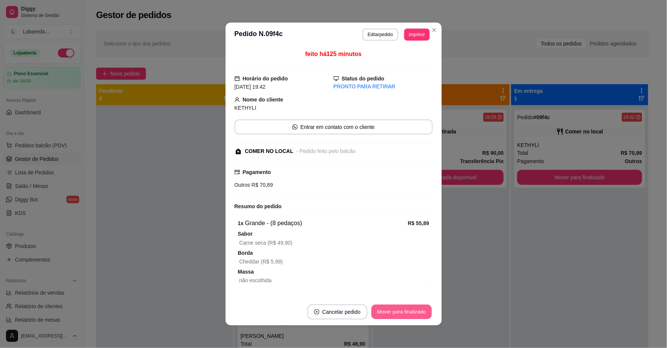
click at [410, 313] on button "Mover para finalizado" at bounding box center [401, 311] width 60 height 15
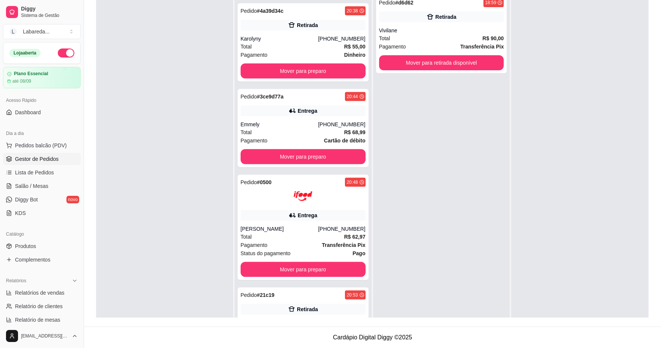
scroll to position [1459, 0]
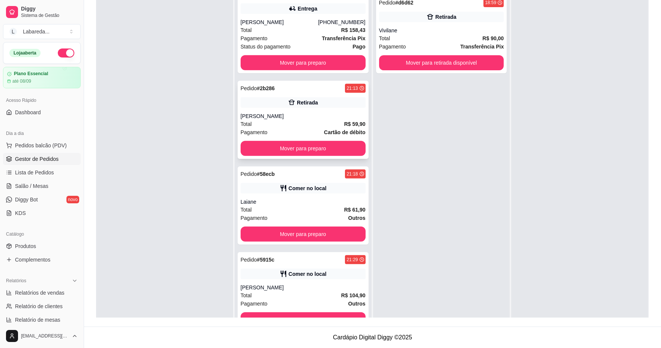
click at [299, 176] on div "Pedido # 9ee95 19:10 Retirada thaysa Total R$ 98,00 Pagamento Outros Mover para…" at bounding box center [303, 165] width 137 height 348
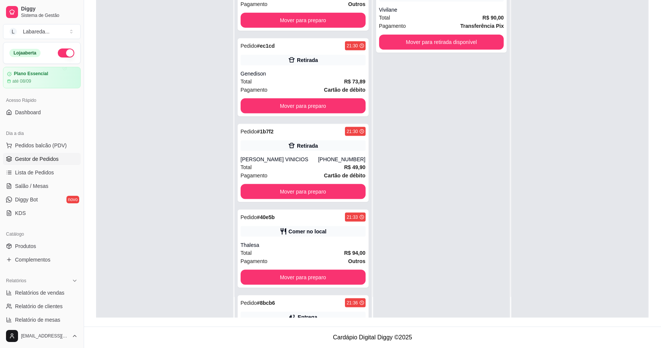
scroll to position [2032, 0]
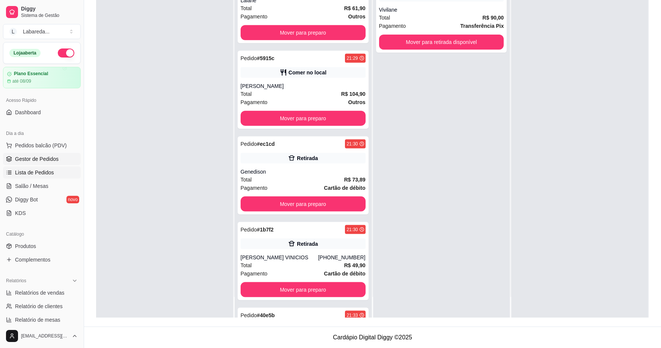
click at [35, 171] on span "Lista de Pedidos" at bounding box center [34, 173] width 39 height 8
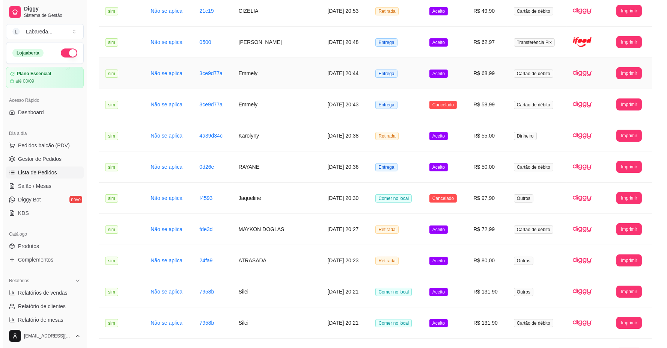
scroll to position [417, 0]
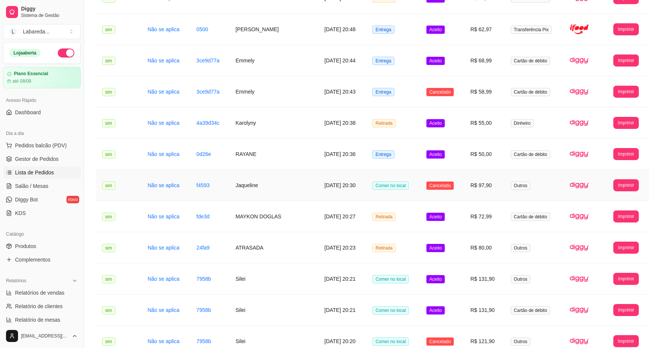
click at [287, 187] on td "Jaqueline" at bounding box center [274, 185] width 89 height 31
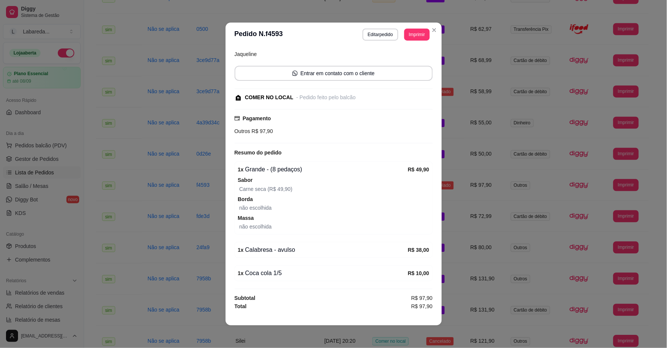
scroll to position [2, 0]
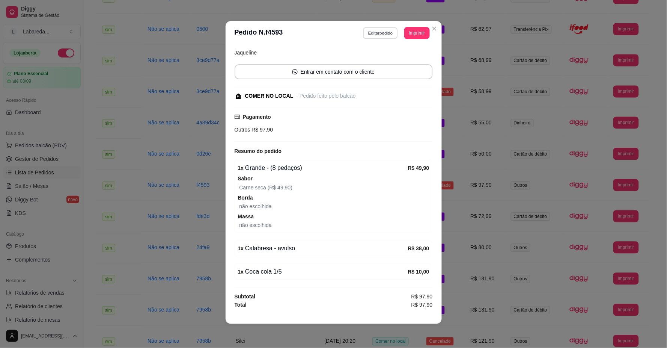
click at [388, 32] on button "Editar pedido" at bounding box center [380, 33] width 35 height 12
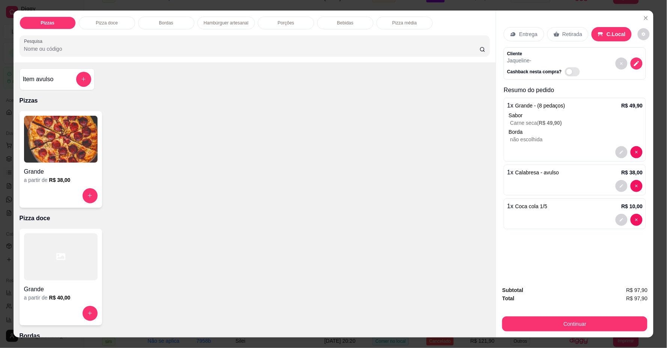
scroll to position [14, 0]
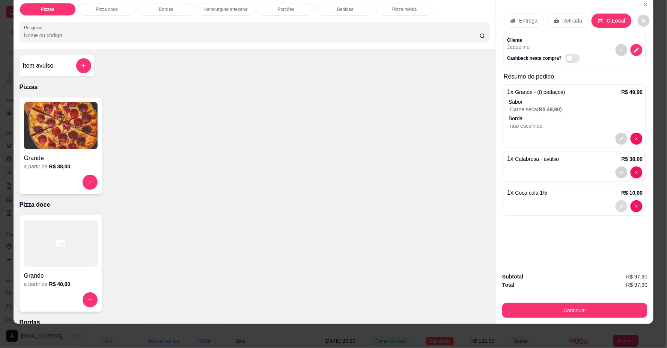
click at [620, 205] on icon "decrease-product-quantity" at bounding box center [621, 205] width 3 height 3
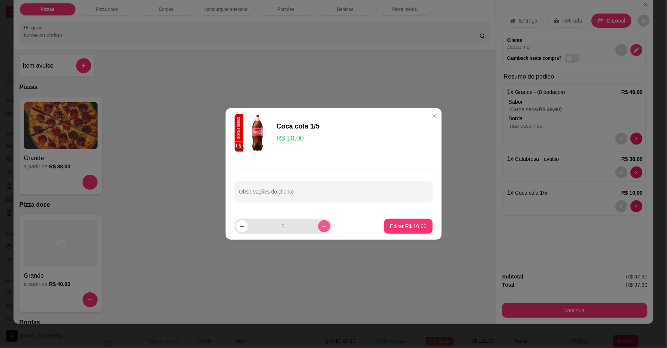
click at [322, 227] on icon "increase-product-quantity" at bounding box center [324, 226] width 6 height 6
type input "2"
click at [401, 226] on p "Editar R$ 20,00" at bounding box center [408, 225] width 35 height 7
type input "2"
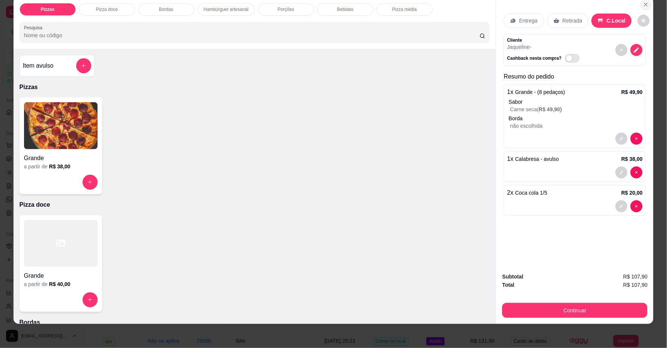
click at [644, 3] on icon "Close" at bounding box center [645, 4] width 3 height 3
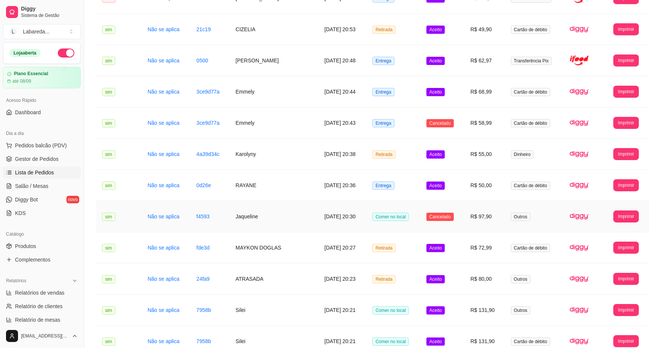
click at [361, 213] on td "[DATE] 20:30" at bounding box center [342, 216] width 48 height 31
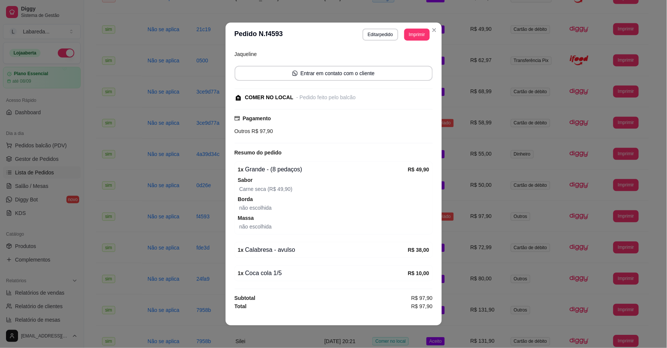
scroll to position [2, 0]
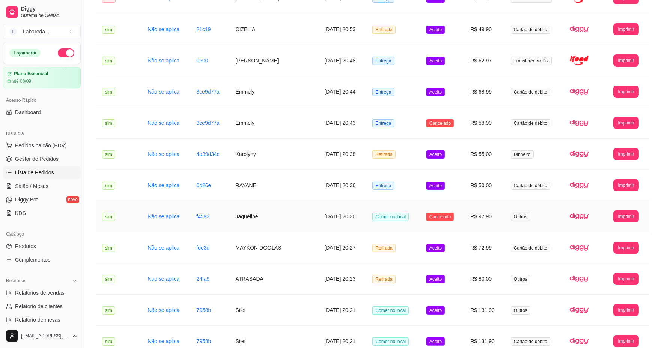
click at [369, 214] on td "Comer no local" at bounding box center [393, 216] width 54 height 31
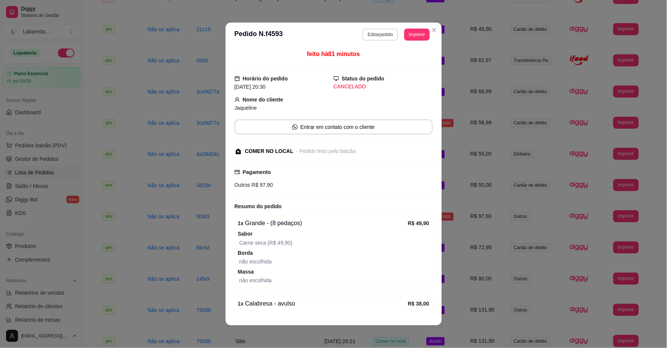
click at [376, 34] on button "Editar pedido" at bounding box center [381, 35] width 36 height 12
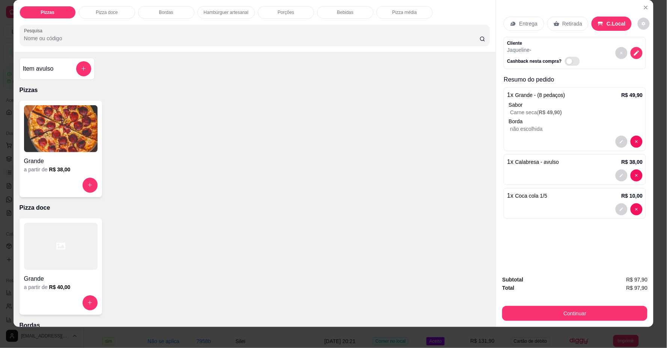
scroll to position [14, 0]
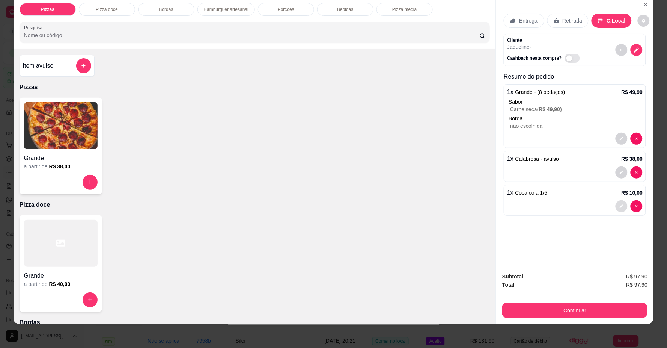
click at [620, 206] on icon "decrease-product-quantity" at bounding box center [621, 205] width 3 height 3
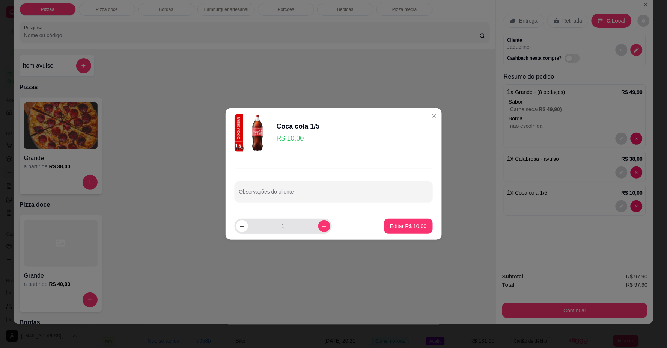
click at [316, 232] on div "1" at bounding box center [283, 225] width 94 height 15
click at [321, 228] on icon "increase-product-quantity" at bounding box center [324, 226] width 6 height 6
type input "2"
click at [395, 223] on p "Editar R$ 20,00" at bounding box center [408, 226] width 36 height 8
type input "2"
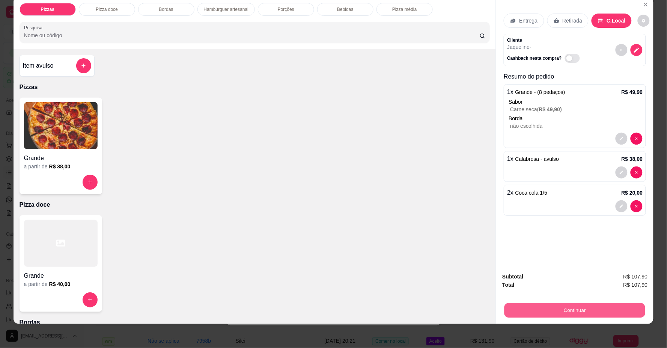
click at [530, 305] on button "Continuar" at bounding box center [574, 310] width 141 height 15
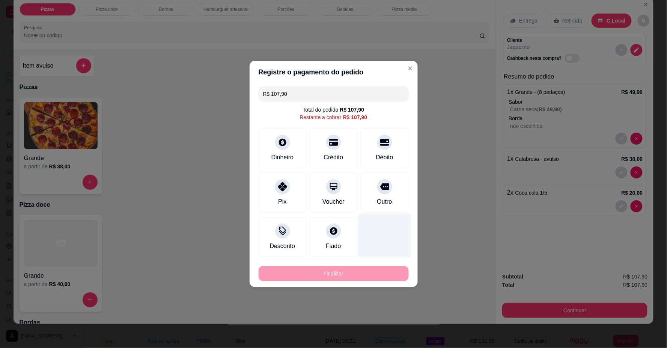
drag, startPoint x: 378, startPoint y: 153, endPoint x: 379, endPoint y: 198, distance: 45.4
click at [379, 153] on div "Débito" at bounding box center [384, 157] width 17 height 9
type input "R$ 0,00"
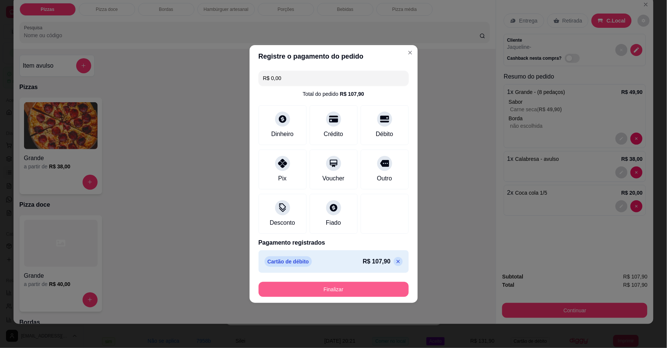
click at [369, 291] on button "Finalizar" at bounding box center [334, 288] width 150 height 15
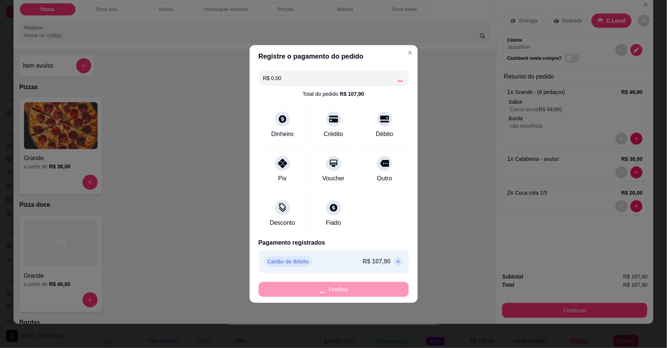
type input "0"
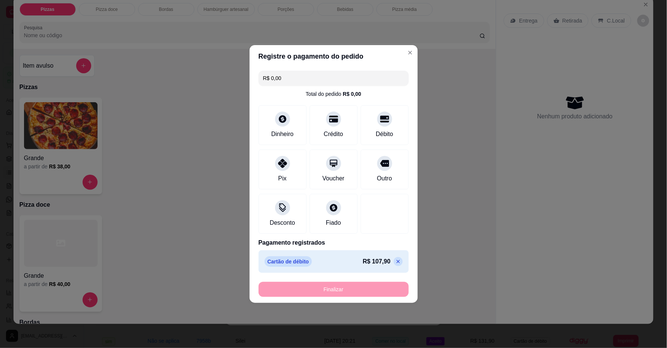
type input "-R$ 107,90"
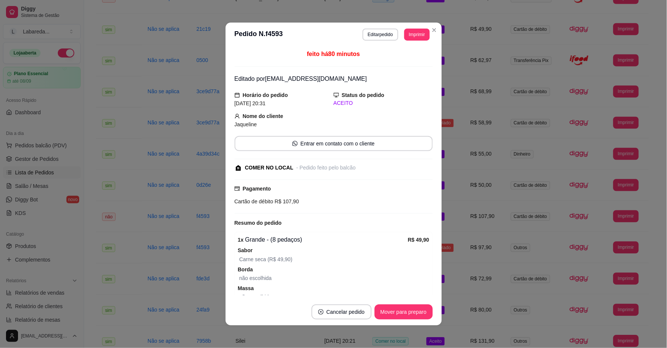
click at [419, 312] on section "**********" at bounding box center [334, 174] width 216 height 303
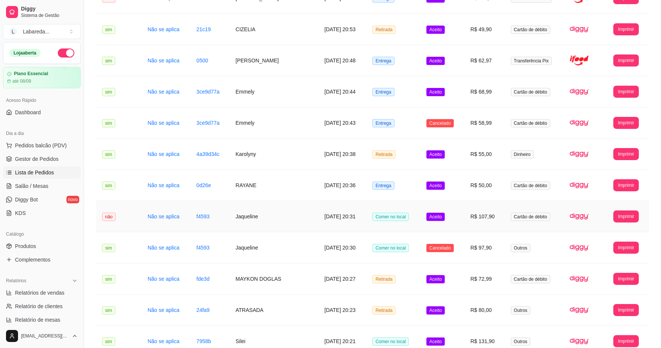
click at [318, 212] on td "[DATE] 20:31" at bounding box center [342, 216] width 48 height 31
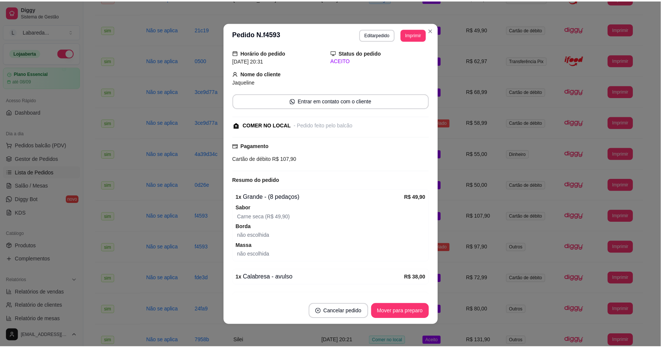
scroll to position [86, 0]
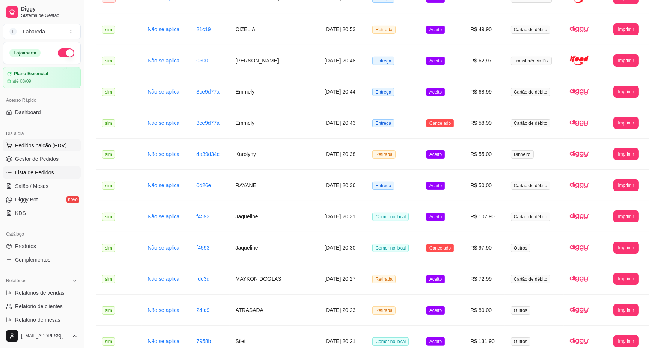
click at [32, 147] on span "Pedidos balcão (PDV)" at bounding box center [41, 145] width 52 height 8
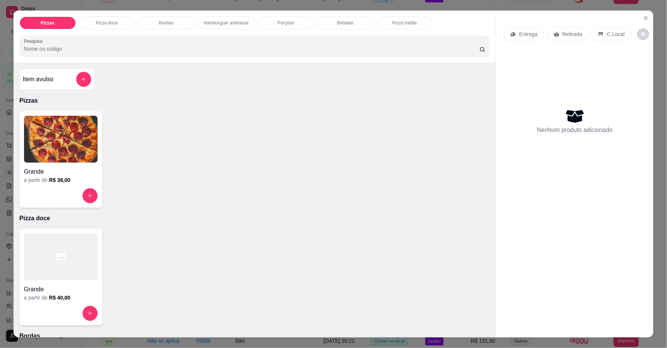
click at [71, 176] on div "a partir de R$ 38,00" at bounding box center [61, 180] width 74 height 8
click at [644, 16] on icon "Close" at bounding box center [646, 18] width 6 height 6
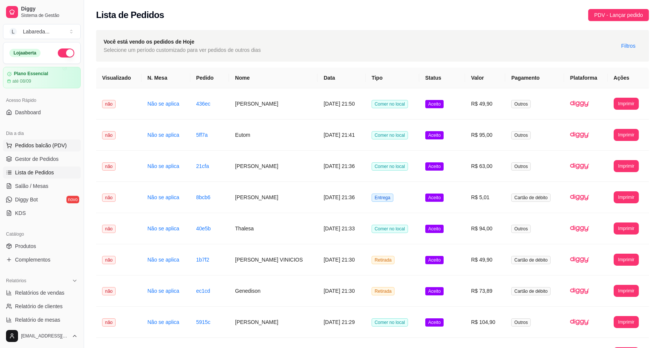
click at [36, 143] on span "Pedidos balcão (PDV)" at bounding box center [41, 145] width 52 height 8
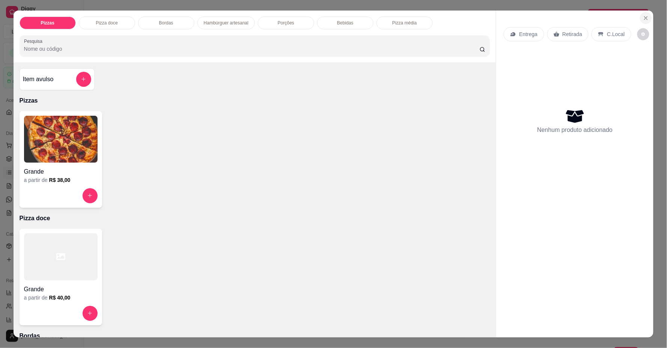
click at [643, 17] on icon "Close" at bounding box center [646, 18] width 6 height 6
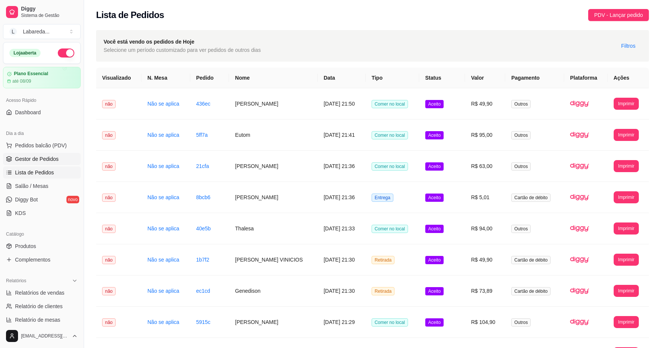
click at [42, 155] on span "Gestor de Pedidos" at bounding box center [37, 159] width 44 height 8
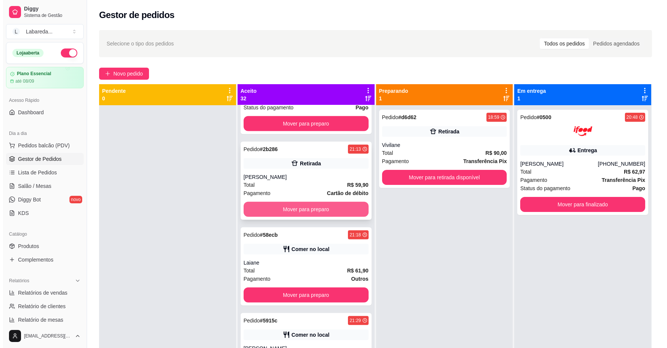
scroll to position [1960, 0]
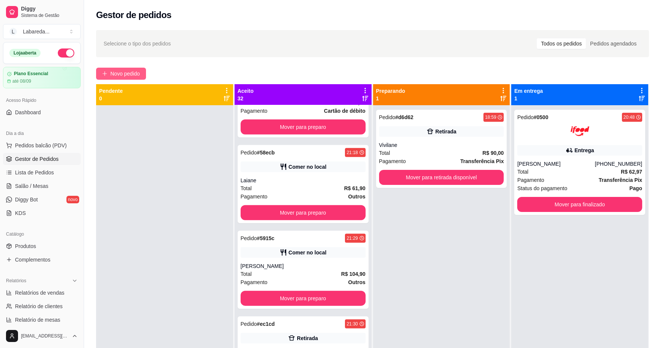
click at [132, 74] on span "Novo pedido" at bounding box center [125, 73] width 30 height 8
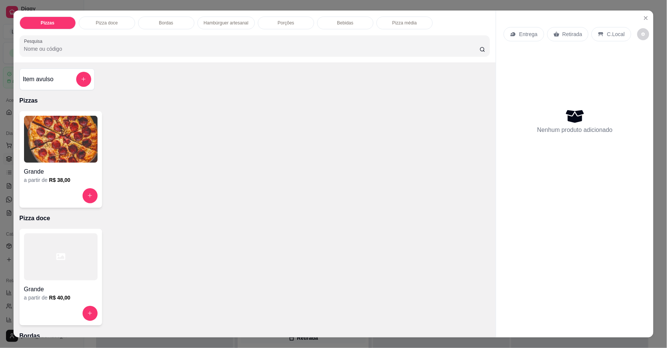
click at [54, 176] on h6 "R$ 38,00" at bounding box center [59, 180] width 21 height 8
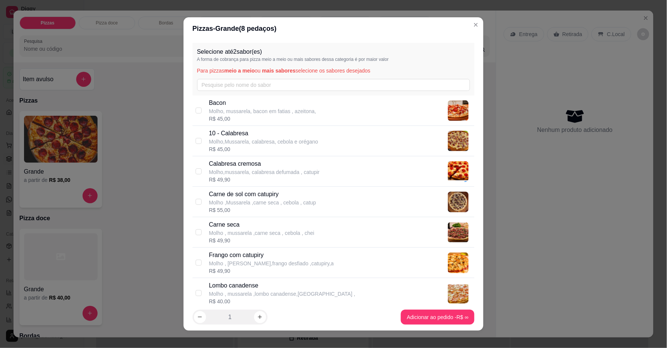
click at [224, 143] on p "Molho,Mussarela, calabresa, cebola e orégano" at bounding box center [263, 142] width 109 height 8
checkbox input "true"
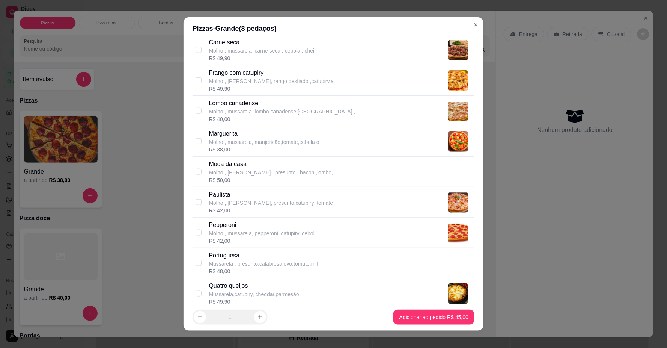
scroll to position [208, 0]
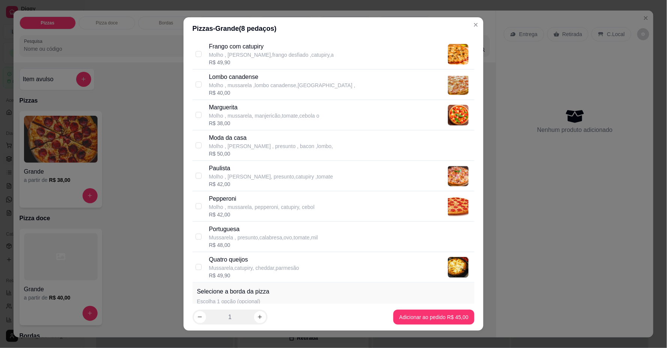
drag, startPoint x: 223, startPoint y: 239, endPoint x: 252, endPoint y: 258, distance: 34.9
click at [223, 239] on p "Mussarela , presunto,calabresa,ovo,tomate,mil" at bounding box center [263, 237] width 109 height 8
checkbox input "true"
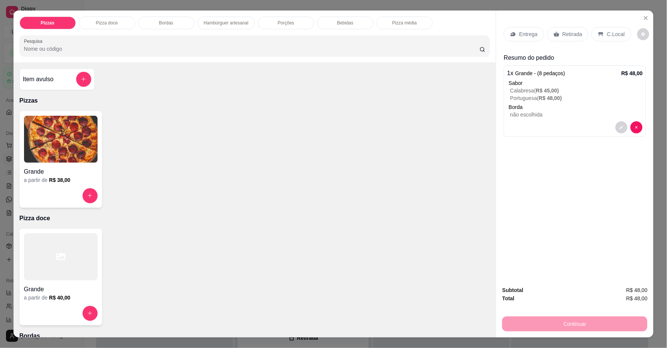
click at [566, 36] on p "Retirada" at bounding box center [573, 34] width 20 height 8
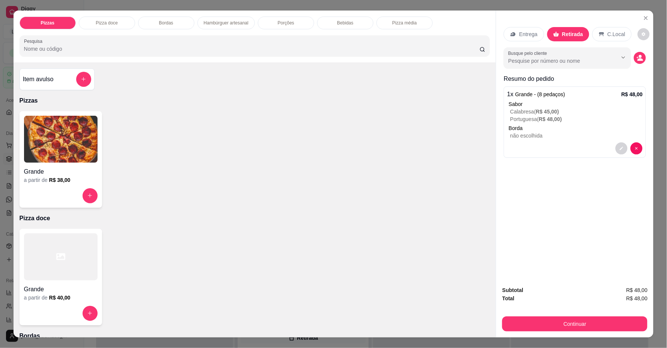
click at [608, 35] on p "C.Local" at bounding box center [617, 34] width 18 height 8
click at [634, 56] on button "decrease-product-quantity" at bounding box center [640, 58] width 12 height 12
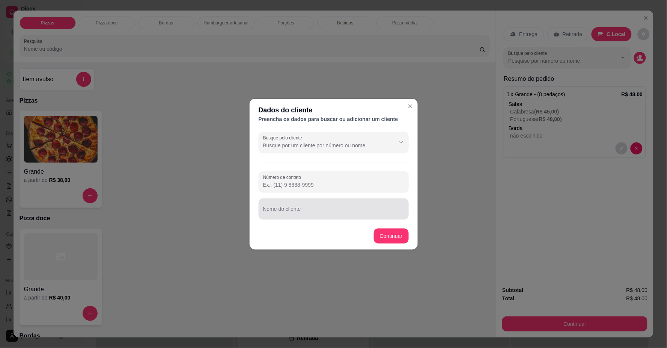
click at [363, 219] on div "Nome do cliente" at bounding box center [334, 208] width 150 height 21
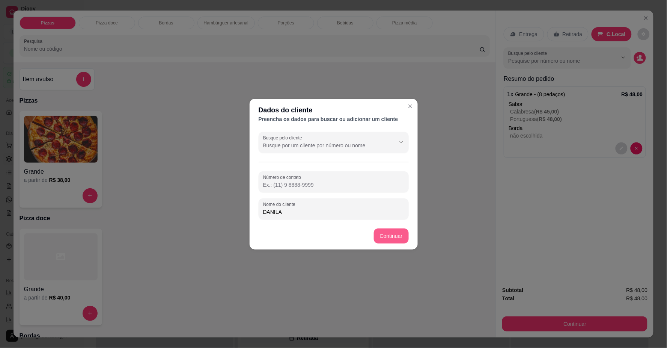
type input "DANILA"
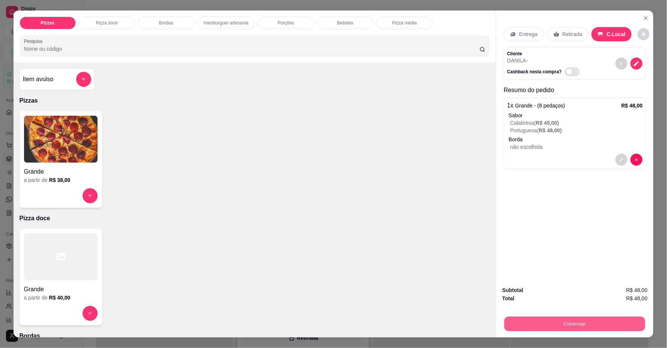
click at [613, 324] on button "Continuar" at bounding box center [574, 323] width 141 height 15
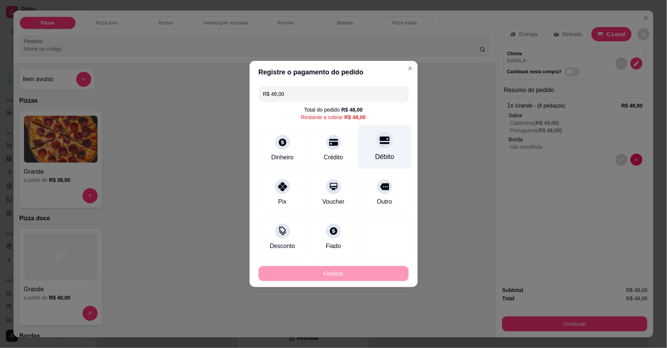
click at [381, 149] on div "Débito" at bounding box center [384, 147] width 53 height 44
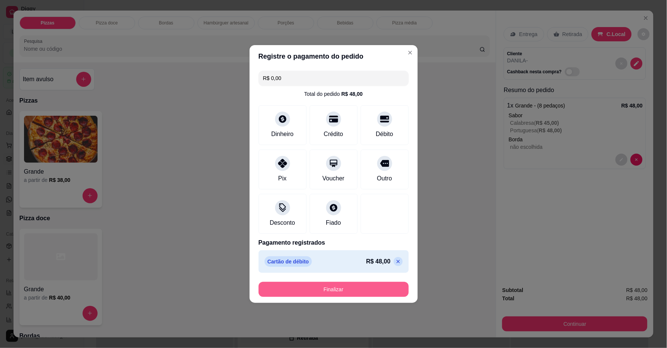
click at [374, 287] on button "Finalizar" at bounding box center [334, 288] width 150 height 15
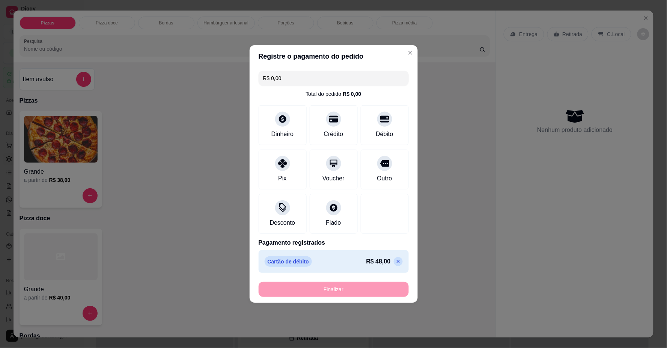
type input "-R$ 48,00"
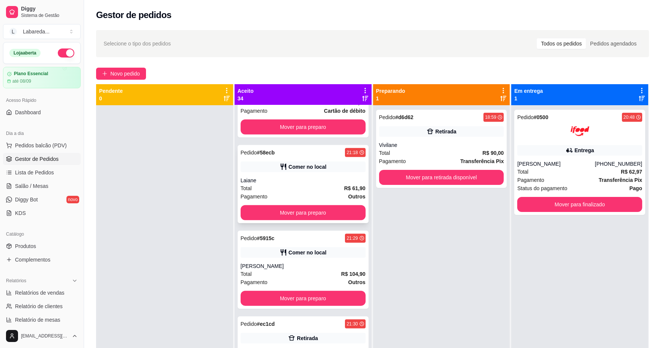
click at [295, 173] on div "Pedido # 58ecb 21:18 Comer no local Laiane Total R$ 61,90 Pagamento Outros Move…" at bounding box center [303, 184] width 131 height 78
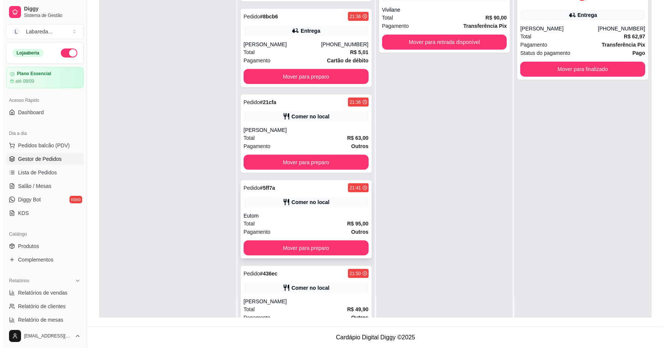
scroll to position [2347, 0]
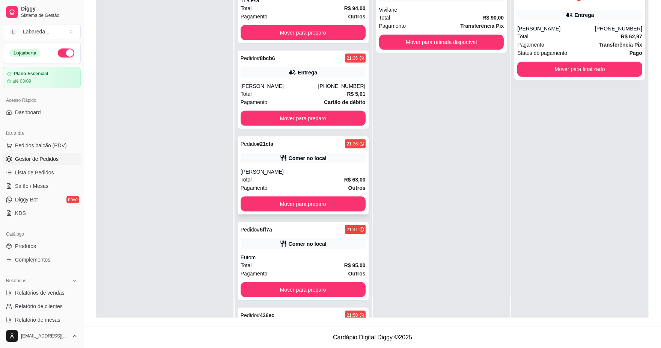
click at [257, 175] on div "Total R$ 63,00" at bounding box center [303, 179] width 125 height 8
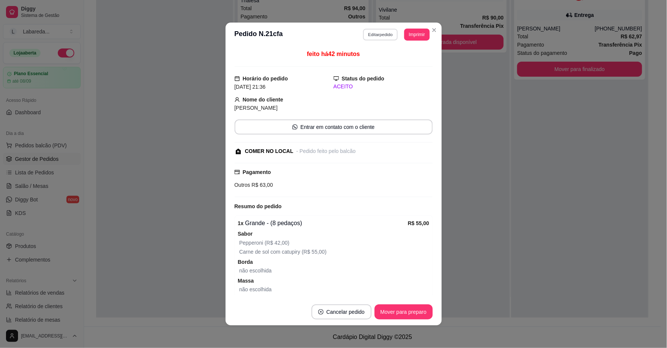
click at [366, 30] on button "Editar pedido" at bounding box center [380, 35] width 35 height 12
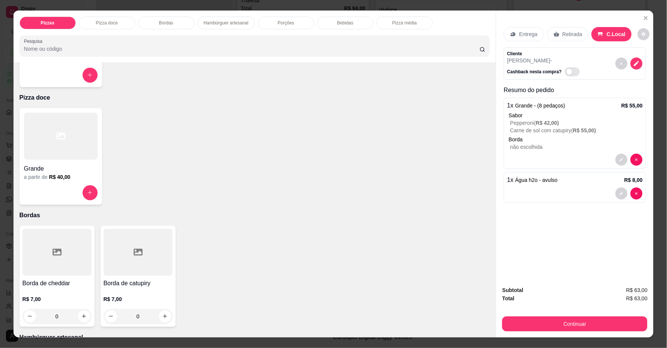
scroll to position [125, 0]
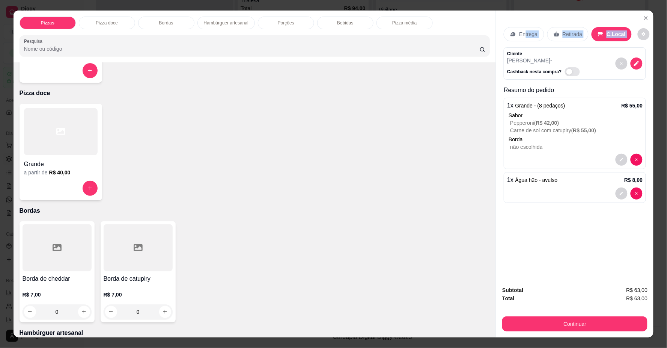
drag, startPoint x: 521, startPoint y: 35, endPoint x: 502, endPoint y: 50, distance: 23.6
click at [504, 50] on div "Entrega Retirada C.Local Cliente [PERSON_NAME] nesta compra? Resumo do pedido 1…" at bounding box center [575, 113] width 142 height 185
click at [472, 76] on div "Grande a partir de R$ 38,00" at bounding box center [255, 34] width 471 height 96
click at [527, 35] on p "Entrega" at bounding box center [528, 34] width 18 height 8
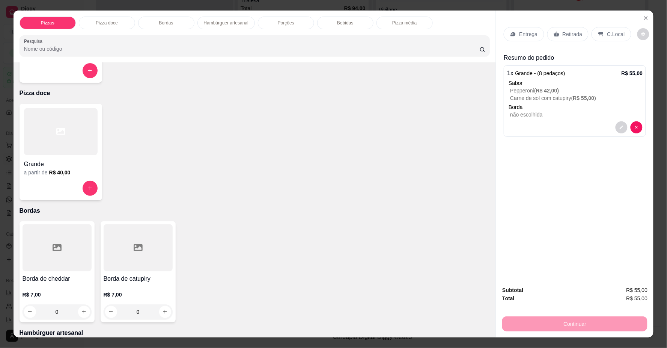
drag, startPoint x: 262, startPoint y: 120, endPoint x: 227, endPoint y: 106, distance: 37.2
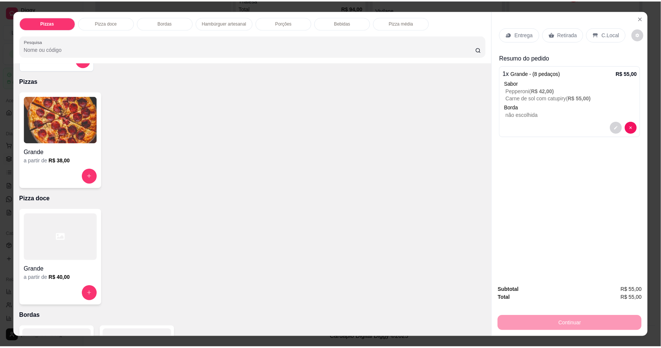
scroll to position [0, 0]
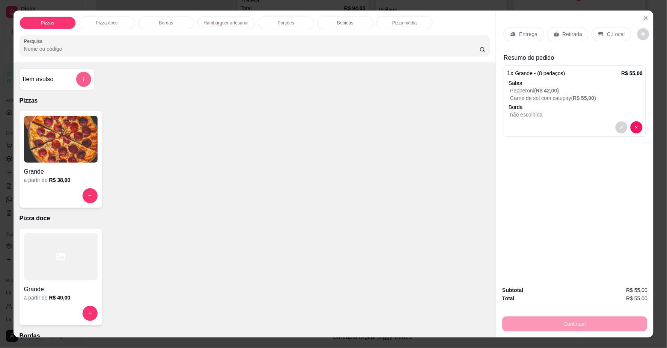
click at [81, 76] on icon "add-separate-item" at bounding box center [84, 79] width 6 height 6
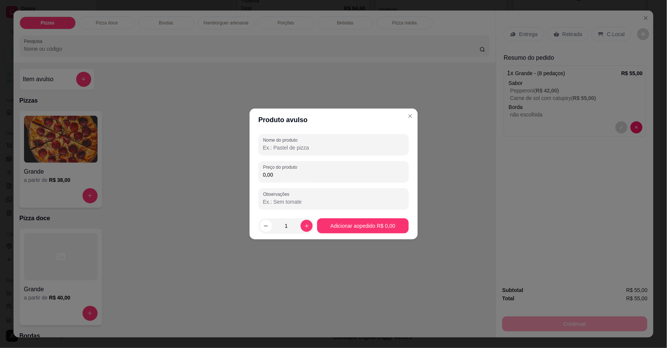
drag, startPoint x: 290, startPoint y: 176, endPoint x: 295, endPoint y: 175, distance: 4.2
click at [290, 175] on input "0,00" at bounding box center [333, 175] width 141 height 8
type input "12,00"
click at [372, 147] on input "Nome do produto" at bounding box center [333, 148] width 141 height 8
type input "H2O"
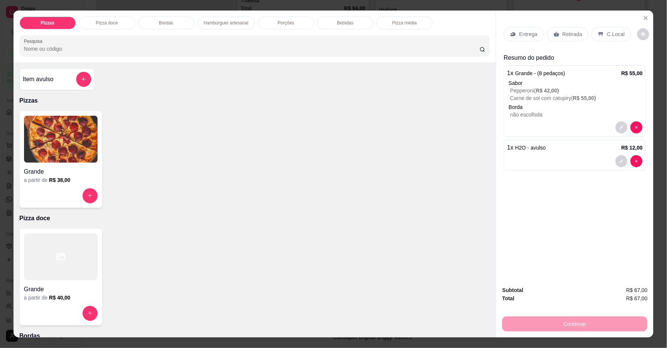
click at [619, 32] on p "C.Local" at bounding box center [616, 34] width 18 height 8
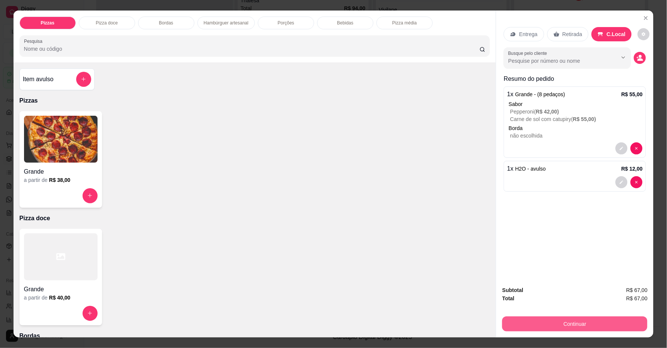
click at [558, 328] on button "Continuar" at bounding box center [574, 323] width 145 height 15
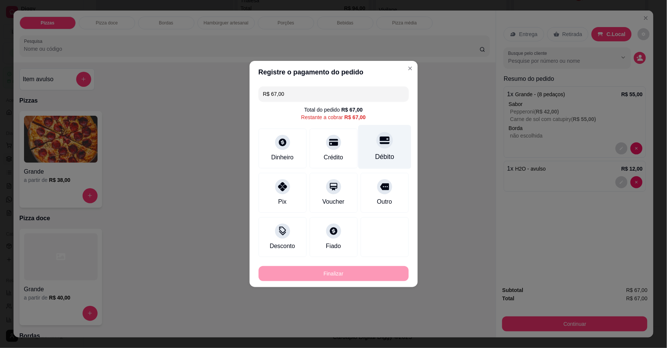
click at [378, 153] on div "Débito" at bounding box center [384, 157] width 19 height 10
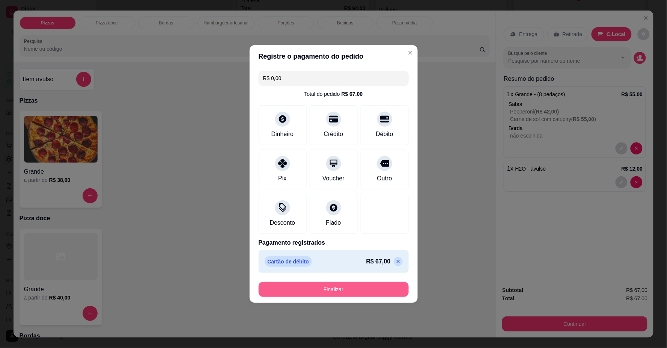
click at [358, 290] on button "Finalizar" at bounding box center [334, 288] width 150 height 15
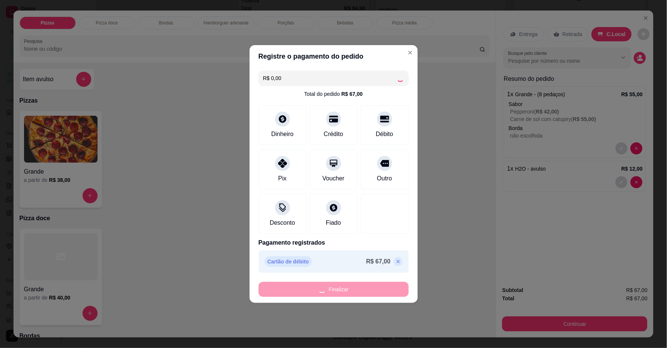
type input "-R$ 67,00"
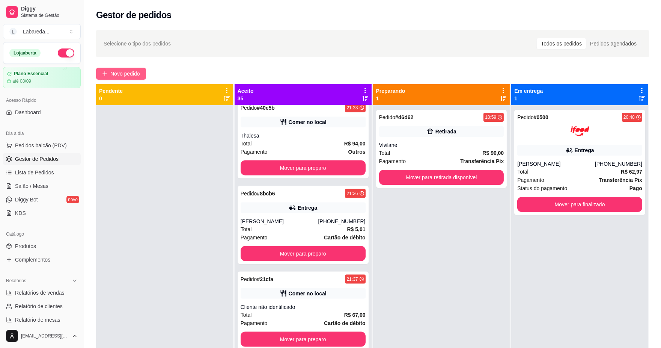
click at [128, 77] on span "Novo pedido" at bounding box center [125, 73] width 30 height 8
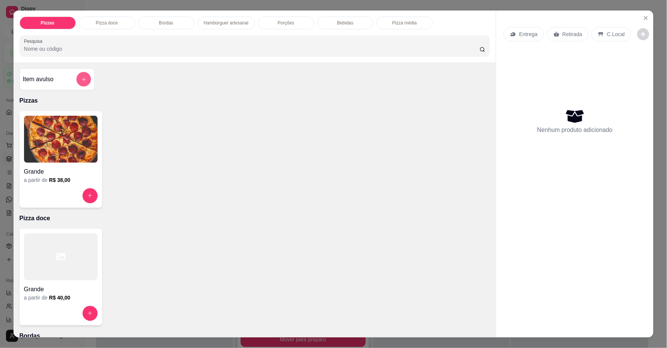
click at [83, 80] on icon "add-separate-item" at bounding box center [84, 80] width 6 height 6
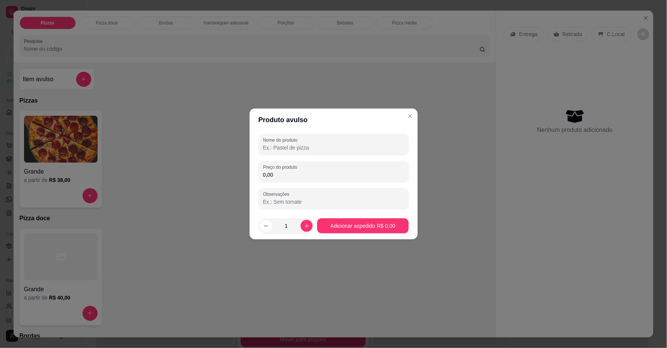
click at [276, 145] on input "Nome do produto" at bounding box center [333, 148] width 141 height 8
drag, startPoint x: 358, startPoint y: 151, endPoint x: 348, endPoint y: 148, distance: 11.4
click at [357, 151] on input "MEIA CHOCOLATE COM MORANGO" at bounding box center [333, 148] width 141 height 8
type input "MEIA CHOCOLATE COM MORANGO/"
click at [360, 146] on input "MEIA CHOCOLATE COM MORANGO/" at bounding box center [333, 148] width 141 height 8
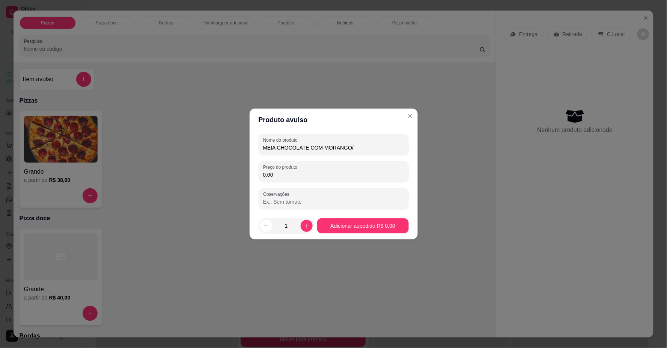
drag, startPoint x: 355, startPoint y: 151, endPoint x: 203, endPoint y: 196, distance: 158.9
click at [203, 196] on div "Produto avulso Nome do produto MEIA CHOCOLATE COM MORANGO/ Preço do produto 0,0…" at bounding box center [333, 174] width 667 height 348
type input "1 PIZZA METADE CHOCOLATE COM MORANGO/4 QUEIJOS MAIS QUEIJO"
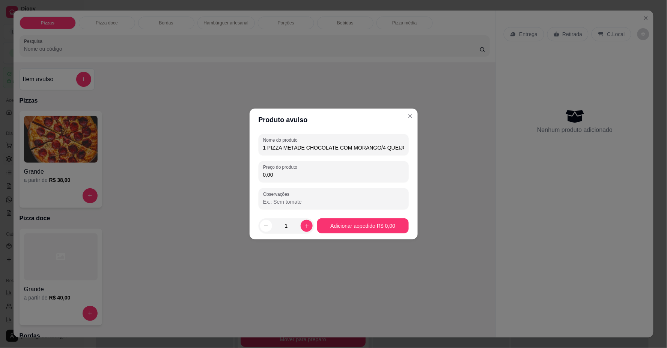
click at [305, 178] on input "0,00" at bounding box center [333, 175] width 141 height 8
type input "49,90"
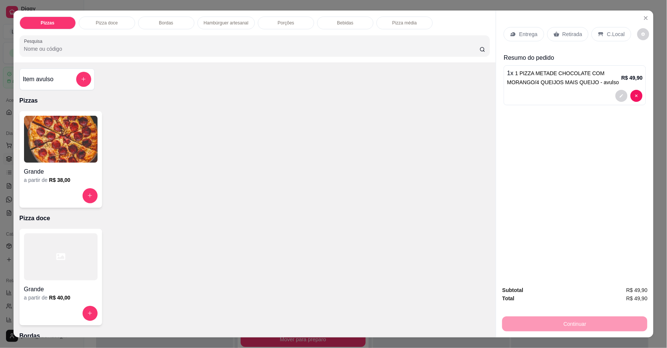
click at [511, 35] on icon at bounding box center [513, 34] width 6 height 6
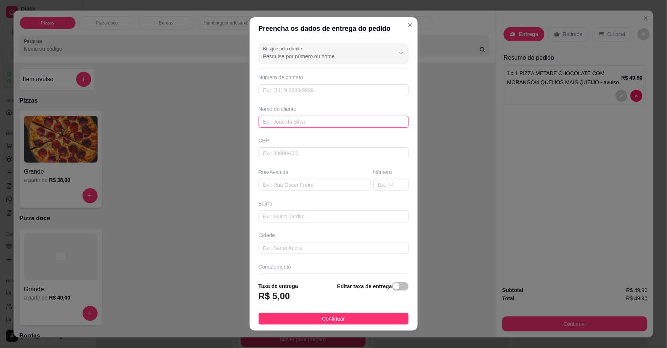
click at [315, 121] on input "text" at bounding box center [334, 122] width 150 height 12
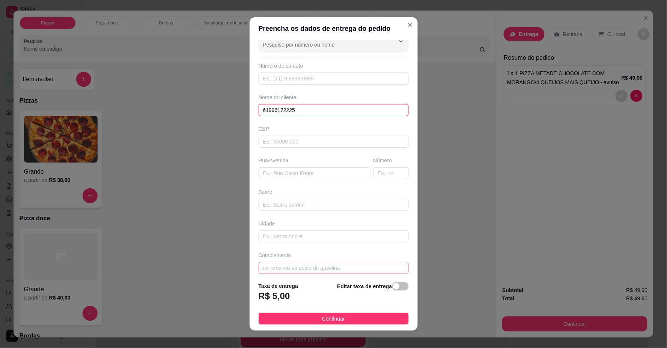
scroll to position [18, 0]
type input "61996172225"
click at [298, 260] on input "text" at bounding box center [334, 262] width 150 height 12
click at [272, 263] on input "LOCXALIZAÇÃO" at bounding box center [334, 262] width 150 height 12
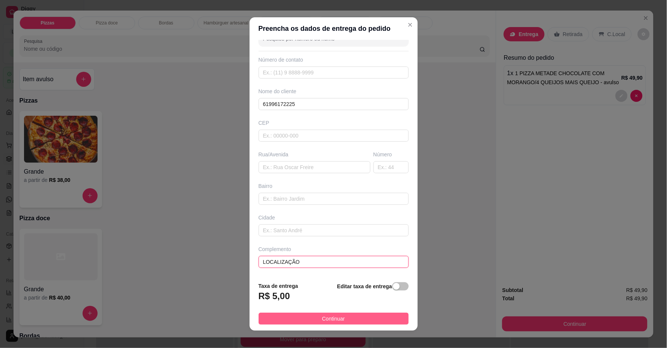
type input "LOCALIZAÇÃO"
click at [322, 316] on span "Continuar" at bounding box center [333, 318] width 23 height 8
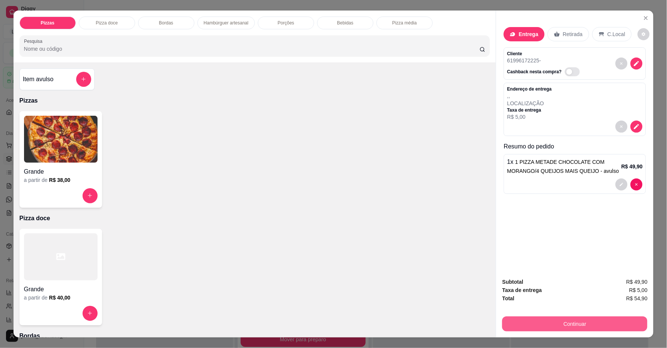
click at [556, 323] on button "Continuar" at bounding box center [574, 323] width 145 height 15
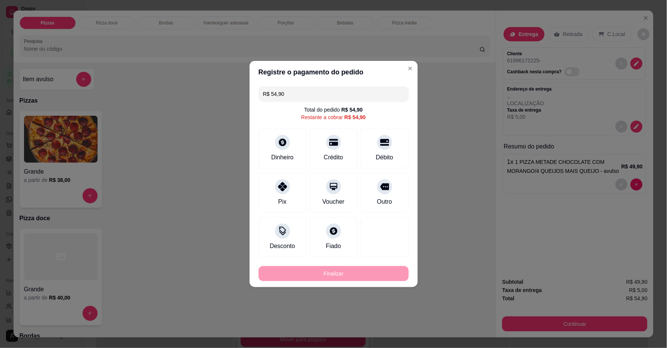
click at [381, 148] on div "Débito" at bounding box center [385, 148] width 48 height 40
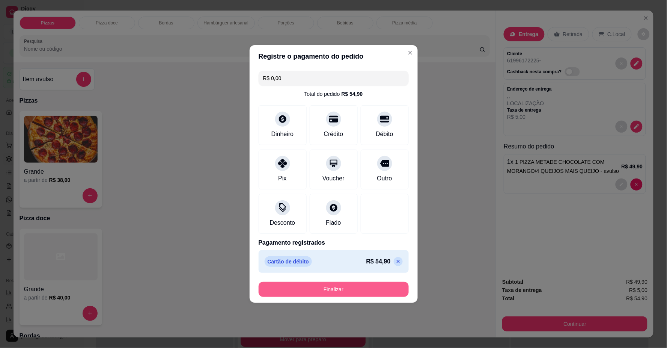
click at [367, 294] on button "Finalizar" at bounding box center [334, 288] width 150 height 15
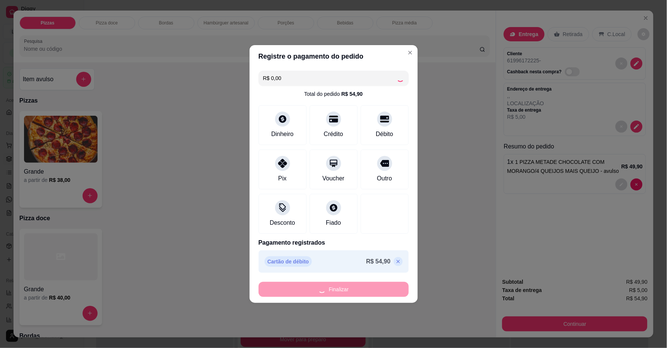
type input "-R$ 54,90"
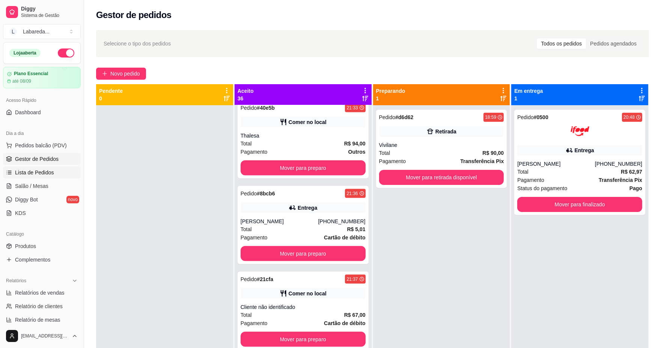
click at [62, 166] on link "Lista de Pedidos" at bounding box center [42, 172] width 78 height 12
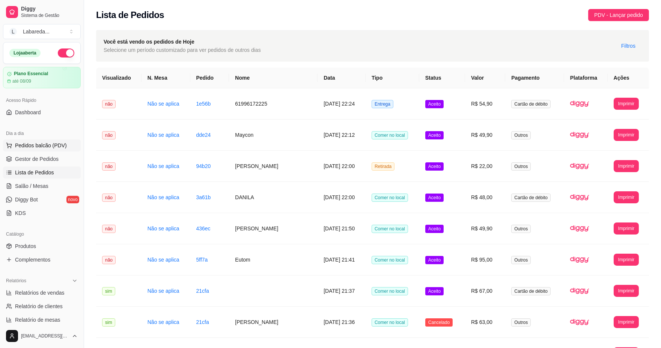
click at [36, 147] on span "Pedidos balcão (PDV)" at bounding box center [41, 145] width 52 height 8
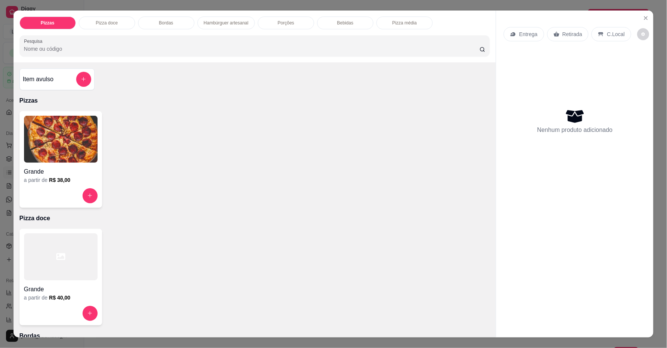
click at [79, 151] on img at bounding box center [61, 139] width 74 height 47
click at [66, 84] on div "Item avulso" at bounding box center [57, 79] width 68 height 15
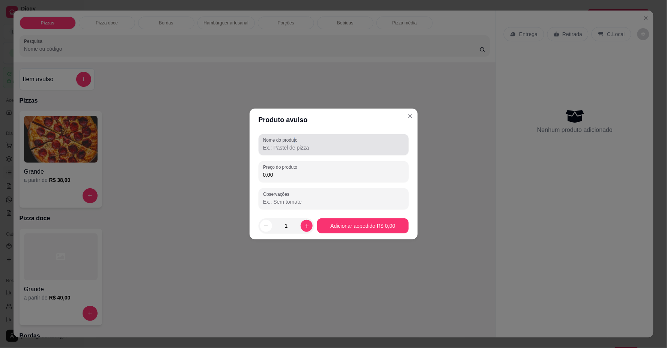
click at [296, 143] on label "Nome do produto" at bounding box center [281, 140] width 37 height 6
click at [305, 147] on input "Nome do produto" at bounding box center [333, 148] width 141 height 8
click at [274, 147] on input "1 PIZZA CHOCOLATE COM MORANGO 1 PIZZA DE CALABRESA" at bounding box center [333, 148] width 141 height 8
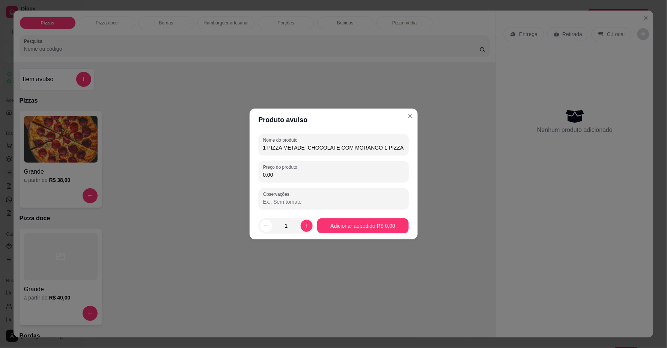
drag, startPoint x: 293, startPoint y: 151, endPoint x: 226, endPoint y: 152, distance: 66.8
click at [226, 152] on div "Produto avulso Nome do produto 1 PIZZA METADE CHOCOLATE COM MORANGO 1 PIZZA DE …" at bounding box center [333, 174] width 667 height 348
click at [282, 161] on div "Preço do produto 0,00" at bounding box center [334, 171] width 150 height 21
click at [376, 148] on input "1 PIZZA METADE CHOCOLATE COM MORANGO 1 PIZZA DE CALABRESA" at bounding box center [333, 148] width 141 height 8
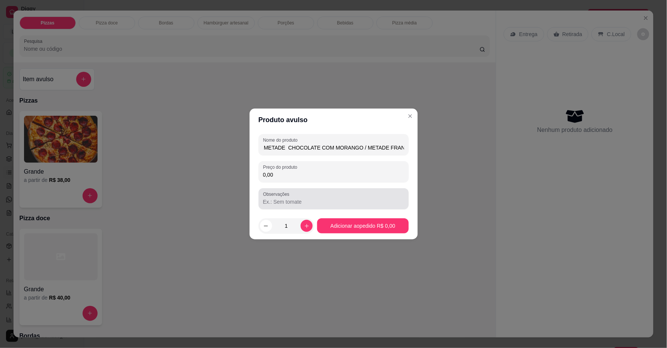
type input "1 PIZZA METADE CHOCOLATE COM MORANGO / METADE FRANGO 1 PIZZA DE CALABRESA"
click at [360, 178] on input "0,00" at bounding box center [333, 175] width 141 height 8
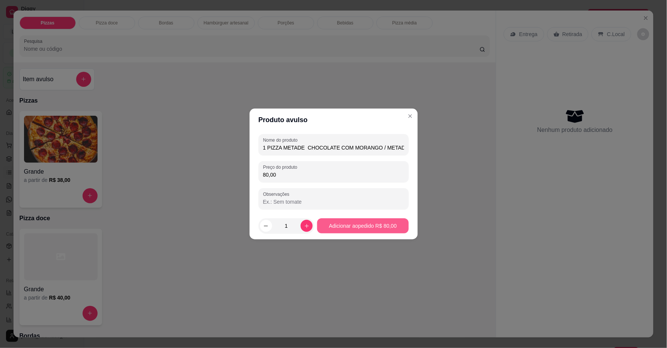
type input "80,00"
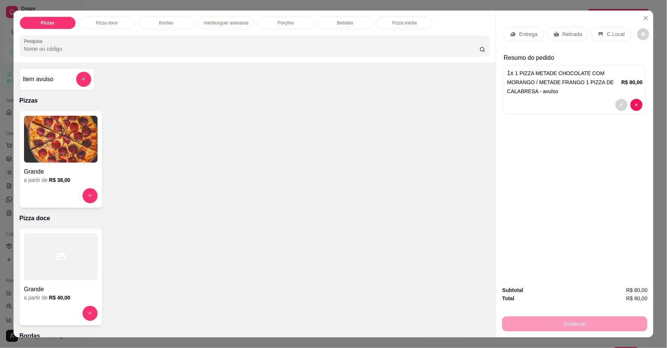
click at [524, 36] on p "Entrega" at bounding box center [528, 34] width 18 height 8
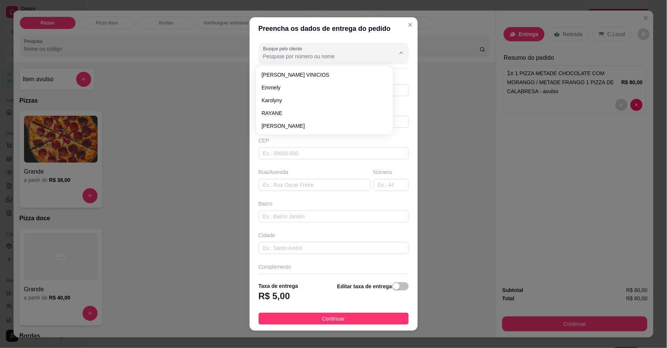
click at [331, 57] on input "Busque pelo cliente" at bounding box center [323, 57] width 120 height 8
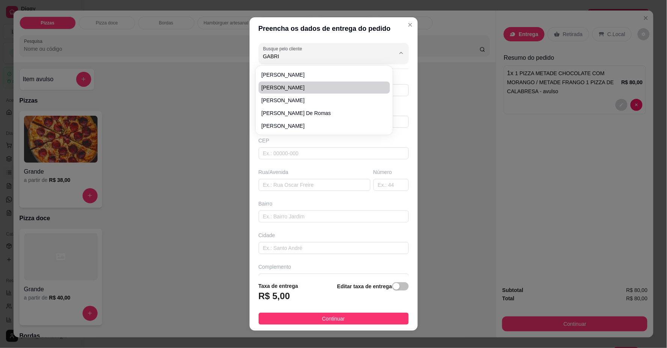
click at [319, 86] on span "[PERSON_NAME]" at bounding box center [321, 88] width 118 height 8
type input "[PERSON_NAME]"
type input "61996929945"
type input "[PERSON_NAME]"
type input "LOCALIZAÇÃO"
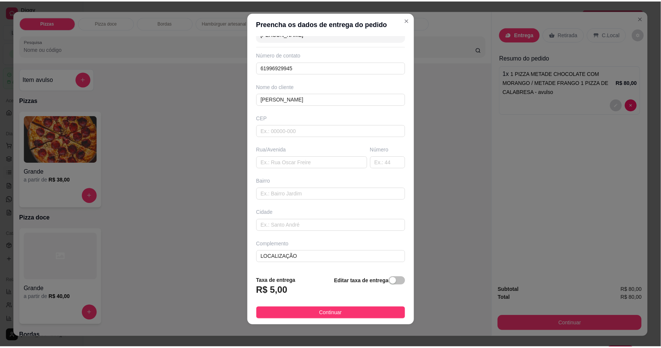
scroll to position [6, 0]
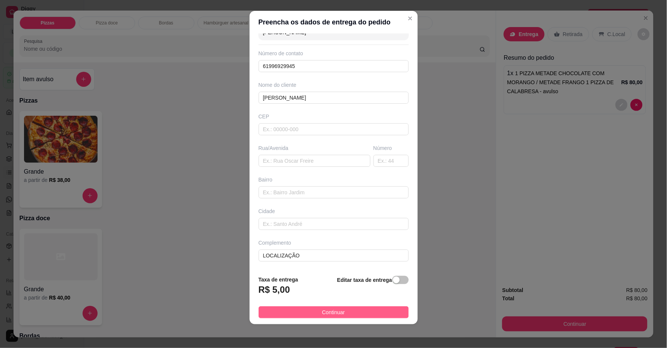
type input "[PERSON_NAME]"
drag, startPoint x: 362, startPoint y: 310, endPoint x: 404, endPoint y: 331, distance: 46.8
click at [364, 310] on button "Continuar" at bounding box center [334, 312] width 150 height 12
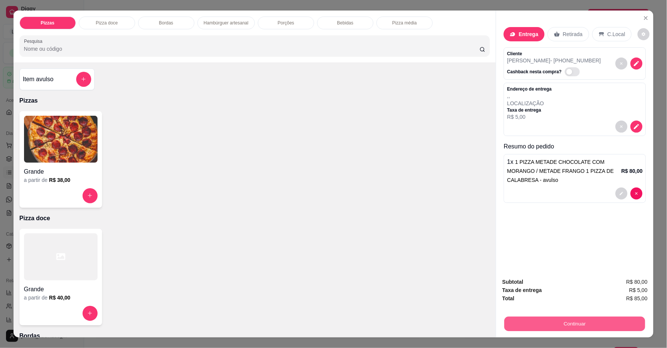
click at [524, 324] on button "Continuar" at bounding box center [574, 323] width 141 height 15
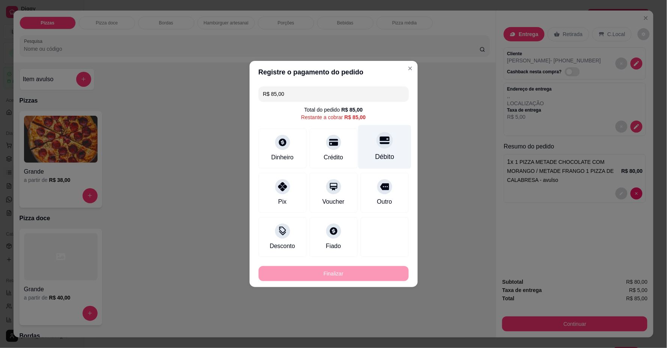
drag, startPoint x: 381, startPoint y: 148, endPoint x: 366, endPoint y: 220, distance: 73.5
click at [381, 149] on div "Débito" at bounding box center [384, 147] width 53 height 44
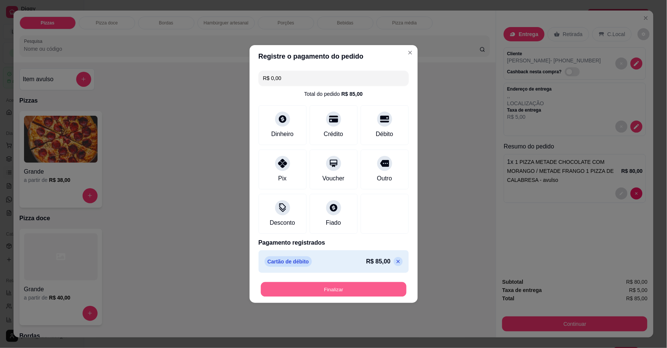
click at [355, 284] on button "Finalizar" at bounding box center [334, 289] width 146 height 15
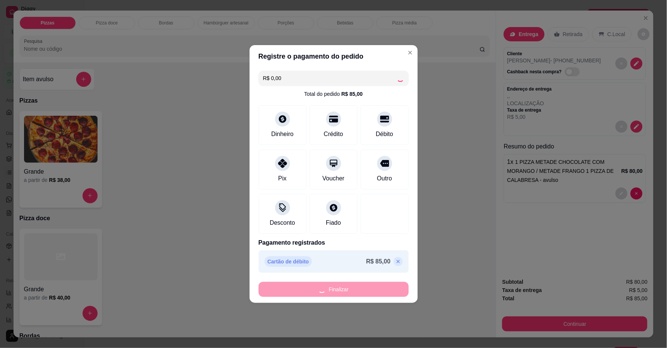
type input "-R$ 85,00"
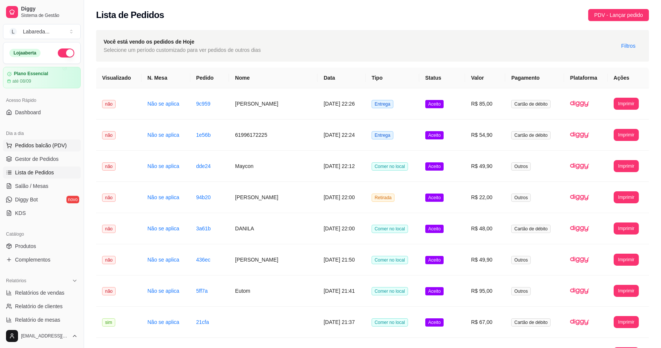
click at [30, 144] on span "Pedidos balcão (PDV)" at bounding box center [41, 145] width 52 height 8
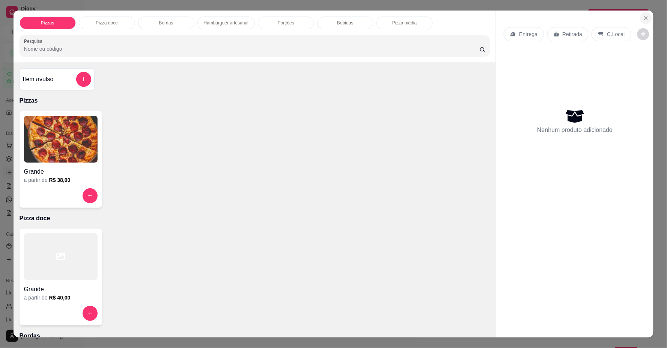
click at [645, 18] on icon "Close" at bounding box center [646, 18] width 6 height 6
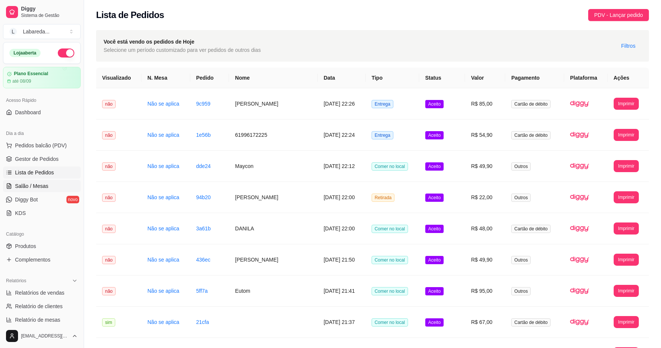
click at [32, 183] on span "Salão / Mesas" at bounding box center [31, 186] width 33 height 8
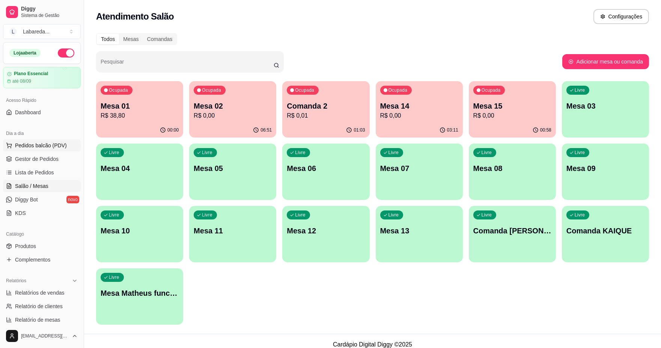
click at [40, 143] on span "Pedidos balcão (PDV)" at bounding box center [41, 145] width 52 height 8
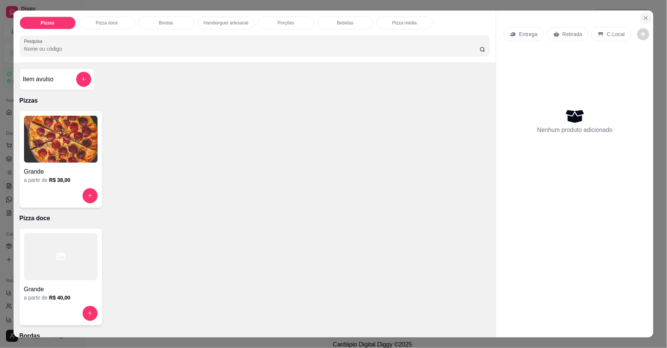
click at [646, 16] on icon "Close" at bounding box center [646, 18] width 6 height 6
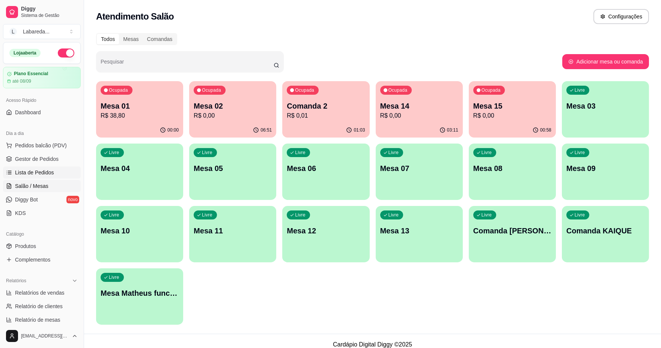
click at [26, 172] on span "Lista de Pedidos" at bounding box center [34, 173] width 39 height 8
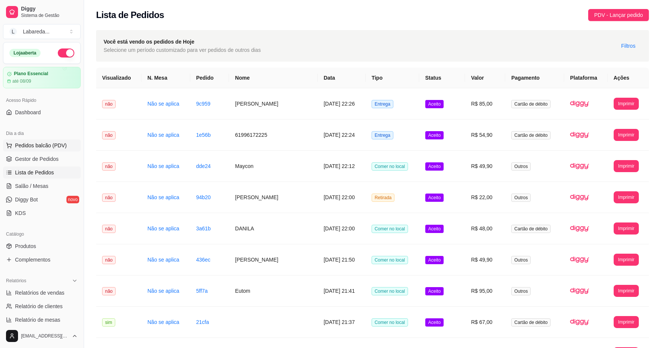
click at [40, 150] on button "Pedidos balcão (PDV)" at bounding box center [42, 145] width 78 height 12
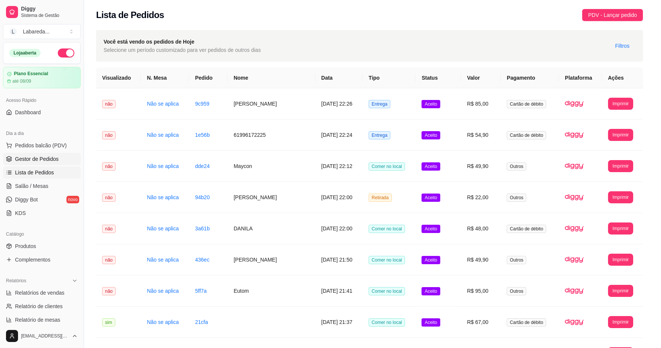
click at [45, 155] on img at bounding box center [55, 138] width 75 height 48
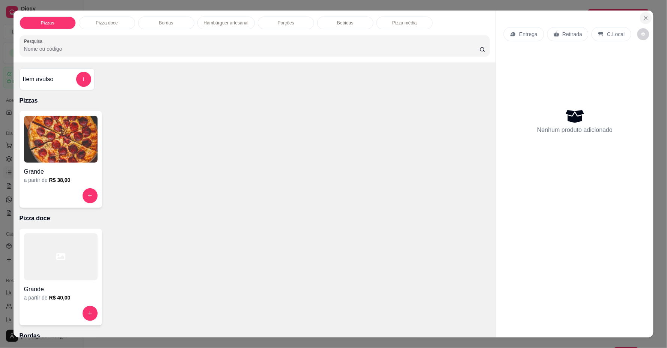
click at [644, 18] on icon "Close" at bounding box center [646, 18] width 6 height 6
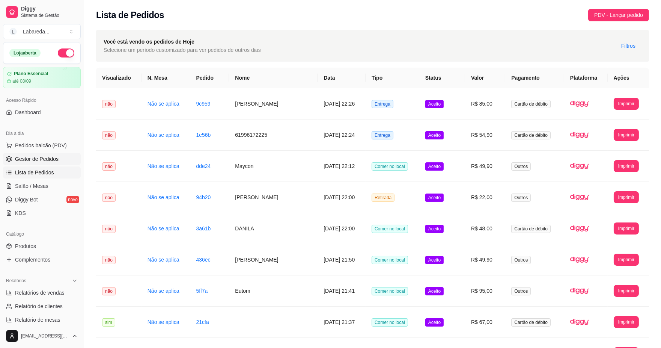
click at [36, 160] on span "Gestor de Pedidos" at bounding box center [37, 159] width 44 height 8
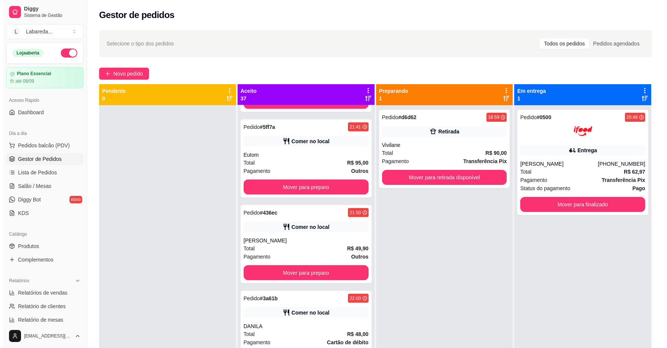
scroll to position [2585, 0]
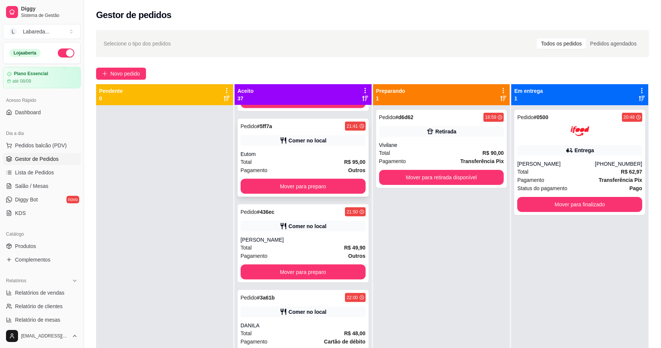
click at [292, 154] on div "Eutom" at bounding box center [303, 154] width 125 height 8
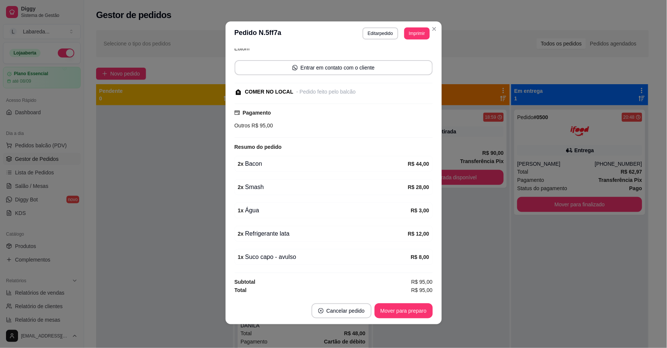
scroll to position [2, 0]
click at [396, 159] on div "2 x Bacon" at bounding box center [323, 163] width 170 height 9
click at [388, 29] on button "Editar pedido" at bounding box center [381, 33] width 36 height 12
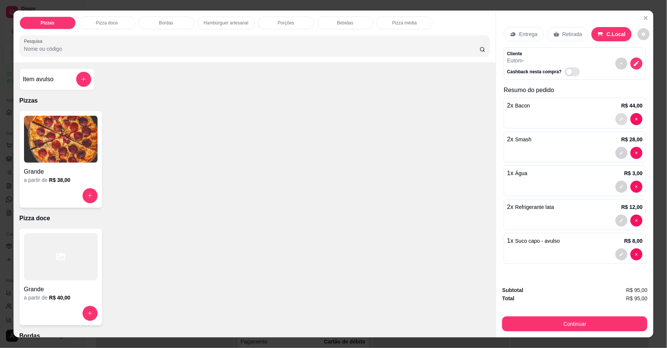
click at [620, 117] on icon "decrease-product-quantity" at bounding box center [621, 119] width 5 height 5
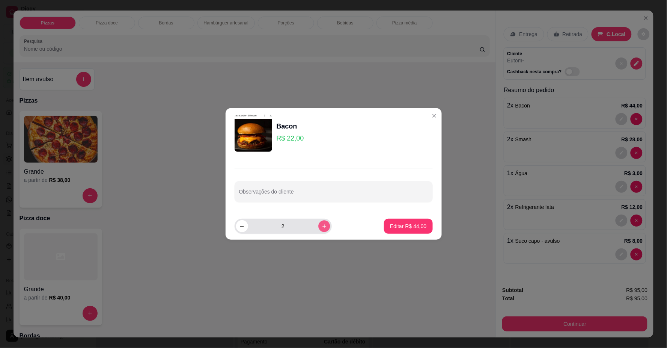
click at [321, 226] on icon "increase-product-quantity" at bounding box center [324, 226] width 6 height 6
type input "3"
click at [390, 228] on p "Editar R$ 66,00" at bounding box center [408, 226] width 36 height 8
type input "3"
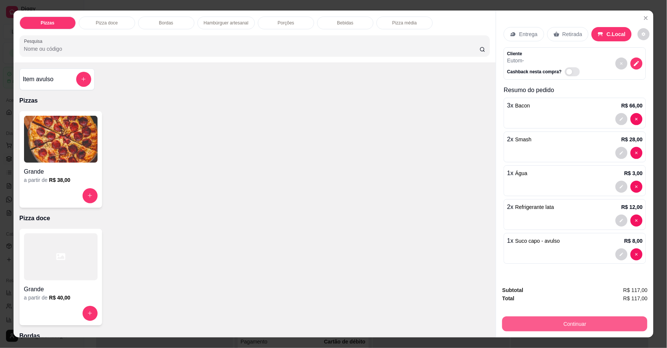
click at [573, 331] on button "Continuar" at bounding box center [574, 323] width 145 height 15
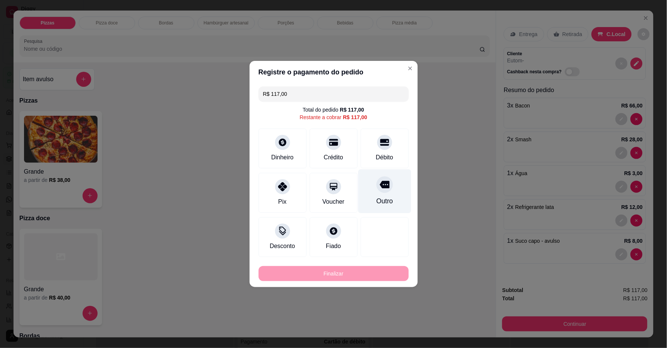
click at [389, 152] on div "Débito" at bounding box center [385, 148] width 48 height 40
type input "R$ 0,00"
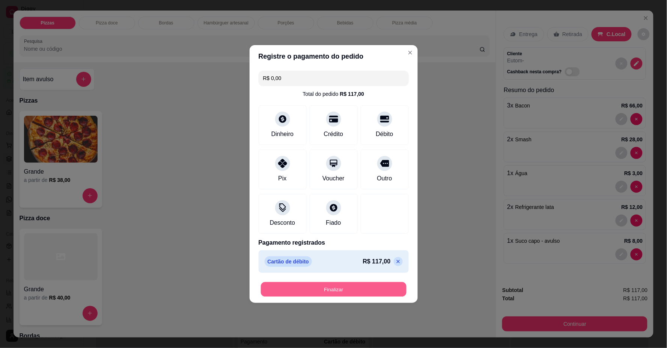
click at [377, 283] on button "Finalizar" at bounding box center [334, 289] width 146 height 15
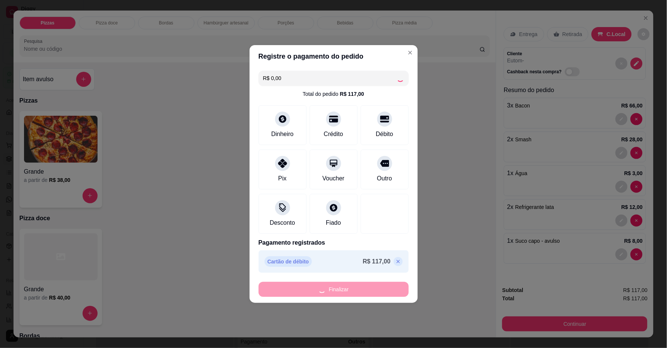
type input "0"
type input "-R$ 117,00"
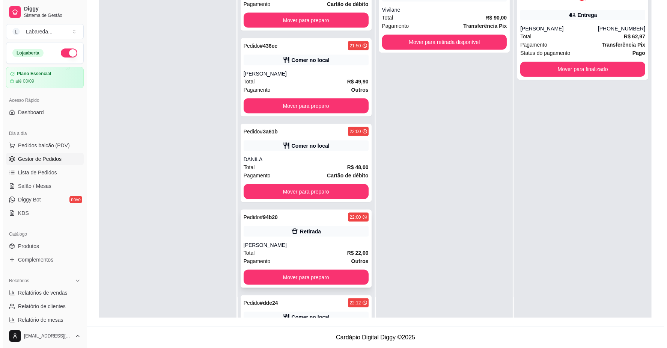
scroll to position [2601, 0]
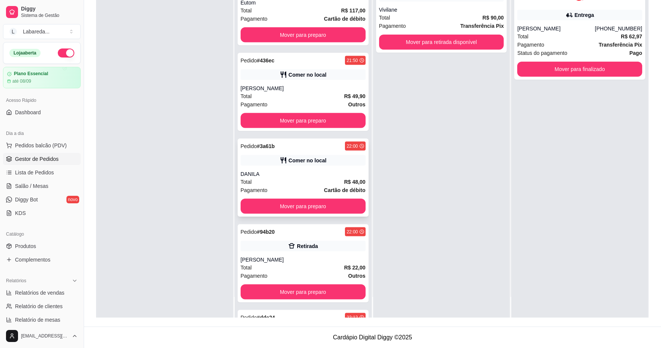
click at [295, 168] on div "Pedido # 3a61b 22:00 Comer no local DANILA Total R$ 48,00 Pagamento Cartão de d…" at bounding box center [303, 177] width 131 height 78
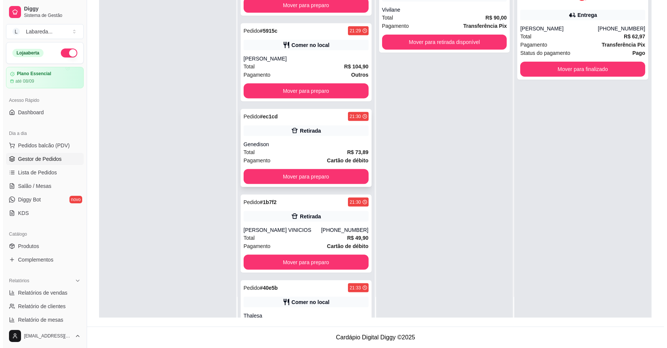
scroll to position [2017, 0]
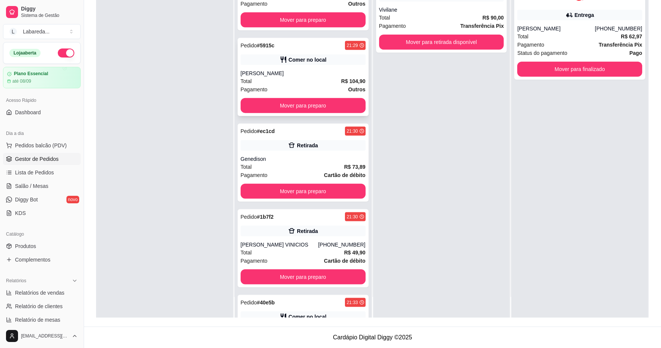
click at [296, 70] on div "[PERSON_NAME]" at bounding box center [303, 73] width 125 height 8
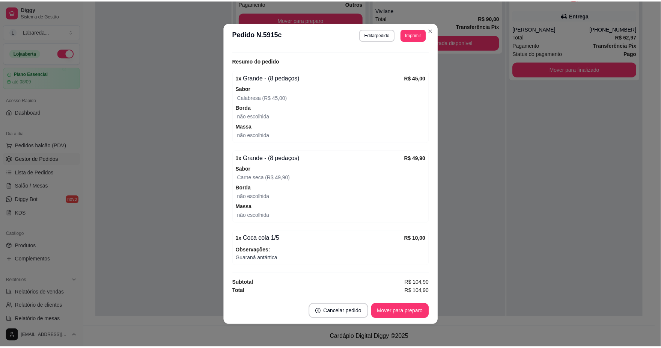
scroll to position [2, 0]
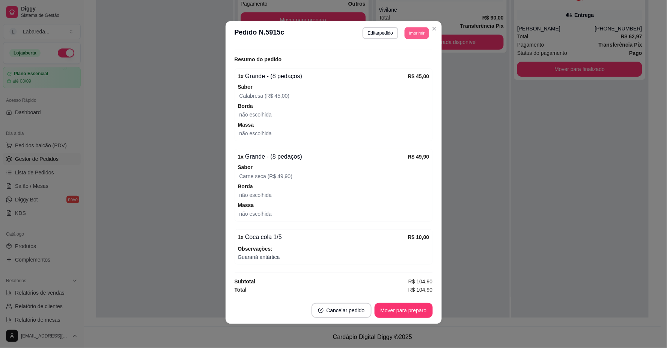
click at [421, 33] on button "Imprimir" at bounding box center [417, 33] width 24 height 12
click at [401, 59] on button "IMPRESSORA" at bounding box center [400, 60] width 53 height 12
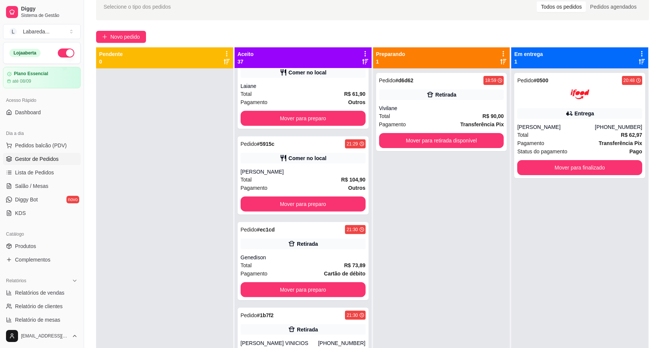
scroll to position [0, 0]
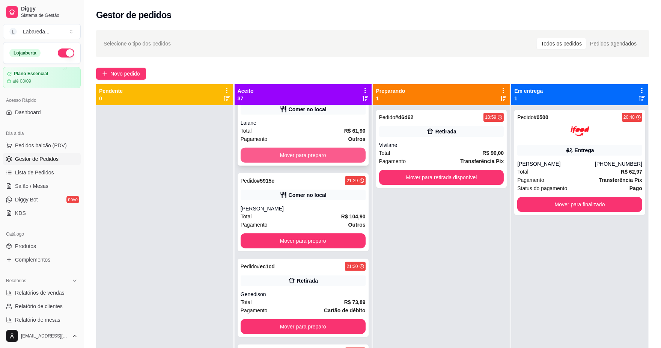
click at [275, 154] on button "Mover para preparo" at bounding box center [303, 154] width 125 height 15
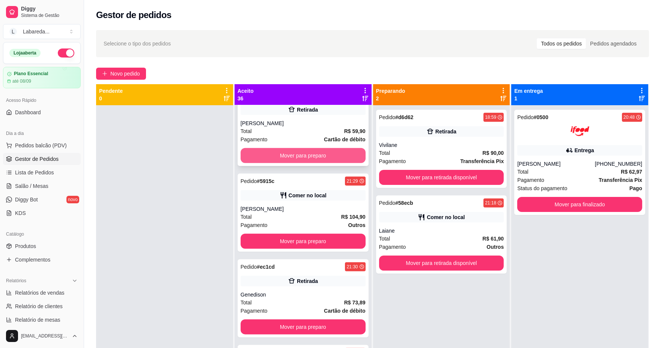
click at [286, 155] on button "Mover para preparo" at bounding box center [303, 155] width 125 height 15
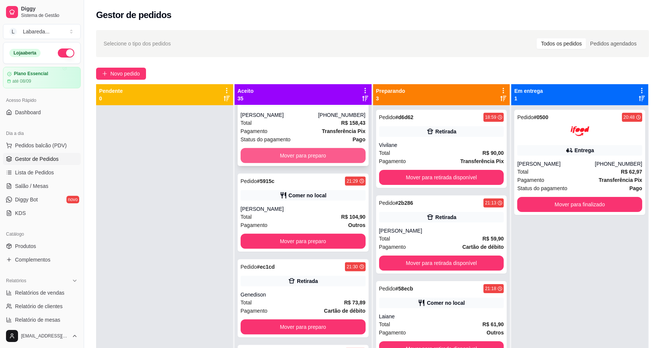
click at [295, 156] on button "Mover para preparo" at bounding box center [303, 155] width 125 height 15
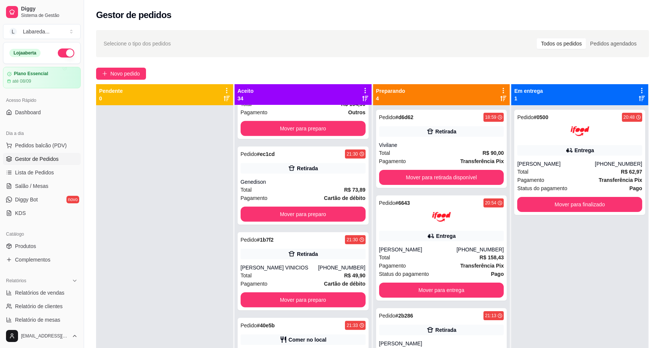
scroll to position [1733, 0]
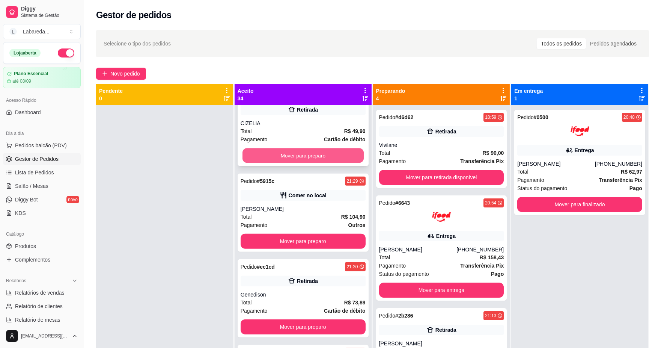
click at [298, 153] on button "Mover para preparo" at bounding box center [302, 155] width 121 height 15
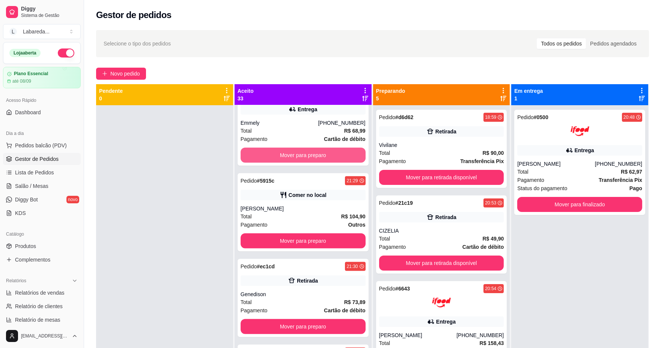
click at [298, 153] on button "Mover para preparo" at bounding box center [303, 154] width 125 height 15
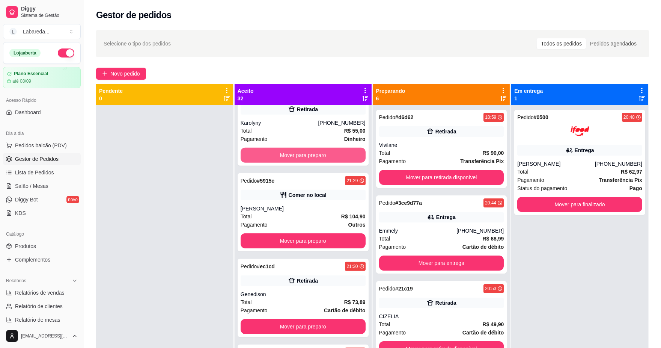
click at [299, 158] on button "Mover para preparo" at bounding box center [303, 154] width 125 height 15
click at [301, 156] on button "Mover para preparo" at bounding box center [302, 155] width 121 height 15
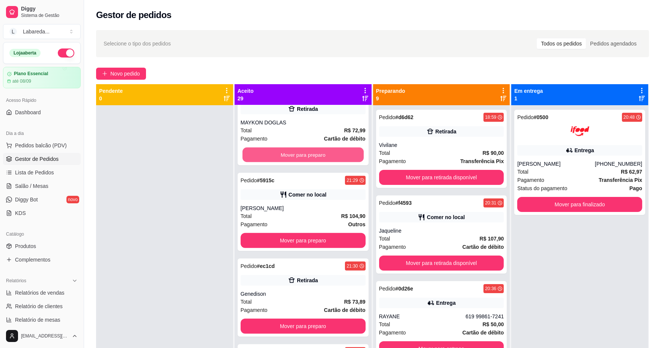
click at [301, 156] on button "Mover para preparo" at bounding box center [302, 154] width 121 height 15
click at [301, 156] on button "Mover para preparo" at bounding box center [302, 155] width 121 height 15
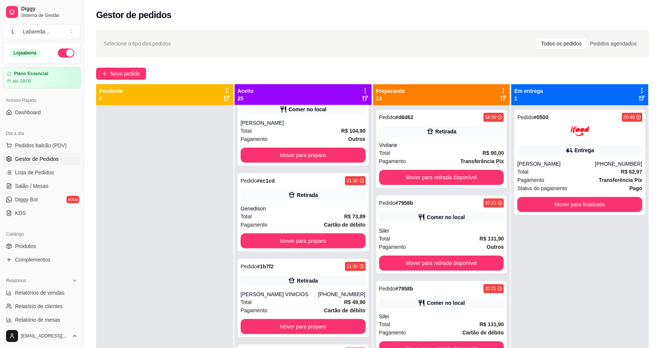
scroll to position [963, 0]
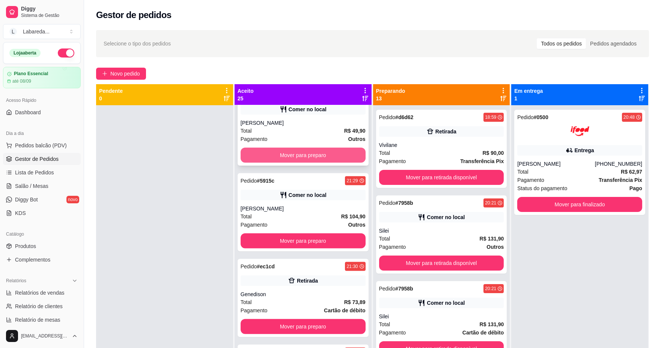
click at [302, 155] on button "Mover para preparo" at bounding box center [303, 154] width 125 height 15
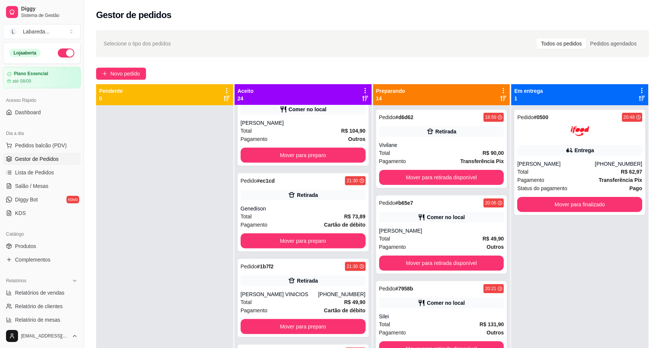
scroll to position [878, 0]
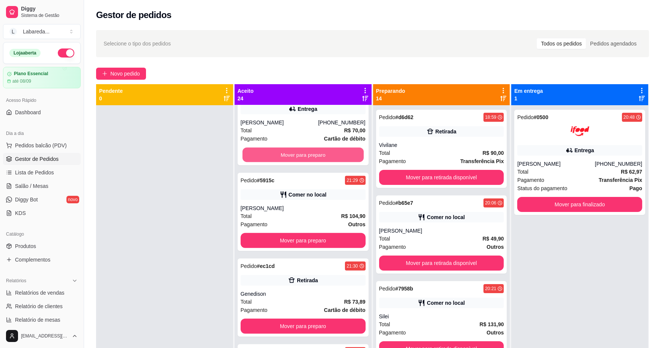
click at [302, 155] on button "Mover para preparo" at bounding box center [302, 154] width 121 height 15
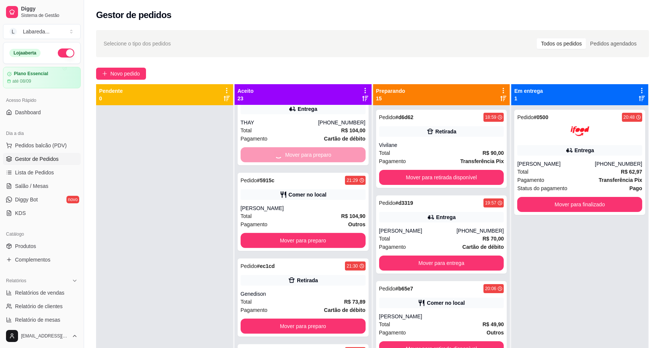
click at [302, 77] on button "Mover para preparo" at bounding box center [303, 69] width 125 height 15
click at [307, 77] on button "Mover para preparo" at bounding box center [303, 69] width 125 height 15
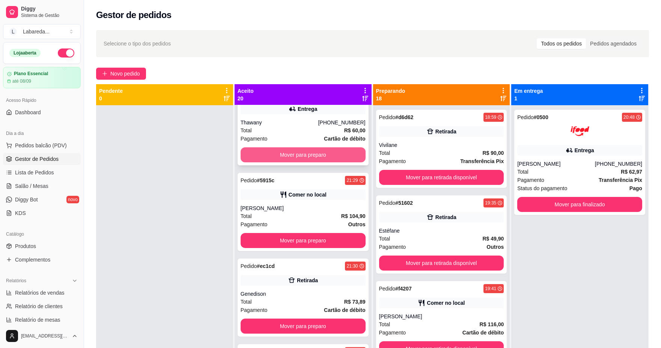
click at [309, 155] on button "Mover para preparo" at bounding box center [303, 154] width 125 height 15
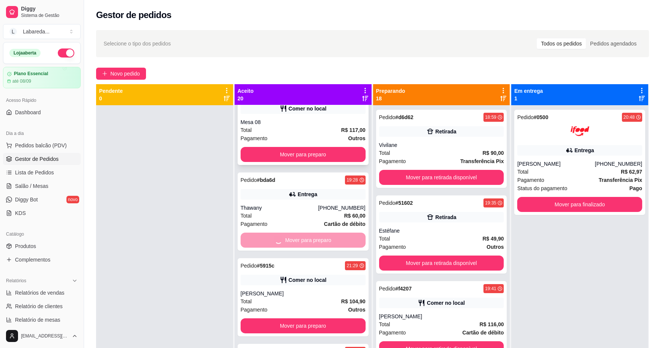
click at [310, 156] on button "Mover para preparo" at bounding box center [303, 154] width 125 height 15
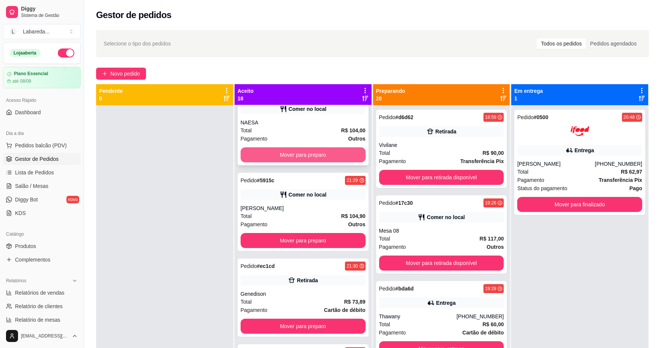
click at [311, 156] on button "Mover para preparo" at bounding box center [303, 154] width 125 height 15
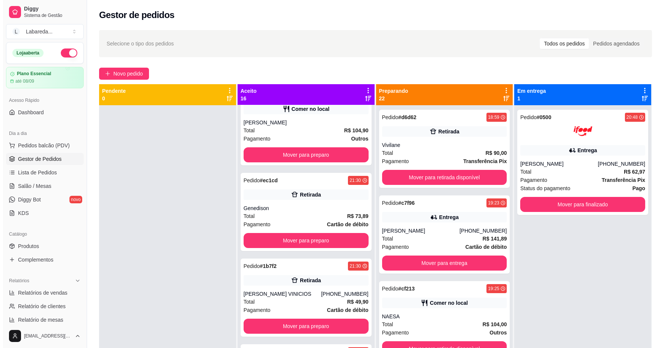
scroll to position [194, 0]
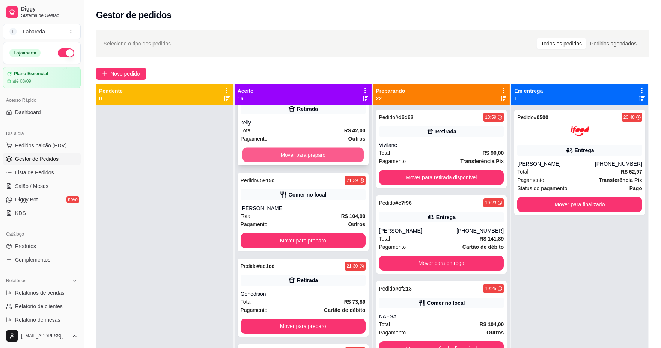
click at [311, 155] on button "Mover para preparo" at bounding box center [302, 154] width 121 height 15
click at [311, 155] on div "Mover para preparo" at bounding box center [303, 154] width 125 height 15
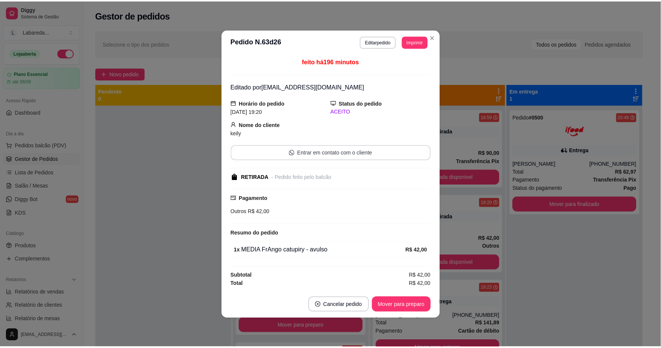
scroll to position [108, 0]
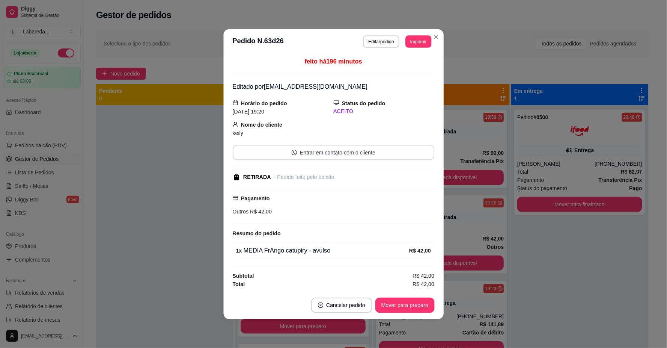
click at [311, 155] on button "Entrar em contato com o cliente" at bounding box center [334, 151] width 202 height 15
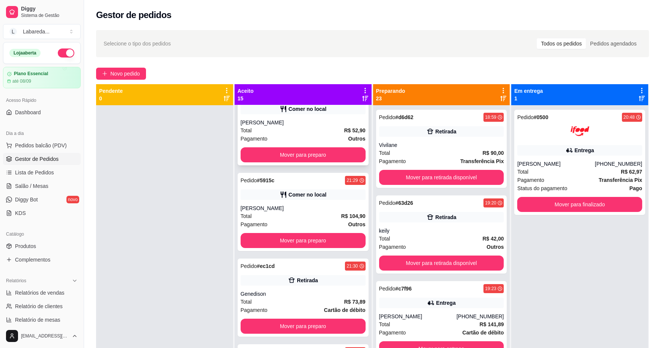
scroll to position [0, 0]
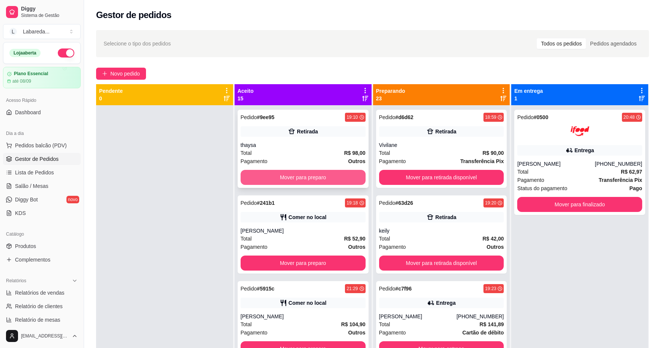
click at [293, 177] on button "Mover para preparo" at bounding box center [303, 177] width 125 height 15
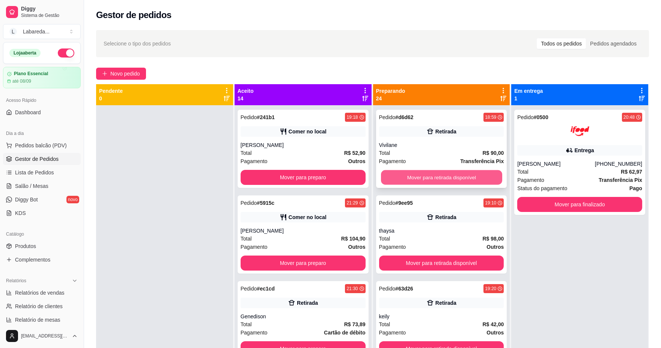
click at [414, 170] on button "Mover para retirada disponível" at bounding box center [441, 177] width 121 height 15
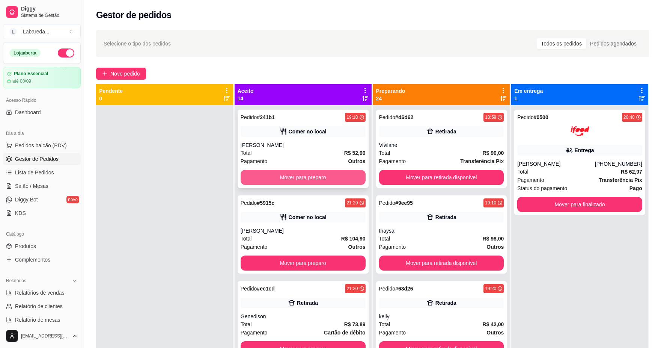
click at [335, 176] on button "Mover para preparo" at bounding box center [303, 177] width 125 height 15
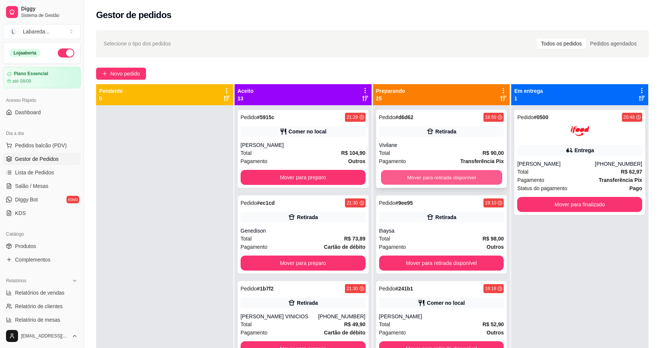
click at [427, 179] on button "Mover para retirada disponível" at bounding box center [441, 177] width 121 height 15
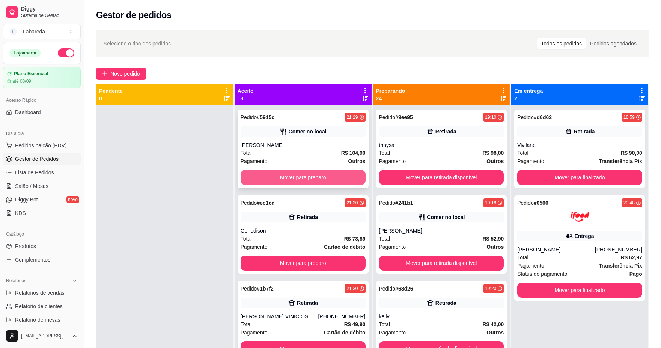
click at [350, 173] on button "Mover para preparo" at bounding box center [303, 177] width 125 height 15
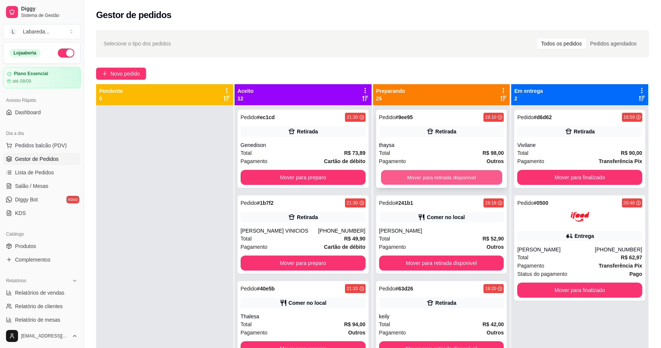
click at [404, 174] on button "Mover para retirada disponível" at bounding box center [441, 177] width 121 height 15
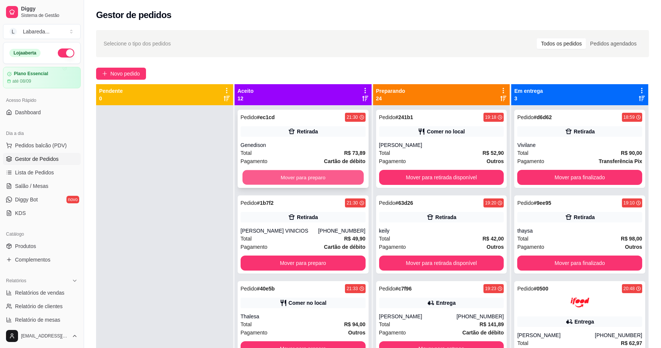
click at [340, 174] on button "Mover para preparo" at bounding box center [302, 177] width 121 height 15
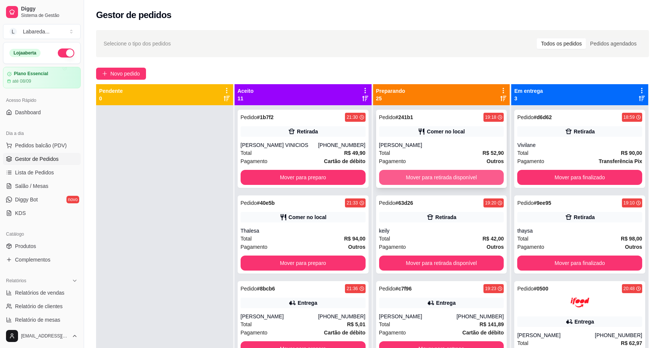
click at [407, 179] on button "Mover para retirada disponível" at bounding box center [441, 177] width 125 height 15
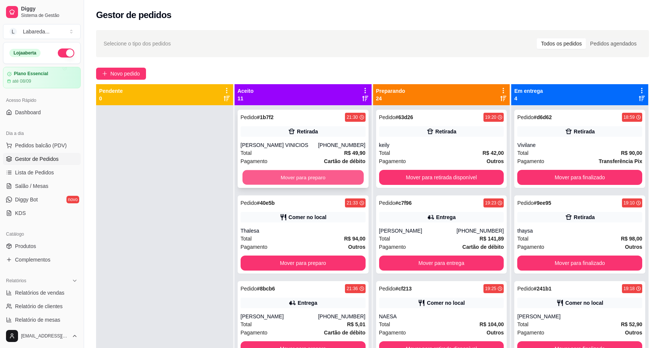
click at [349, 175] on button "Mover para preparo" at bounding box center [302, 177] width 121 height 15
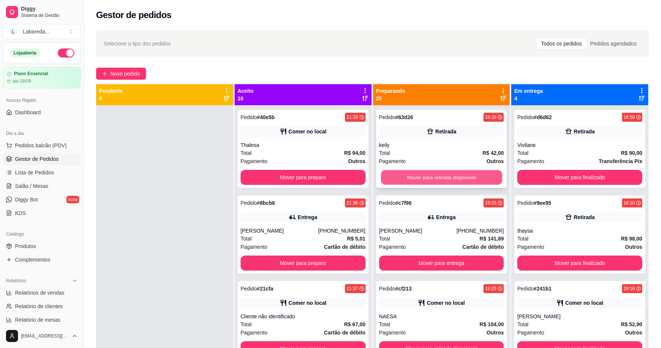
click at [413, 173] on button "Mover para retirada disponível" at bounding box center [441, 177] width 121 height 15
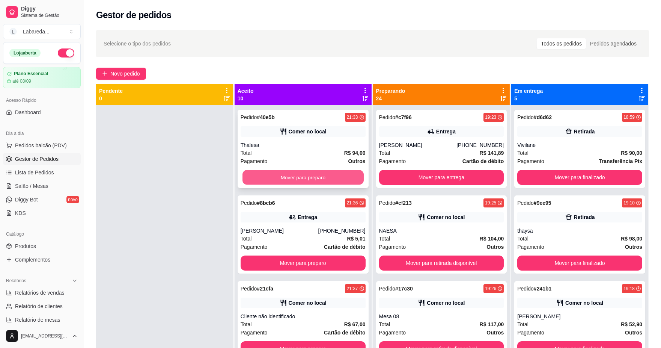
click at [341, 176] on button "Mover para preparo" at bounding box center [302, 177] width 121 height 15
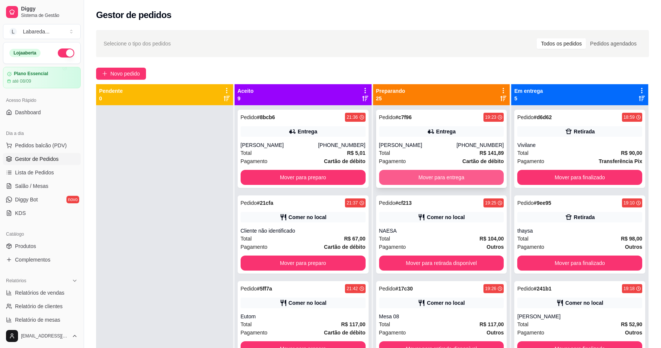
click at [405, 178] on button "Mover para entrega" at bounding box center [441, 177] width 125 height 15
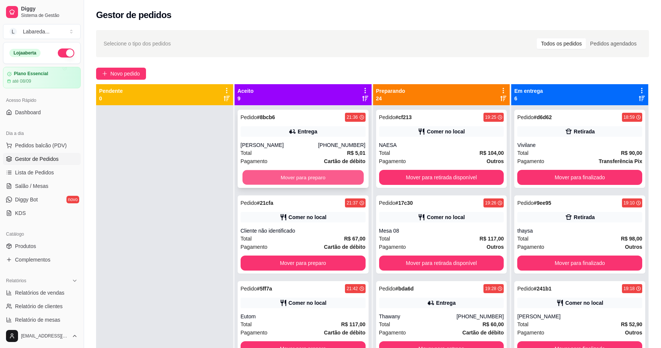
click at [339, 174] on button "Mover para preparo" at bounding box center [302, 177] width 121 height 15
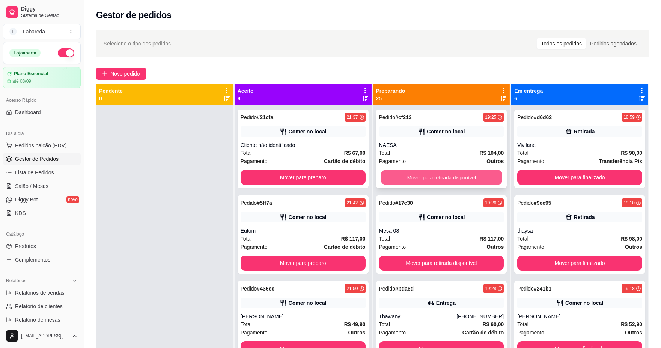
click at [435, 177] on button "Mover para retirada disponível" at bounding box center [441, 177] width 121 height 15
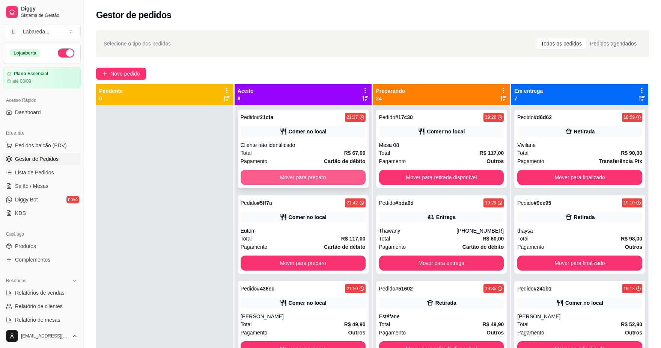
click at [338, 175] on button "Mover para preparo" at bounding box center [303, 177] width 125 height 15
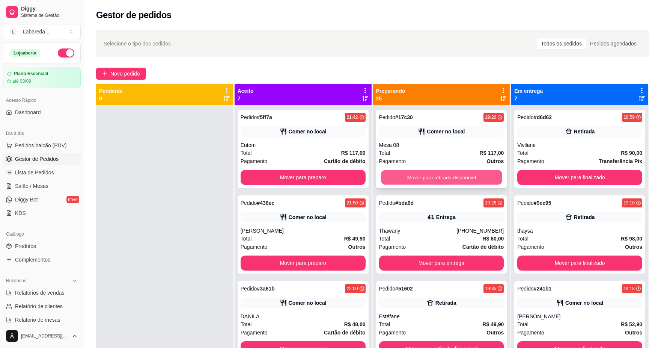
click at [390, 173] on button "Mover para retirada disponível" at bounding box center [441, 177] width 121 height 15
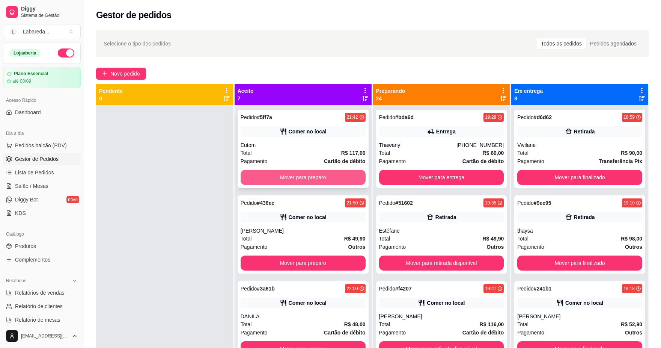
click at [324, 172] on button "Mover para preparo" at bounding box center [303, 177] width 125 height 15
click at [325, 174] on button "Mover para preparo" at bounding box center [303, 177] width 125 height 15
click at [325, 174] on button "Mover para preparo" at bounding box center [302, 177] width 121 height 15
click at [325, 175] on button "Mover para preparo" at bounding box center [302, 177] width 121 height 15
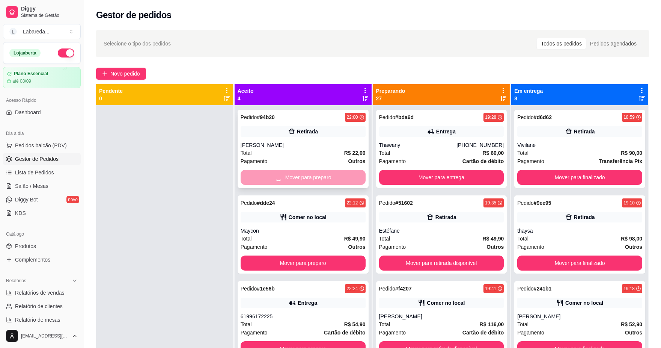
click at [327, 175] on div "Mover para preparo" at bounding box center [303, 177] width 125 height 15
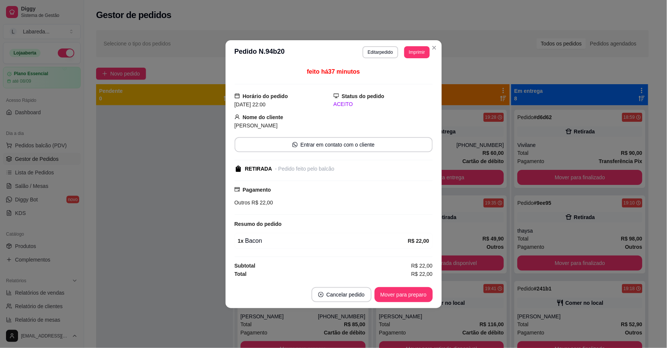
click at [327, 175] on div "feito há 37 minutos Horário do pedido [DATE] 22:00 Status do pedido ACEITO Nome…" at bounding box center [334, 172] width 198 height 211
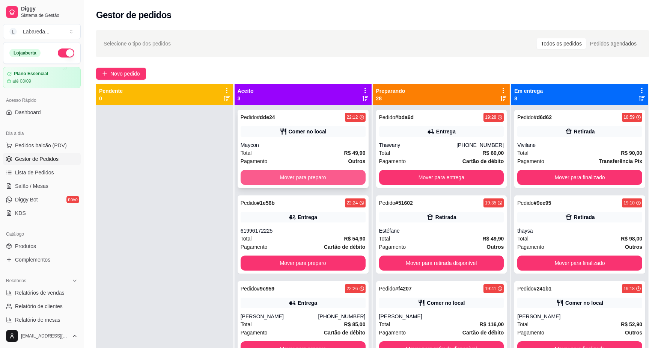
click at [276, 175] on button "Mover para preparo" at bounding box center [303, 177] width 125 height 15
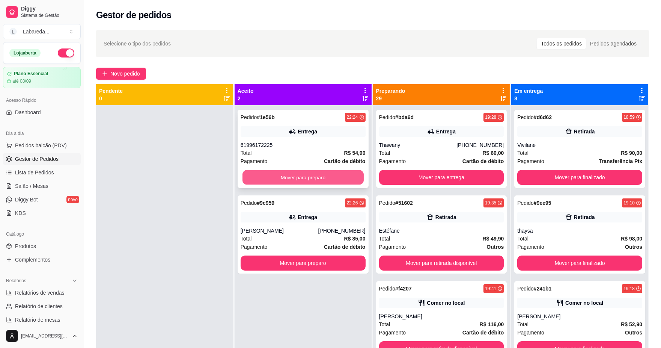
click at [301, 179] on button "Mover para preparo" at bounding box center [302, 177] width 121 height 15
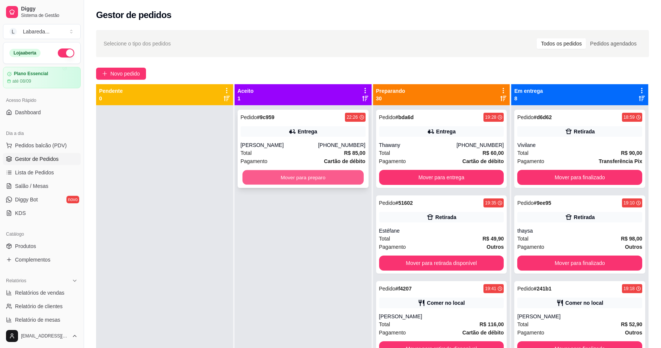
click at [308, 177] on button "Mover para preparo" at bounding box center [302, 177] width 121 height 15
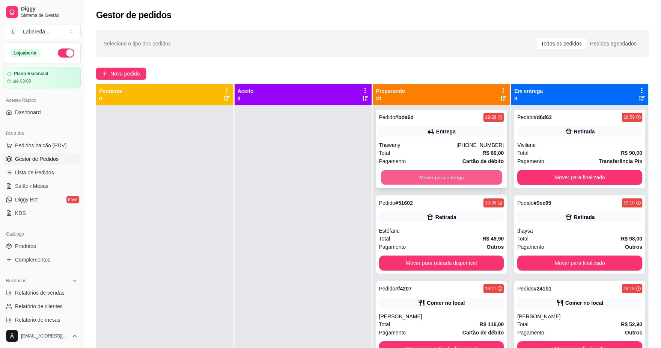
click at [402, 179] on button "Mover para entrega" at bounding box center [441, 177] width 121 height 15
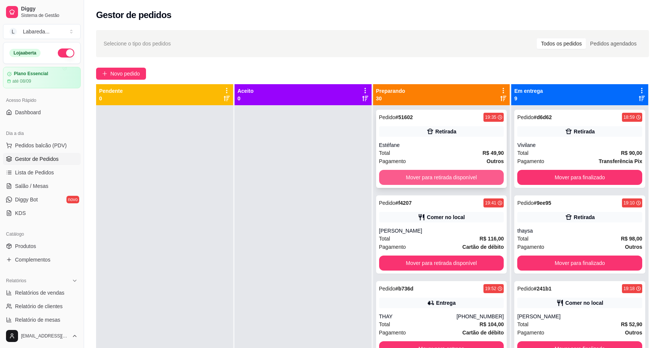
click at [421, 178] on button "Mover para retirada disponível" at bounding box center [441, 177] width 125 height 15
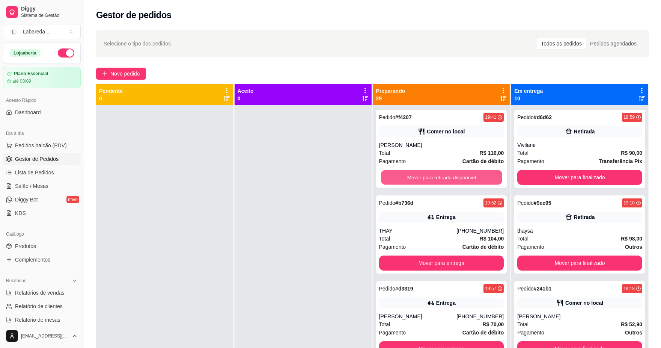
click at [421, 178] on button "Mover para retirada disponível" at bounding box center [441, 177] width 121 height 15
click at [421, 178] on button "Mover para entrega" at bounding box center [441, 177] width 121 height 15
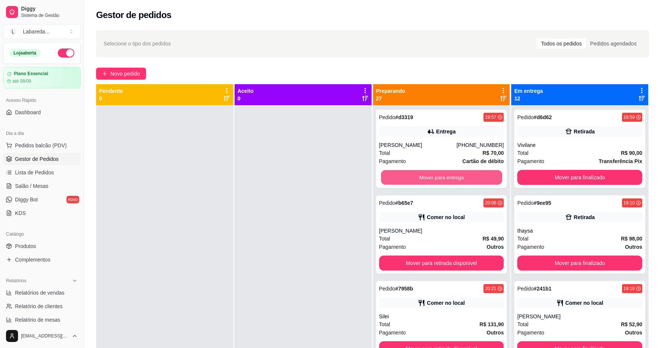
click at [421, 178] on button "Mover para entrega" at bounding box center [441, 177] width 121 height 15
click at [421, 178] on button "Mover para retirada disponível" at bounding box center [441, 177] width 125 height 15
click at [421, 178] on button "Mover para retirada disponível" at bounding box center [441, 177] width 121 height 15
click at [421, 178] on button "Mover para retirada disponível" at bounding box center [441, 177] width 125 height 15
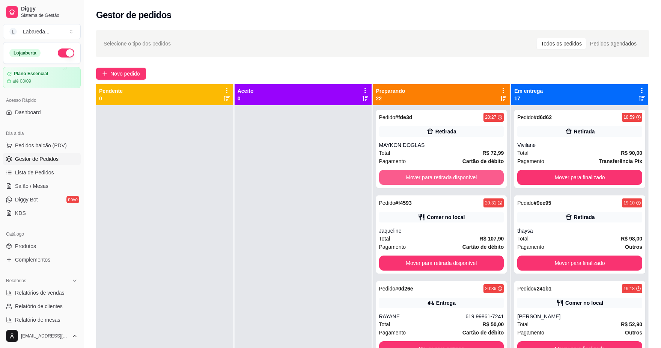
click at [421, 178] on button "Mover para retirada disponível" at bounding box center [441, 177] width 125 height 15
click at [421, 178] on button "Mover para retirada disponível" at bounding box center [441, 177] width 121 height 15
click at [421, 178] on button "Mover para entrega" at bounding box center [441, 177] width 125 height 15
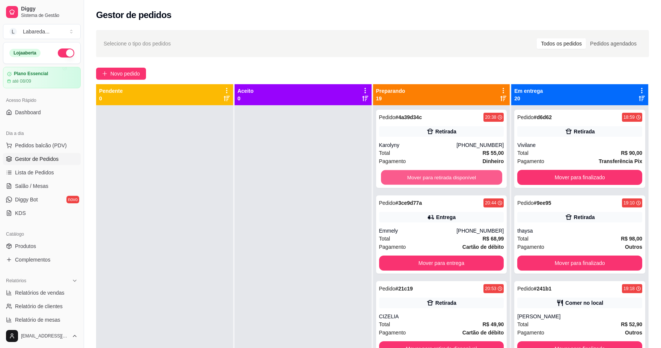
click at [421, 178] on button "Mover para retirada disponível" at bounding box center [441, 177] width 121 height 15
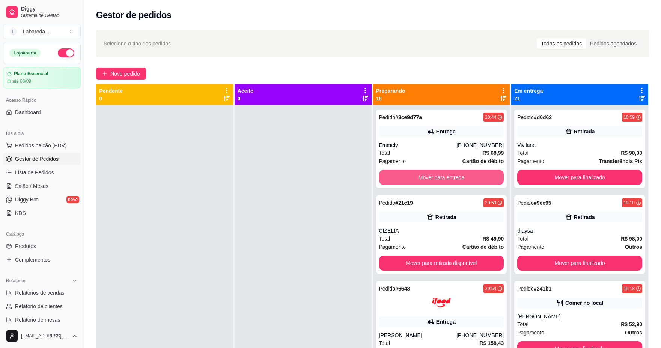
click at [421, 178] on button "Mover para entrega" at bounding box center [441, 177] width 125 height 15
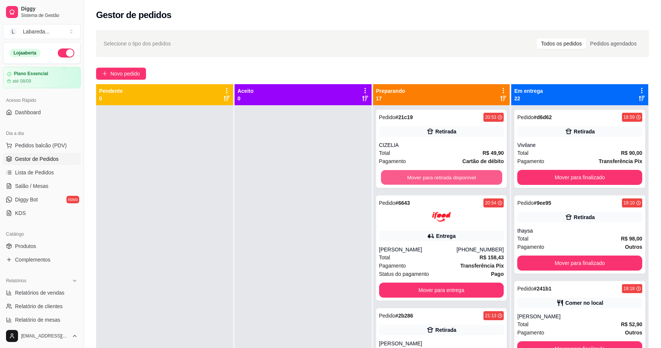
click at [421, 178] on button "Mover para retirada disponível" at bounding box center [441, 177] width 121 height 15
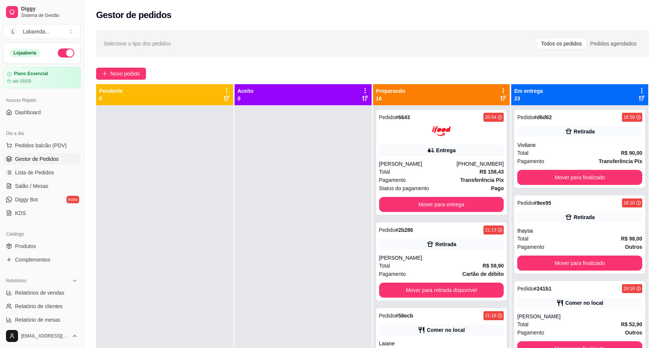
click at [421, 178] on div "Pagamento Transferência Pix" at bounding box center [441, 180] width 125 height 8
click at [404, 200] on button "Mover para entrega" at bounding box center [441, 204] width 121 height 15
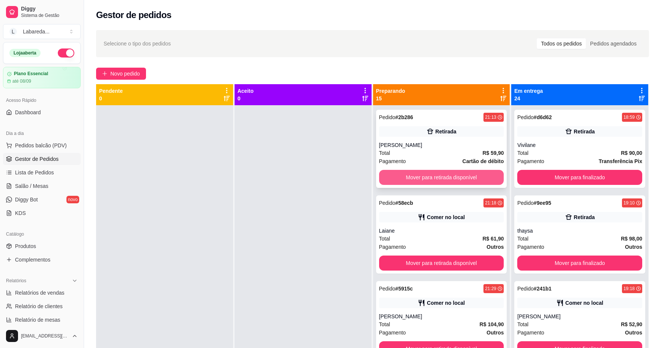
click at [445, 183] on button "Mover para retirada disponível" at bounding box center [441, 177] width 125 height 15
click at [442, 179] on button "Mover para retirada disponível" at bounding box center [441, 177] width 125 height 15
click at [441, 179] on button "Mover para retirada disponível" at bounding box center [441, 177] width 121 height 15
click at [438, 176] on button "Mover para retirada disponível" at bounding box center [441, 177] width 125 height 15
click at [436, 178] on button "Mover para retirada disponível" at bounding box center [441, 177] width 121 height 15
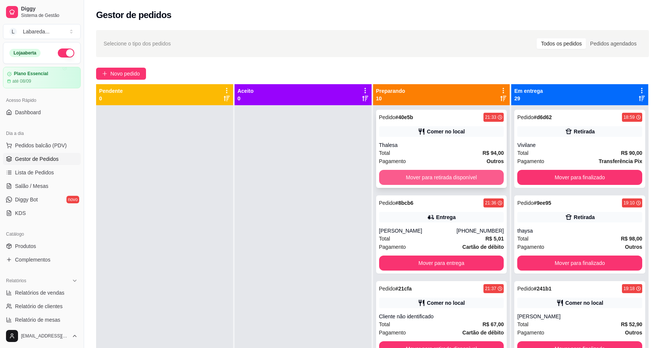
click at [435, 178] on button "Mover para retirada disponível" at bounding box center [441, 177] width 125 height 15
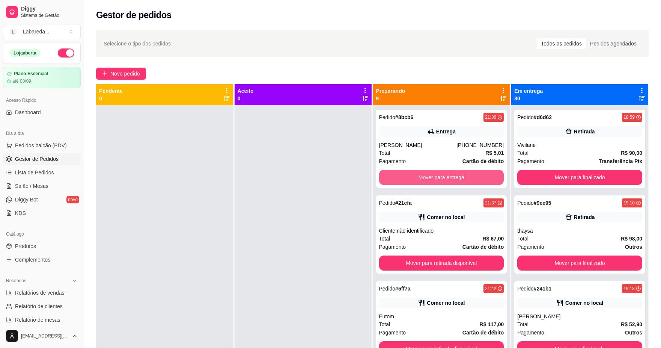
click at [434, 178] on button "Mover para entrega" at bounding box center [441, 177] width 125 height 15
click at [434, 178] on button "Mover para retirada disponível" at bounding box center [441, 177] width 121 height 15
click at [434, 178] on button "Mover para retirada disponível" at bounding box center [441, 177] width 125 height 15
click at [434, 178] on button "Mover para retirada disponível" at bounding box center [441, 177] width 121 height 15
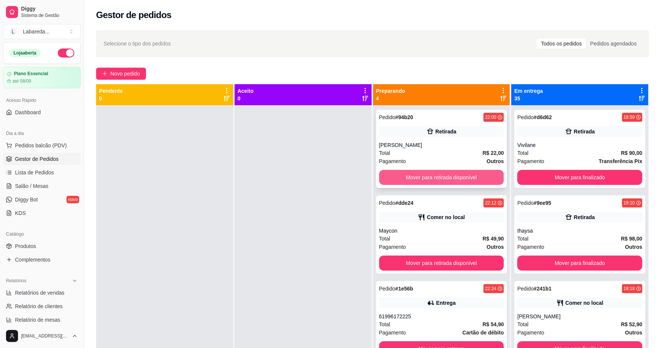
click at [438, 177] on button "Mover para retirada disponível" at bounding box center [441, 177] width 125 height 15
click at [452, 179] on button "Mover para retirada disponível" at bounding box center [441, 177] width 125 height 15
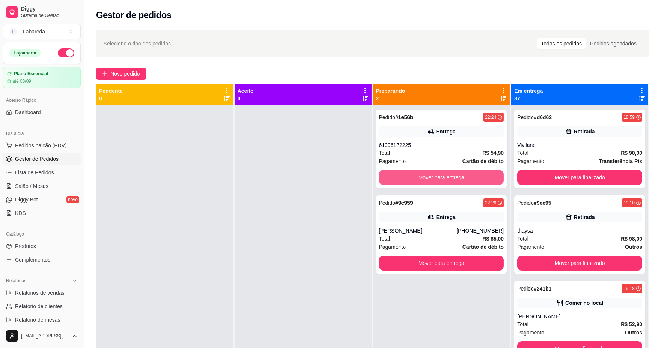
click at [452, 179] on button "Mover para entrega" at bounding box center [441, 177] width 125 height 15
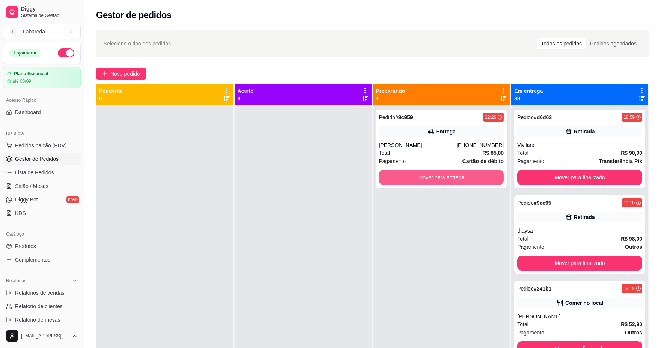
click at [452, 179] on button "Mover para entrega" at bounding box center [441, 177] width 125 height 15
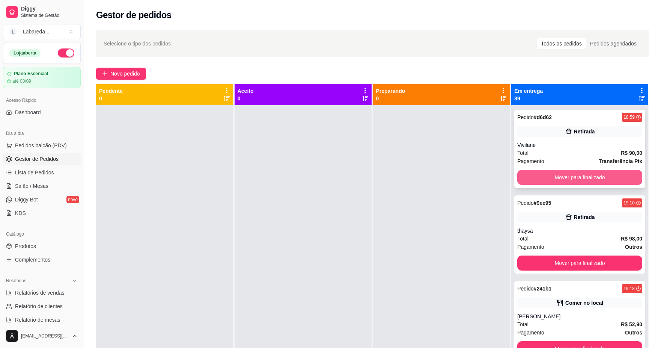
click at [530, 177] on button "Mover para finalizado" at bounding box center [579, 177] width 125 height 15
click at [537, 177] on button "Mover para finalizado" at bounding box center [579, 177] width 121 height 15
click at [537, 177] on button "Mover para finalizado" at bounding box center [579, 177] width 125 height 15
click at [536, 178] on button "Mover para finalizado" at bounding box center [579, 177] width 121 height 15
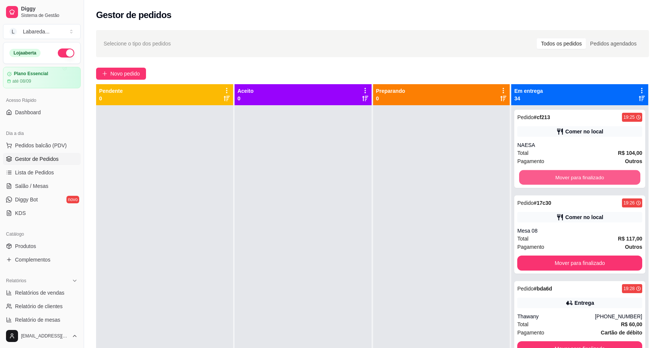
click at [536, 178] on button "Mover para finalizado" at bounding box center [579, 177] width 121 height 15
click at [536, 178] on button "Mover para finalizado" at bounding box center [579, 177] width 125 height 15
click at [536, 179] on button "Mover para finalizado" at bounding box center [579, 177] width 125 height 15
click at [536, 179] on button "Mover para finalizado" at bounding box center [579, 177] width 121 height 15
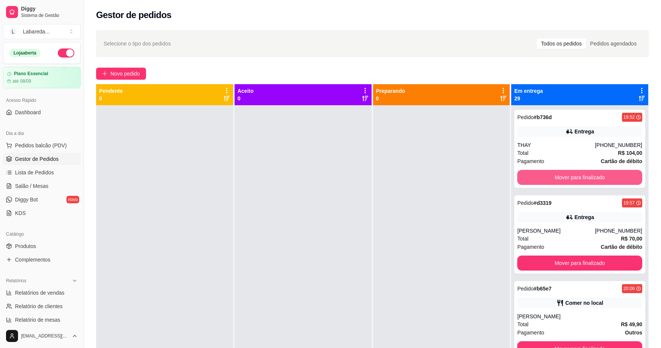
click at [536, 179] on button "Mover para finalizado" at bounding box center [579, 177] width 125 height 15
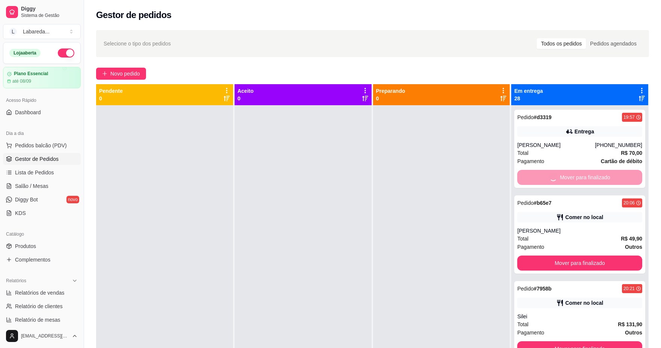
click at [536, 255] on button "Mover para finalizado" at bounding box center [579, 262] width 125 height 15
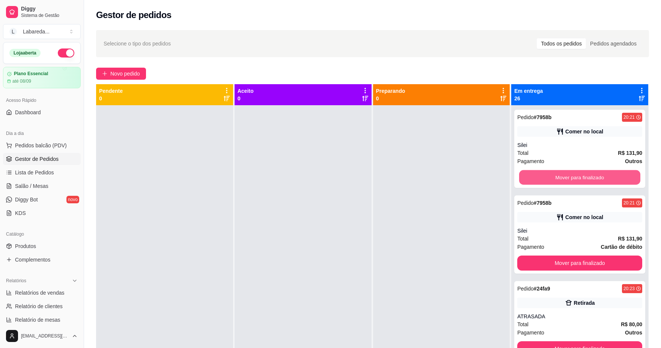
click at [535, 179] on button "Mover para finalizado" at bounding box center [579, 177] width 121 height 15
click at [532, 178] on button "Mover para finalizado" at bounding box center [579, 177] width 121 height 15
click at [532, 178] on button "Mover para finalizado" at bounding box center [579, 177] width 125 height 15
click at [532, 179] on button "Mover para finalizado" at bounding box center [579, 177] width 121 height 15
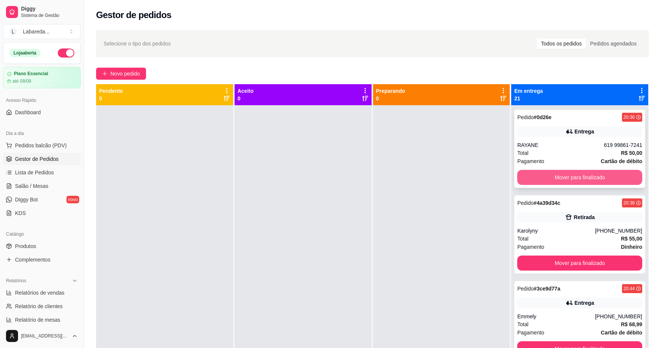
click at [532, 179] on button "Mover para finalizado" at bounding box center [579, 177] width 125 height 15
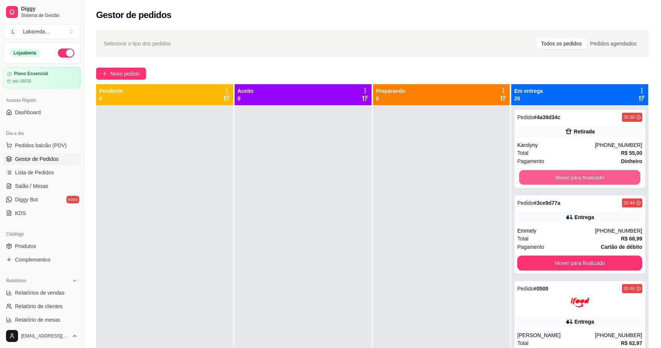
click at [532, 179] on button "Mover para finalizado" at bounding box center [579, 177] width 121 height 15
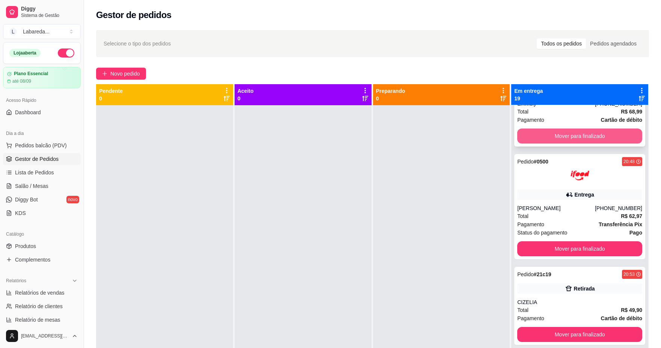
scroll to position [42, 0]
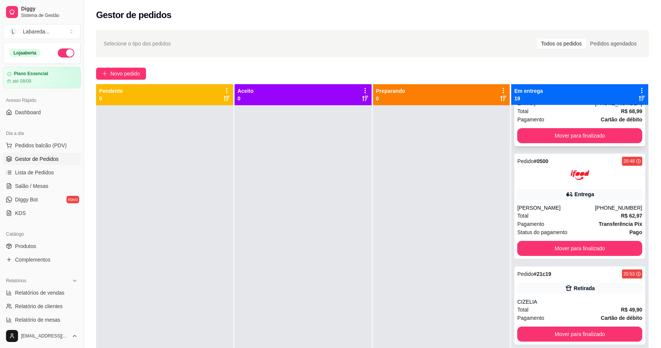
click at [532, 135] on button "Mover para finalizado" at bounding box center [579, 135] width 125 height 15
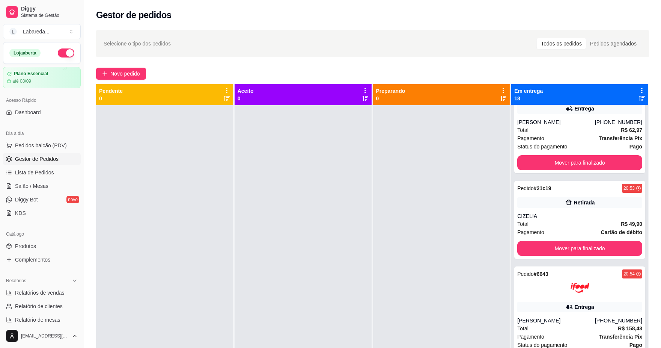
scroll to position [0, 0]
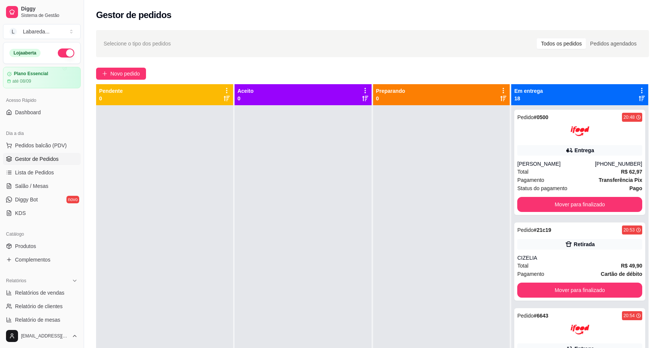
click at [532, 135] on div at bounding box center [579, 131] width 125 height 19
click at [553, 202] on button "Mover para finalizado" at bounding box center [579, 204] width 121 height 15
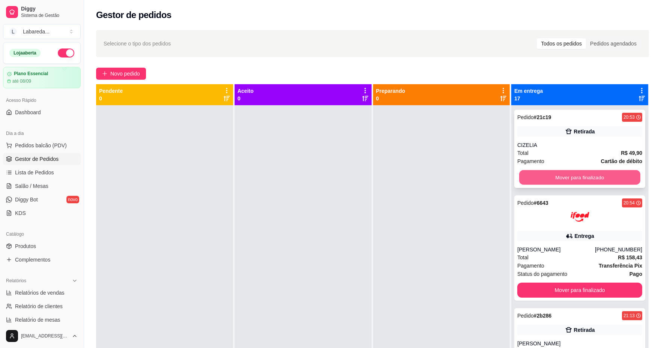
click at [544, 175] on button "Mover para finalizado" at bounding box center [579, 177] width 121 height 15
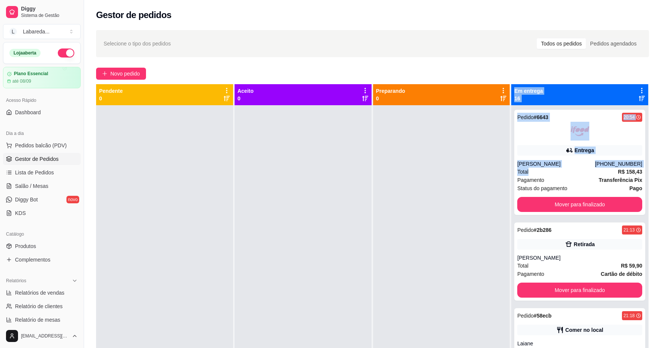
drag, startPoint x: 543, startPoint y: 175, endPoint x: 480, endPoint y: 210, distance: 72.1
click at [480, 210] on div "Pendente 0 Aceito 0 Preparando 0 Em entrega 16 Pedido # 6643 20:54 Entrega [PER…" at bounding box center [372, 258] width 553 height 348
drag, startPoint x: 480, startPoint y: 212, endPoint x: 513, endPoint y: 205, distance: 33.7
click at [480, 212] on div at bounding box center [441, 279] width 137 height 348
click at [531, 200] on button "Mover para finalizado" at bounding box center [579, 204] width 121 height 15
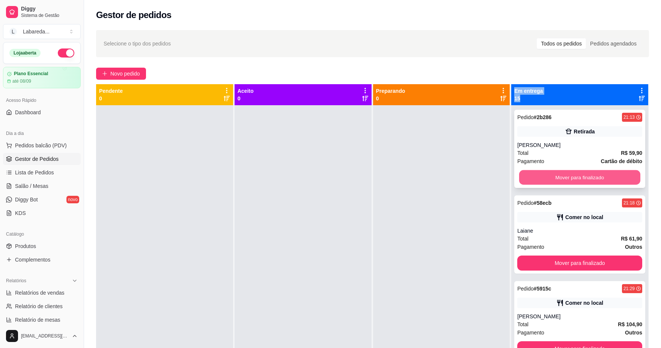
click at [526, 177] on button "Mover para finalizado" at bounding box center [579, 177] width 121 height 15
click at [526, 176] on button "Mover para finalizado" at bounding box center [579, 177] width 121 height 15
click at [526, 176] on button "Mover para finalizado" at bounding box center [579, 177] width 125 height 15
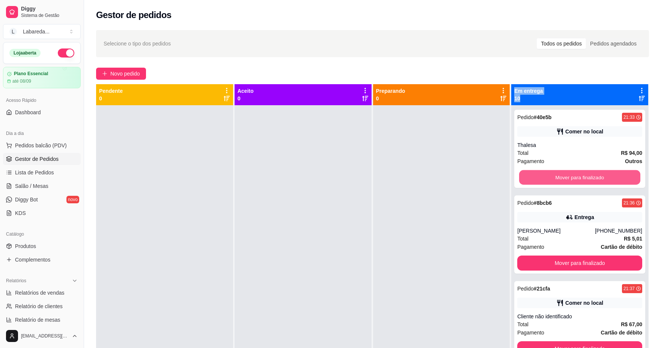
click at [526, 176] on button "Mover para finalizado" at bounding box center [579, 177] width 121 height 15
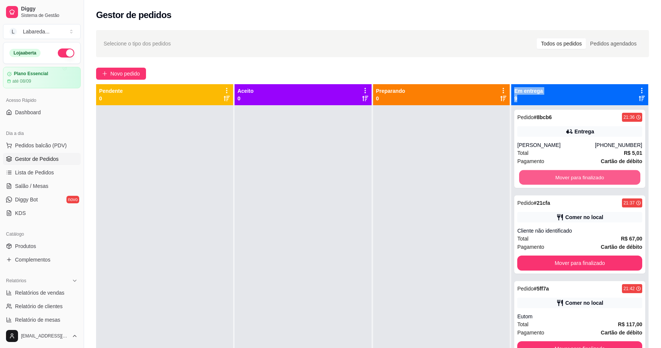
click at [526, 176] on button "Mover para finalizado" at bounding box center [579, 177] width 121 height 15
click at [526, 177] on button "Mover para finalizado" at bounding box center [579, 177] width 125 height 15
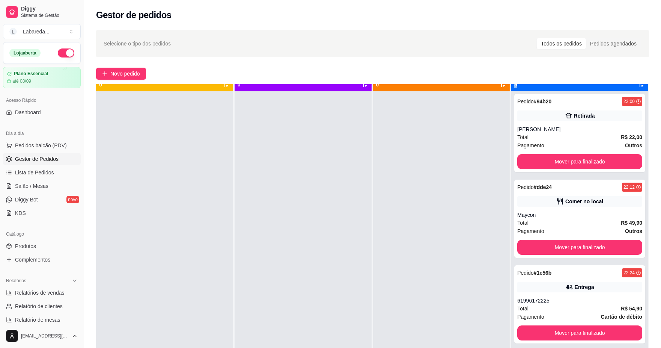
scroll to position [21, 0]
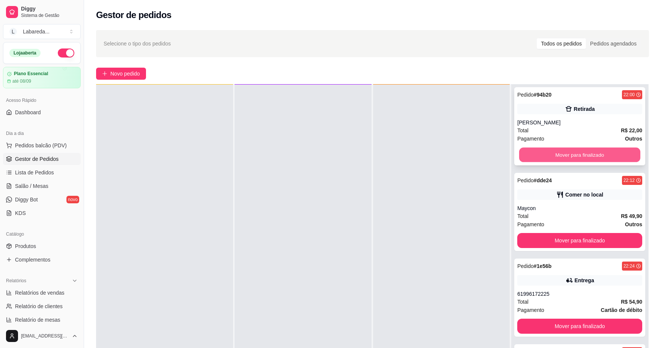
click at [538, 159] on button "Mover para finalizado" at bounding box center [579, 154] width 121 height 15
click at [538, 156] on button "Mover para finalizado" at bounding box center [579, 155] width 121 height 15
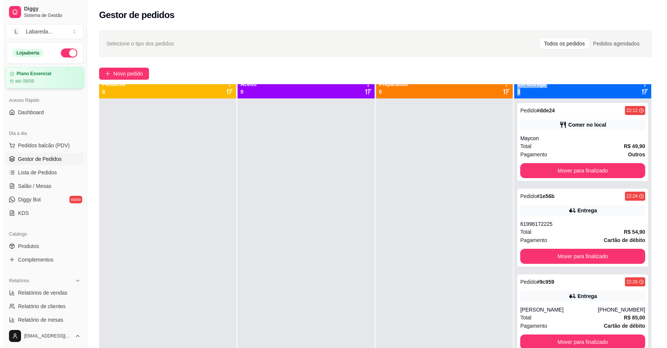
scroll to position [0, 0]
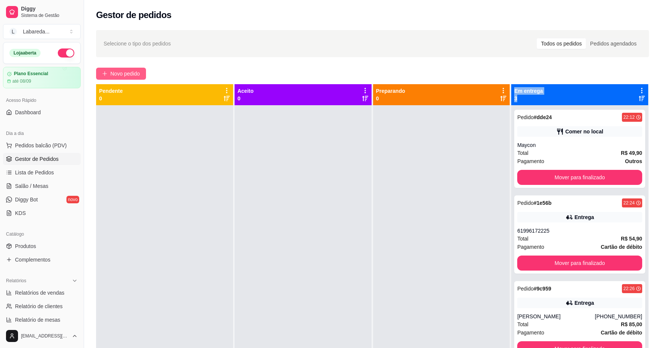
click at [116, 79] on button "Novo pedido" at bounding box center [121, 74] width 50 height 12
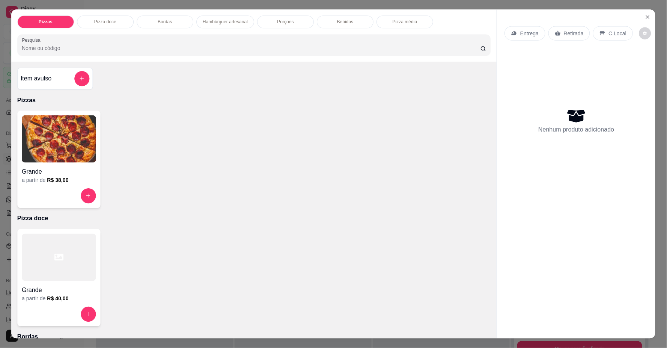
click at [120, 69] on div "Item avulso Pizzas Grande a partir de R$ 38,00 Pizza doce Grande a partir de R$…" at bounding box center [254, 200] width 486 height 277
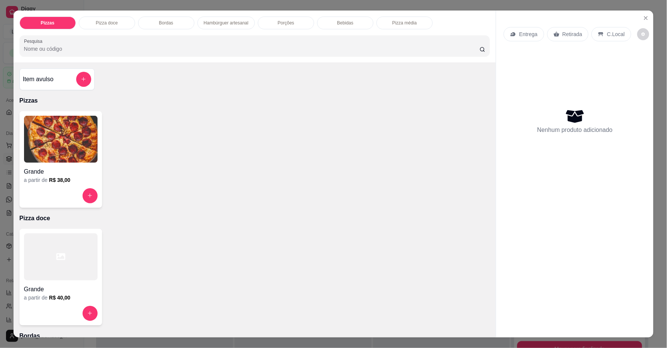
click at [84, 164] on div "Grande" at bounding box center [61, 170] width 74 height 14
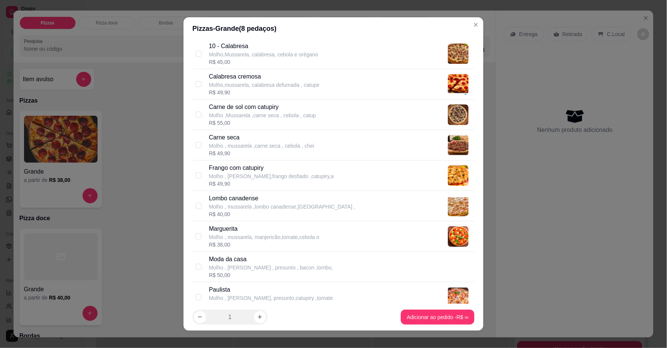
scroll to position [125, 0]
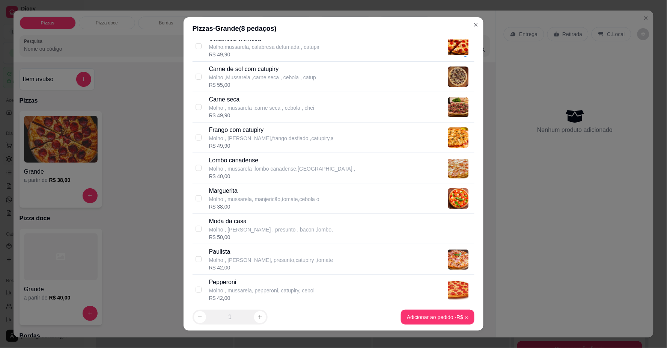
click at [284, 257] on div "Paulista Molho , mussarela, presunto,catupiry ,tomate" at bounding box center [271, 255] width 124 height 17
checkbox input "true"
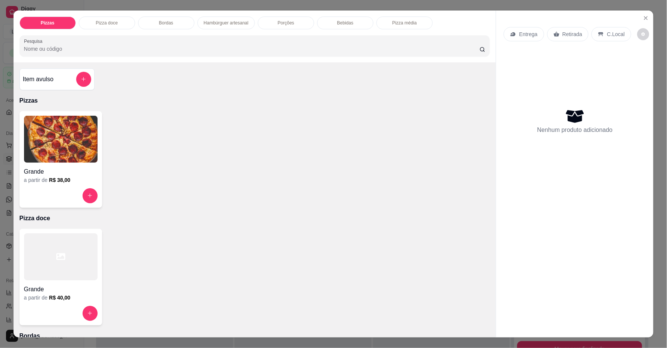
click at [28, 167] on div "Grande" at bounding box center [61, 170] width 74 height 14
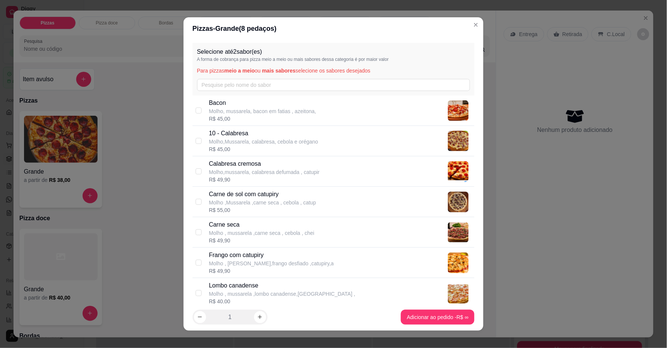
click at [235, 132] on p "10 - Calabresa" at bounding box center [263, 133] width 109 height 9
checkbox input "true"
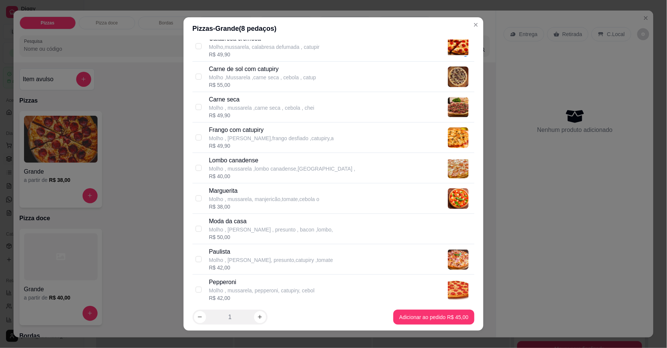
click at [244, 161] on p "Lombo canadense" at bounding box center [282, 160] width 146 height 9
checkbox input "true"
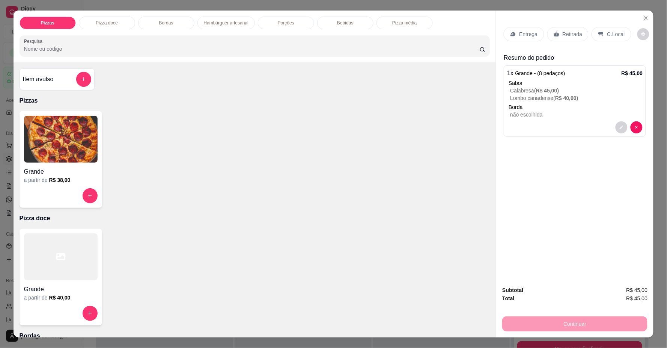
click at [607, 36] on p "C.Local" at bounding box center [616, 34] width 18 height 8
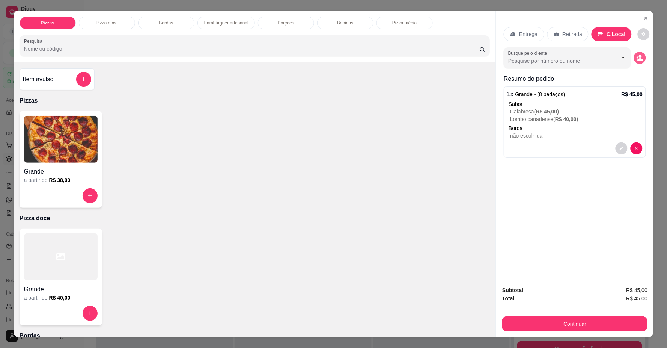
click at [638, 60] on icon "decrease-product-quantity" at bounding box center [641, 59] width 6 height 3
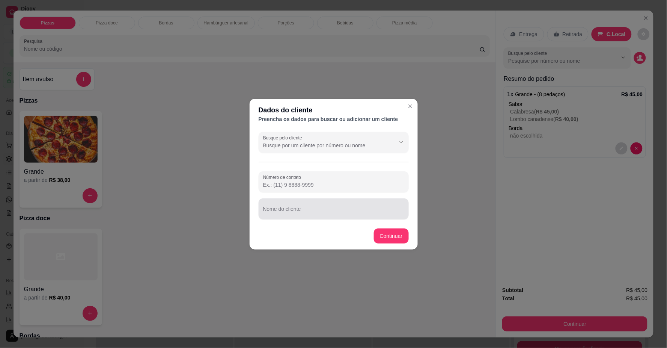
click at [336, 212] on input "Nome do cliente" at bounding box center [333, 212] width 141 height 8
type input "[PERSON_NAME]"
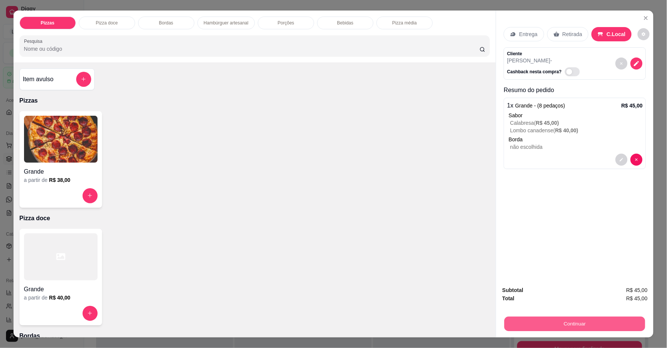
click at [550, 325] on button "Continuar" at bounding box center [574, 323] width 141 height 15
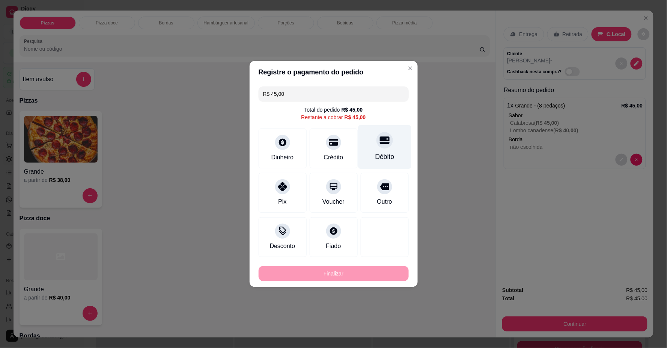
click at [377, 147] on div at bounding box center [384, 140] width 17 height 17
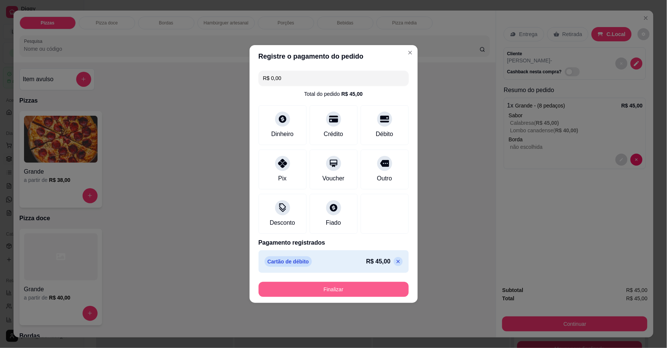
click at [358, 288] on button "Finalizar" at bounding box center [334, 288] width 150 height 15
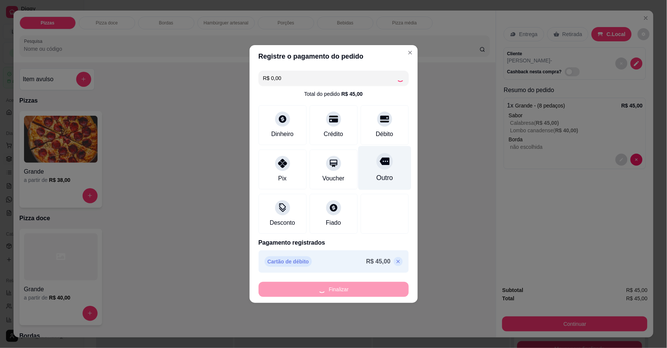
type input "-R$ 45,00"
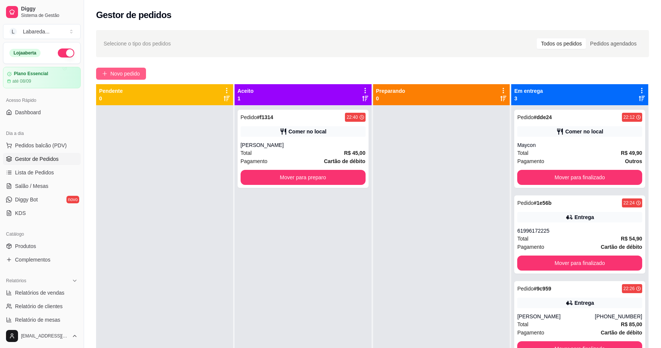
click at [133, 70] on span "Novo pedido" at bounding box center [125, 73] width 30 height 8
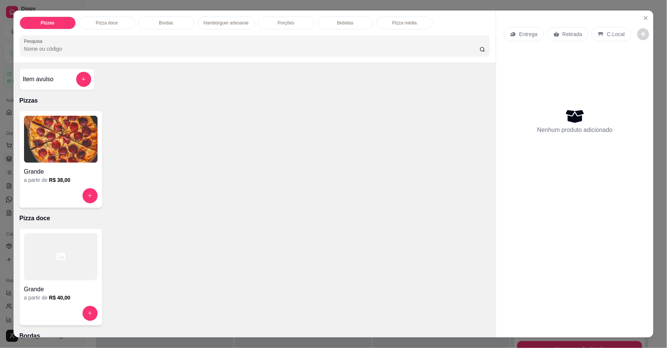
click at [53, 171] on h4 "Grande" at bounding box center [61, 171] width 74 height 9
click at [35, 170] on h4 "Grande" at bounding box center [61, 171] width 74 height 9
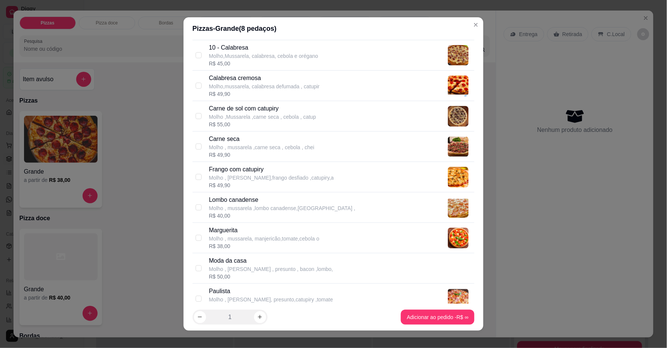
scroll to position [125, 0]
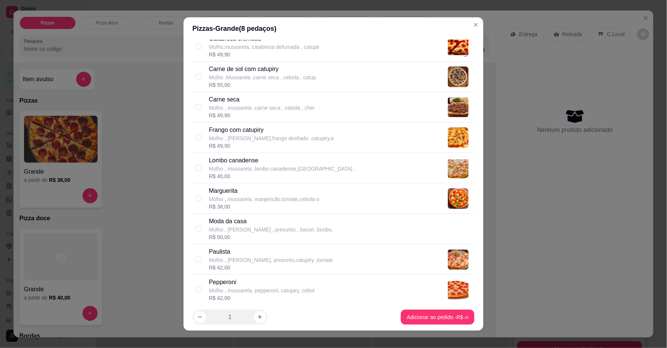
drag, startPoint x: 235, startPoint y: 259, endPoint x: 241, endPoint y: 260, distance: 5.7
click at [236, 260] on p "Molho , [PERSON_NAME], presunto,catupiry ,tomate" at bounding box center [271, 260] width 124 height 8
checkbox input "true"
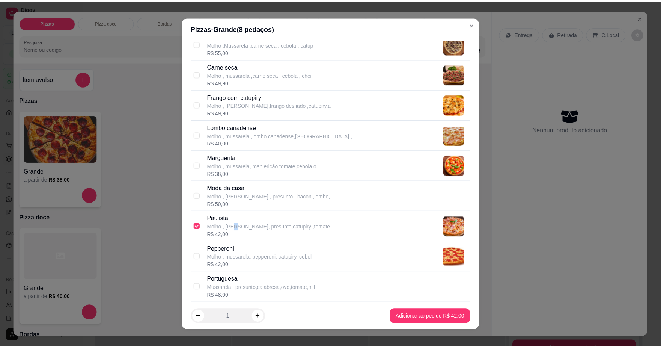
scroll to position [208, 0]
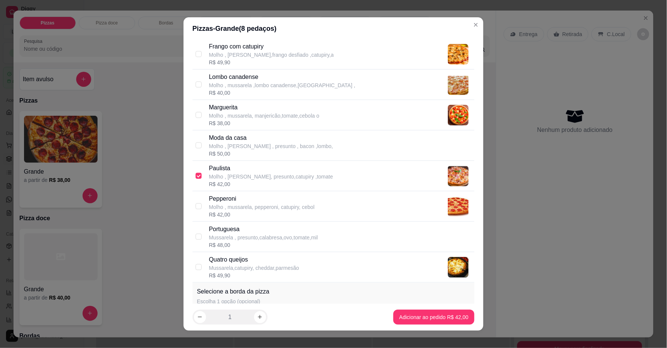
drag, startPoint x: 241, startPoint y: 76, endPoint x: 313, endPoint y: 146, distance: 100.9
click at [242, 77] on p "Lombo canadense" at bounding box center [282, 76] width 146 height 9
checkbox input "true"
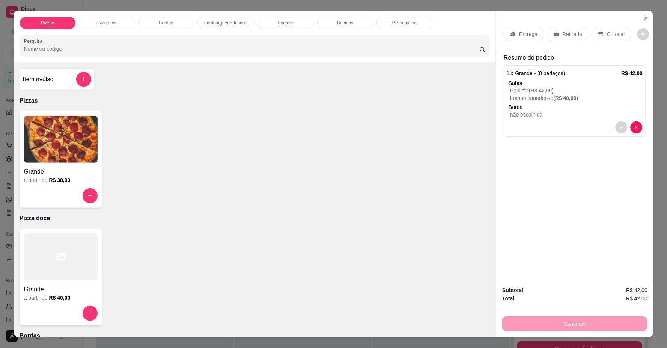
click at [613, 19] on div "Entrega Retirada C.Local Resumo do pedido 1 x Grande - (8 pedaços) R$ 42,00 Sab…" at bounding box center [574, 145] width 157 height 269
drag, startPoint x: 613, startPoint y: 24, endPoint x: 613, endPoint y: 43, distance: 18.8
click at [613, 31] on div "Entrega Retirada C.Local" at bounding box center [575, 34] width 142 height 26
click at [613, 38] on div "C.Local" at bounding box center [611, 34] width 39 height 14
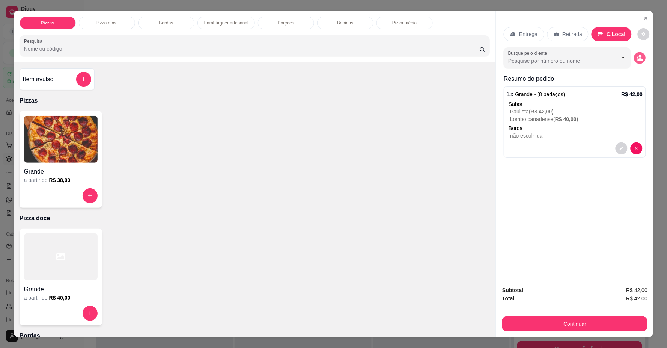
click at [638, 61] on icon "decrease-product-quantity" at bounding box center [640, 57] width 6 height 6
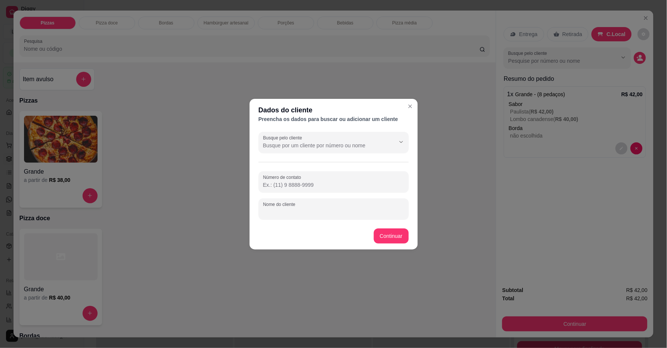
click at [296, 211] on input "Nome do cliente" at bounding box center [333, 212] width 141 height 8
type input "DINDO"
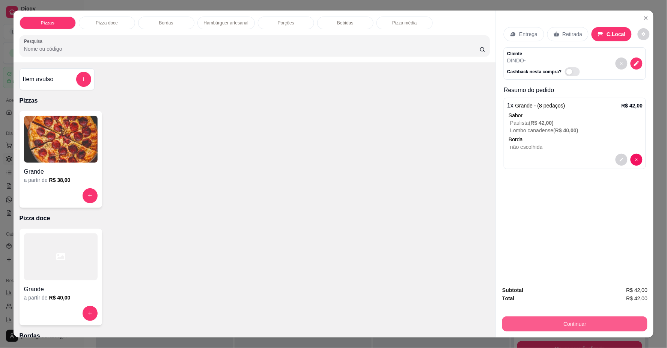
click at [543, 319] on button "Continuar" at bounding box center [574, 323] width 145 height 15
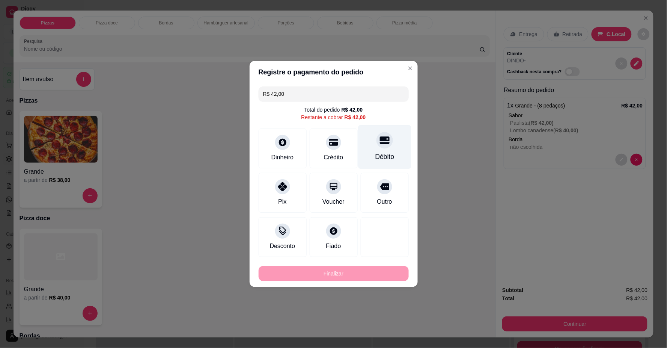
click at [380, 152] on div "Débito" at bounding box center [384, 157] width 19 height 10
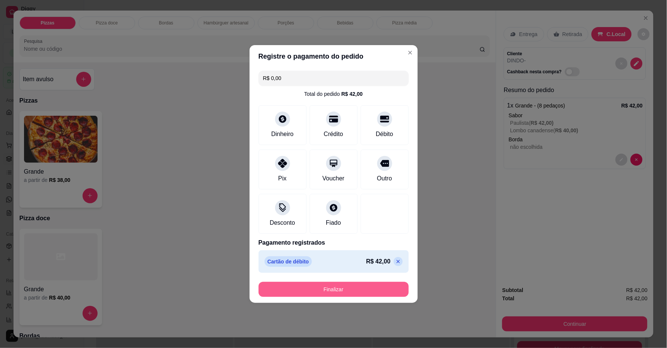
click at [339, 289] on button "Finalizar" at bounding box center [334, 288] width 150 height 15
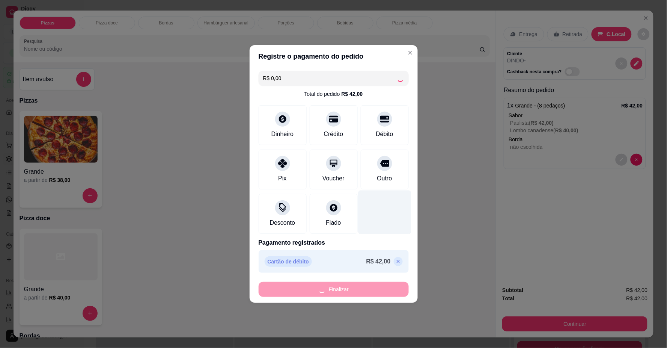
type input "-R$ 42,00"
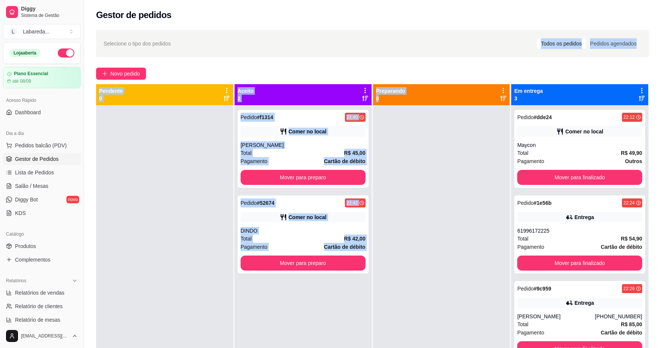
drag, startPoint x: 404, startPoint y: 55, endPoint x: 402, endPoint y: 123, distance: 67.6
click at [402, 123] on div "Selecione o tipo dos pedidos Todos os pedidos Pedidos agendados Novo pedido Pen…" at bounding box center [372, 233] width 577 height 415
click at [471, 182] on div at bounding box center [441, 279] width 137 height 348
click at [453, 193] on div at bounding box center [441, 279] width 137 height 348
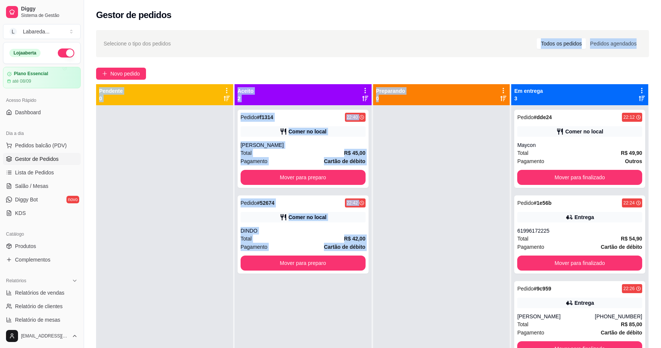
click at [463, 61] on div "Selecione o tipo dos pedidos Todos os pedidos Pedidos agendados Novo pedido Pen…" at bounding box center [372, 233] width 577 height 415
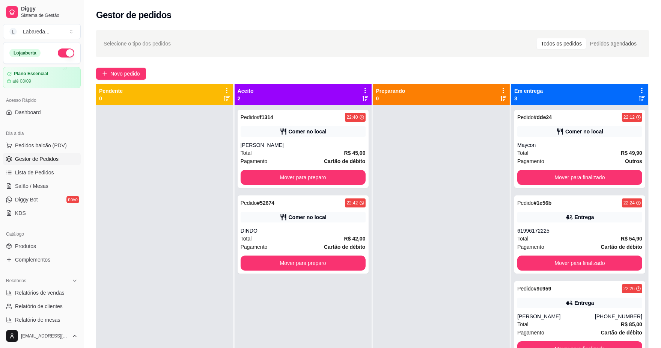
drag, startPoint x: 463, startPoint y: 61, endPoint x: 458, endPoint y: 60, distance: 4.9
click at [458, 60] on div "Selecione o tipo dos pedidos Todos os pedidos Pedidos agendados Novo pedido Pen…" at bounding box center [372, 233] width 577 height 415
click at [31, 177] on link "Lista de Pedidos" at bounding box center [42, 172] width 78 height 12
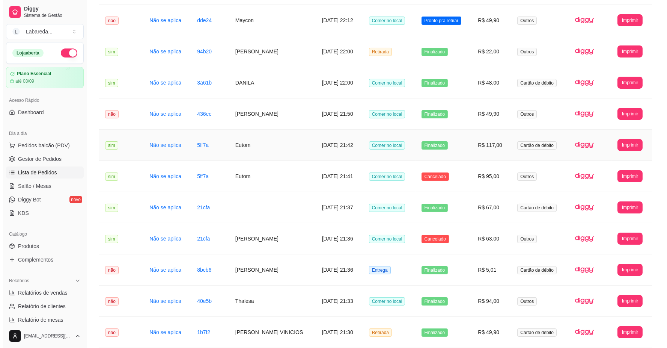
scroll to position [208, 0]
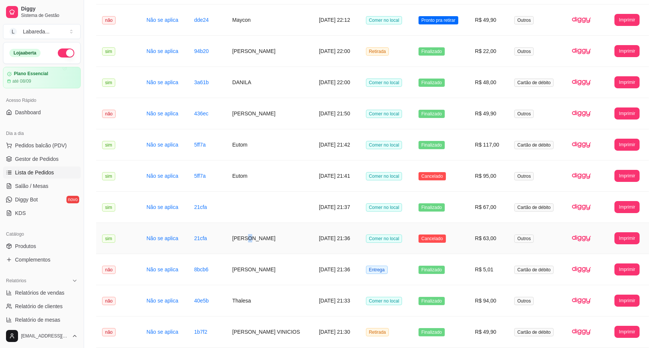
click at [245, 236] on td "[PERSON_NAME]" at bounding box center [269, 238] width 87 height 31
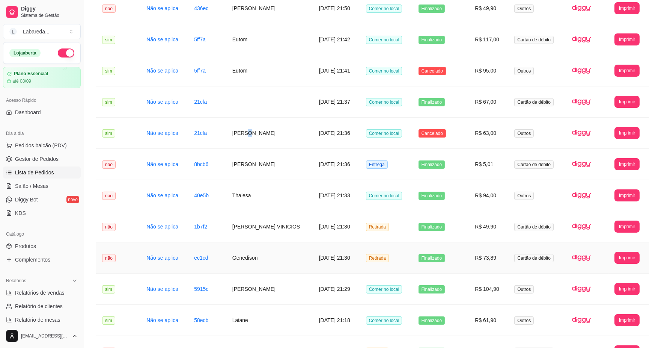
scroll to position [292, 0]
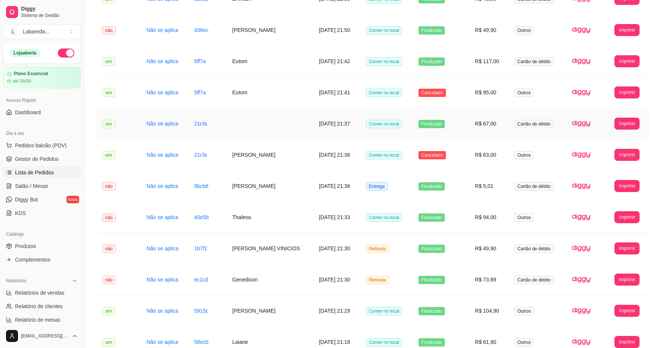
click at [223, 128] on td "21cfa" at bounding box center [207, 123] width 38 height 31
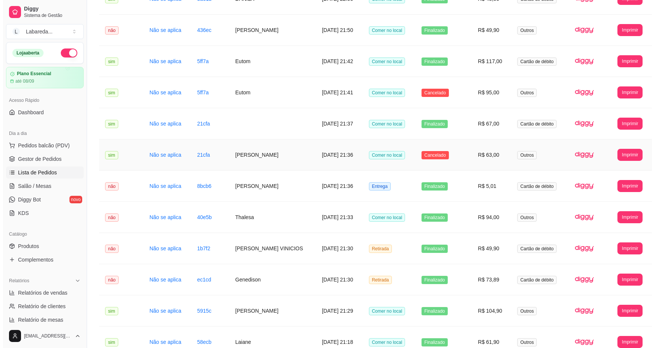
scroll to position [333, 0]
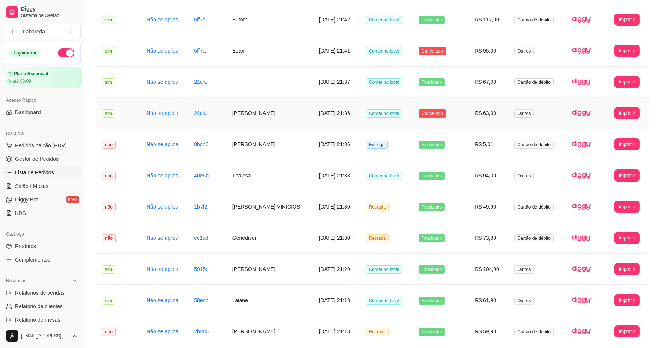
click at [259, 116] on td "[PERSON_NAME]" at bounding box center [269, 113] width 87 height 31
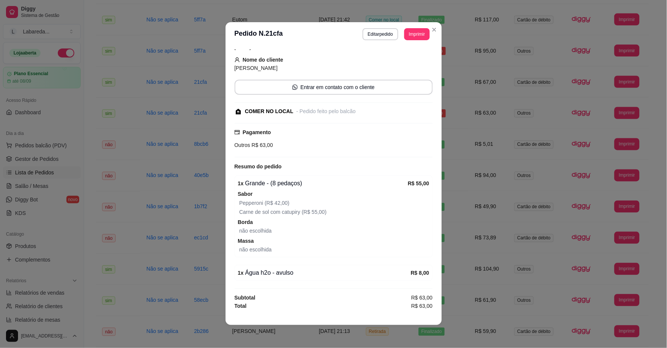
scroll to position [0, 0]
click at [386, 38] on button "Editar pedido" at bounding box center [380, 35] width 35 height 12
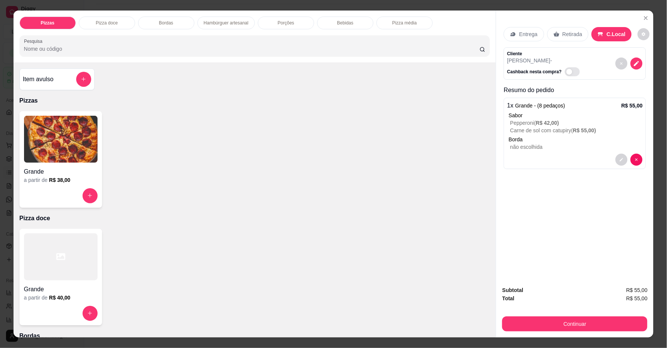
click at [528, 39] on div "Entrega" at bounding box center [524, 34] width 40 height 14
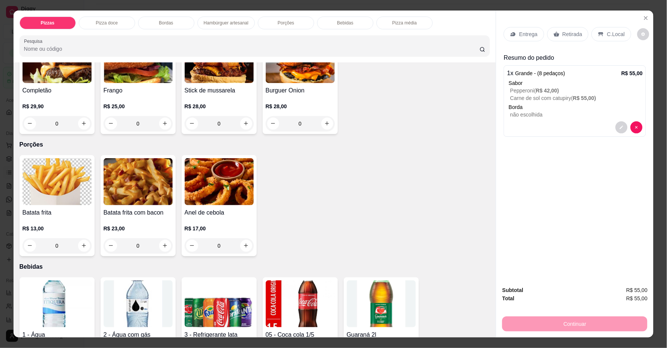
scroll to position [751, 0]
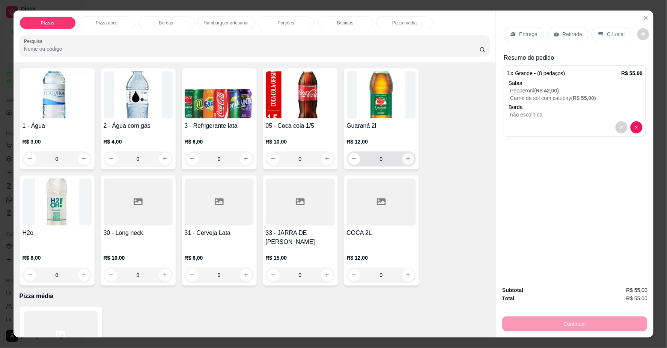
click at [407, 159] on icon "increase-product-quantity" at bounding box center [408, 159] width 6 height 6
type input "1"
click at [607, 36] on p "C.Local" at bounding box center [616, 34] width 18 height 8
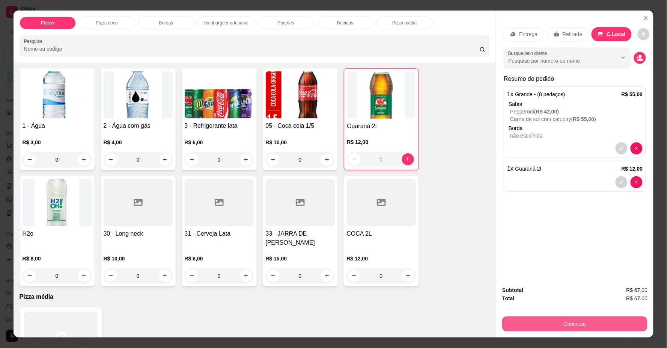
click at [605, 329] on button "Continuar" at bounding box center [574, 323] width 145 height 15
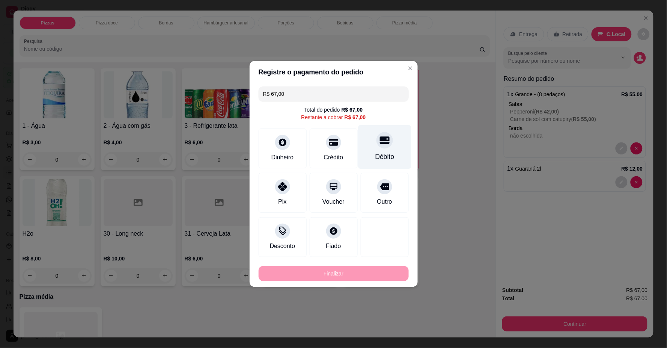
click at [379, 142] on icon at bounding box center [384, 141] width 10 height 8
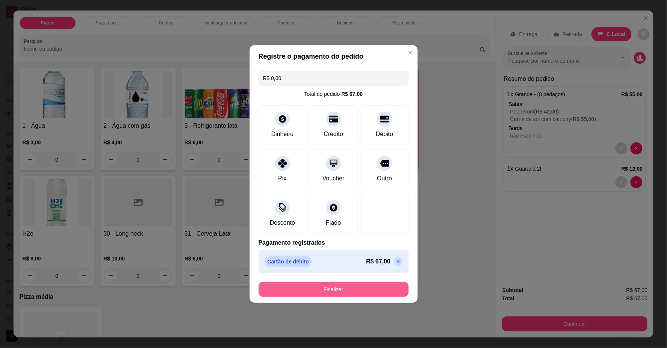
click at [368, 290] on button "Finalizar" at bounding box center [334, 288] width 150 height 15
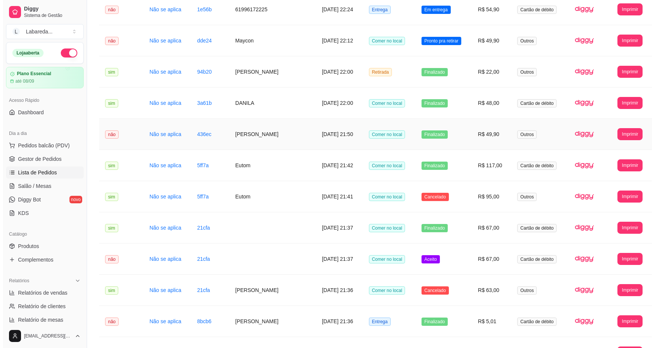
scroll to position [208, 0]
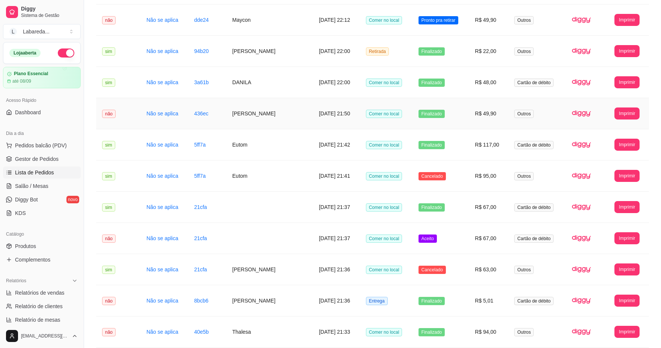
click at [358, 119] on td "[DATE] 21:50" at bounding box center [336, 113] width 47 height 31
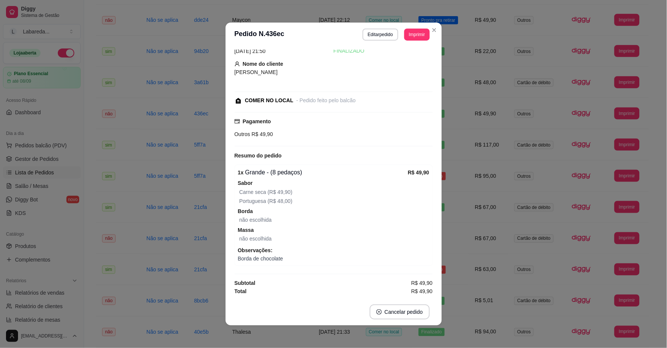
scroll to position [2, 0]
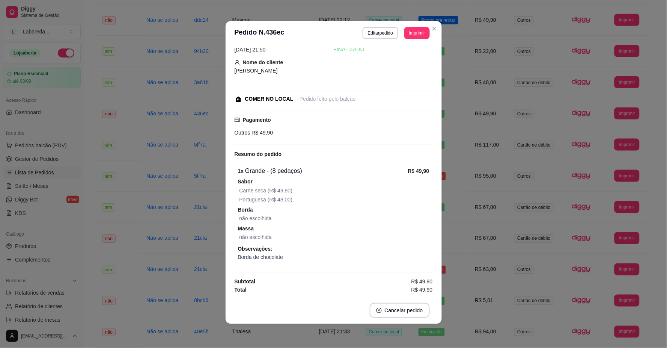
click at [313, 207] on span "Borda" at bounding box center [333, 209] width 191 height 8
click at [389, 32] on button "Editar pedido" at bounding box center [380, 33] width 35 height 12
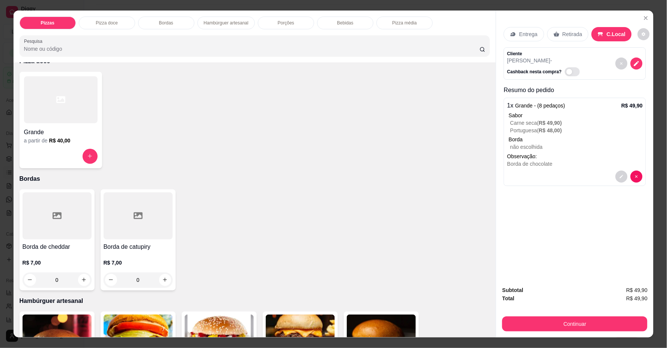
scroll to position [155, 0]
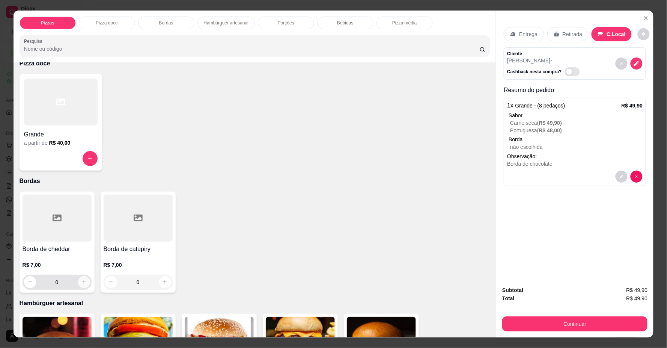
click at [84, 281] on button "increase-product-quantity" at bounding box center [84, 282] width 12 height 12
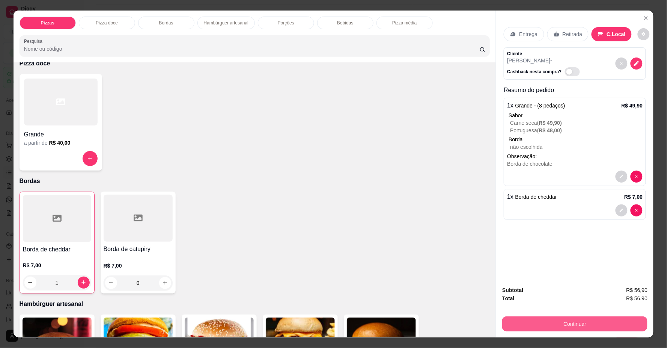
click at [540, 326] on button "Continuar" at bounding box center [574, 323] width 145 height 15
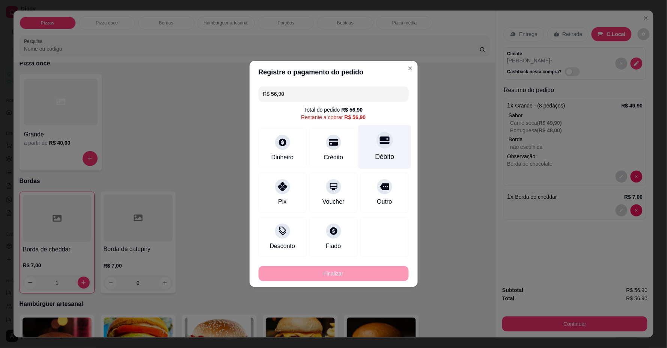
click at [375, 155] on div "Débito" at bounding box center [384, 157] width 19 height 10
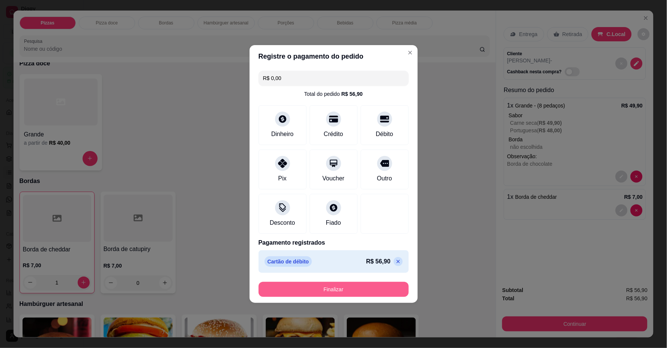
click at [351, 293] on button "Finalizar" at bounding box center [334, 288] width 150 height 15
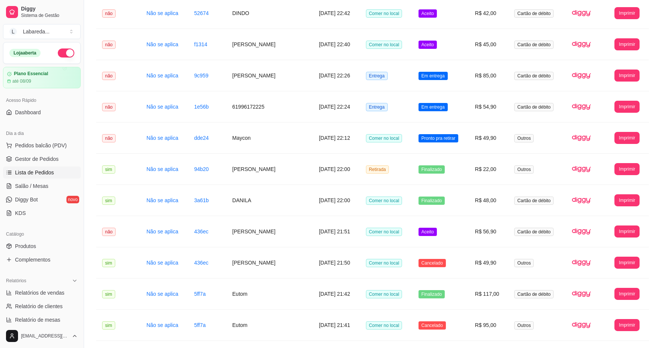
scroll to position [83, 0]
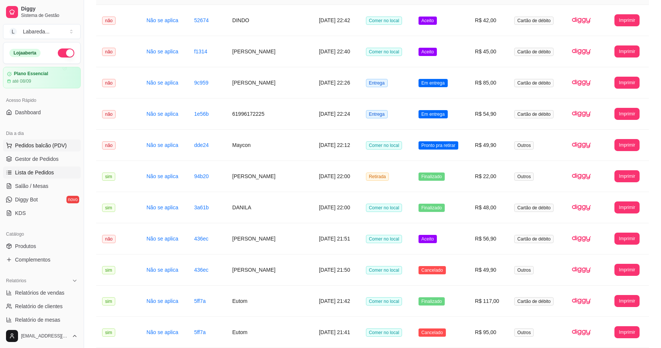
click at [29, 145] on span "Pedidos balcão (PDV)" at bounding box center [41, 145] width 52 height 8
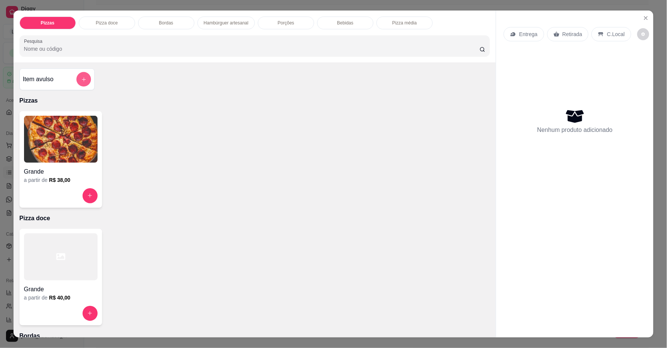
click at [81, 78] on icon "add-separate-item" at bounding box center [84, 80] width 6 height 6
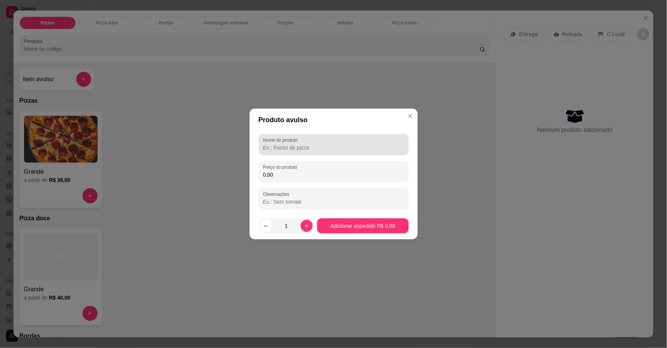
click at [319, 152] on div "Nome do produto" at bounding box center [334, 144] width 150 height 21
click at [324, 172] on input "0,00" at bounding box center [333, 175] width 141 height 8
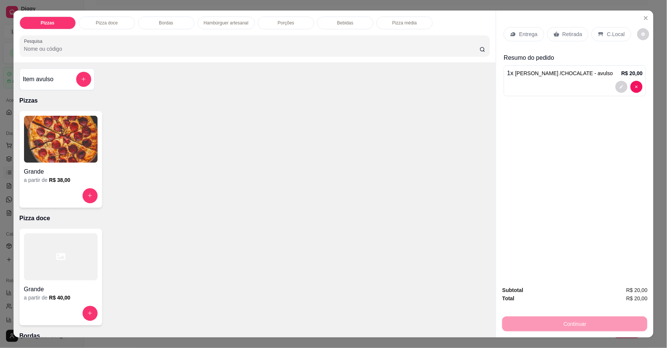
click at [563, 34] on p "Retirada" at bounding box center [573, 34] width 20 height 8
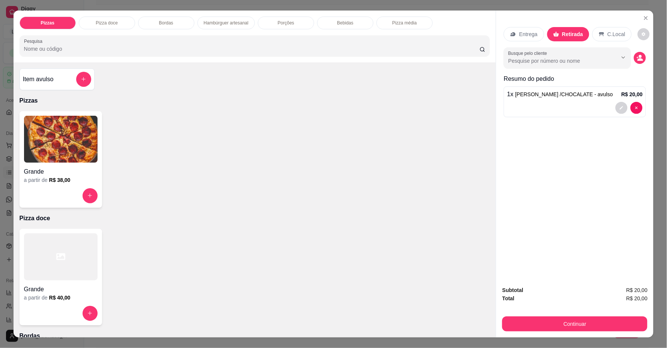
drag, startPoint x: 565, startPoint y: 314, endPoint x: 566, endPoint y: 318, distance: 3.9
click at [564, 314] on div "Subtotal R$ 20,00 Total R$ 20,00 Continuar" at bounding box center [574, 308] width 145 height 45
click at [566, 318] on button "Continuar" at bounding box center [574, 323] width 145 height 15
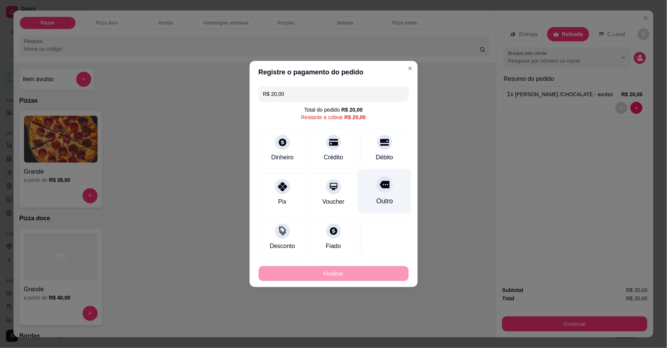
click at [384, 192] on div "Outro" at bounding box center [384, 191] width 53 height 44
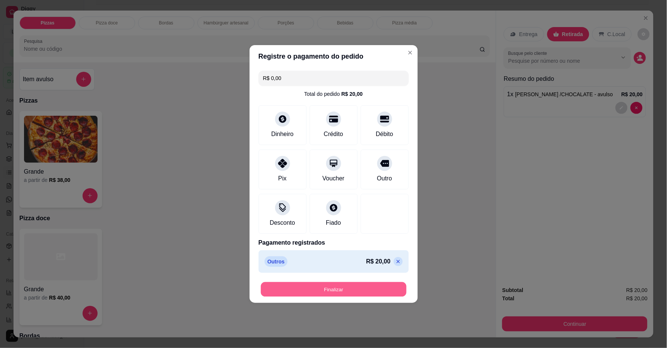
click at [369, 286] on button "Finalizar" at bounding box center [334, 289] width 146 height 15
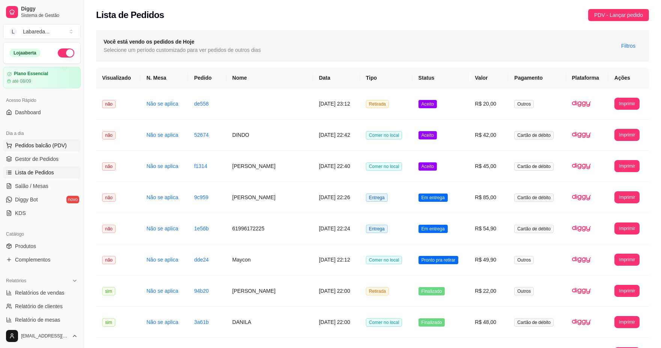
click at [35, 140] on button "Pedidos balcão (PDV)" at bounding box center [42, 145] width 78 height 12
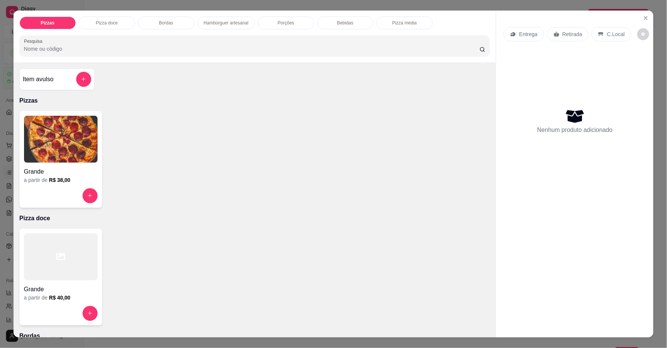
click at [57, 180] on h6 "R$ 38,00" at bounding box center [59, 180] width 21 height 8
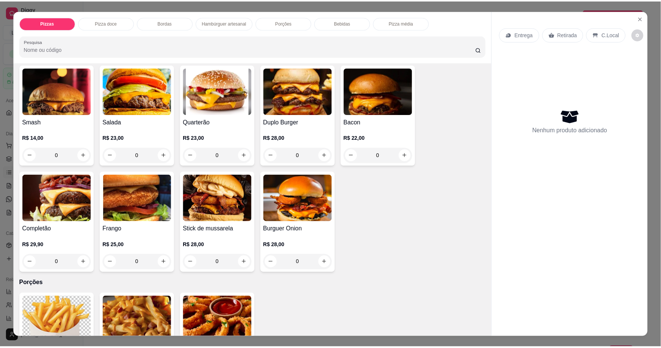
scroll to position [417, 0]
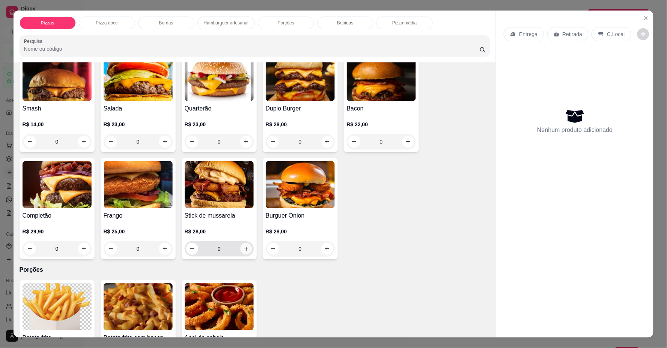
click at [243, 248] on icon "increase-product-quantity" at bounding box center [246, 249] width 6 height 6
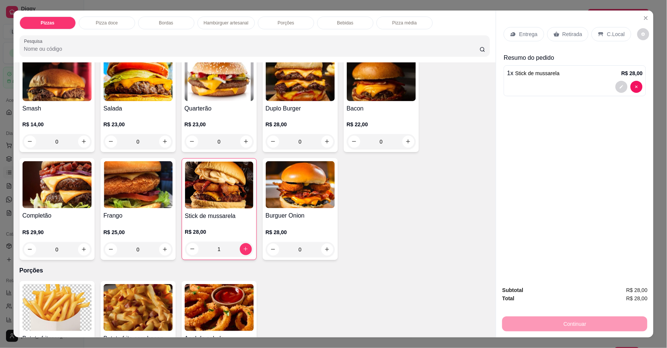
click at [539, 81] on div at bounding box center [574, 87] width 135 height 12
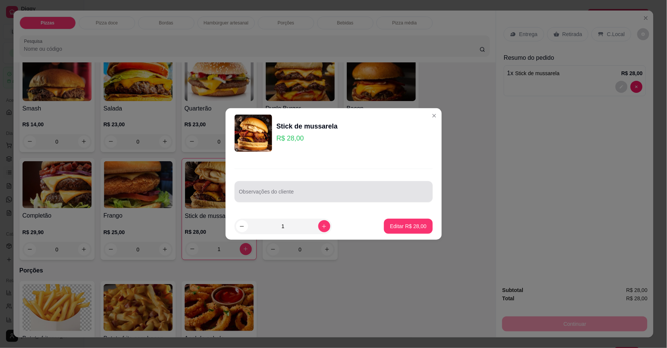
click at [293, 193] on input "Observações do cliente" at bounding box center [333, 195] width 189 height 8
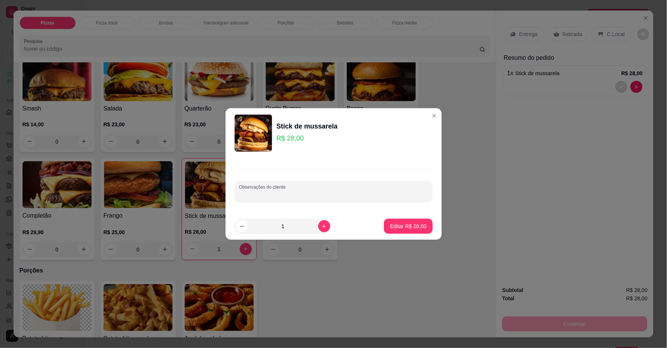
click at [290, 196] on input "Observações do cliente" at bounding box center [333, 195] width 189 height 8
click at [412, 227] on p "Editar R$ 28,00" at bounding box center [408, 225] width 35 height 7
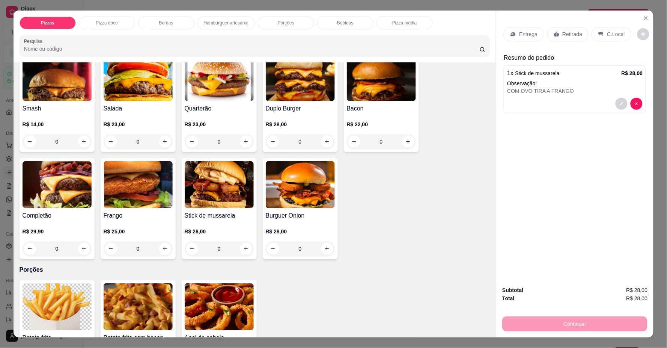
click at [614, 34] on p "C.Local" at bounding box center [616, 34] width 18 height 8
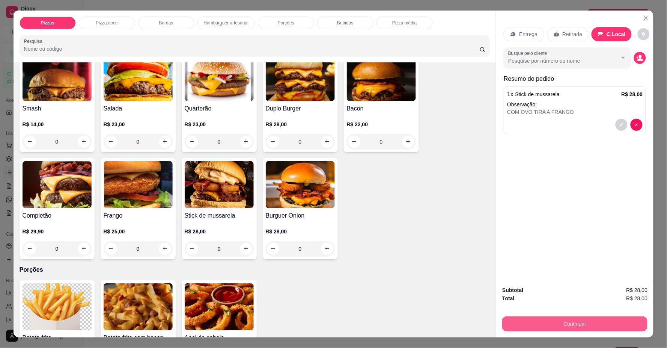
click at [619, 325] on button "Continuar" at bounding box center [574, 323] width 145 height 15
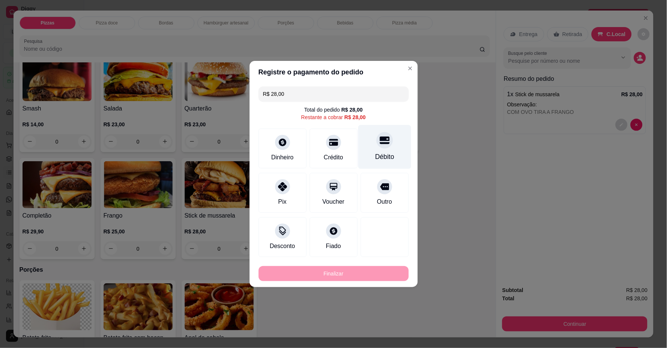
click at [378, 152] on div "Débito" at bounding box center [384, 147] width 53 height 44
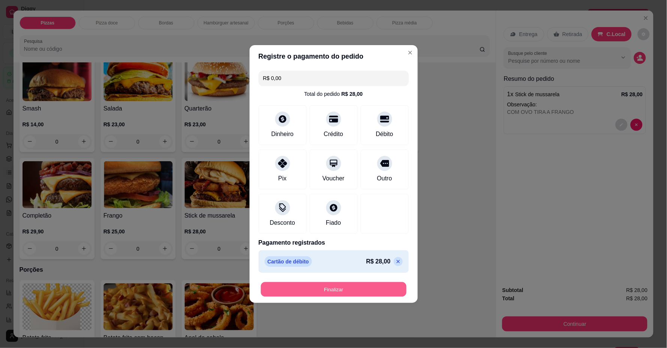
click at [350, 295] on button "Finalizar" at bounding box center [334, 289] width 146 height 15
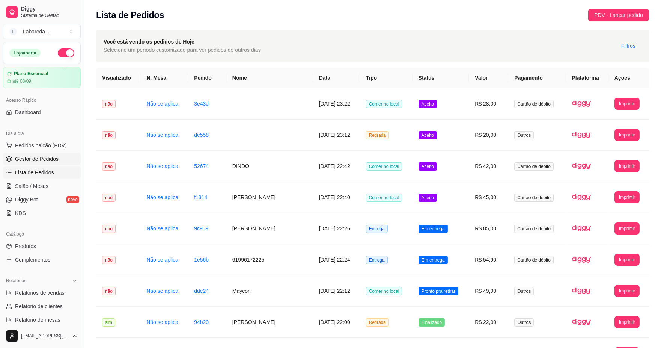
click at [29, 160] on span "Gestor de Pedidos" at bounding box center [37, 159] width 44 height 8
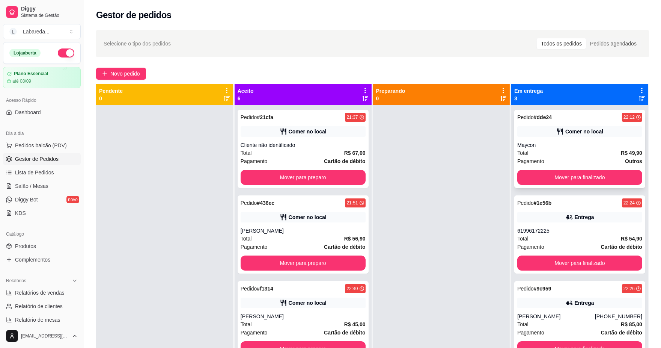
click at [580, 136] on div "Comer no local" at bounding box center [579, 131] width 125 height 11
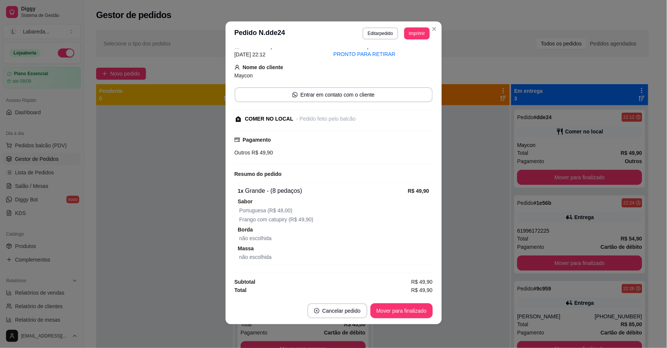
scroll to position [2, 0]
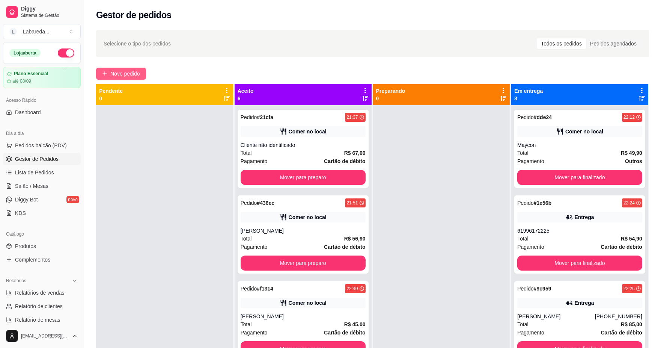
click at [113, 78] on button "Novo pedido" at bounding box center [121, 74] width 50 height 12
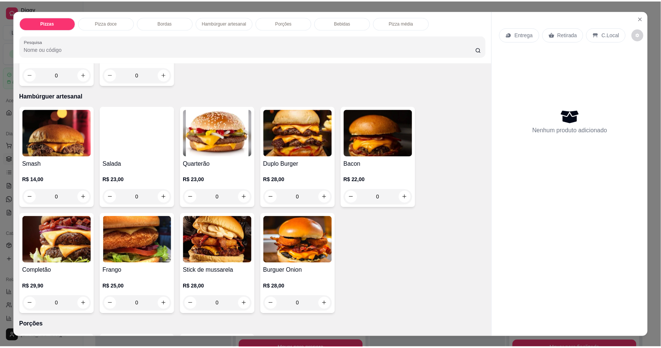
scroll to position [375, 0]
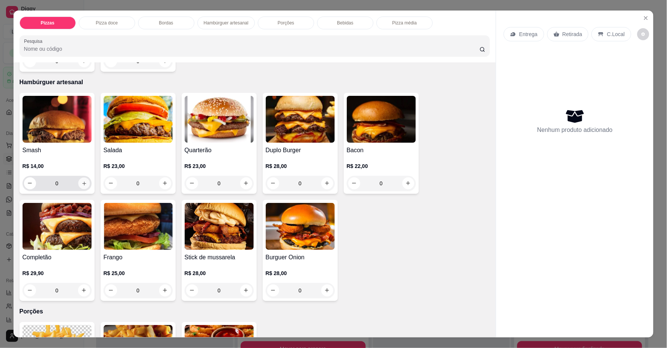
click at [82, 183] on icon "increase-product-quantity" at bounding box center [84, 183] width 4 height 4
type input "1"
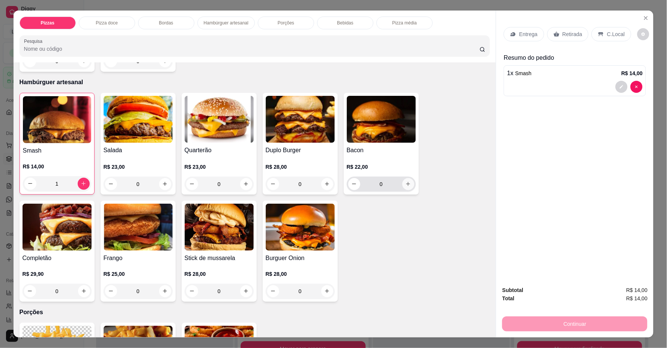
click at [404, 187] on button "increase-product-quantity" at bounding box center [408, 184] width 12 height 12
click at [405, 185] on icon "increase-product-quantity" at bounding box center [408, 184] width 6 height 6
type input "2"
click at [607, 30] on p "C.Local" at bounding box center [616, 34] width 18 height 8
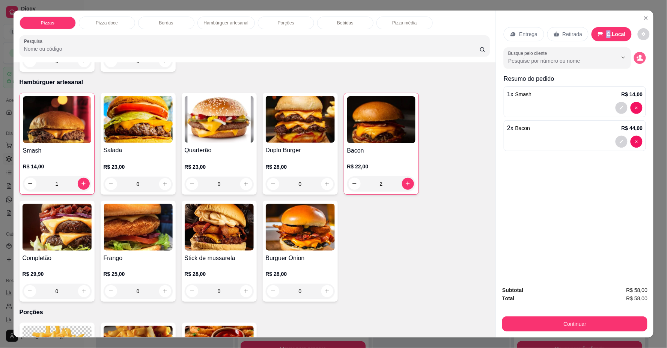
click at [636, 61] on button "decrease-product-quantity" at bounding box center [640, 58] width 12 height 12
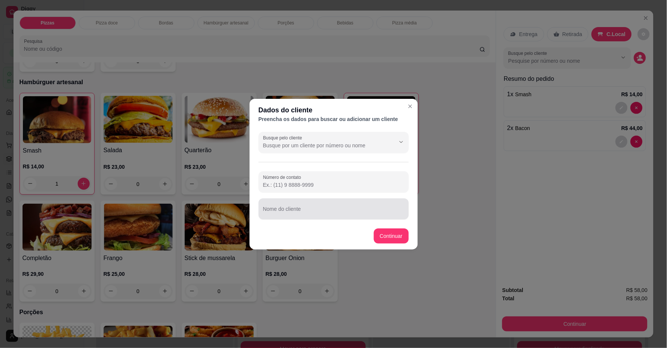
click at [309, 208] on input "Nome do cliente" at bounding box center [333, 212] width 141 height 8
type input "NATALIA"
click at [406, 227] on footer "Continuar" at bounding box center [334, 235] width 168 height 27
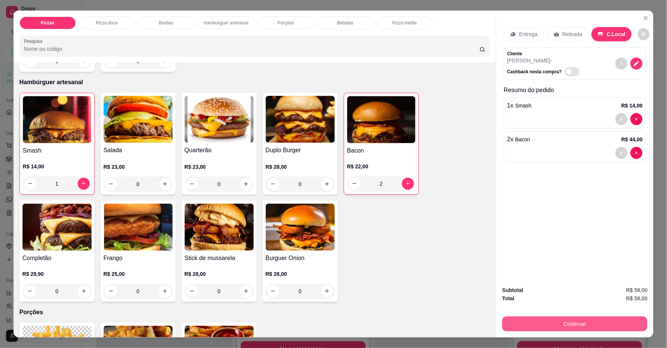
click at [530, 317] on button "Continuar" at bounding box center [574, 323] width 145 height 15
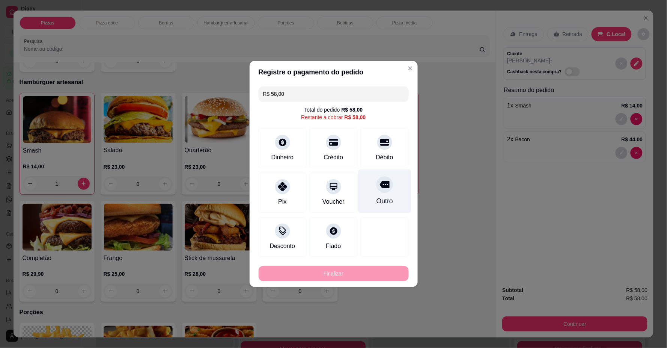
drag, startPoint x: 383, startPoint y: 156, endPoint x: 373, endPoint y: 181, distance: 26.4
click at [384, 156] on div "Débito" at bounding box center [384, 157] width 17 height 9
type input "R$ 0,00"
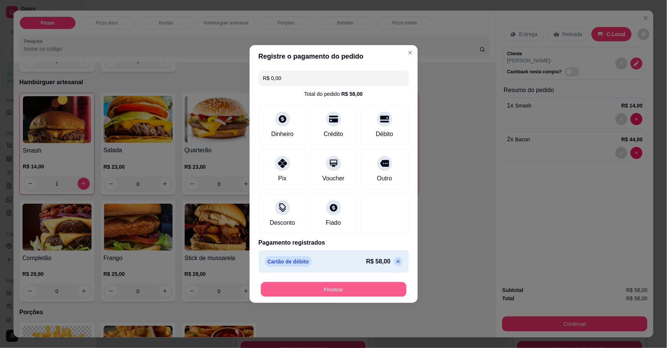
click at [370, 288] on button "Finalizar" at bounding box center [334, 289] width 146 height 15
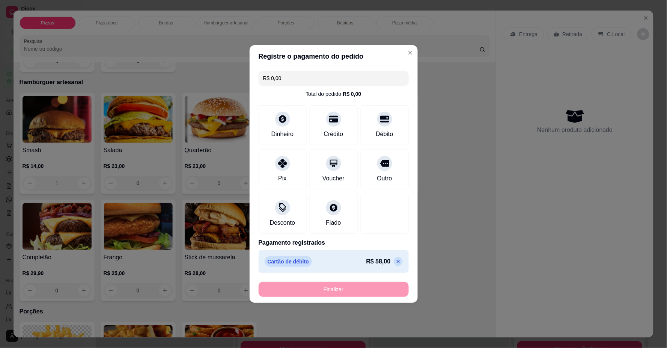
type input "0"
type input "-R$ 58,00"
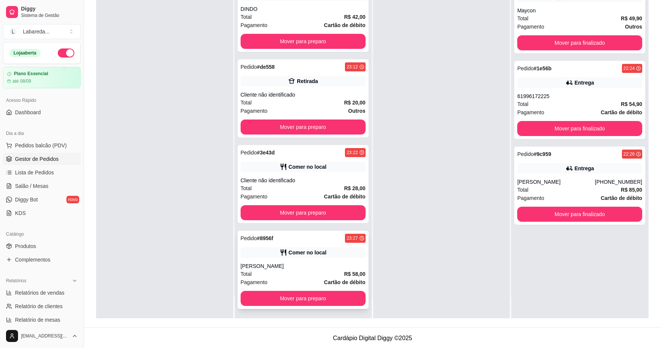
scroll to position [114, 0]
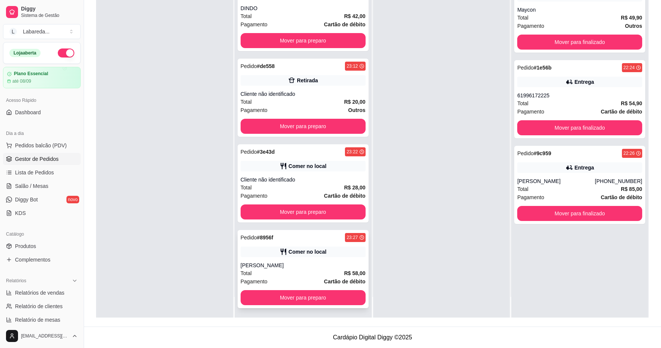
click at [302, 261] on div "NATALIA" at bounding box center [303, 265] width 125 height 8
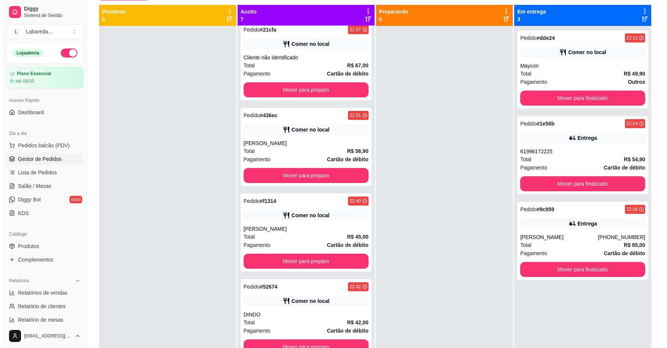
scroll to position [31, 0]
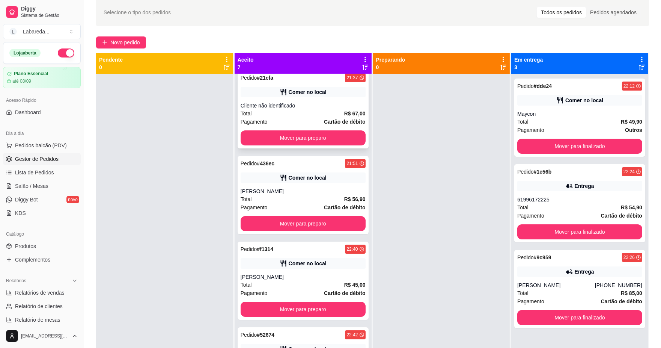
click at [333, 106] on div "Cliente não identificado" at bounding box center [303, 106] width 125 height 8
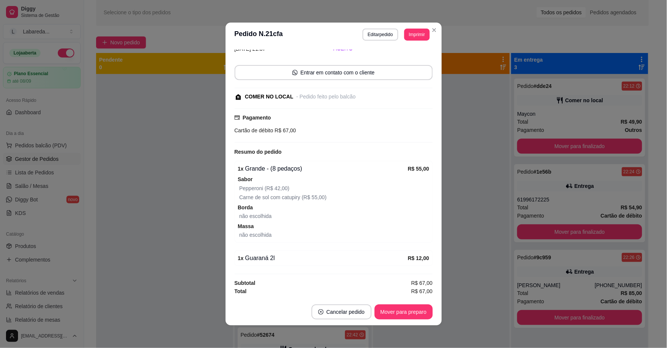
scroll to position [2, 0]
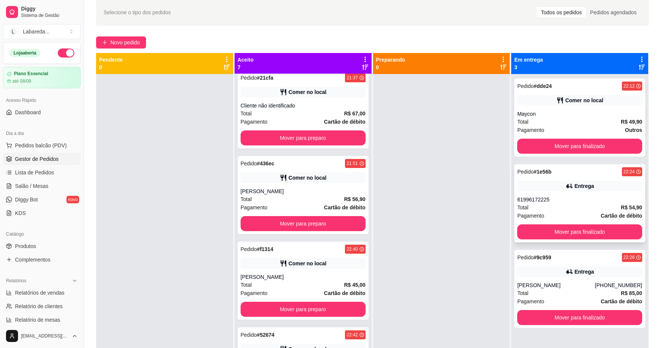
click at [564, 201] on div "61996172225" at bounding box center [579, 200] width 125 height 8
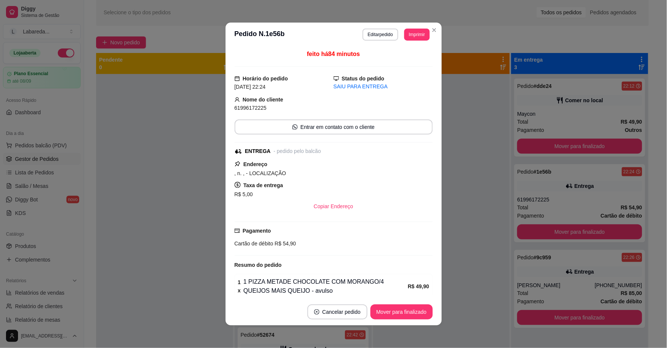
scroll to position [33, 0]
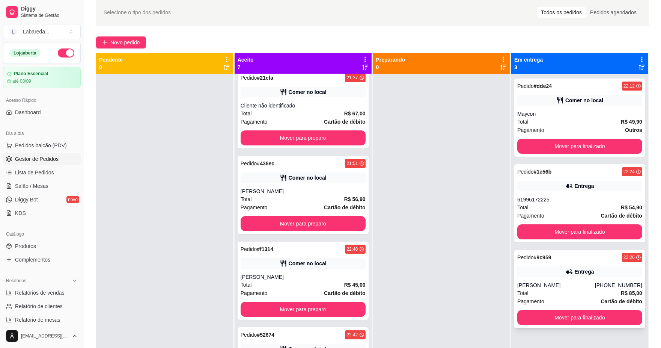
click at [585, 269] on div "Entrega" at bounding box center [585, 272] width 20 height 8
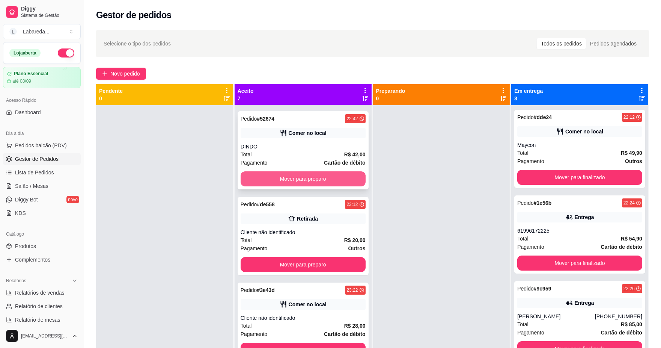
scroll to position [258, 0]
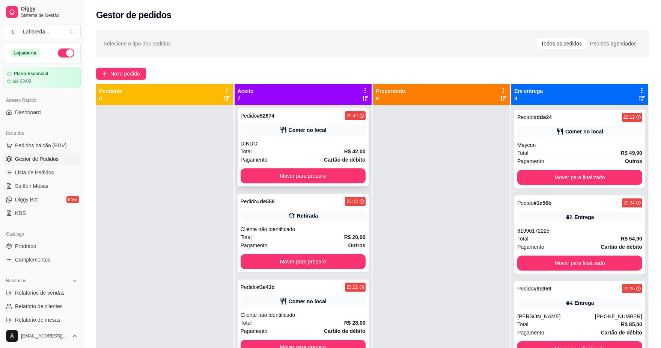
click at [313, 135] on div "Pedido # 52674 22:42 Comer no local DINDO Total R$ 42,00 Pagamento Cartão de dé…" at bounding box center [303, 147] width 131 height 78
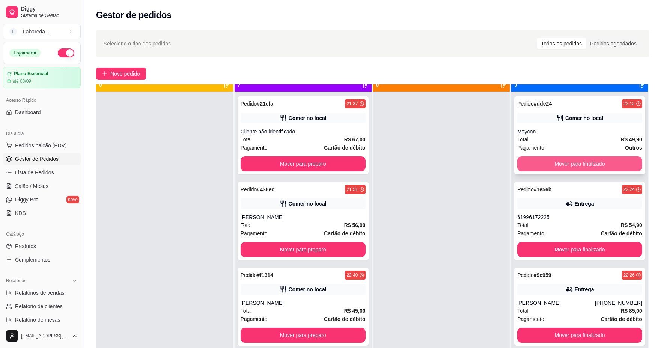
scroll to position [21, 0]
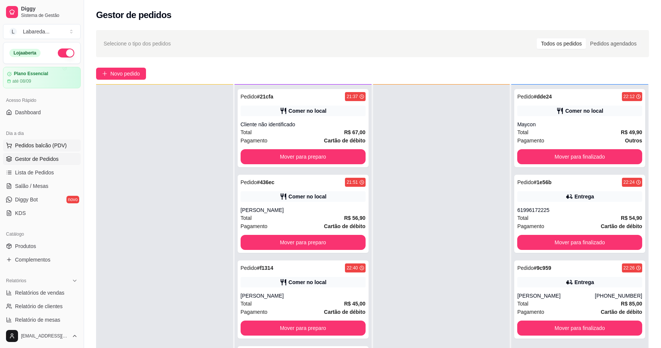
click at [31, 148] on span "Pedidos balcão (PDV)" at bounding box center [41, 145] width 52 height 8
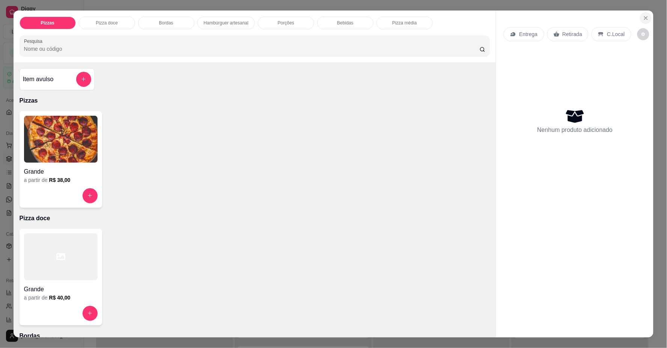
click at [643, 16] on icon "Close" at bounding box center [646, 18] width 6 height 6
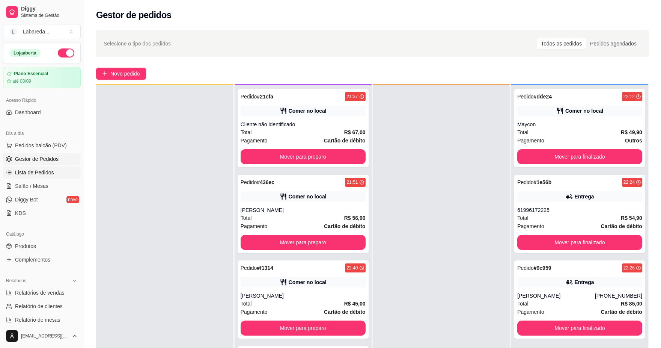
click at [17, 171] on span "Lista de Pedidos" at bounding box center [34, 173] width 39 height 8
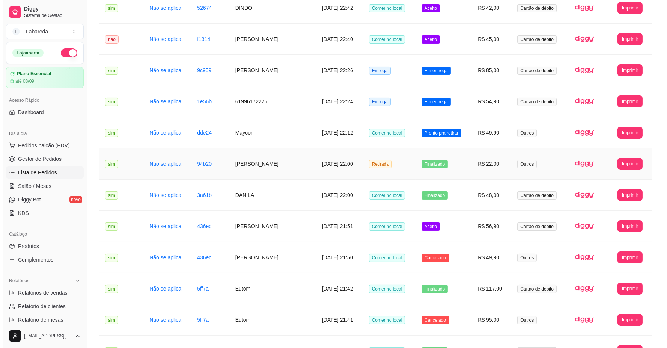
scroll to position [208, 0]
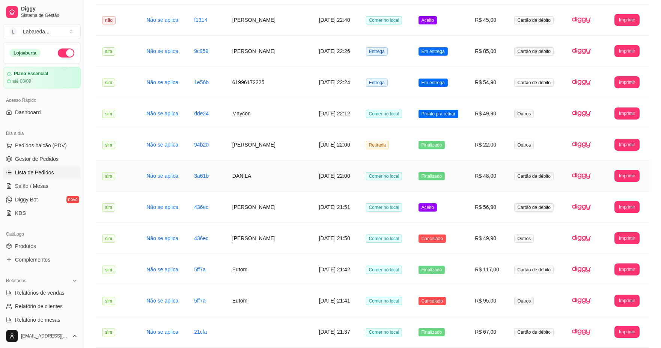
click at [252, 178] on td "DANILA" at bounding box center [269, 175] width 87 height 31
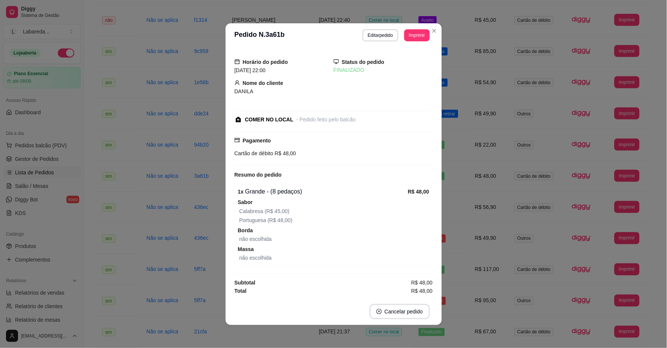
scroll to position [1, 0]
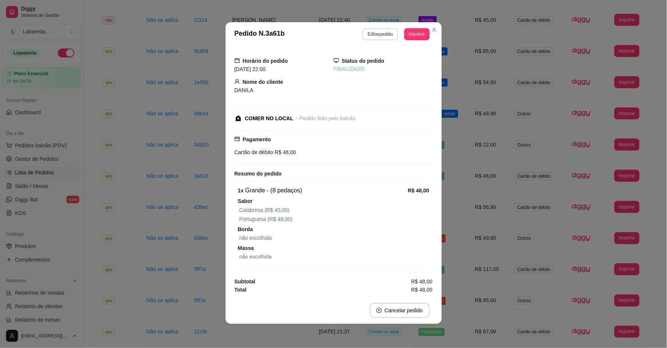
click at [374, 39] on button "Editar pedido" at bounding box center [381, 34] width 36 height 12
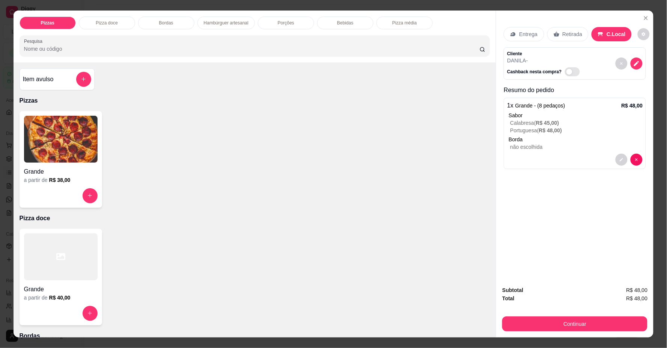
scroll to position [14, 0]
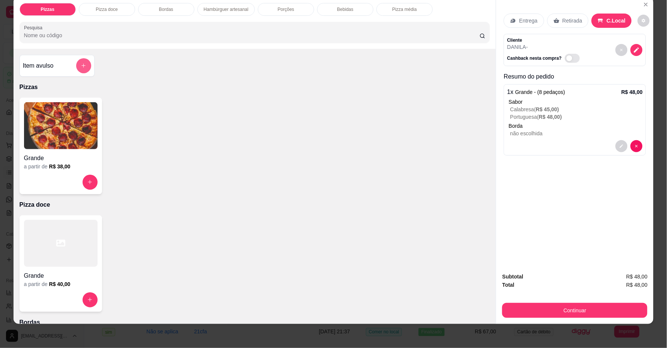
click at [83, 68] on button "add-separate-item" at bounding box center [83, 65] width 15 height 15
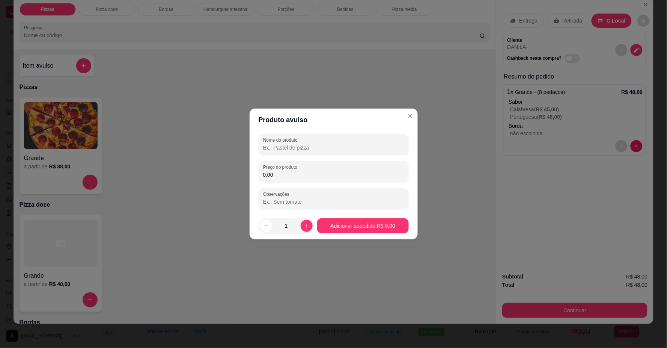
click at [340, 184] on div "Nome do produto Preço do produto 0,00 Observações" at bounding box center [334, 171] width 150 height 75
click at [341, 177] on input "0,00" at bounding box center [333, 175] width 141 height 8
type input "12,00"
click at [320, 142] on div at bounding box center [333, 144] width 141 height 15
type input "H20"
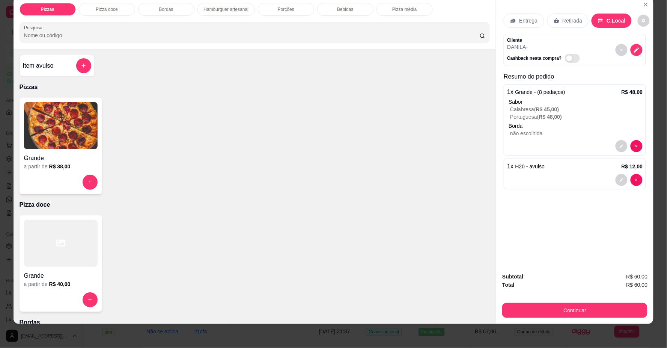
click at [546, 321] on div "Subtotal R$ 60,00 Total R$ 60,00 Continuar" at bounding box center [574, 294] width 157 height 57
click at [545, 316] on button "Continuar" at bounding box center [574, 310] width 141 height 15
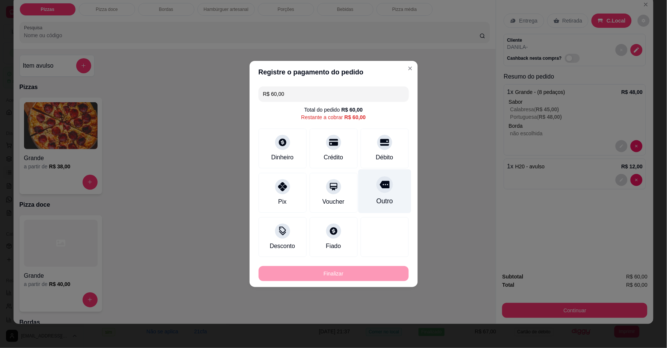
drag, startPoint x: 386, startPoint y: 149, endPoint x: 384, endPoint y: 157, distance: 7.5
click at [385, 149] on div "Débito" at bounding box center [385, 148] width 48 height 40
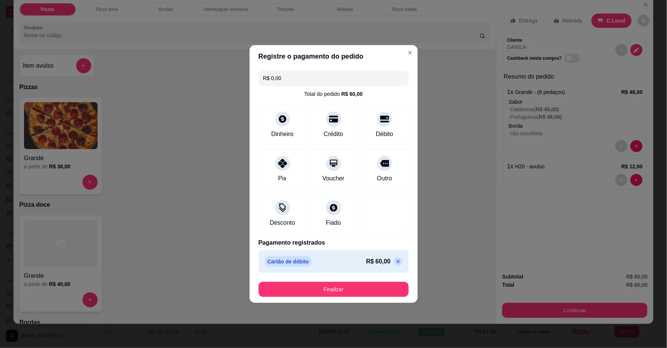
drag, startPoint x: 375, startPoint y: 279, endPoint x: 372, endPoint y: 289, distance: 11.2
click at [373, 287] on footer "Finalizar" at bounding box center [334, 288] width 168 height 27
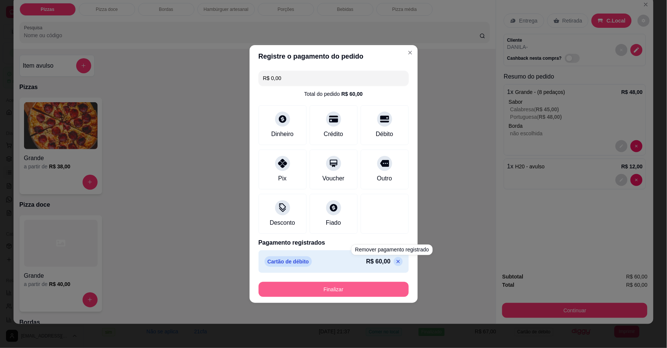
click at [370, 291] on button "Finalizar" at bounding box center [334, 288] width 150 height 15
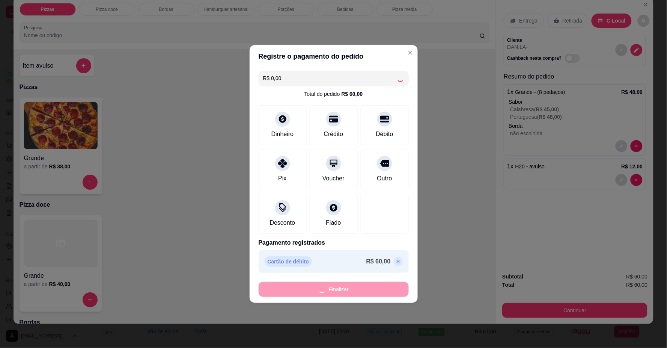
type input "-R$ 60,00"
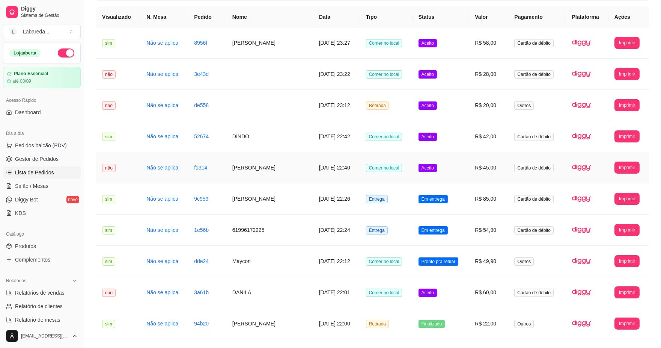
scroll to position [0, 0]
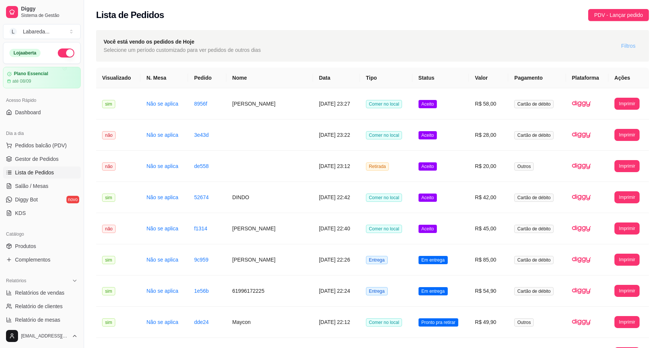
click at [629, 44] on span "Filtros" at bounding box center [628, 46] width 14 height 8
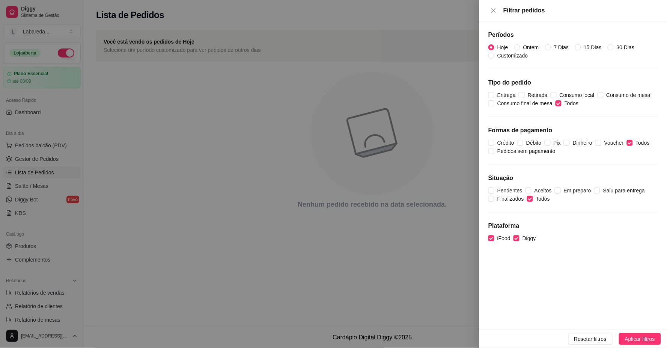
drag, startPoint x: 522, startPoint y: 2, endPoint x: 525, endPoint y: 8, distance: 6.9
click at [523, 4] on div "Filtrar pedidos" at bounding box center [573, 10] width 188 height 21
click at [556, 47] on span "7 Dias" at bounding box center [561, 47] width 21 height 8
click at [551, 47] on input "7 Dias" at bounding box center [548, 47] width 6 height 6
radio input "true"
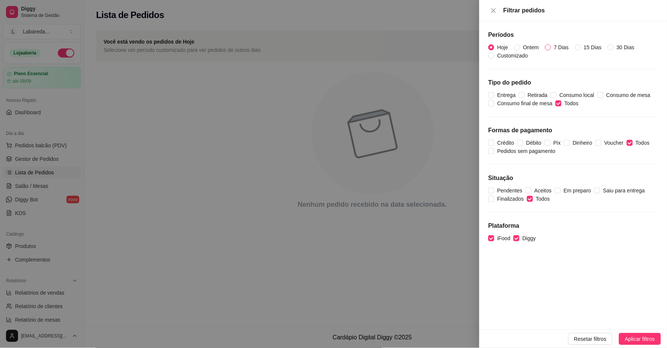
radio input "false"
click at [500, 241] on span "iFood" at bounding box center [503, 238] width 19 height 8
click at [494, 241] on input "iFood" at bounding box center [491, 238] width 6 height 6
checkbox input "false"
click at [629, 340] on span "Aplicar filtros" at bounding box center [640, 338] width 30 height 8
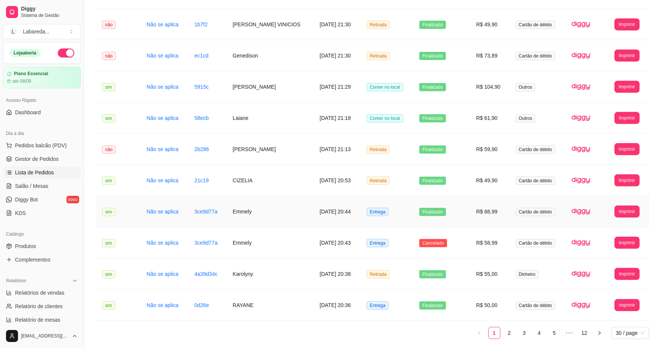
scroll to position [730, 0]
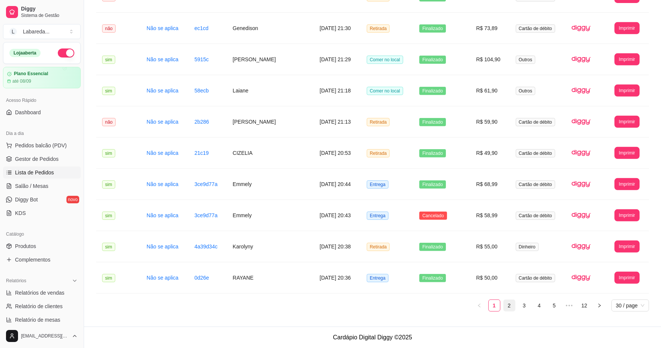
click at [508, 309] on link "2" at bounding box center [509, 305] width 11 height 11
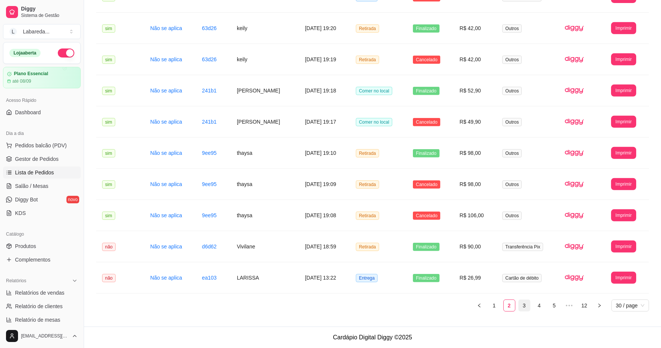
click at [520, 306] on link "3" at bounding box center [524, 305] width 11 height 11
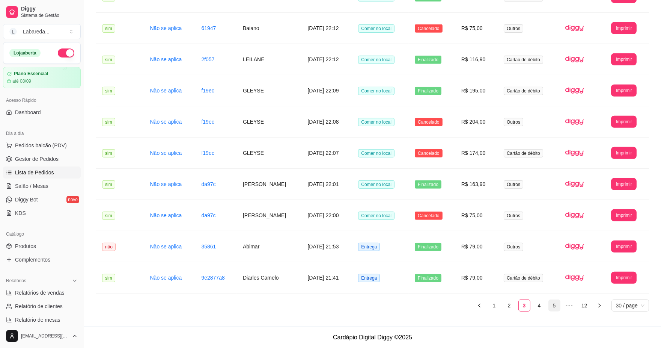
click at [535, 305] on link "4" at bounding box center [539, 305] width 11 height 11
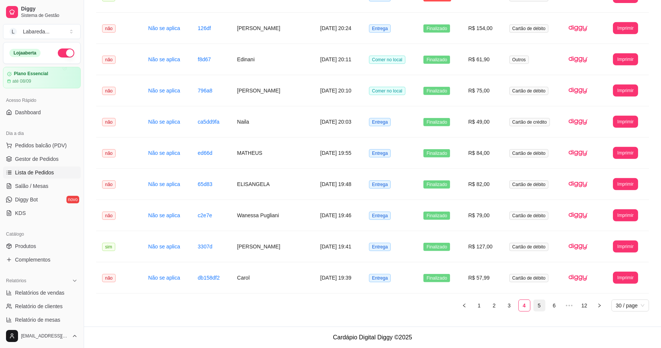
click at [537, 306] on link "5" at bounding box center [539, 305] width 11 height 11
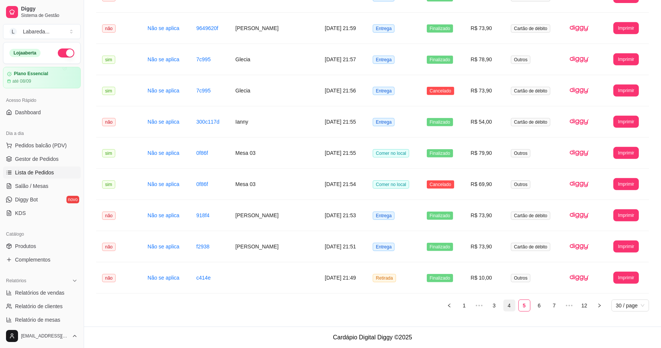
click at [510, 306] on link "4" at bounding box center [509, 305] width 11 height 11
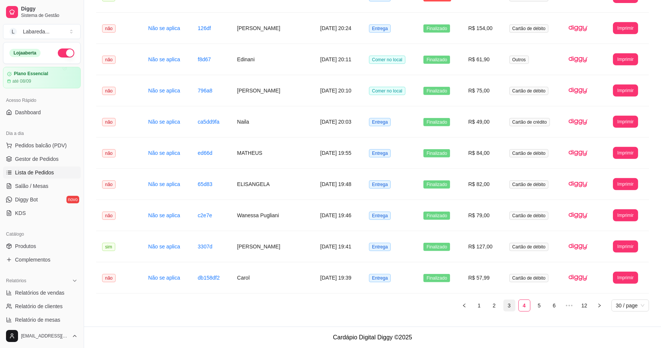
click at [509, 303] on link "3" at bounding box center [509, 305] width 11 height 11
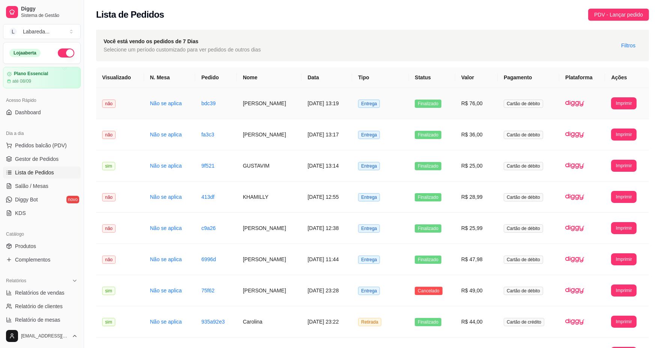
scroll to position [0, 0]
click at [622, 48] on span "Filtros" at bounding box center [628, 46] width 14 height 8
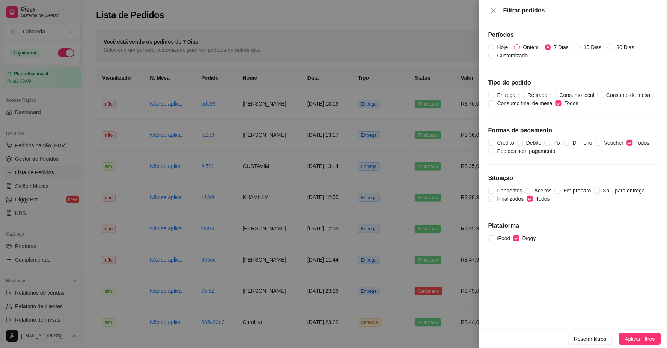
click at [522, 45] on span "Ontem" at bounding box center [531, 47] width 22 height 8
click at [520, 45] on input "Ontem" at bounding box center [517, 47] width 6 height 6
radio input "true"
radio input "false"
click at [629, 335] on button "Aplicar filtros" at bounding box center [640, 339] width 42 height 12
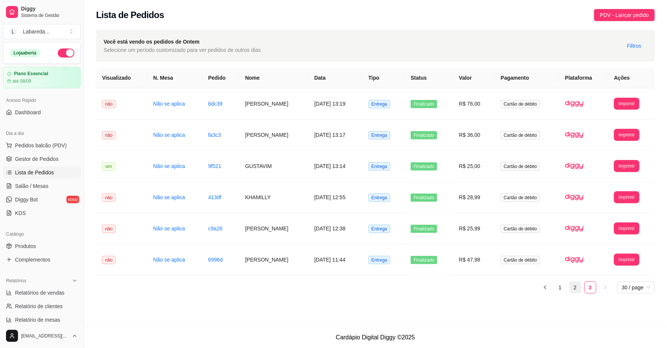
click at [577, 292] on link "2" at bounding box center [575, 286] width 11 height 11
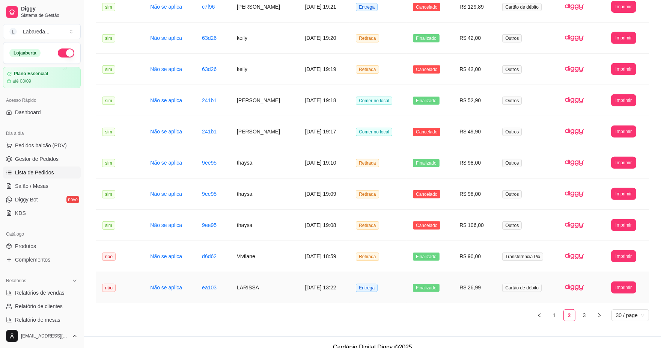
scroll to position [730, 0]
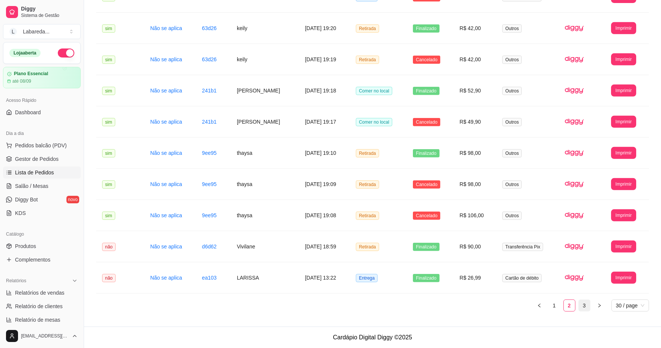
click at [587, 307] on link "3" at bounding box center [584, 305] width 11 height 11
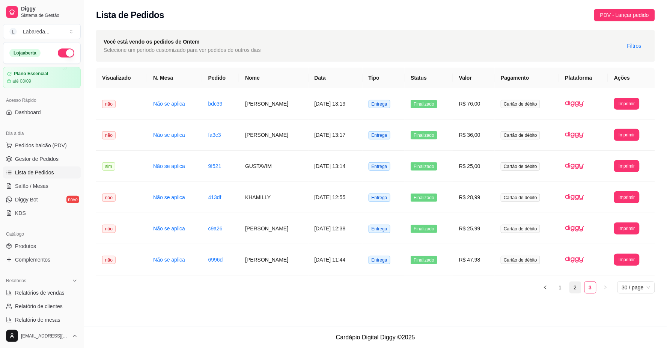
click at [575, 289] on link "2" at bounding box center [575, 286] width 11 height 11
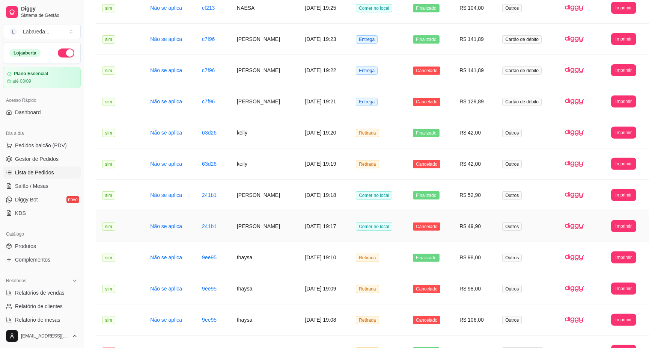
scroll to position [730, 0]
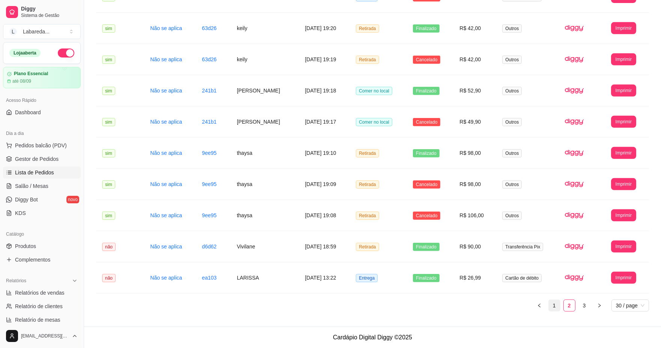
click at [557, 306] on link "1" at bounding box center [554, 305] width 11 height 11
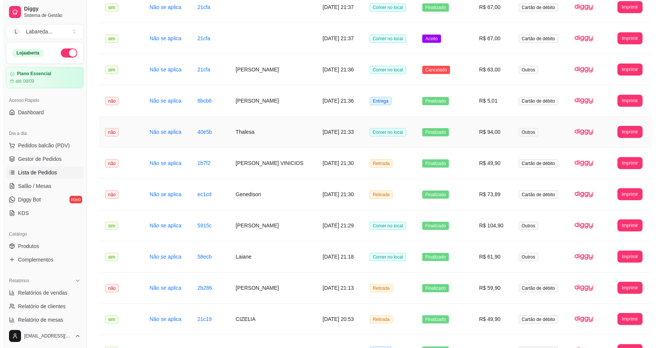
scroll to position [522, 0]
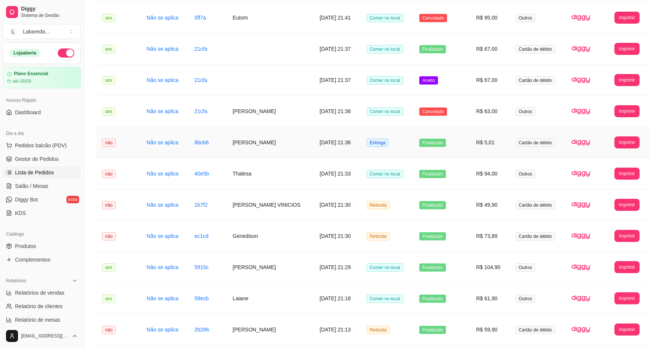
click at [361, 147] on td "Entrega" at bounding box center [387, 142] width 53 height 31
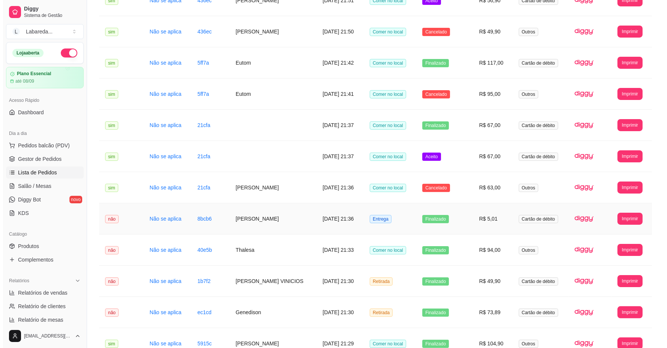
scroll to position [438, 0]
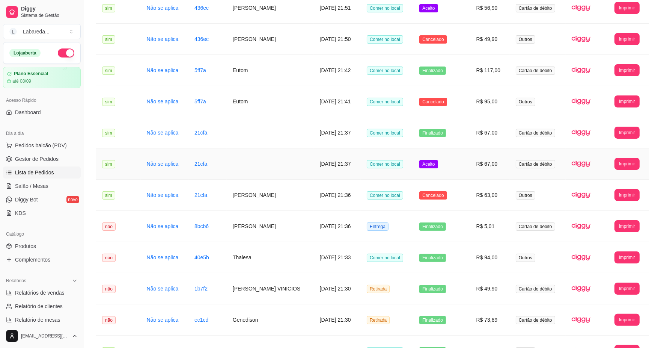
click at [322, 169] on td "[DATE] 21:37" at bounding box center [337, 163] width 47 height 31
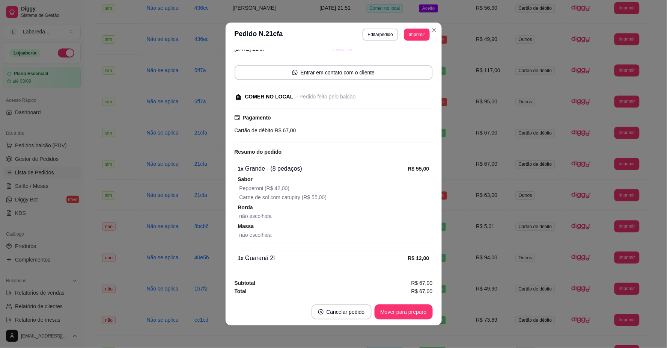
scroll to position [2, 0]
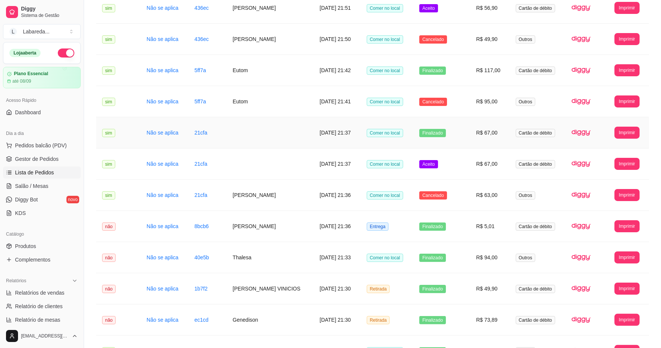
drag, startPoint x: 331, startPoint y: 100, endPoint x: 308, endPoint y: 136, distance: 42.6
click at [308, 136] on tbody "**********" at bounding box center [372, 117] width 553 height 935
click at [320, 137] on td "[DATE] 21:37" at bounding box center [337, 132] width 47 height 31
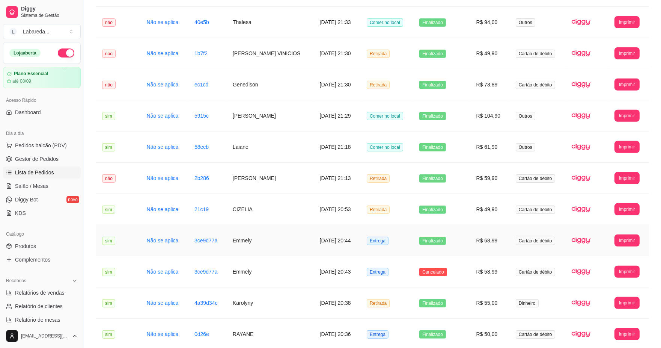
scroll to position [730, 0]
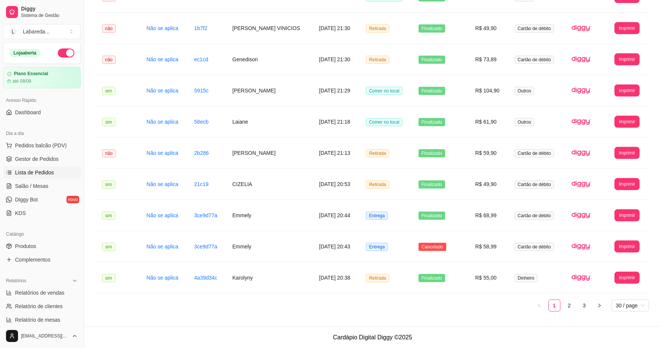
drag, startPoint x: 254, startPoint y: 316, endPoint x: 249, endPoint y: 320, distance: 6.4
click at [62, 51] on button "button" at bounding box center [66, 52] width 17 height 9
